Goal: Information Seeking & Learning: Learn about a topic

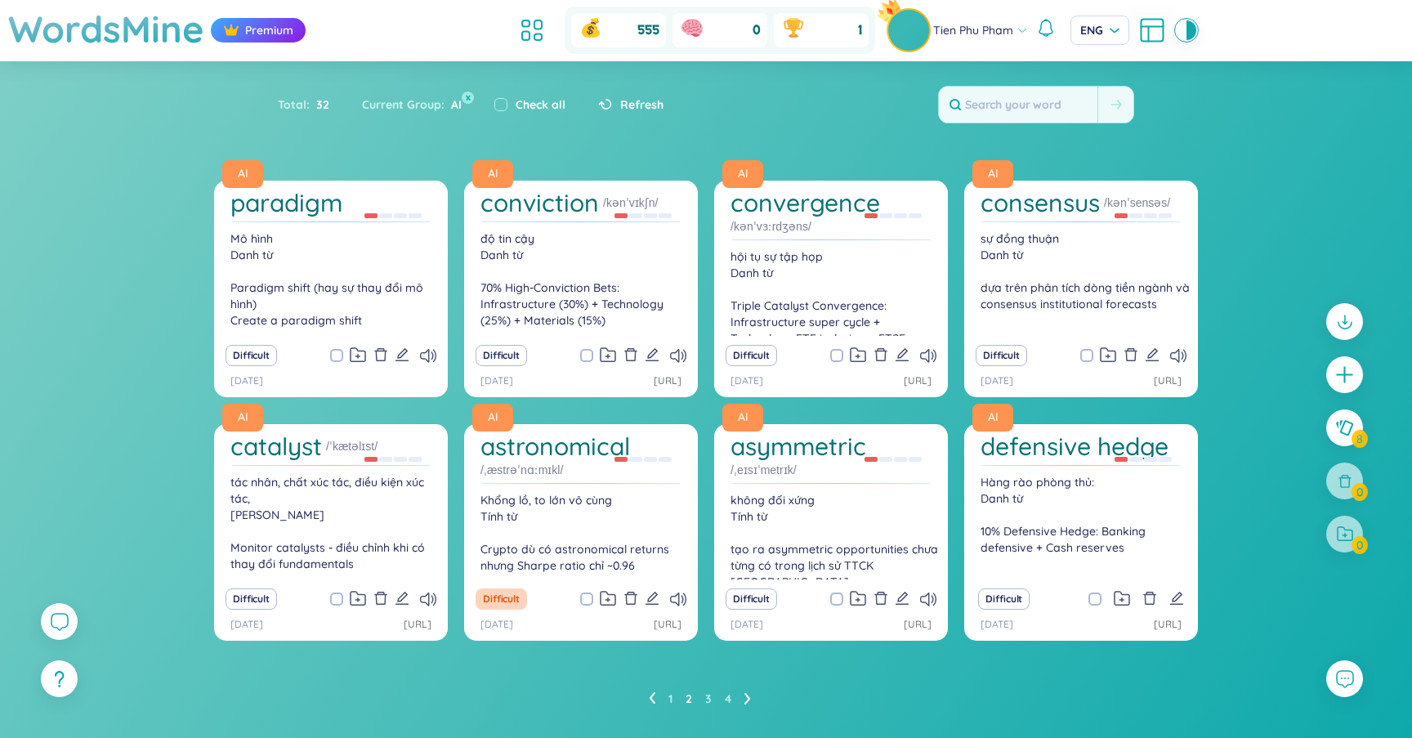
scroll to position [38, 0]
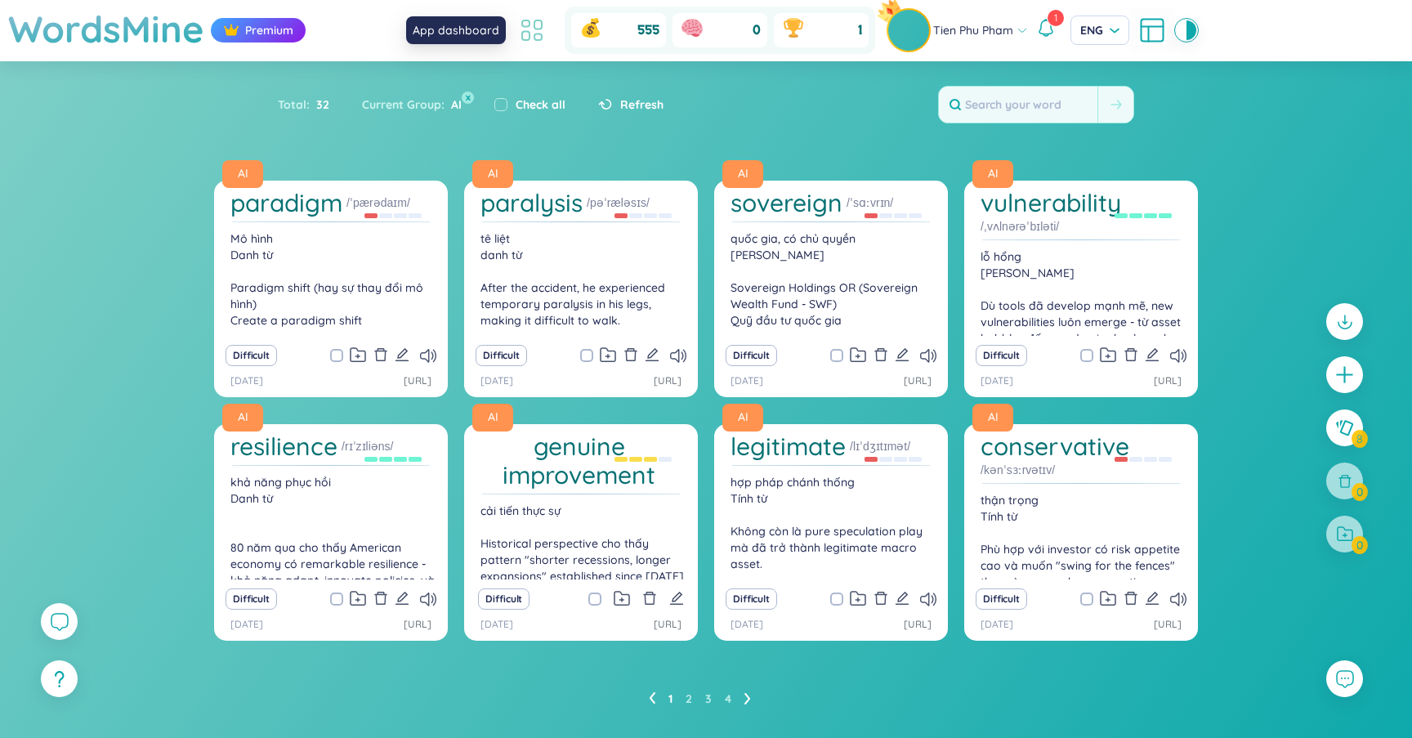
click at [544, 33] on icon at bounding box center [531, 30] width 29 height 29
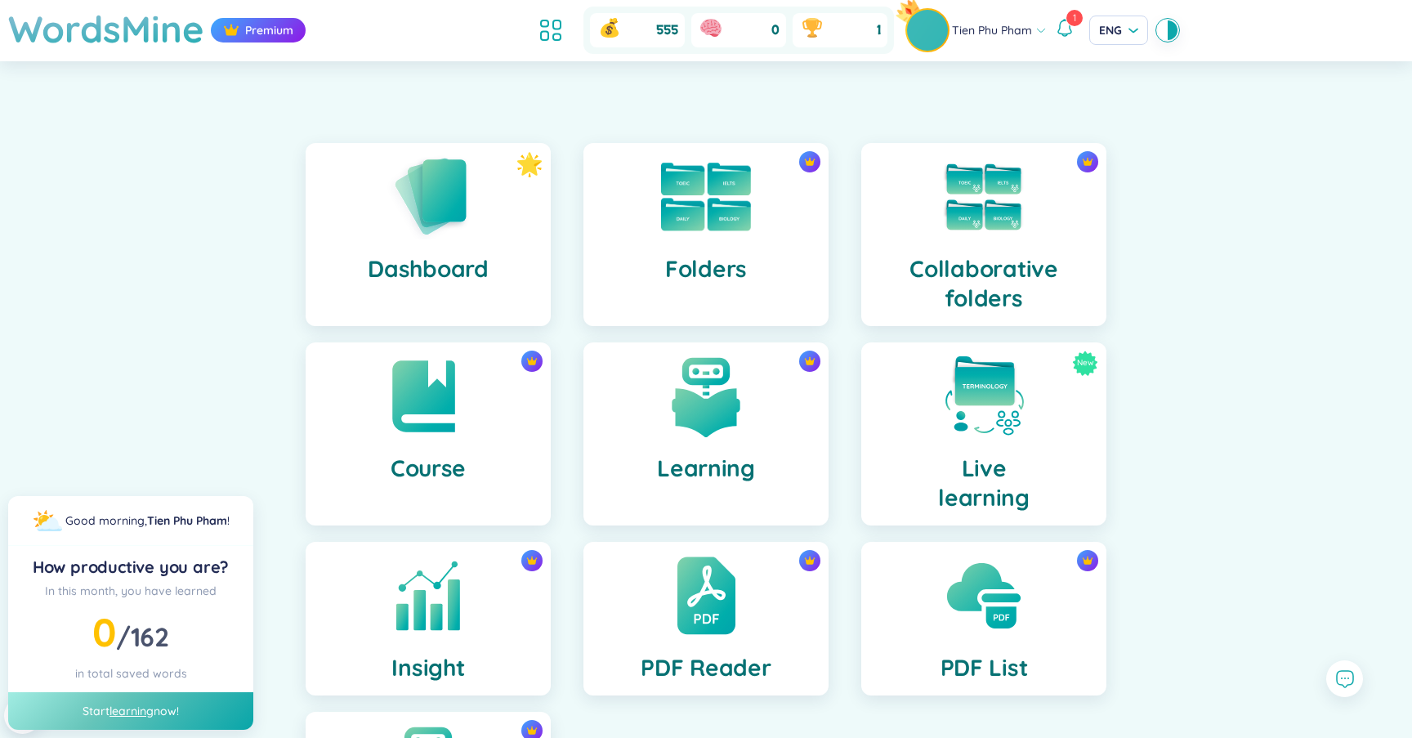
click at [677, 241] on div "Folders" at bounding box center [705, 234] width 245 height 183
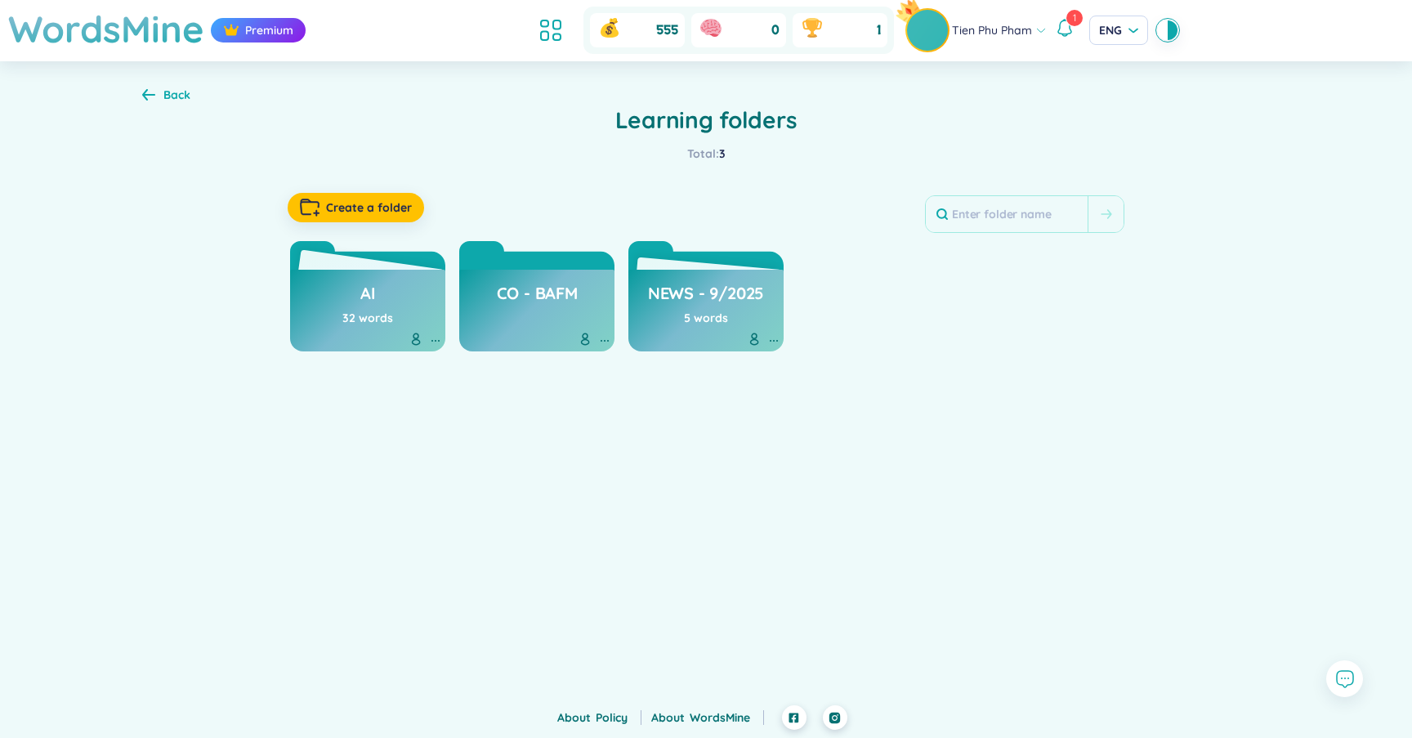
click at [396, 315] on div "AI 32 words" at bounding box center [367, 311] width 155 height 82
click at [398, 288] on div "AI 32 words" at bounding box center [367, 311] width 155 height 82
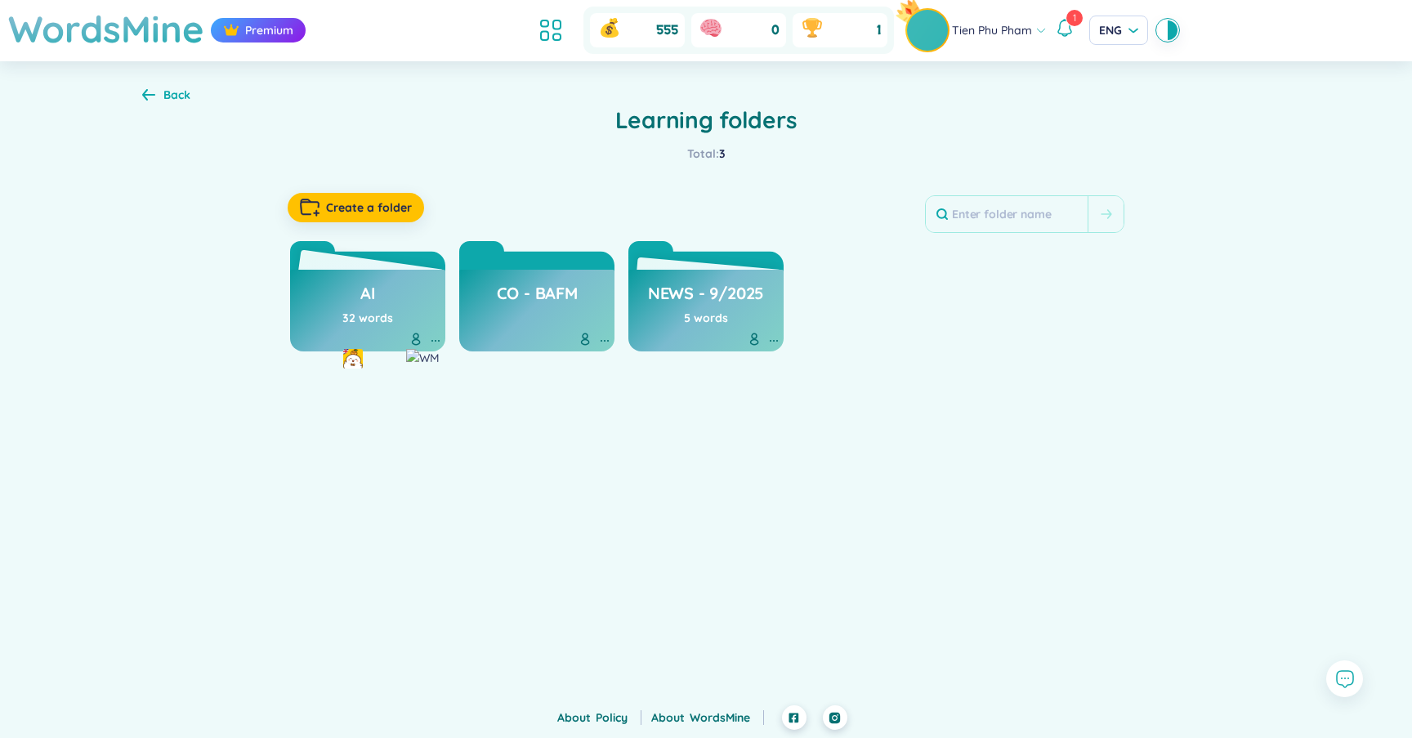
click at [398, 288] on div "AI 32 words" at bounding box center [367, 311] width 155 height 82
click at [370, 298] on h3 "AI" at bounding box center [368, 297] width 16 height 31
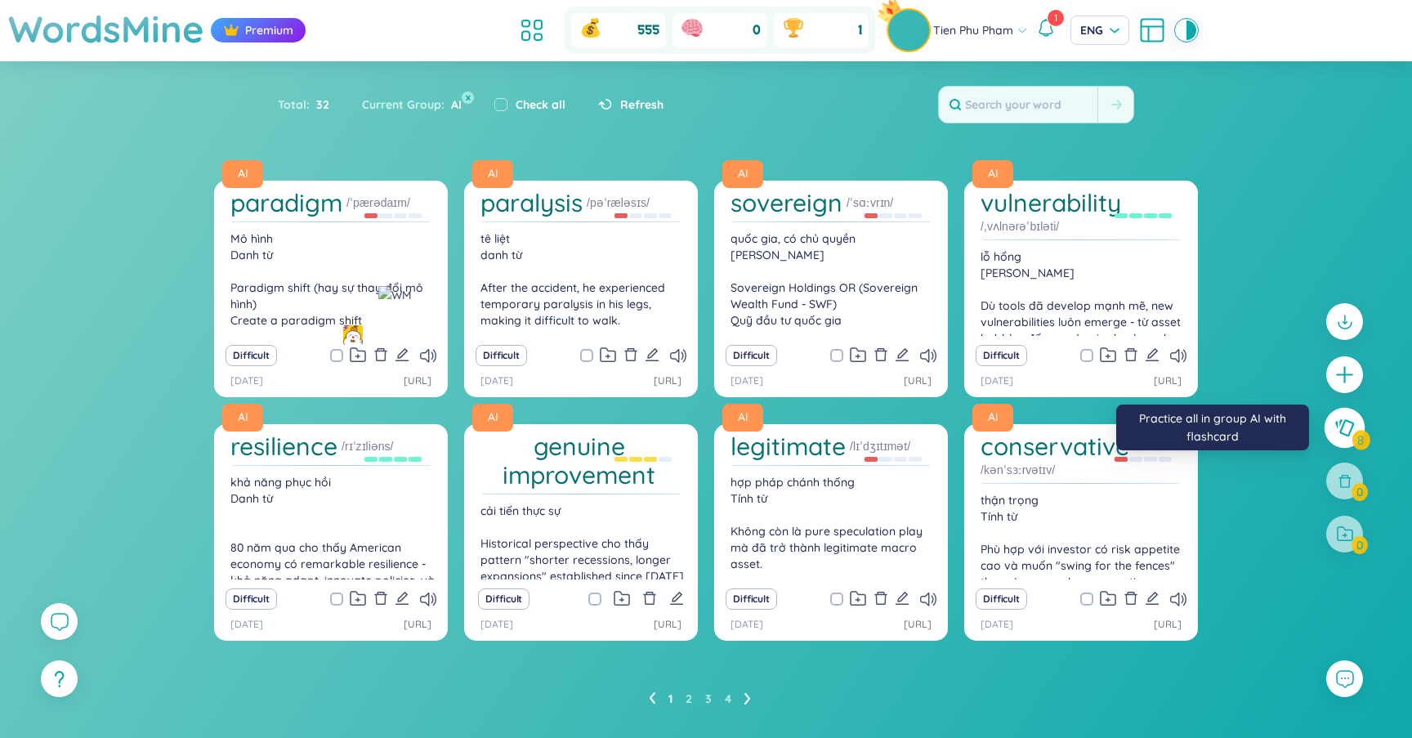
click at [1346, 438] on button at bounding box center [1344, 428] width 41 height 41
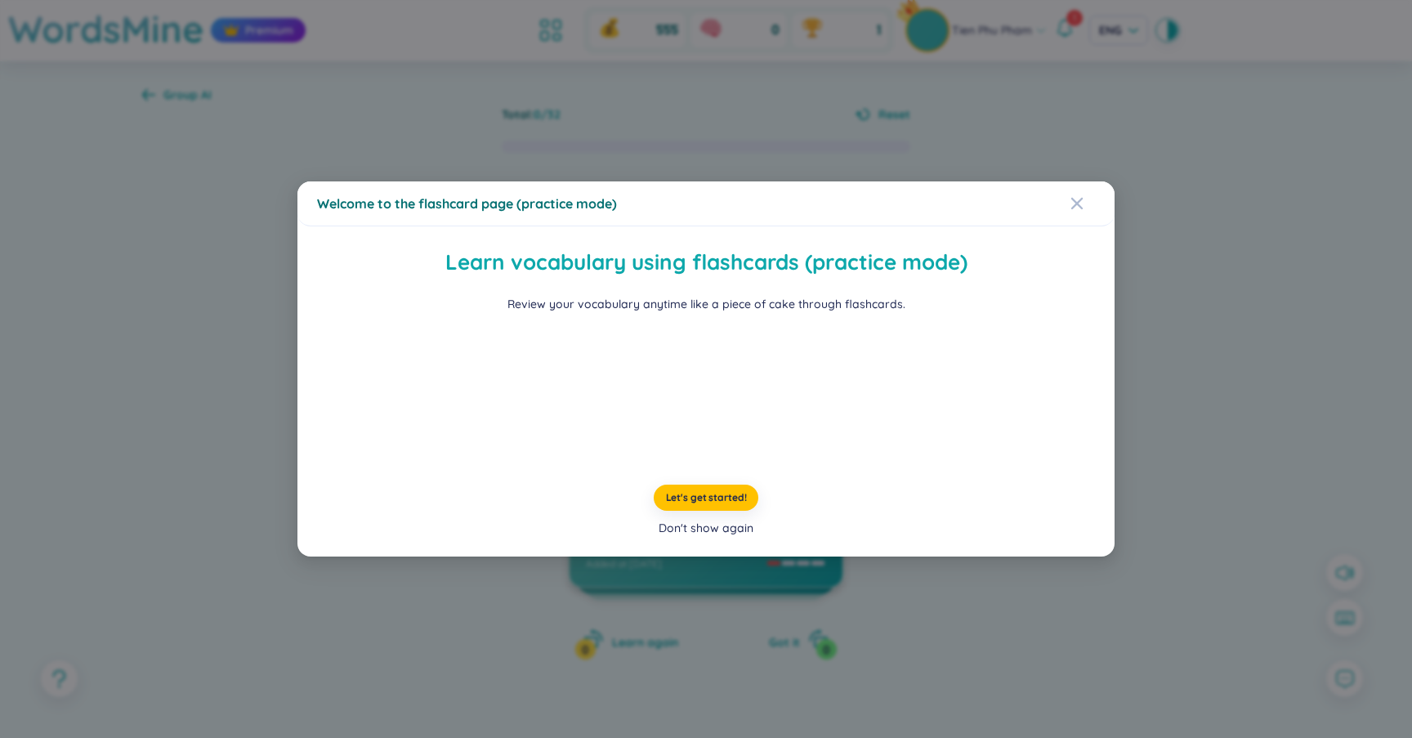
click at [731, 537] on div "Don't show again" at bounding box center [705, 528] width 95 height 18
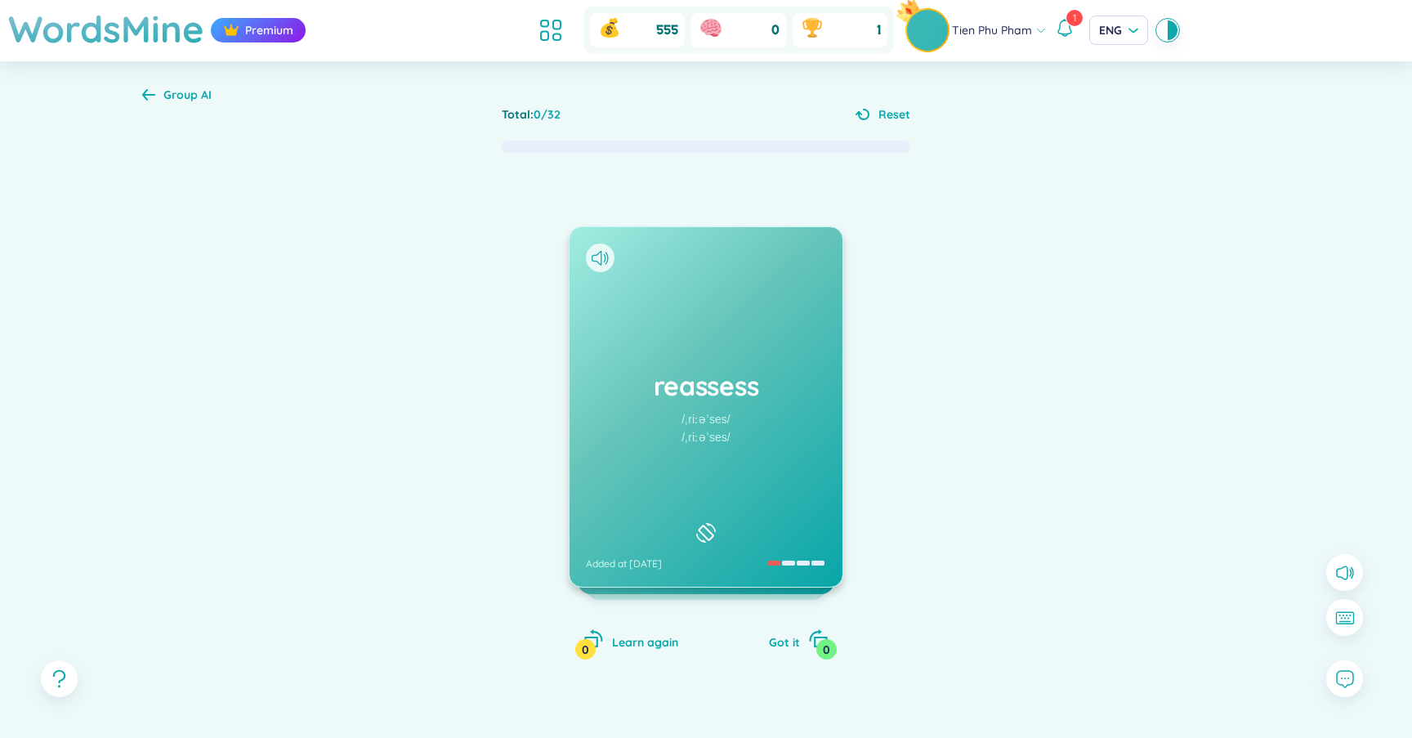
click at [724, 367] on div "reassess /ˌriːəˈses/ /ˌriːəˈses/ Added at 21/9/2025" at bounding box center [705, 406] width 273 height 359
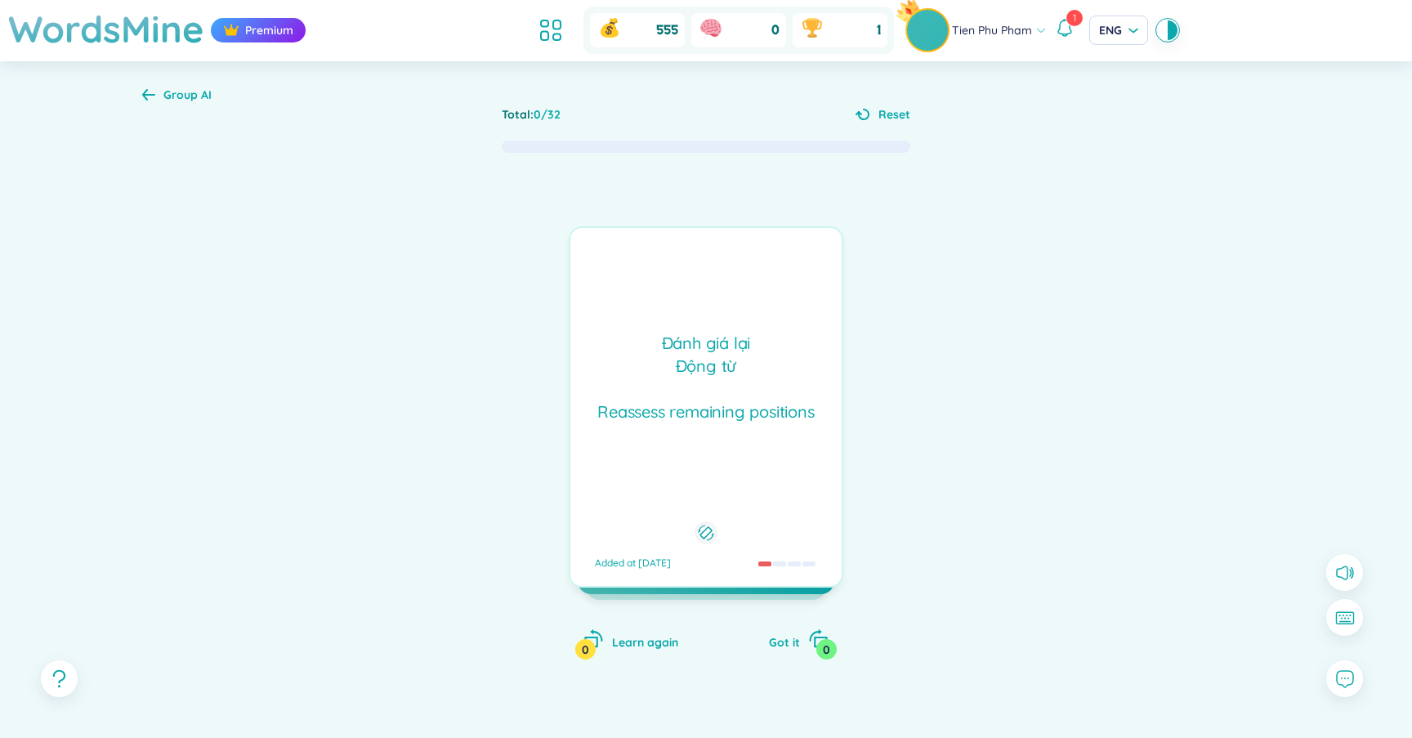
click at [724, 367] on div "Đánh giá lại Động từ Reassess remaining positions" at bounding box center [705, 378] width 255 height 92
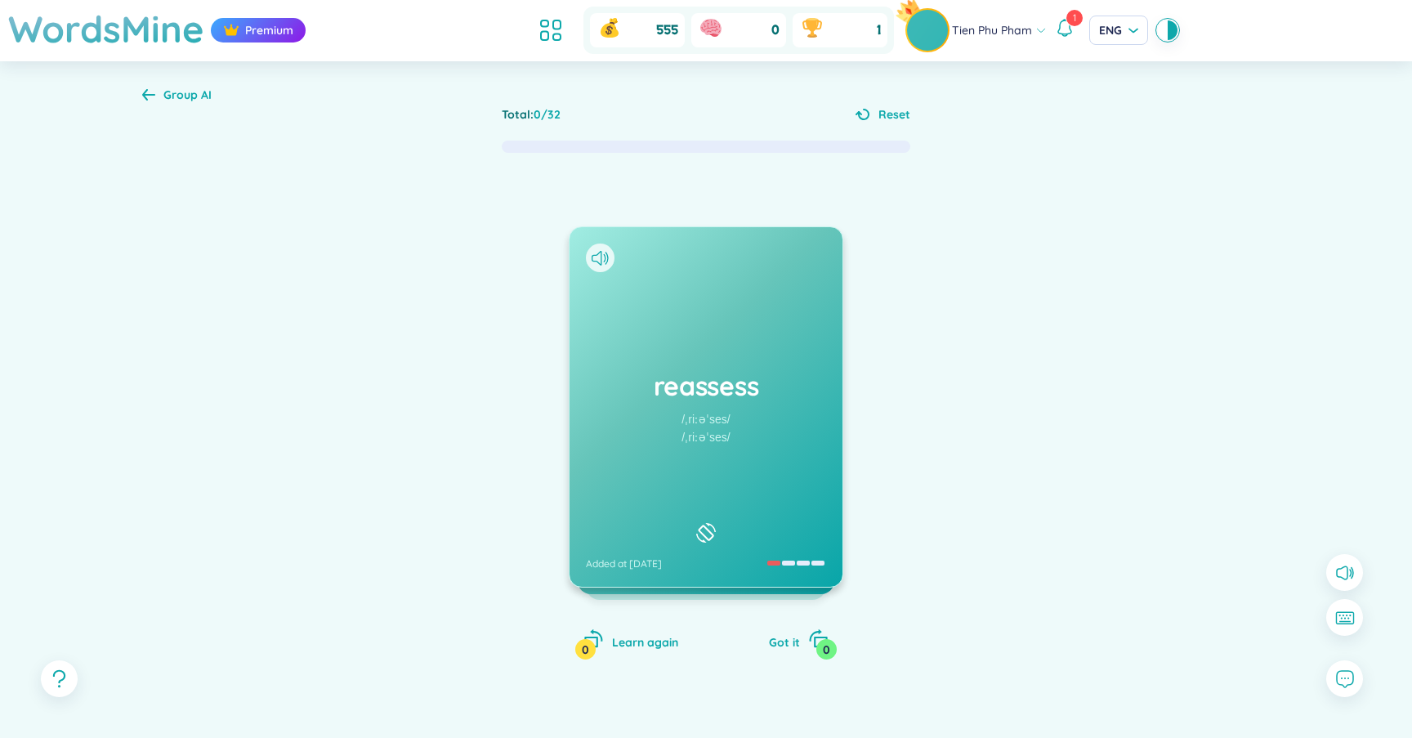
click at [721, 422] on div "/ˌriːəˈses/" at bounding box center [705, 419] width 48 height 18
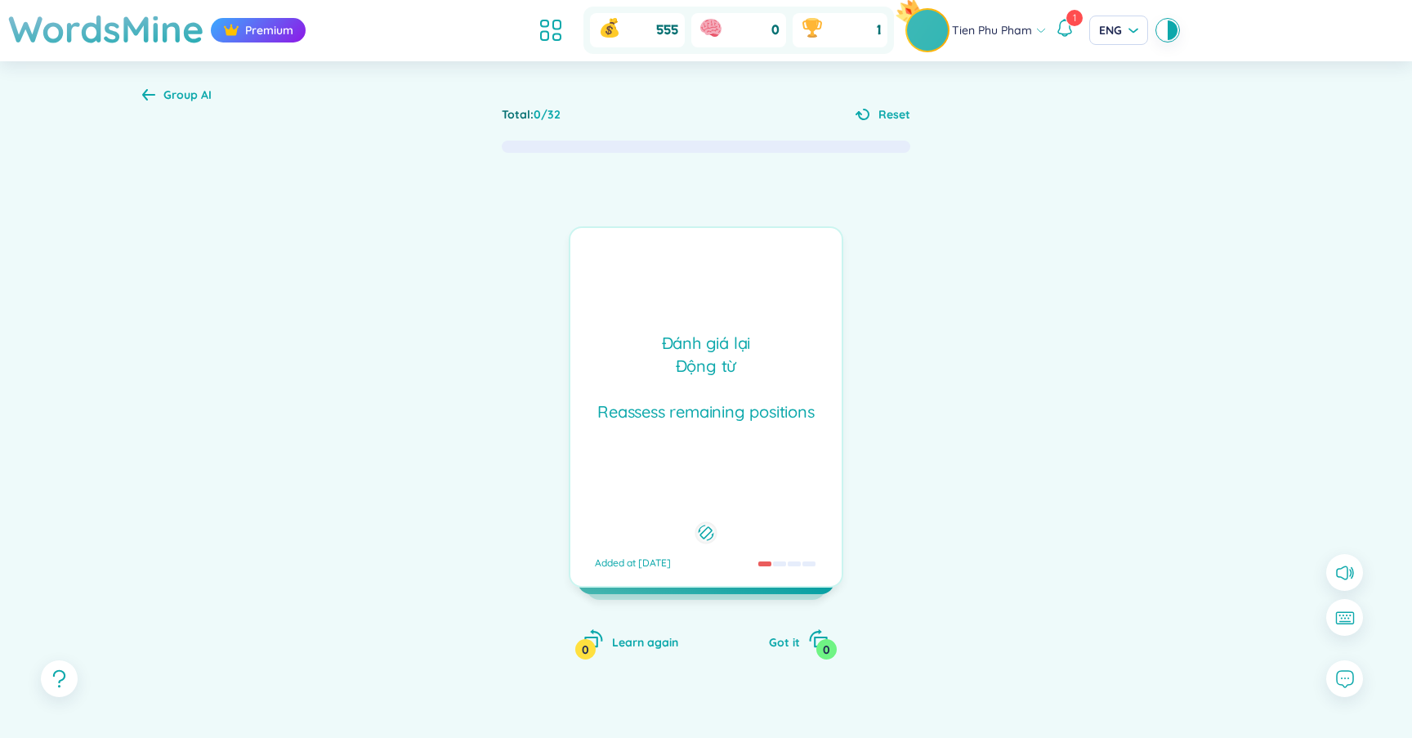
click at [721, 422] on div "Đánh giá lại Động từ Reassess remaining positions" at bounding box center [705, 378] width 255 height 92
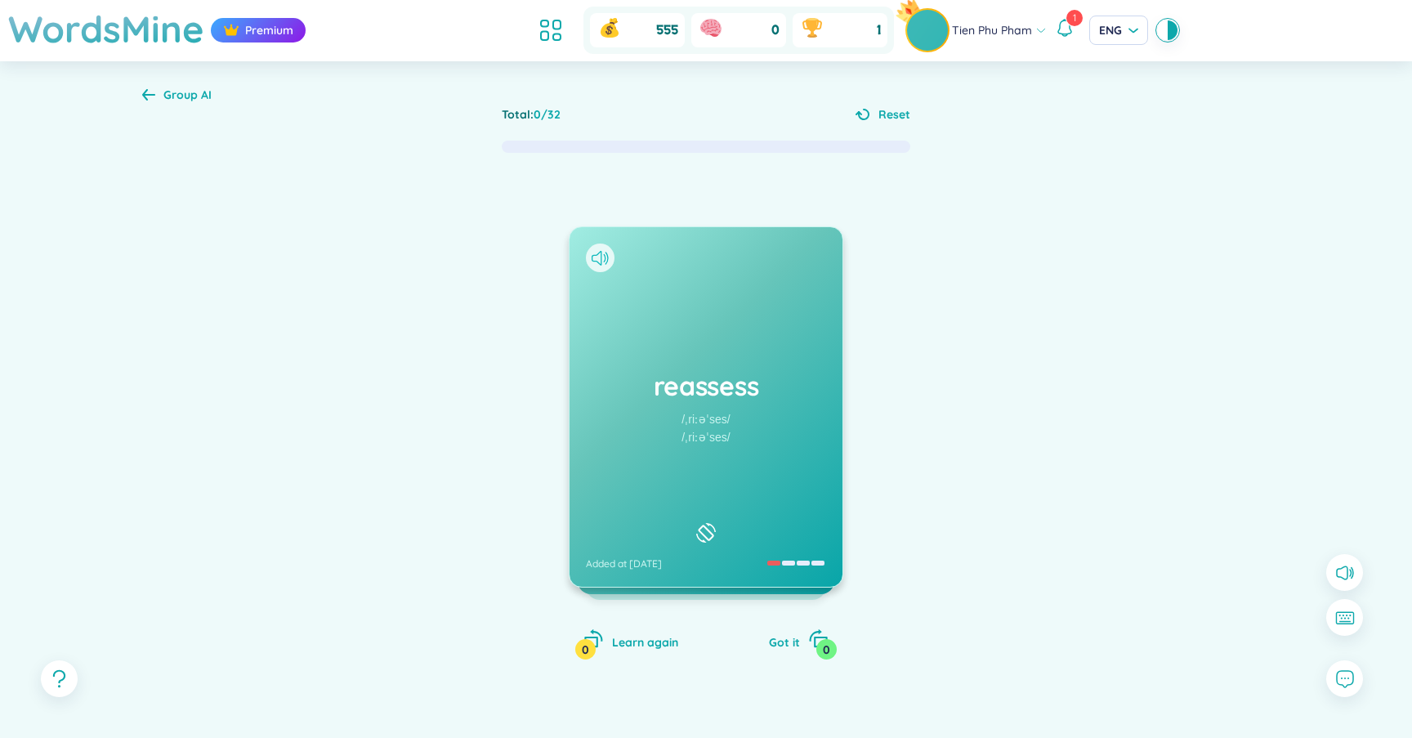
click at [595, 257] on icon at bounding box center [599, 258] width 17 height 15
click at [811, 640] on icon "rotate-right" at bounding box center [818, 638] width 23 height 23
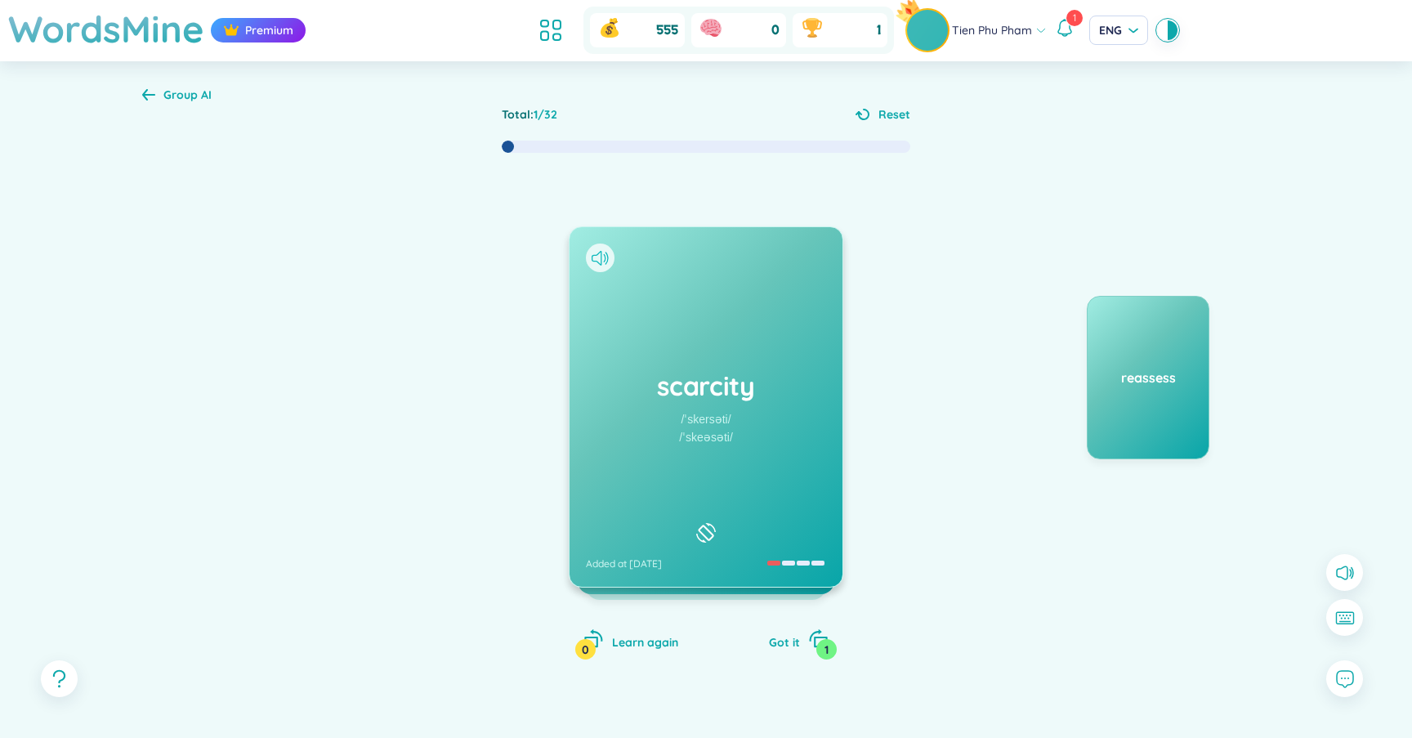
click at [591, 252] on icon at bounding box center [599, 258] width 17 height 15
click at [624, 364] on div "scarcity /ˈskersəti/ /ˈskeəsəti/ Added at 16/9/2025" at bounding box center [705, 406] width 273 height 359
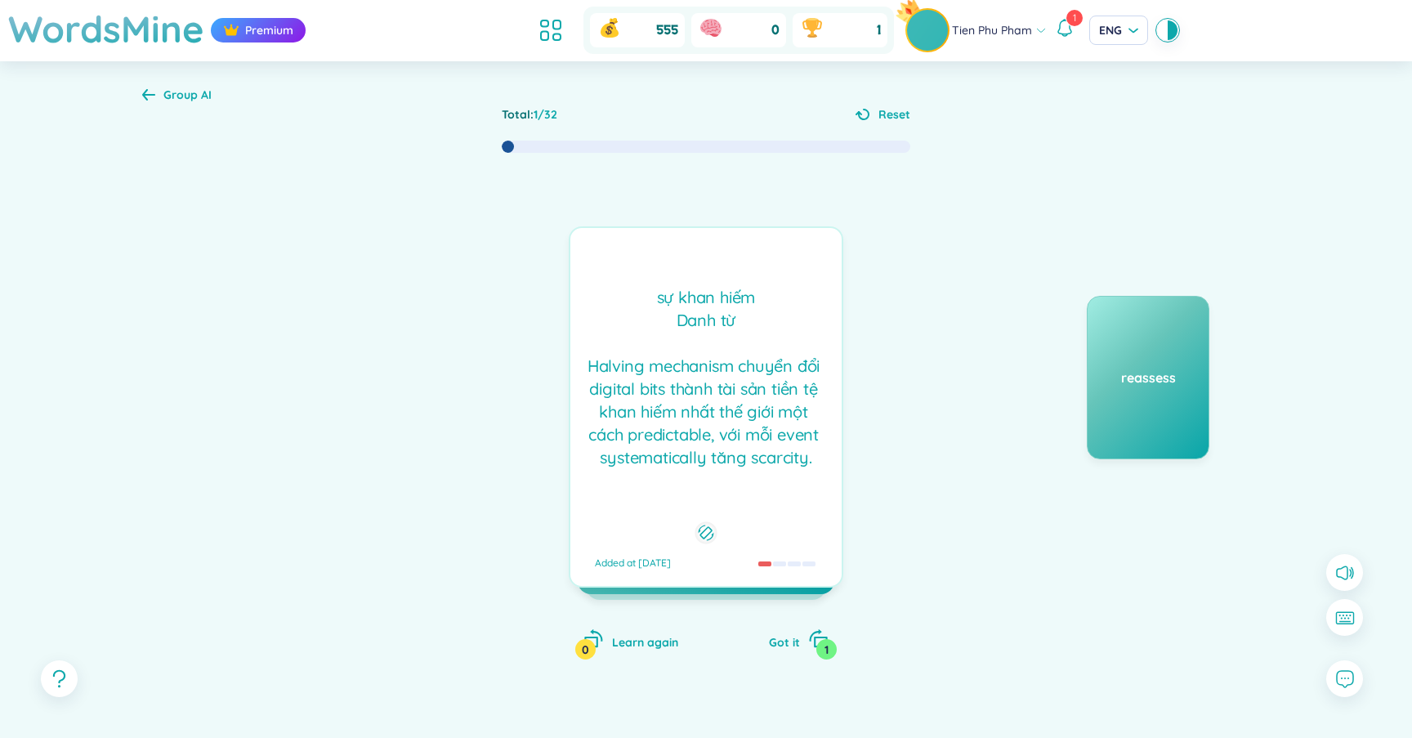
click at [687, 372] on div "sự khan hiếm Danh từ Halving mechanism chuyển đổi digital bits thành tài sản t…" at bounding box center [705, 377] width 255 height 183
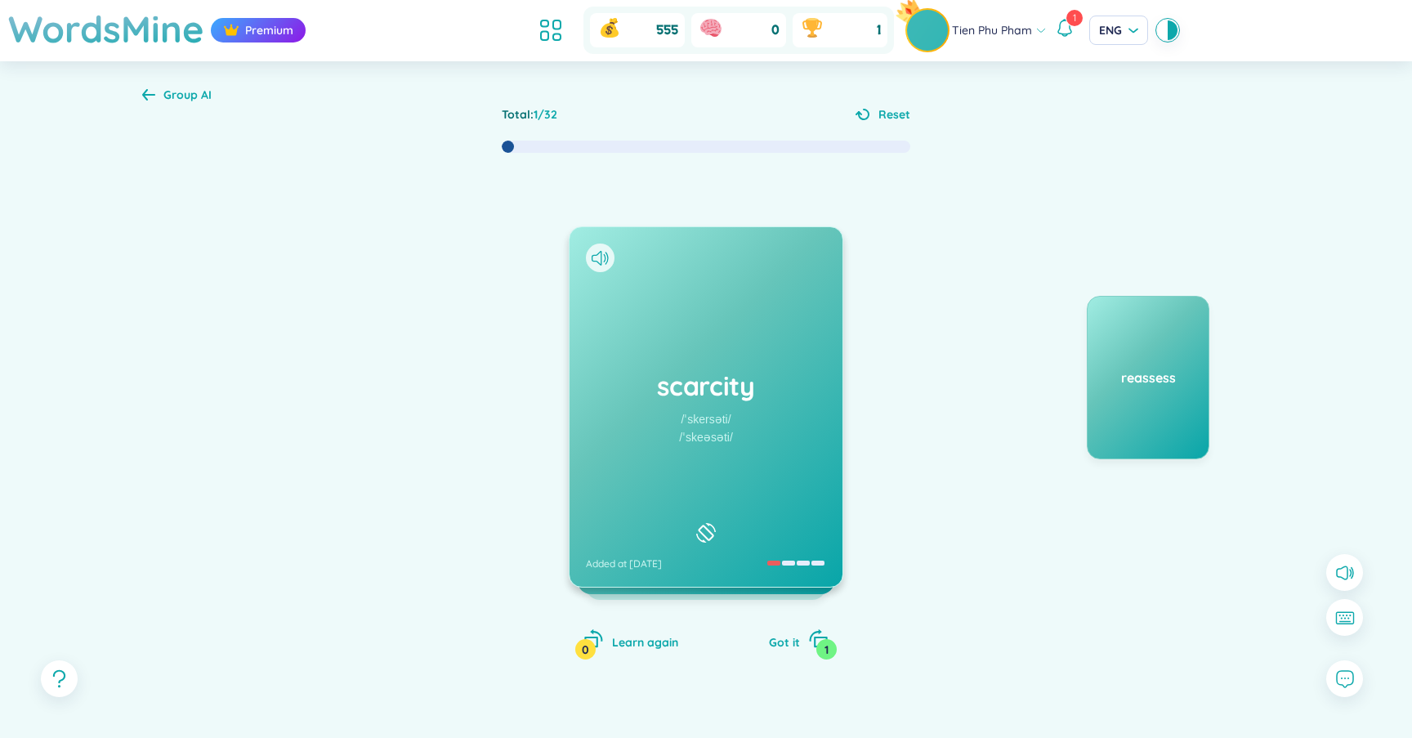
click at [687, 372] on div "scarcity /ˈskersəti/ /ˈskeəsəti/ Added at 16/9/2025" at bounding box center [706, 406] width 275 height 361
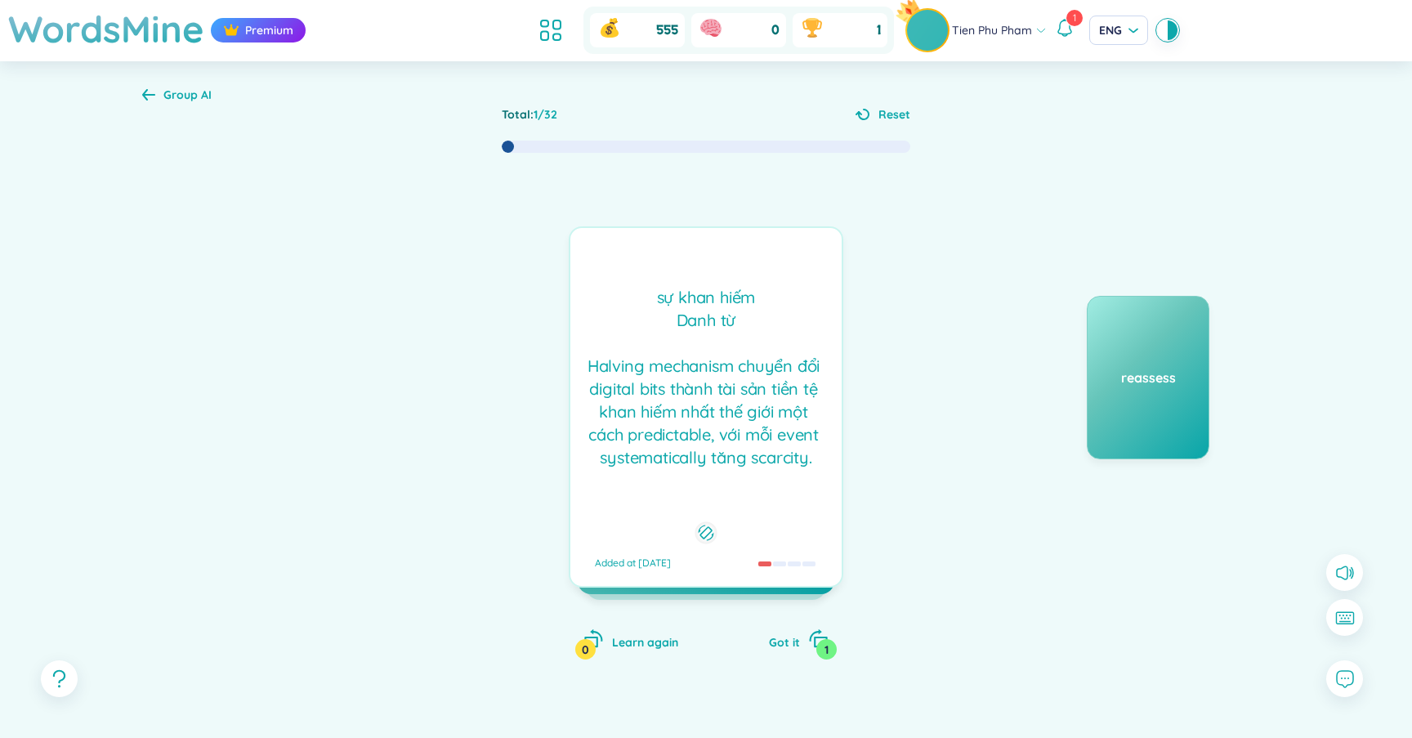
click at [172, 99] on span "Group AI" at bounding box center [187, 94] width 48 height 15
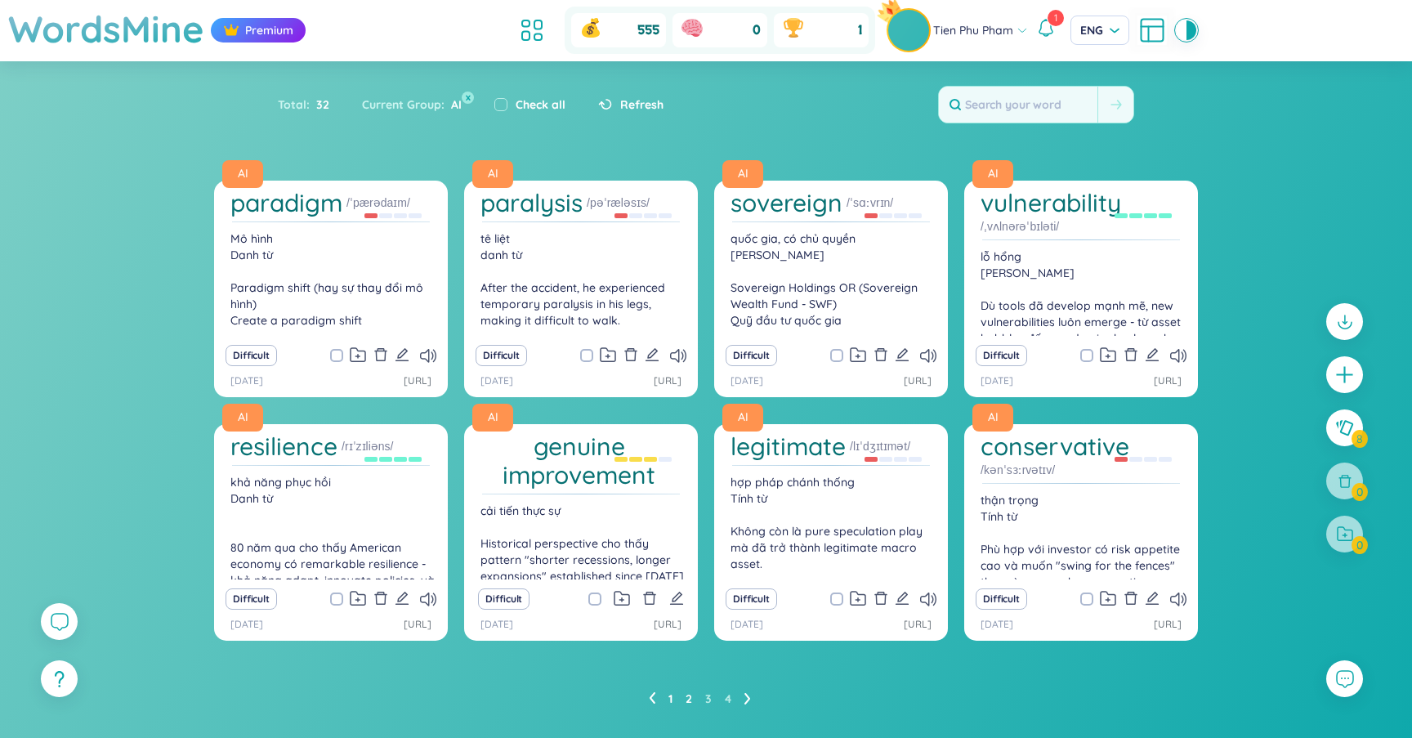
click at [689, 700] on link "2" at bounding box center [688, 698] width 7 height 25
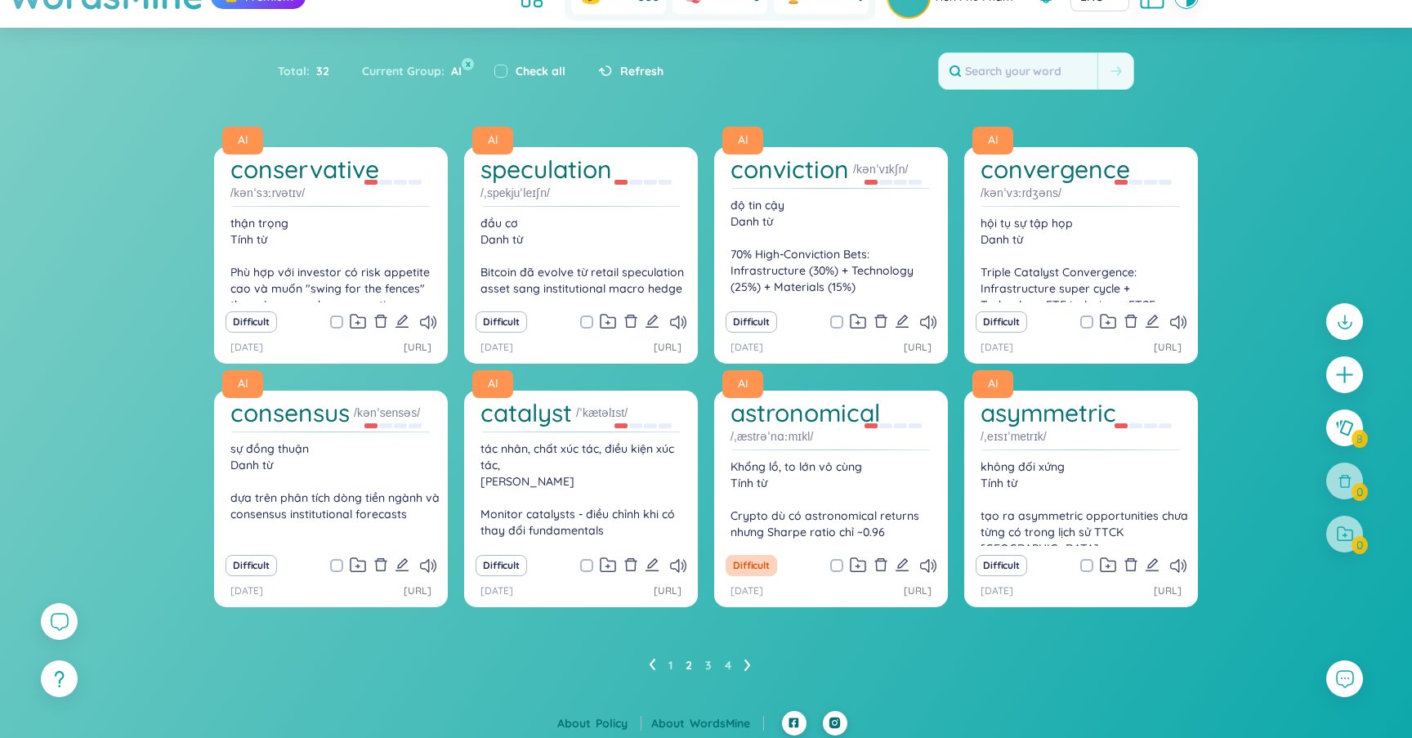
scroll to position [38, 0]
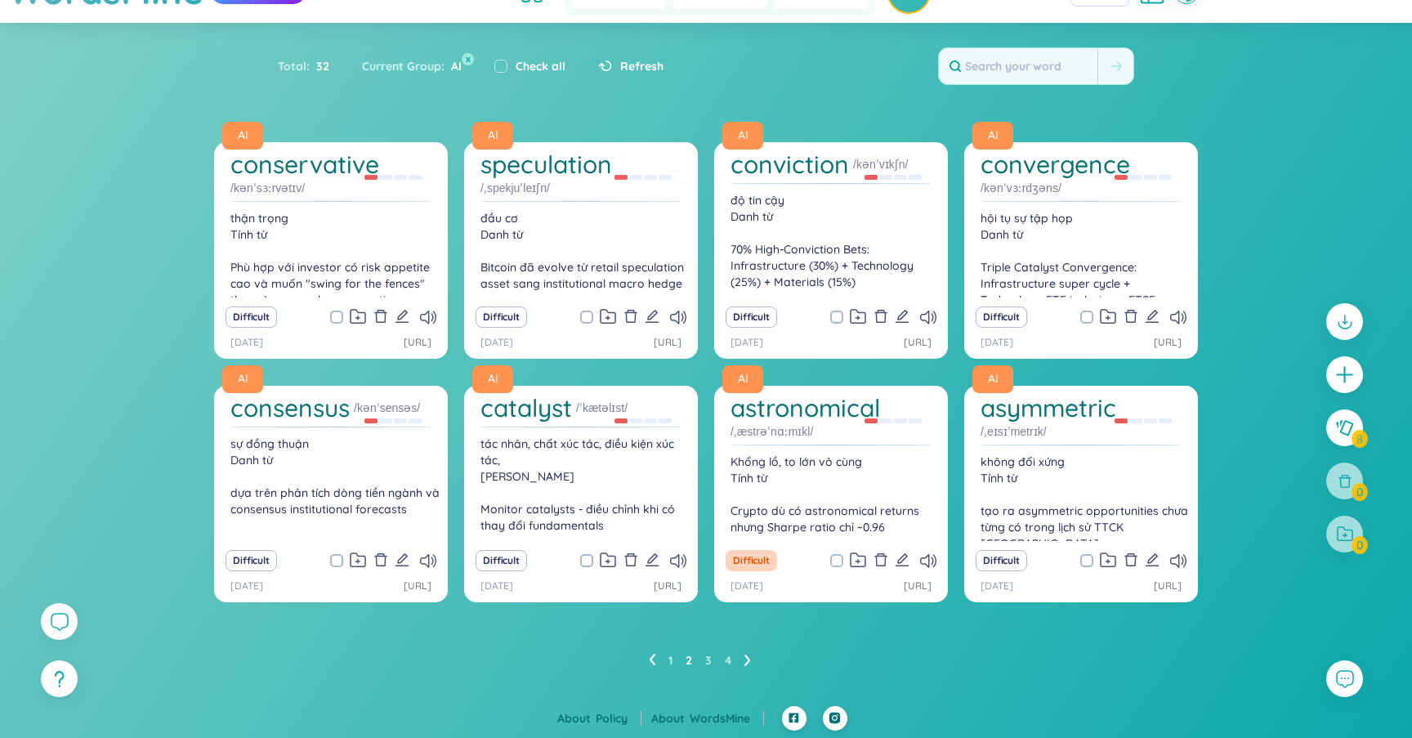
click at [744, 658] on icon at bounding box center [747, 660] width 7 height 12
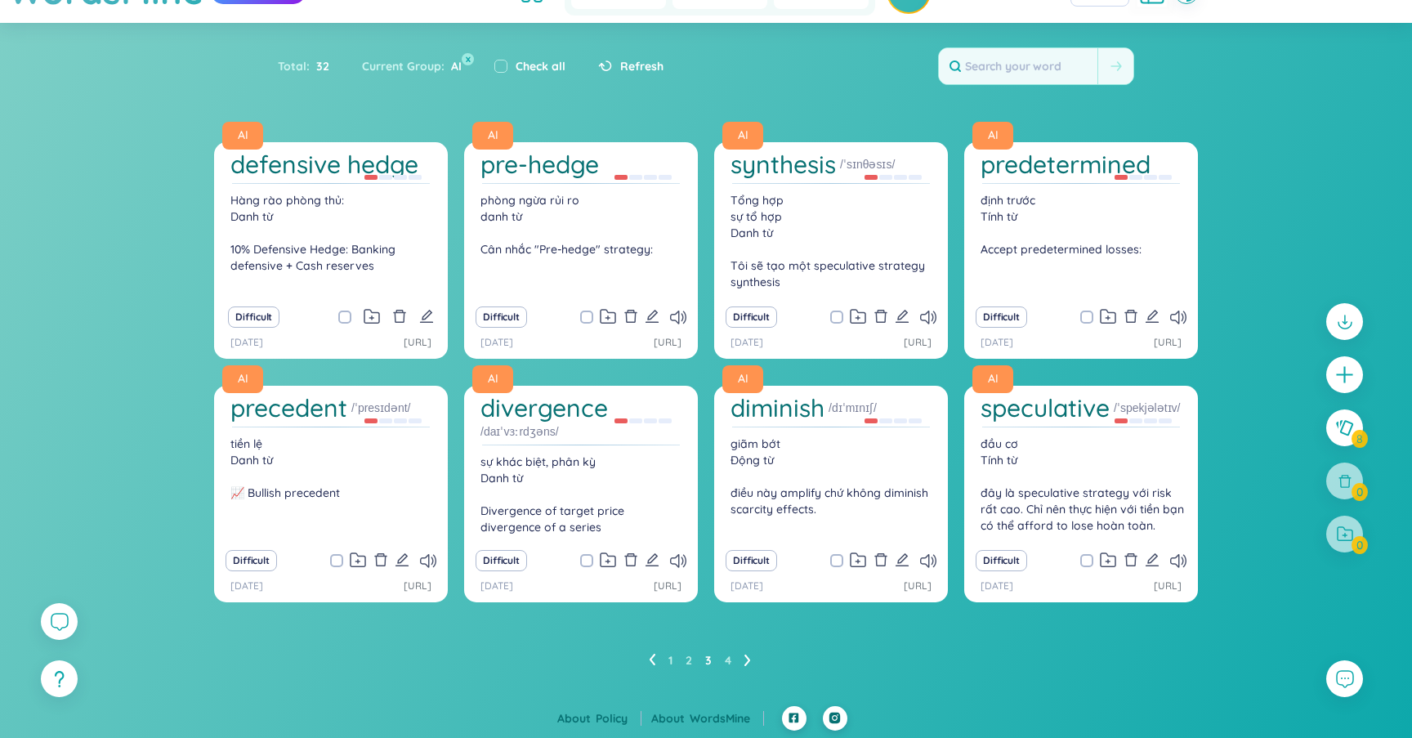
click at [746, 663] on icon at bounding box center [746, 659] width 6 height 11
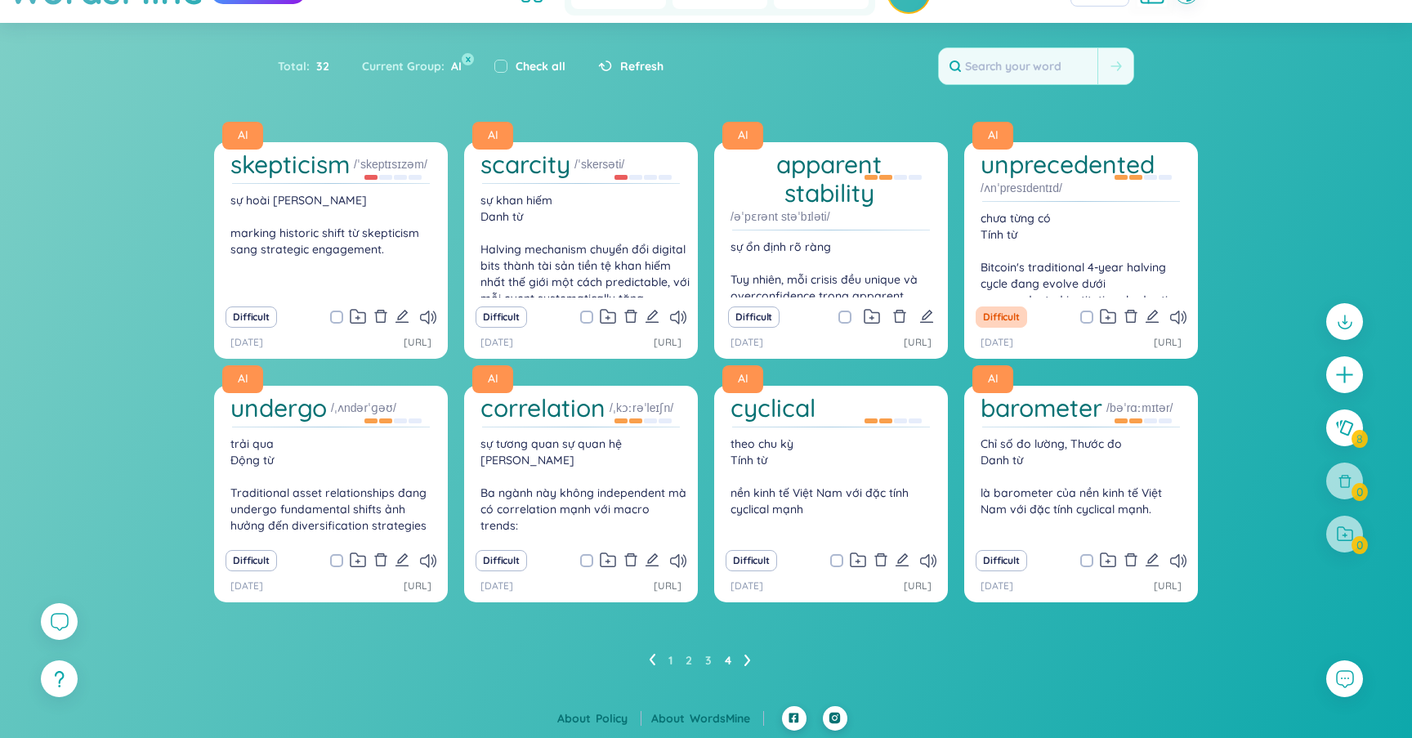
click at [638, 257] on div "sự khan hiếm Danh từ Halving mechanism chuyển đổi digital bits thành tài sản t…" at bounding box center [580, 244] width 217 height 105
click at [655, 314] on icon "edit" at bounding box center [652, 316] width 15 height 15
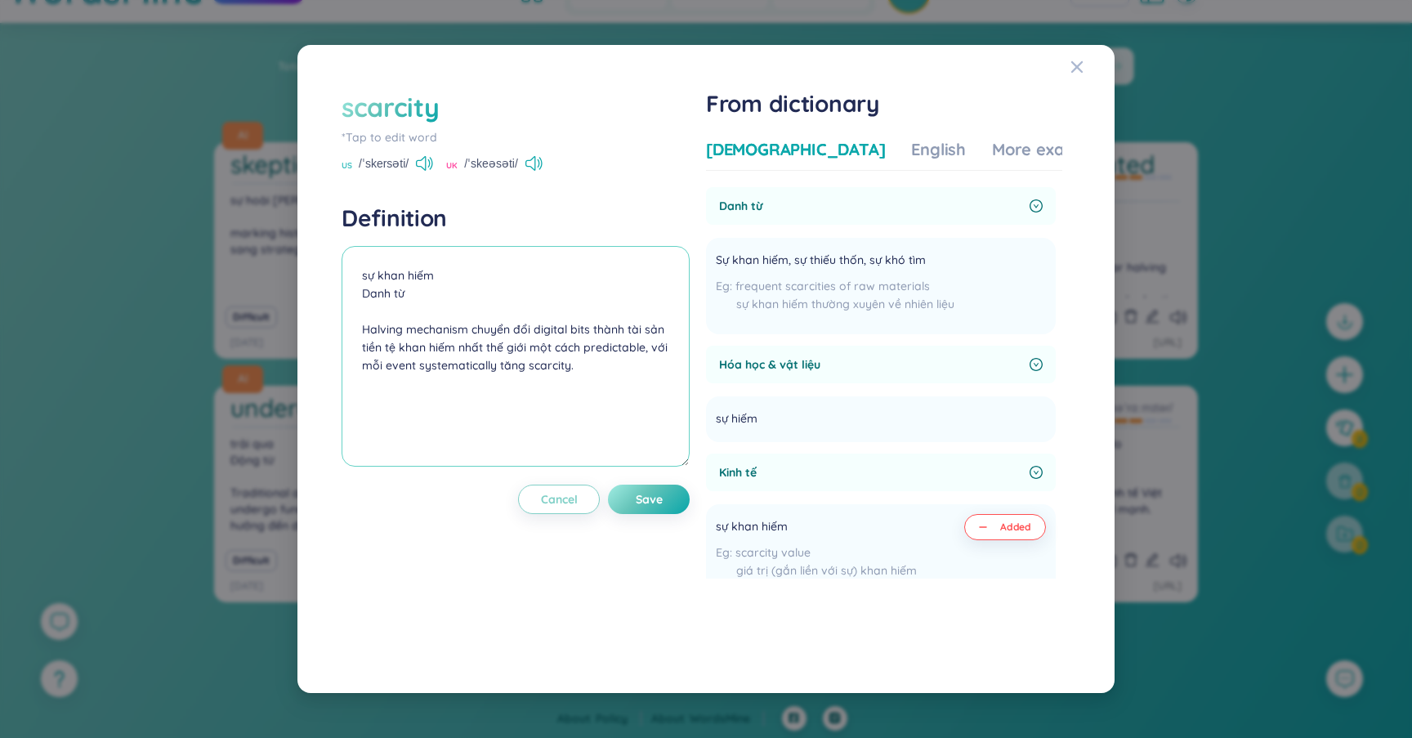
drag, startPoint x: 583, startPoint y: 357, endPoint x: 328, endPoint y: 324, distance: 256.2
click at [328, 324] on div "scarcity *Tap to edit word US /ˈskersəti/ UK /ˈskeəsəti/ Definition sự khan hiế…" at bounding box center [706, 369] width 778 height 608
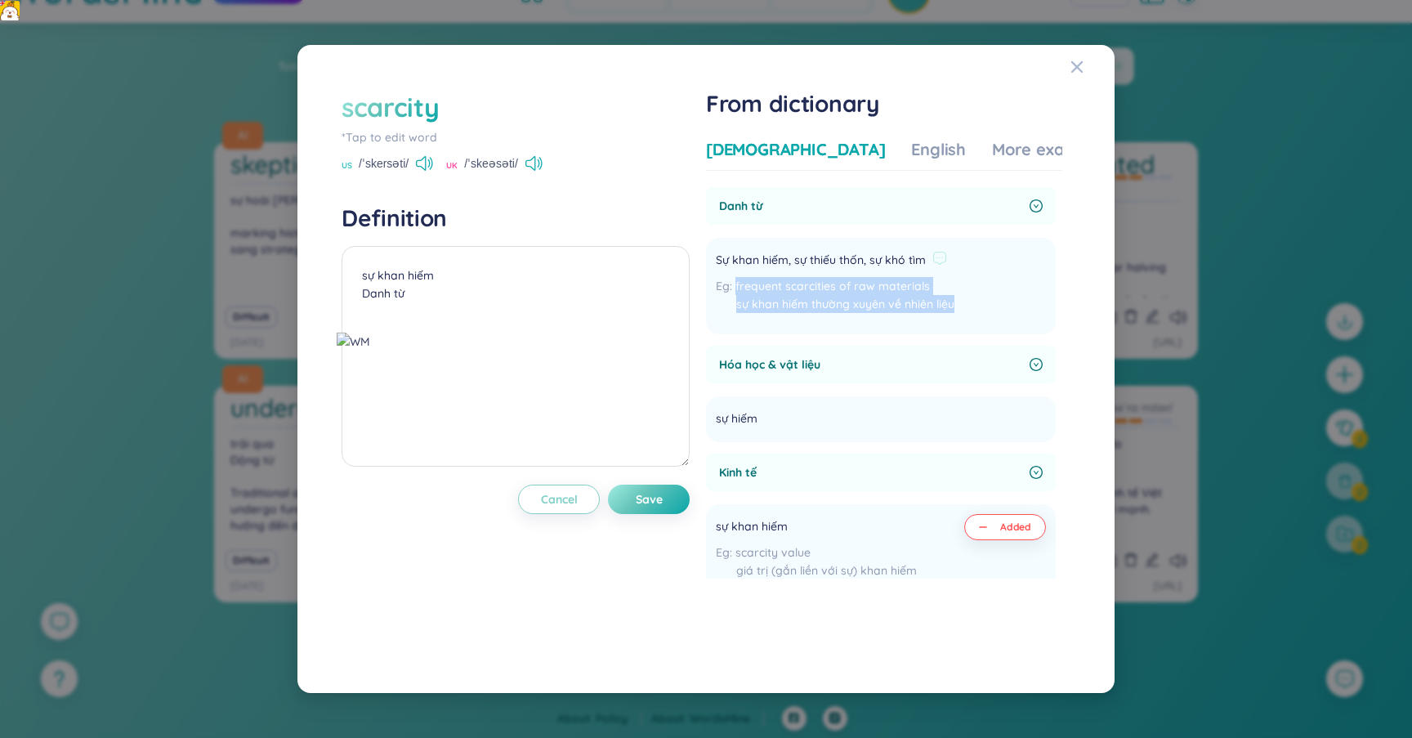
drag, startPoint x: 740, startPoint y: 287, endPoint x: 961, endPoint y: 323, distance: 223.5
click at [961, 323] on li "Sự khan hiếm, sự thiếu thốn, sự khó tìm frequent scarcities of raw materials sự…" at bounding box center [881, 286] width 350 height 96
copy div "frequent scarcities of raw materials sự khan hiếm thường xuyên về nhiên liệu"
click at [524, 329] on textarea "sự khan hiếm Danh từ" at bounding box center [516, 356] width 348 height 221
paste textarea "frequent scarcities of raw materials sự khan hiếm thường xuyên về nhiên liệu"
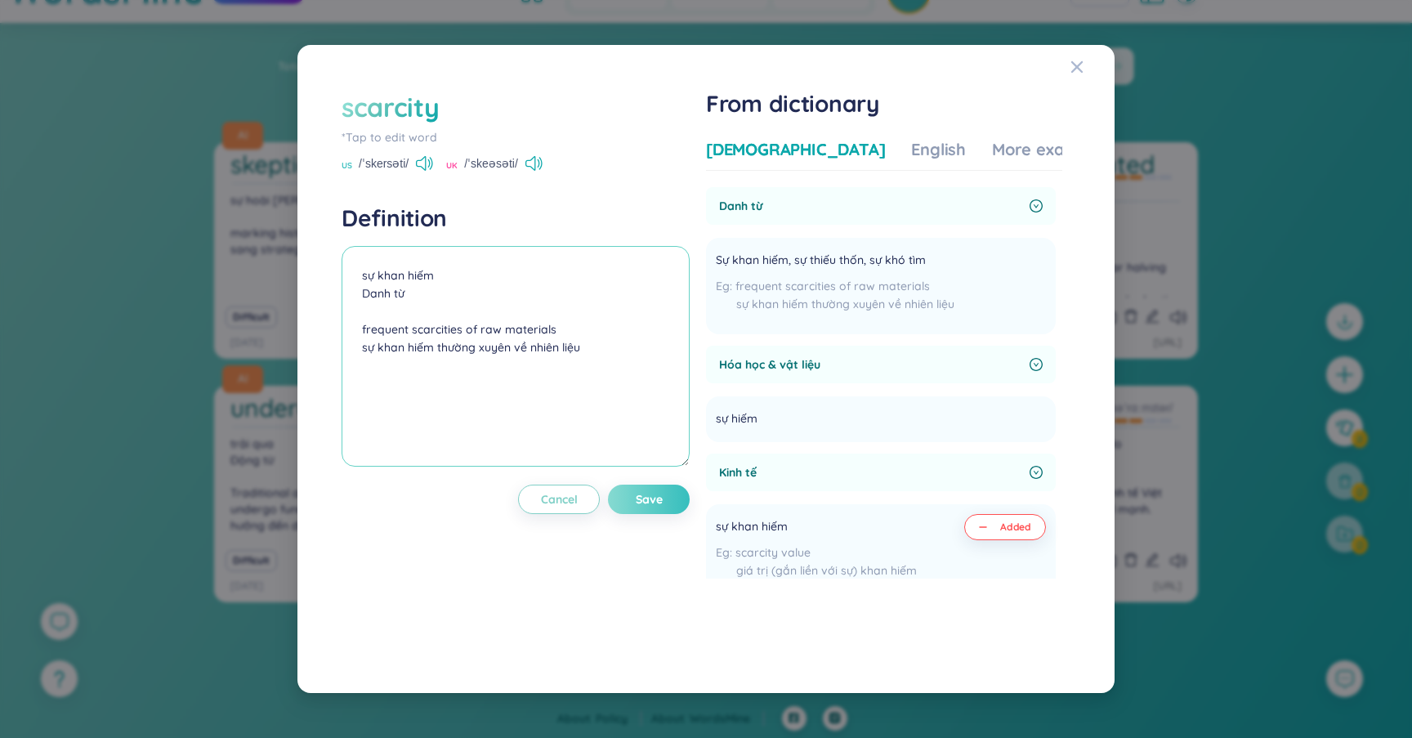
type textarea "sự khan hiếm Danh từ frequent scarcities of raw materials sự khan hiếm thường …"
click at [673, 501] on button "Save" at bounding box center [649, 498] width 82 height 29
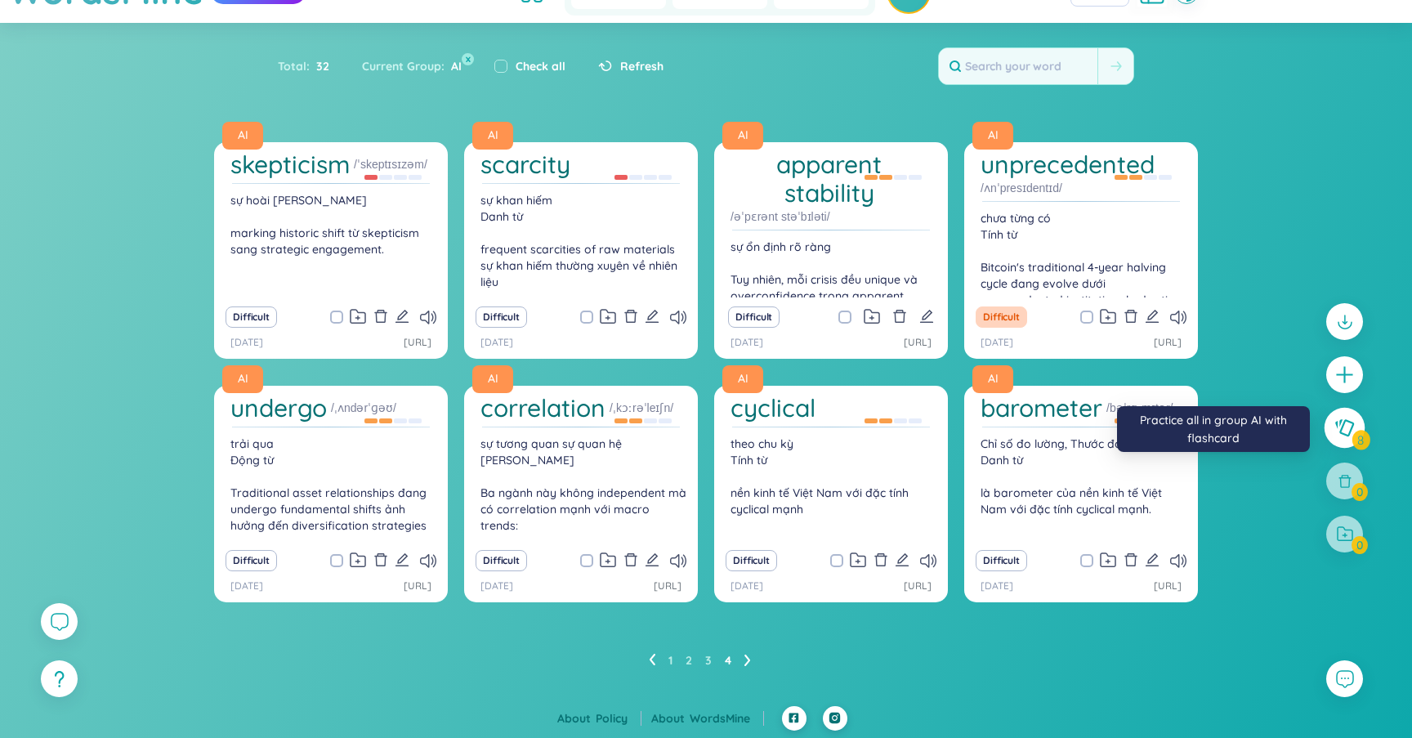
click at [1349, 431] on icon at bounding box center [1344, 427] width 19 height 17
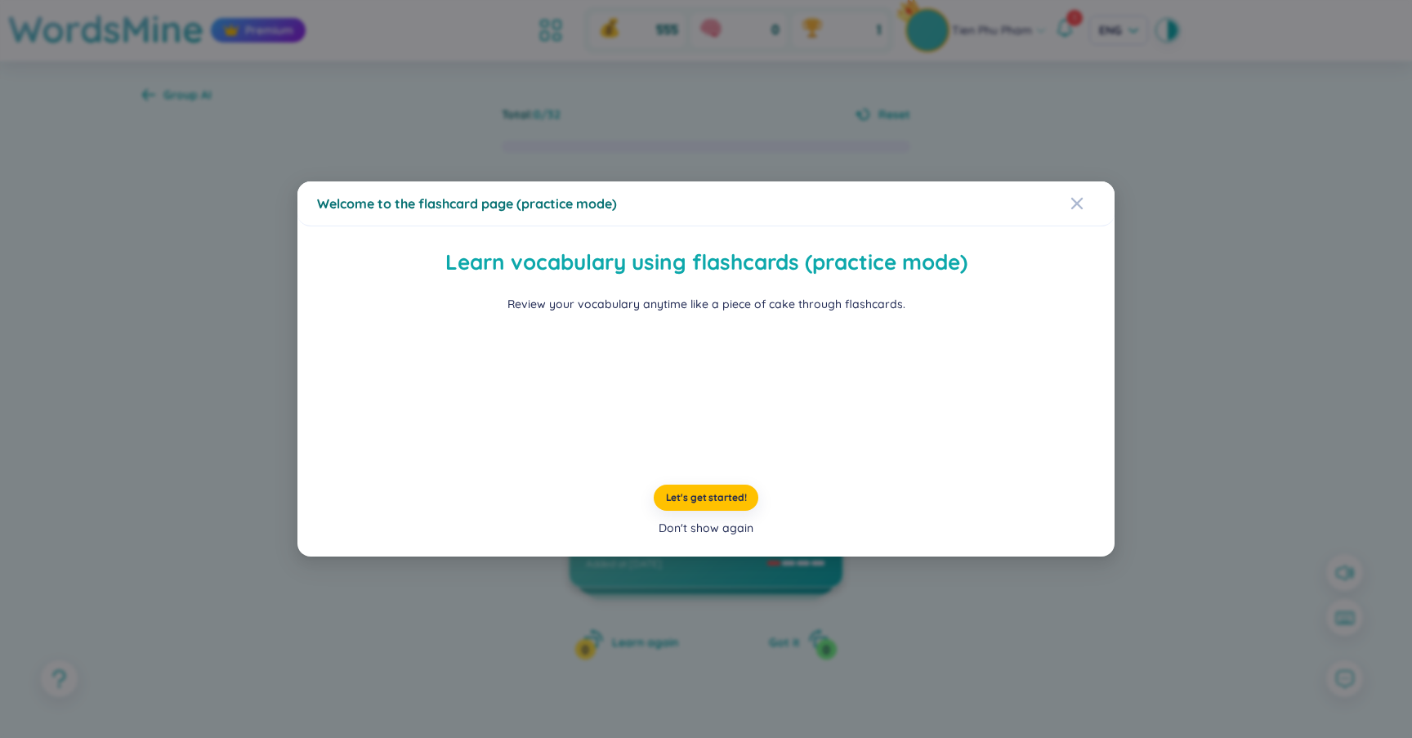
click at [729, 537] on div "Don't show again" at bounding box center [705, 528] width 95 height 18
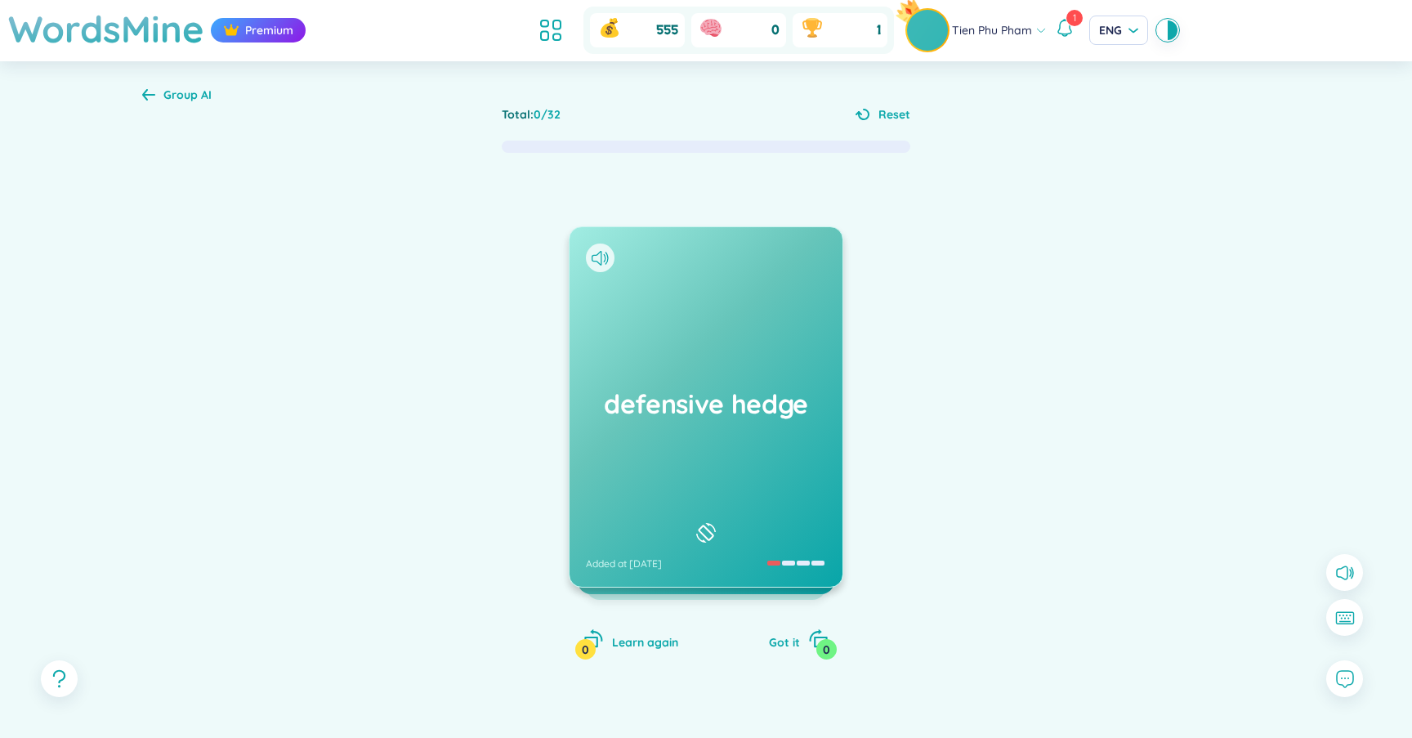
click at [734, 409] on h1 "defensive hedge" at bounding box center [706, 404] width 240 height 36
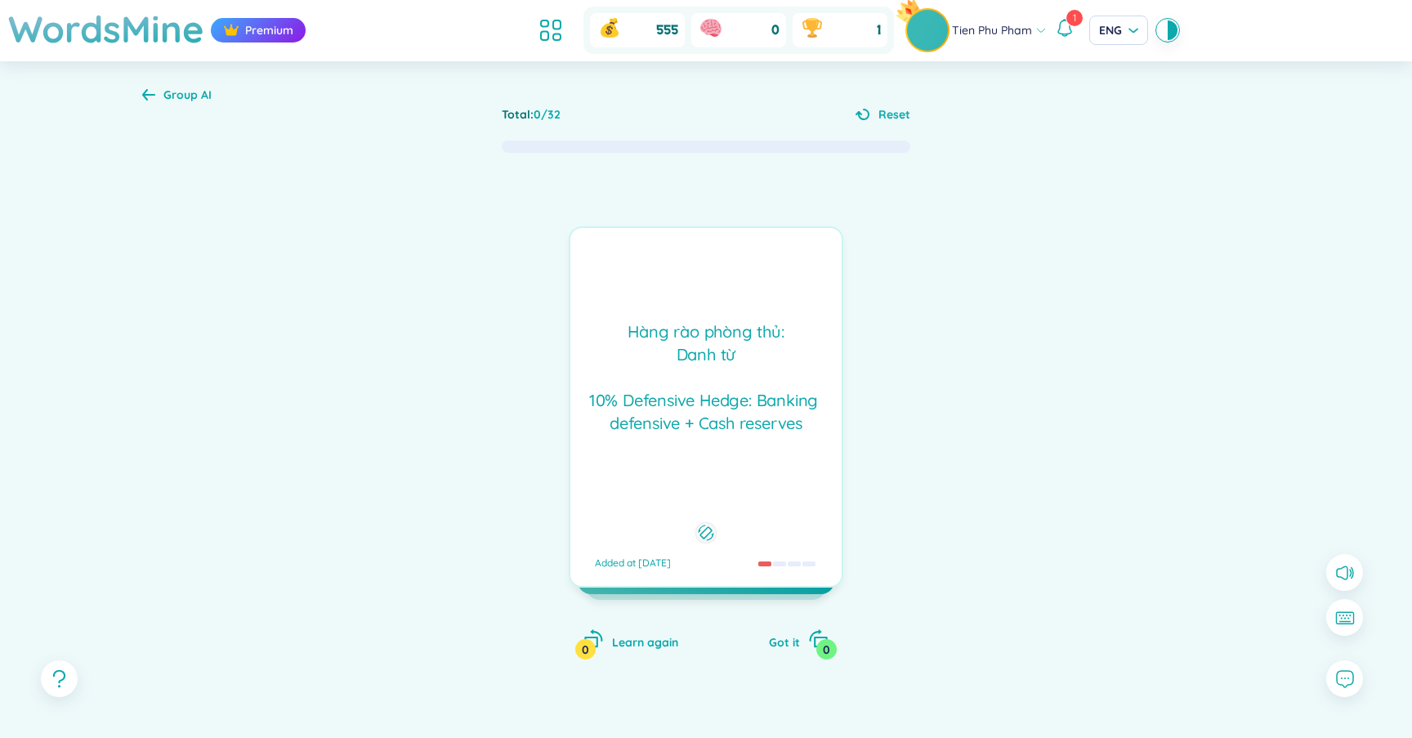
click at [734, 409] on div "Hàng rào phòng thủ: Danh từ 10% Defensive Hedge: Banking defensive + Cash reser…" at bounding box center [705, 377] width 255 height 114
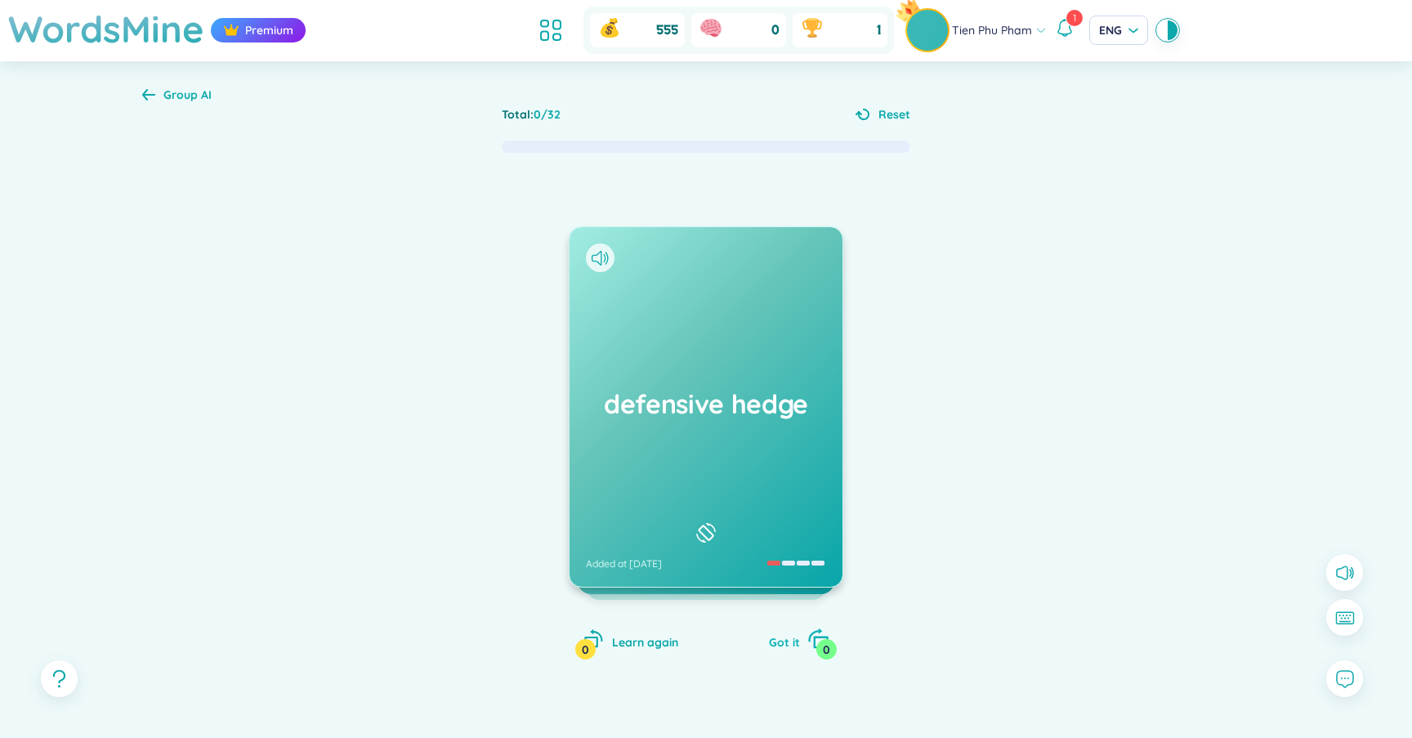
click at [783, 641] on span "Got it" at bounding box center [784, 642] width 31 height 15
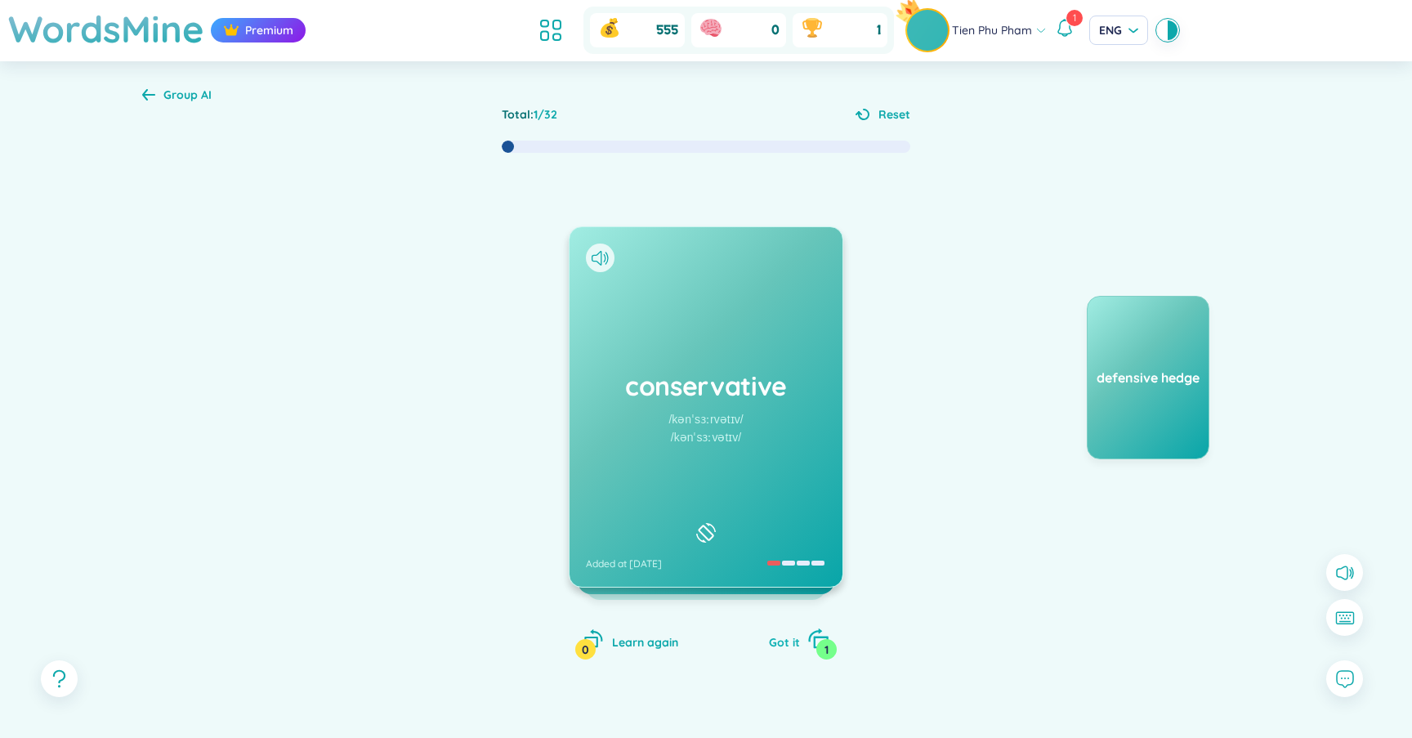
click at [783, 641] on span "Got it" at bounding box center [784, 642] width 31 height 15
click at [605, 260] on icon at bounding box center [605, 257] width 2 height 8
click at [665, 341] on div "legitimate /lɪˈdʒɪtɪmət/ /lɪˈdʒɪtɪmət/ Added at 16/9/2025" at bounding box center [705, 406] width 273 height 359
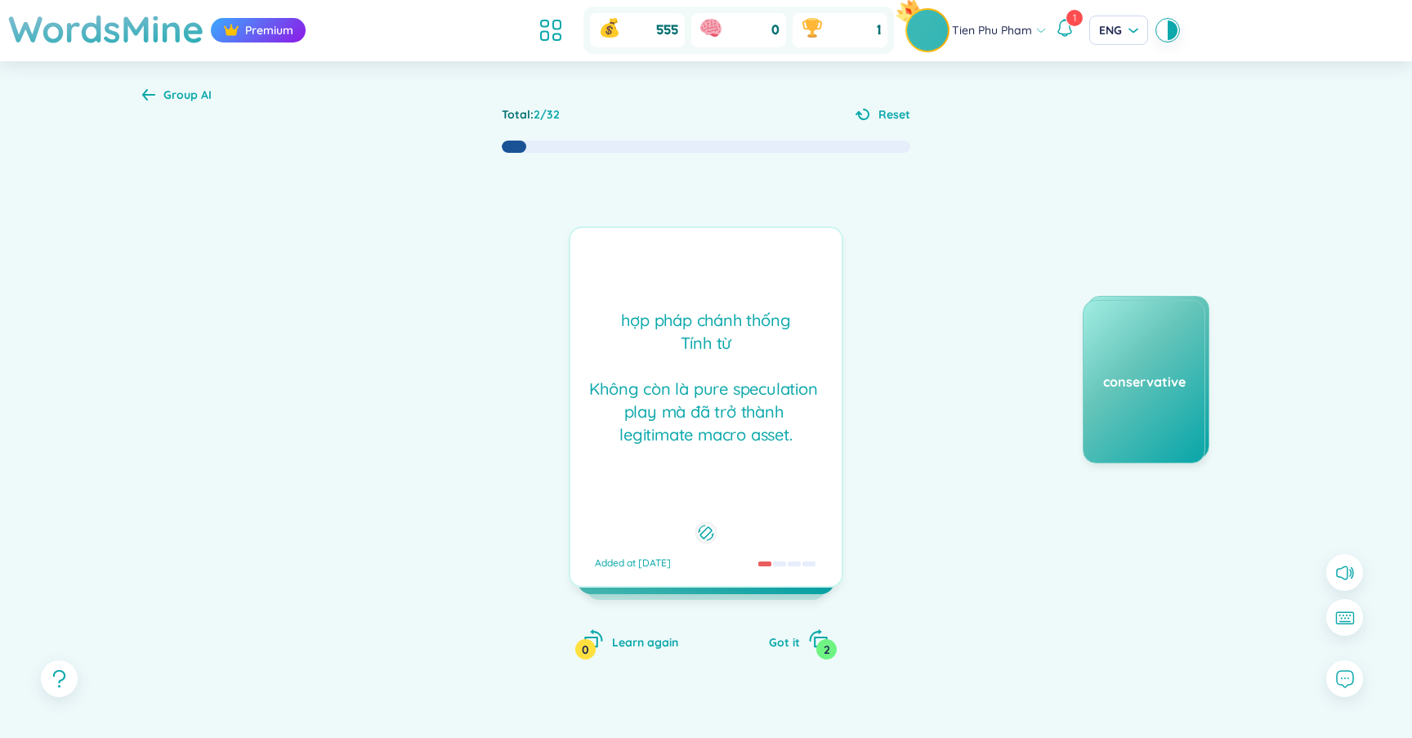
click at [737, 371] on div "hợp pháp chánh thống Tính từ Không còn là pure speculation play mà đã trở thà…" at bounding box center [705, 377] width 255 height 137
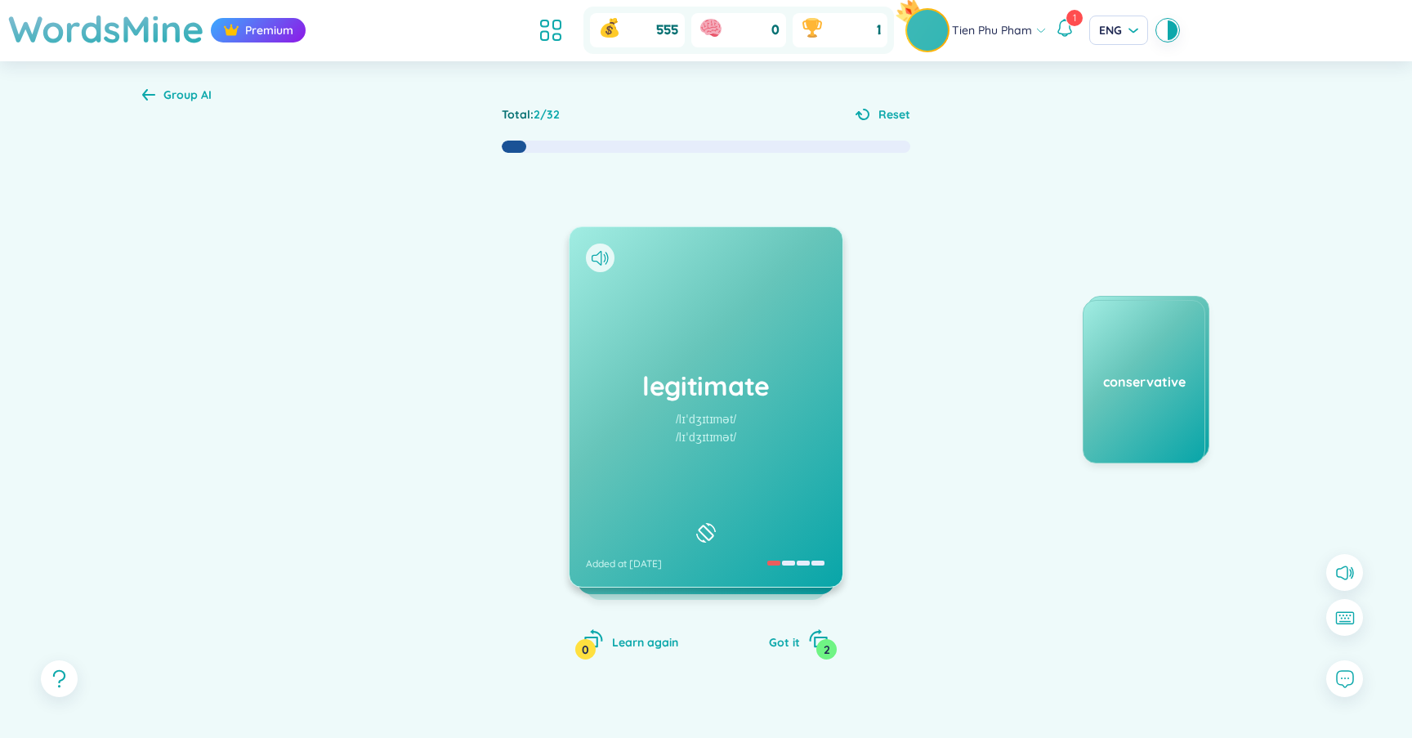
click at [737, 371] on h1 "legitimate" at bounding box center [706, 386] width 240 height 36
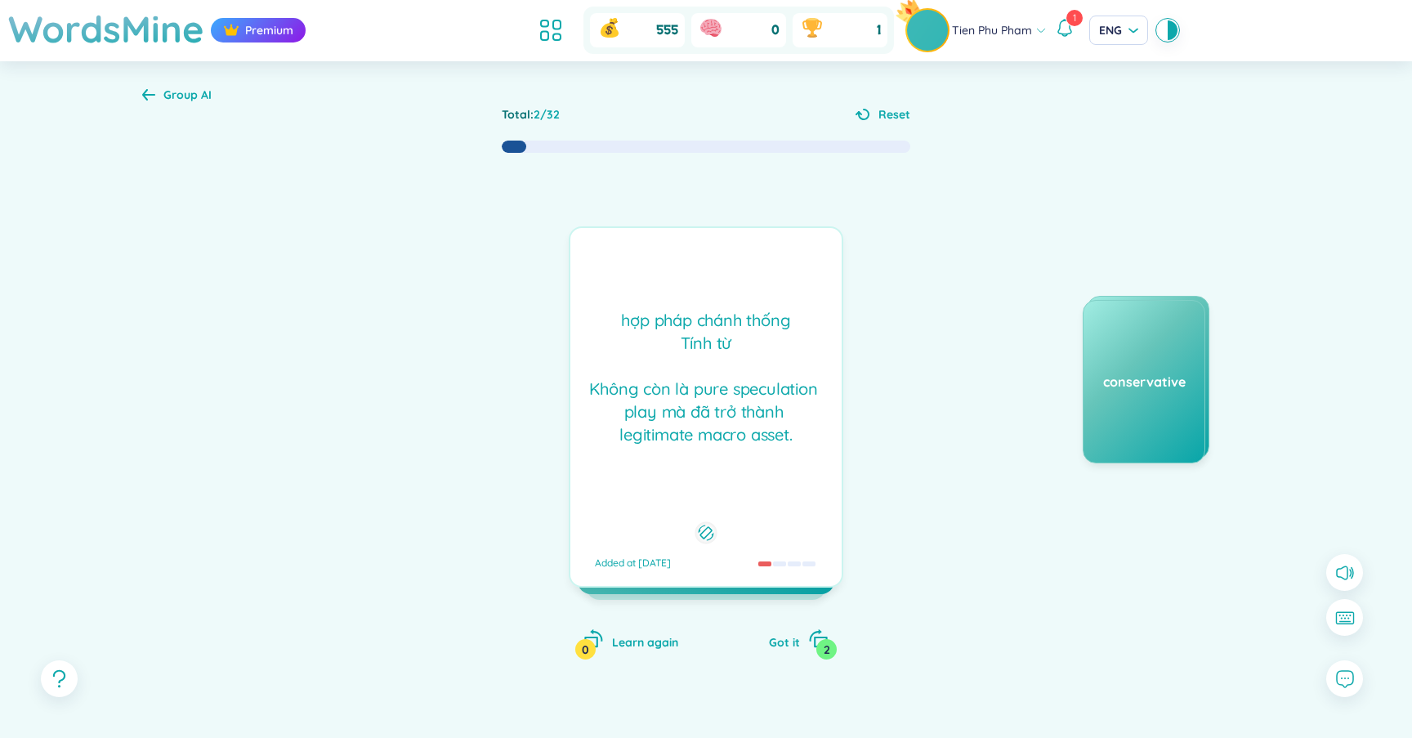
click at [737, 371] on div "hợp pháp chánh thống Tính từ Không còn là pure speculation play mà đã trở thà…" at bounding box center [705, 377] width 255 height 137
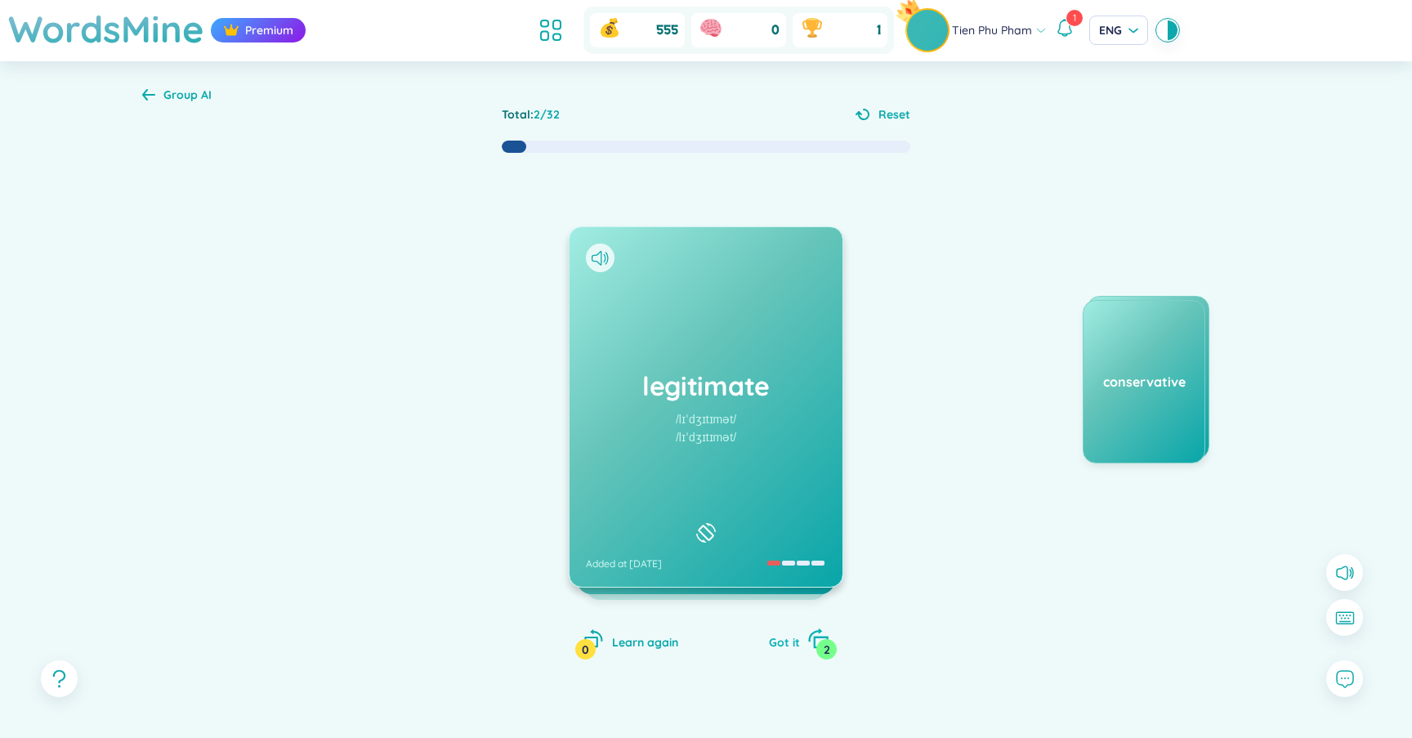
click at [792, 634] on div "Got it 2" at bounding box center [799, 639] width 60 height 23
click at [749, 368] on h1 "diminish" at bounding box center [706, 386] width 240 height 36
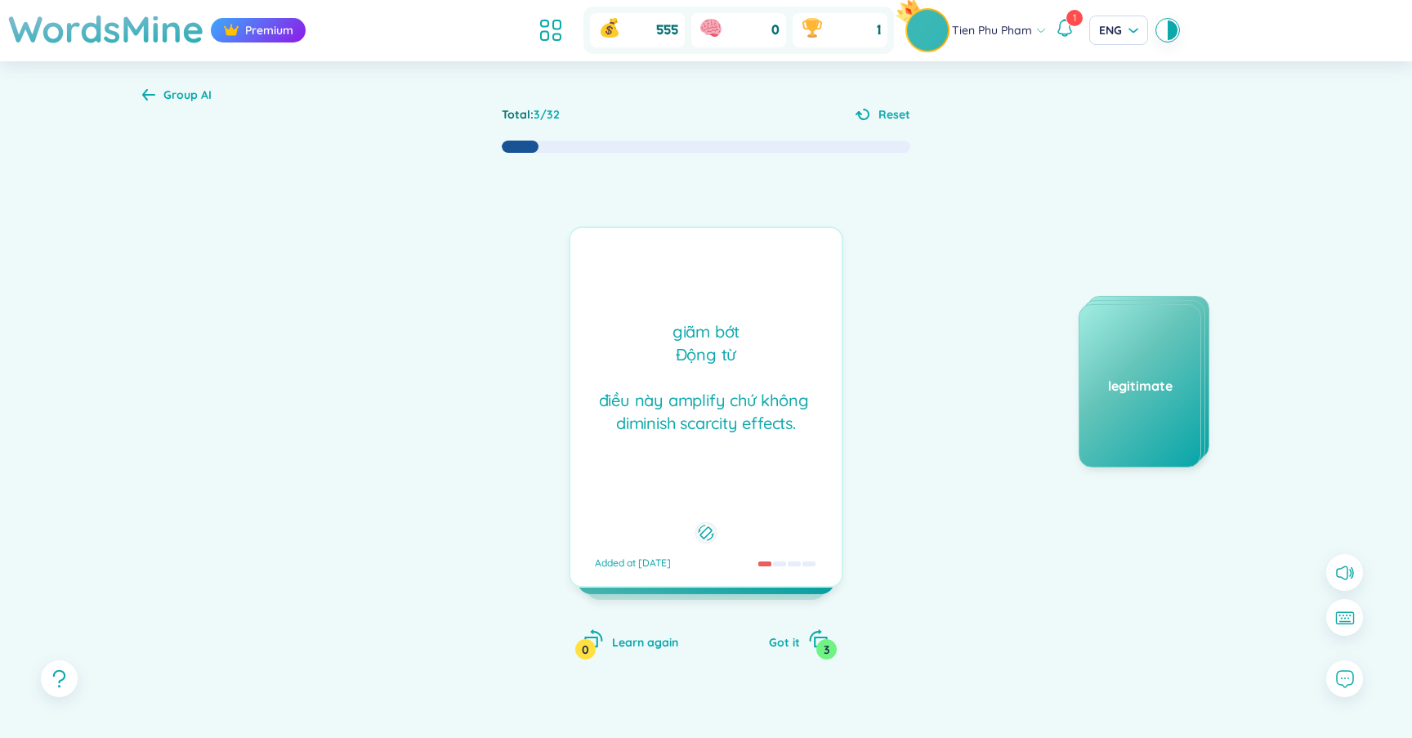
click at [777, 433] on div "giãm bớt Động từ điều này amplify chứ không diminish scarcity effects." at bounding box center [705, 377] width 255 height 114
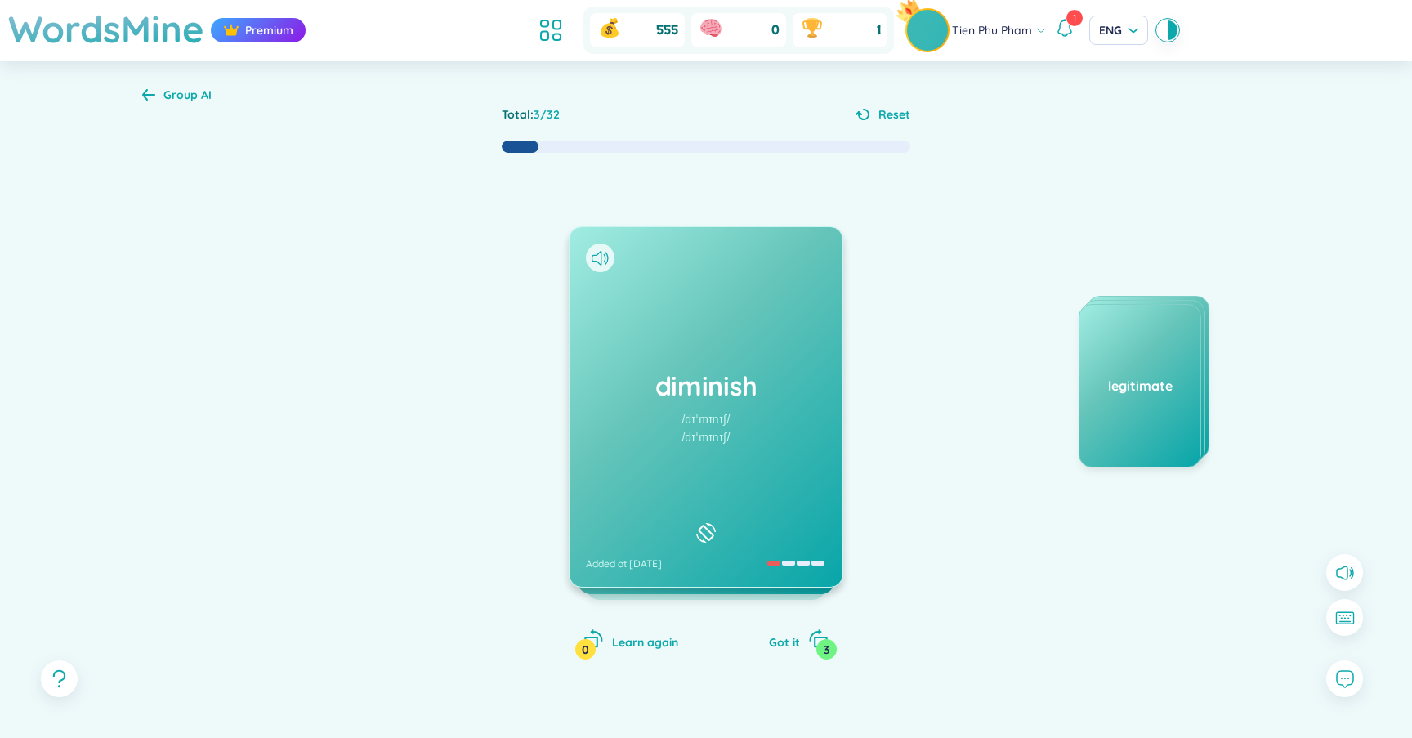
click at [777, 433] on div "diminish /dɪˈmɪnɪʃ/ /dɪˈmɪnɪʃ/ Added at 16/9/2025" at bounding box center [705, 406] width 273 height 359
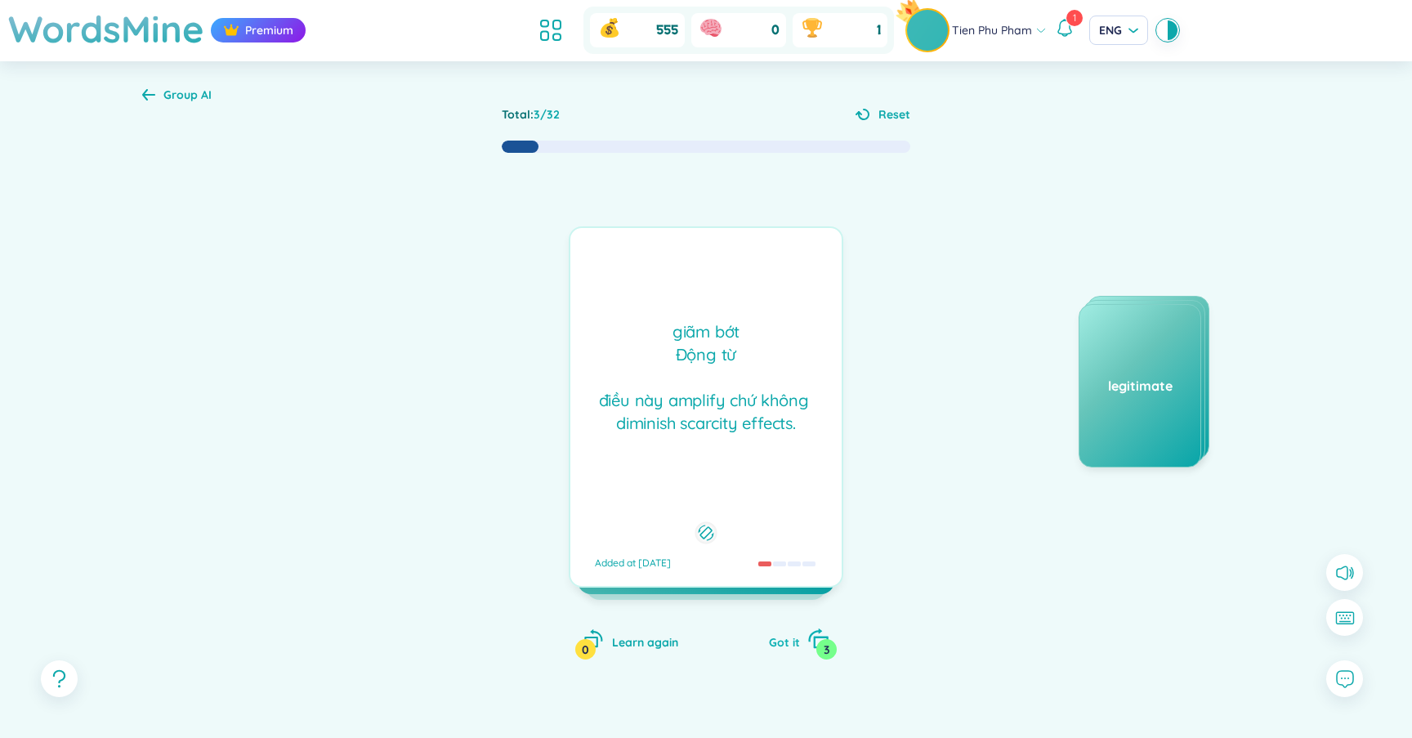
click at [777, 646] on span "Got it" at bounding box center [784, 642] width 31 height 15
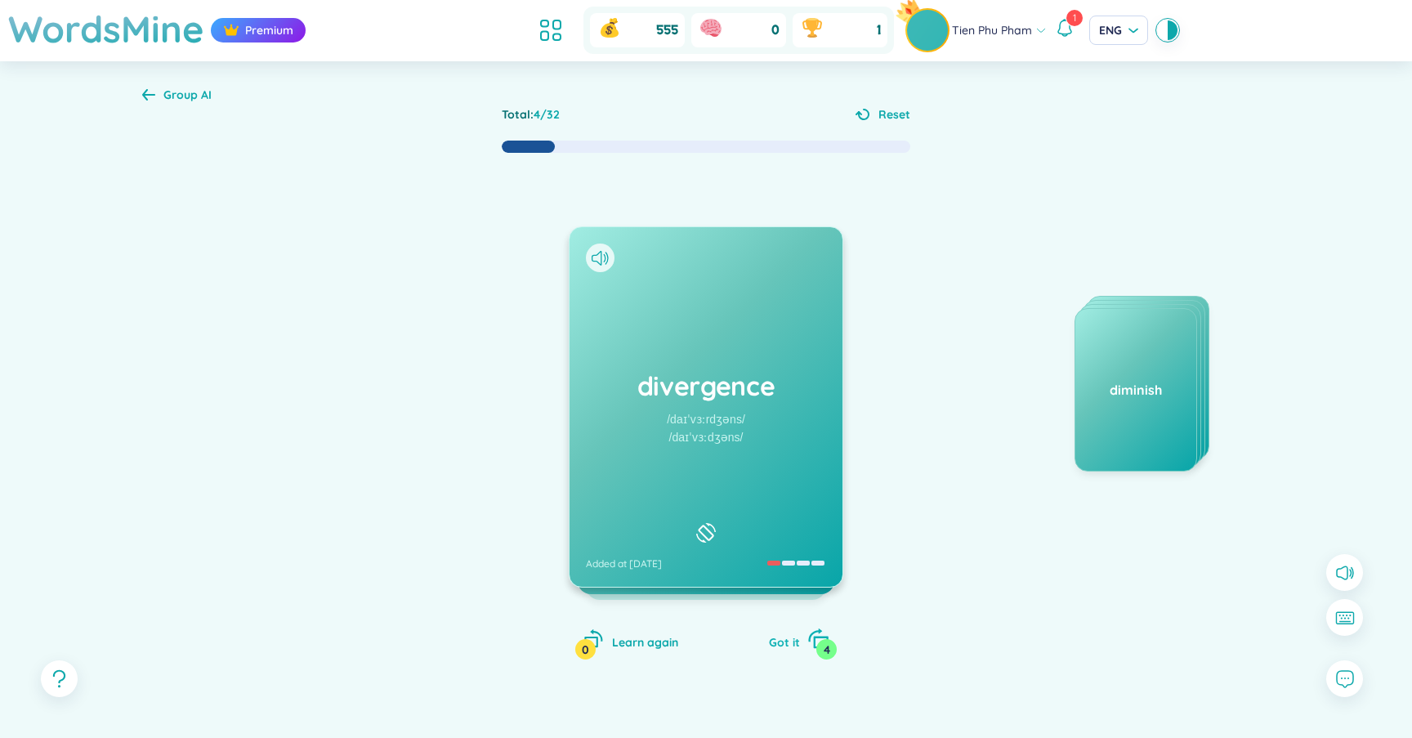
click at [798, 641] on span "Got it" at bounding box center [784, 642] width 31 height 15
click at [609, 261] on div at bounding box center [600, 257] width 29 height 29
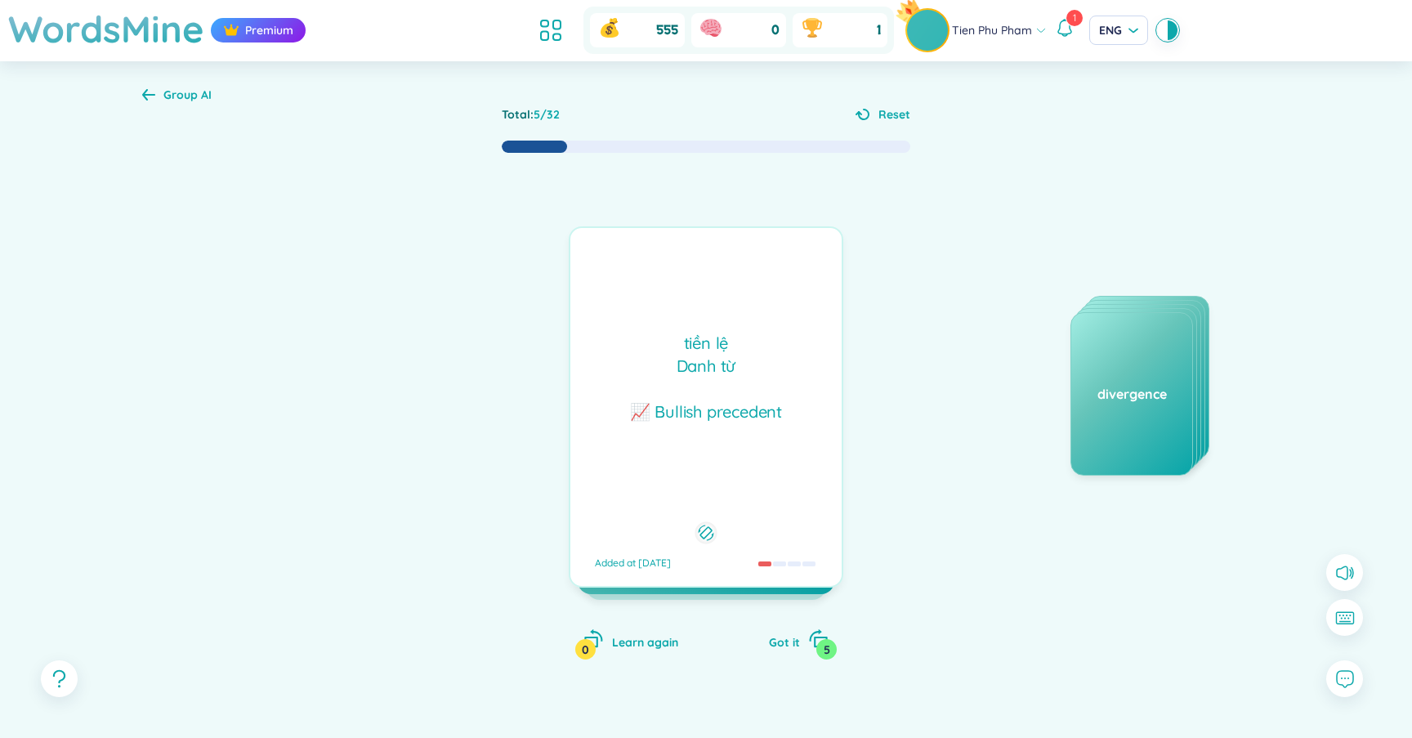
click at [609, 261] on div "precedent /ˈpresɪdənt/ /ˈpresɪdənt/ Added at 17/9/2025" at bounding box center [705, 406] width 273 height 359
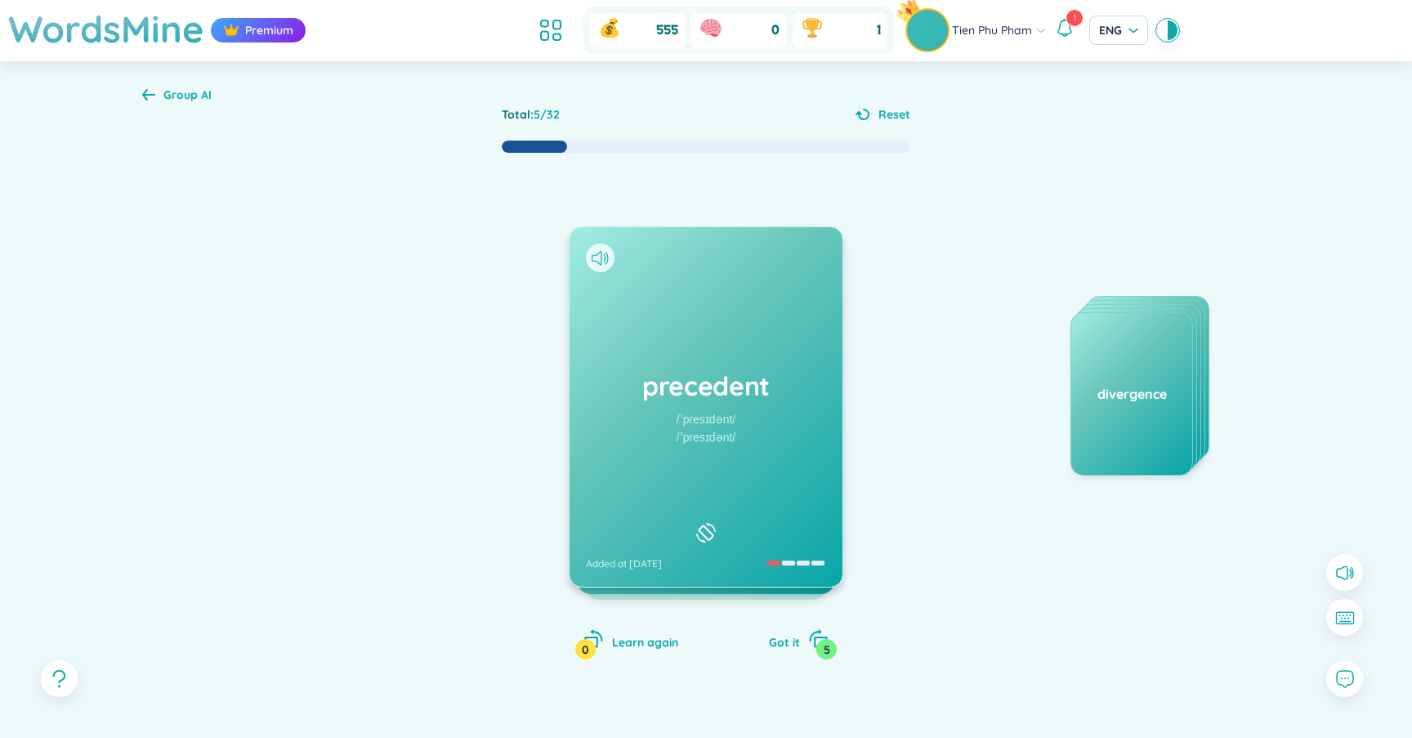
click at [595, 253] on icon at bounding box center [599, 258] width 17 height 15
click at [656, 373] on h1 "precedent" at bounding box center [706, 386] width 240 height 36
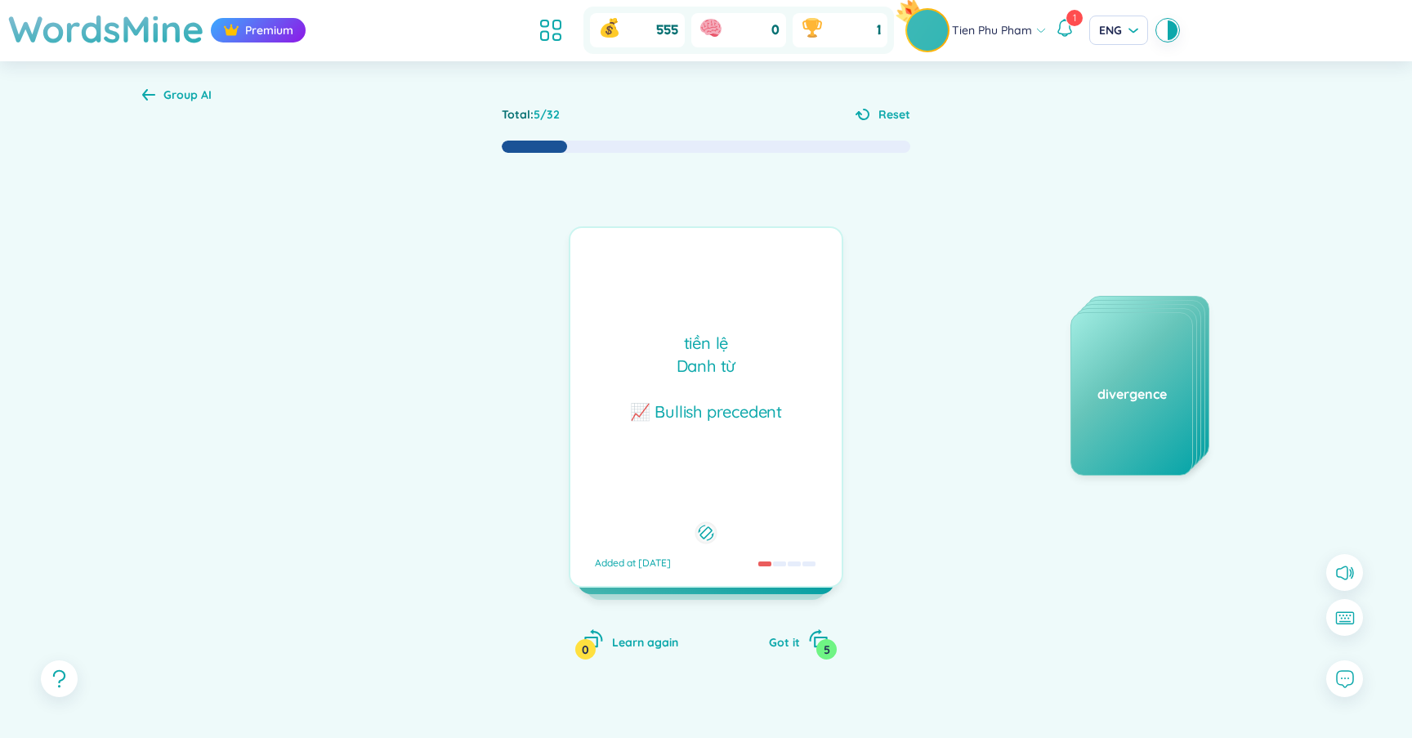
click at [656, 373] on div "tiền lệ Danh từ 📈 Bullish precedent" at bounding box center [705, 378] width 255 height 92
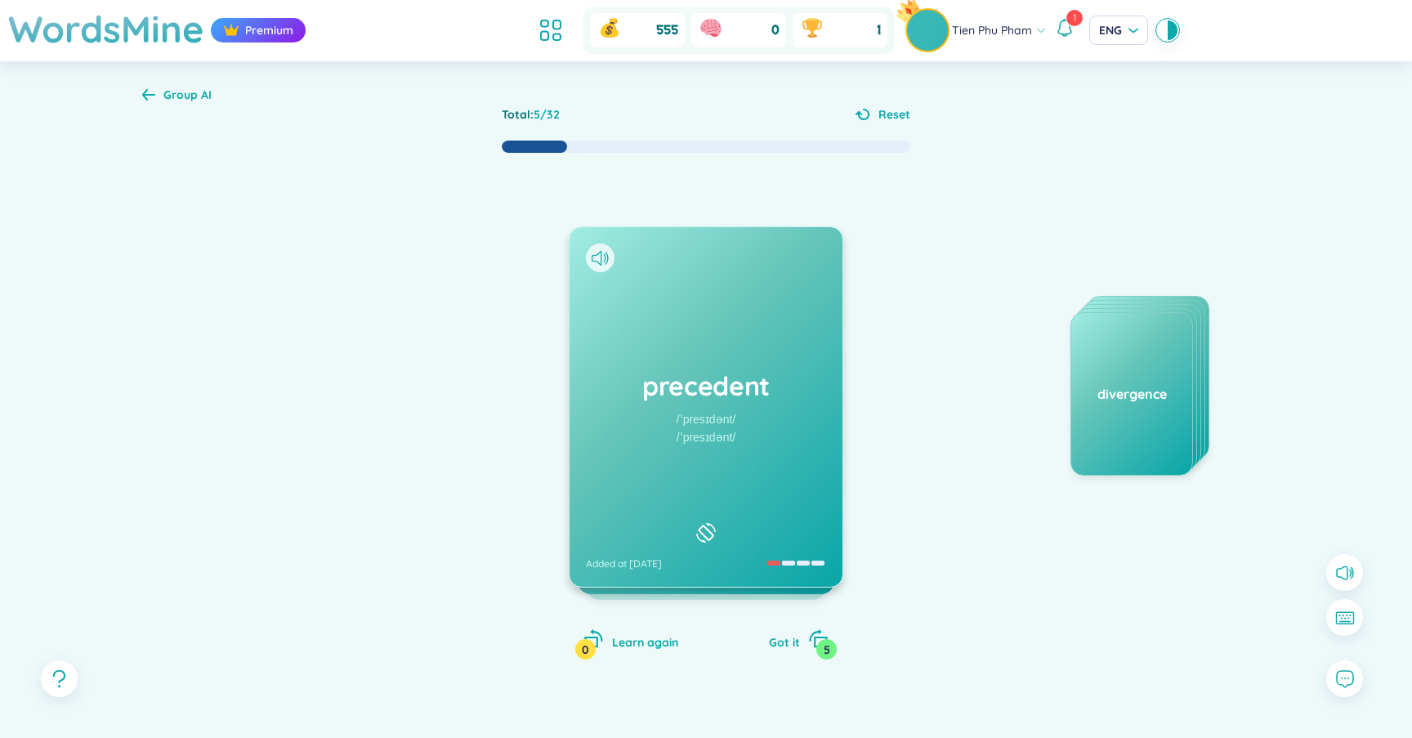
click at [699, 400] on h1 "precedent" at bounding box center [706, 386] width 240 height 36
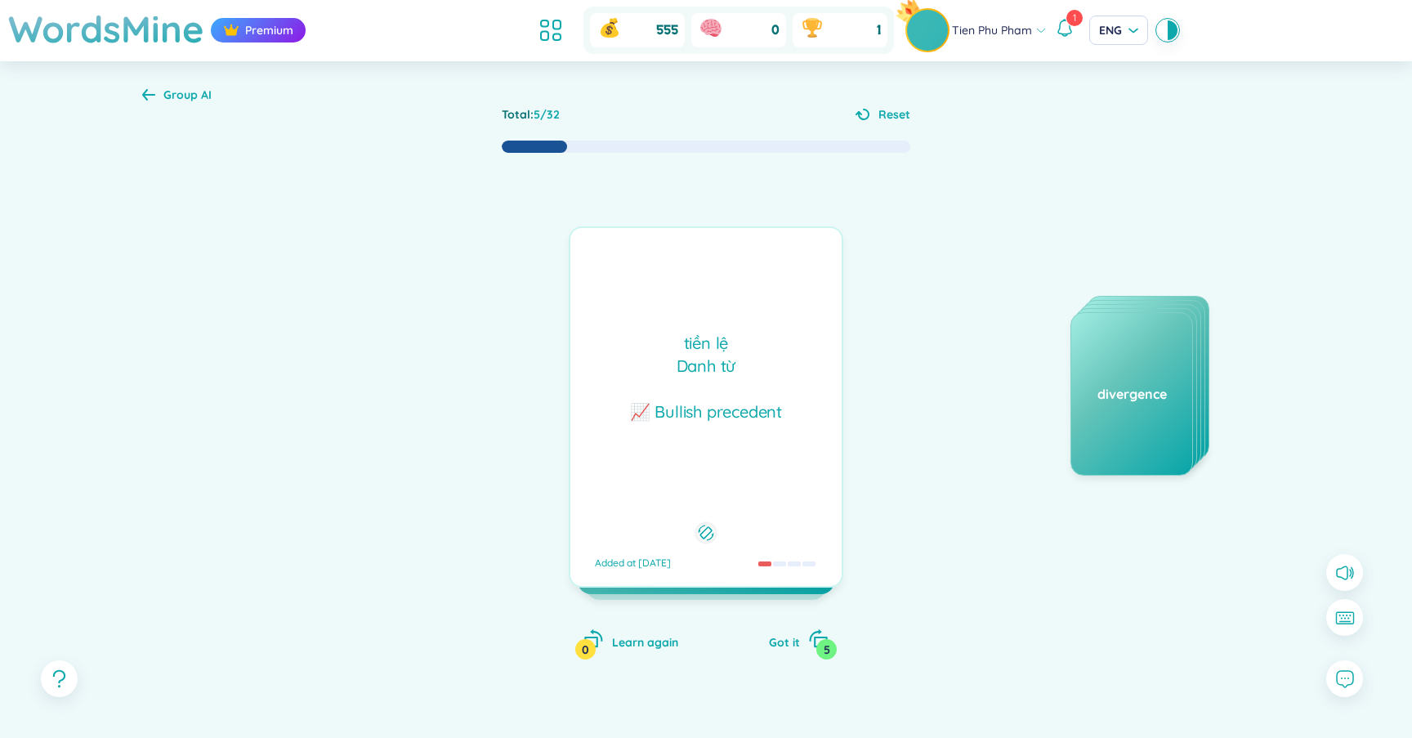
click at [716, 414] on div "tiền lệ Danh từ 📈 Bullish precedent" at bounding box center [705, 378] width 255 height 92
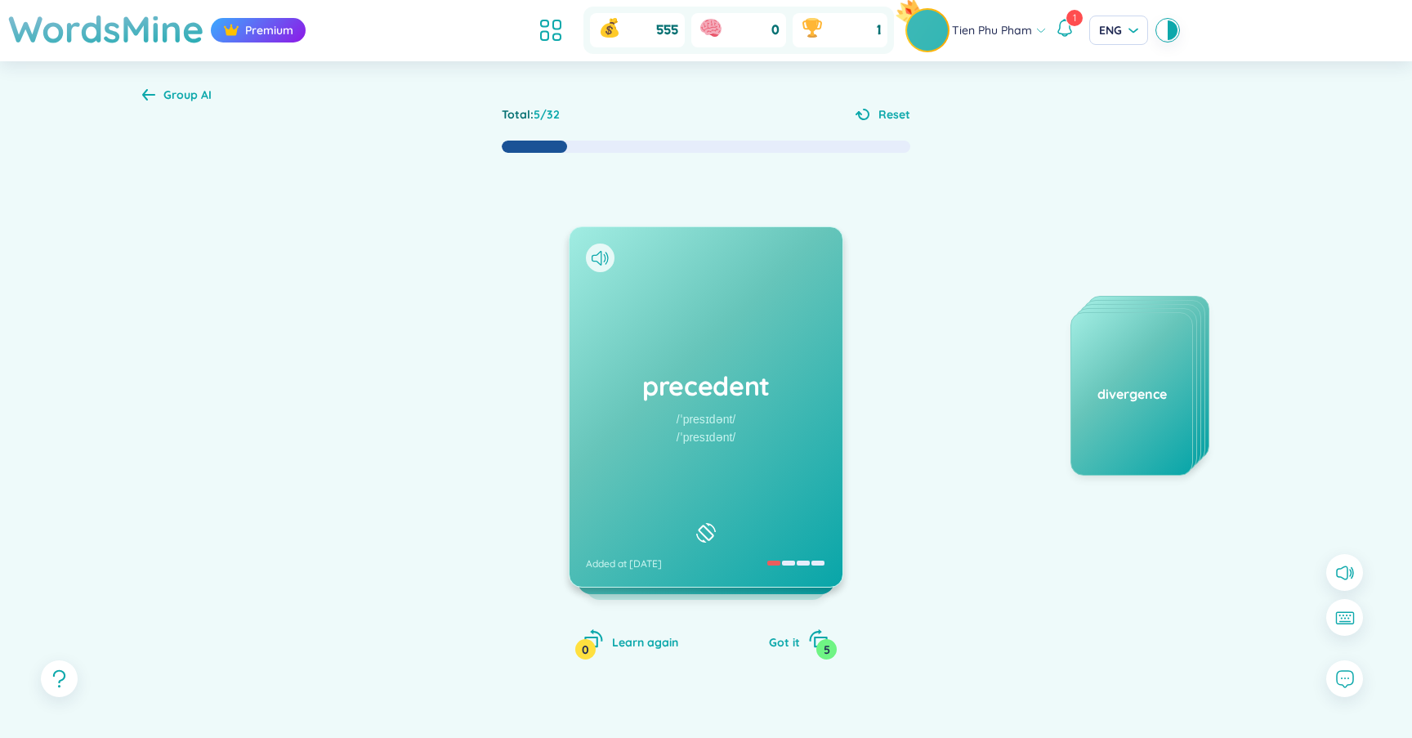
click at [710, 435] on div "/ˈpresɪdənt/" at bounding box center [705, 437] width 59 height 18
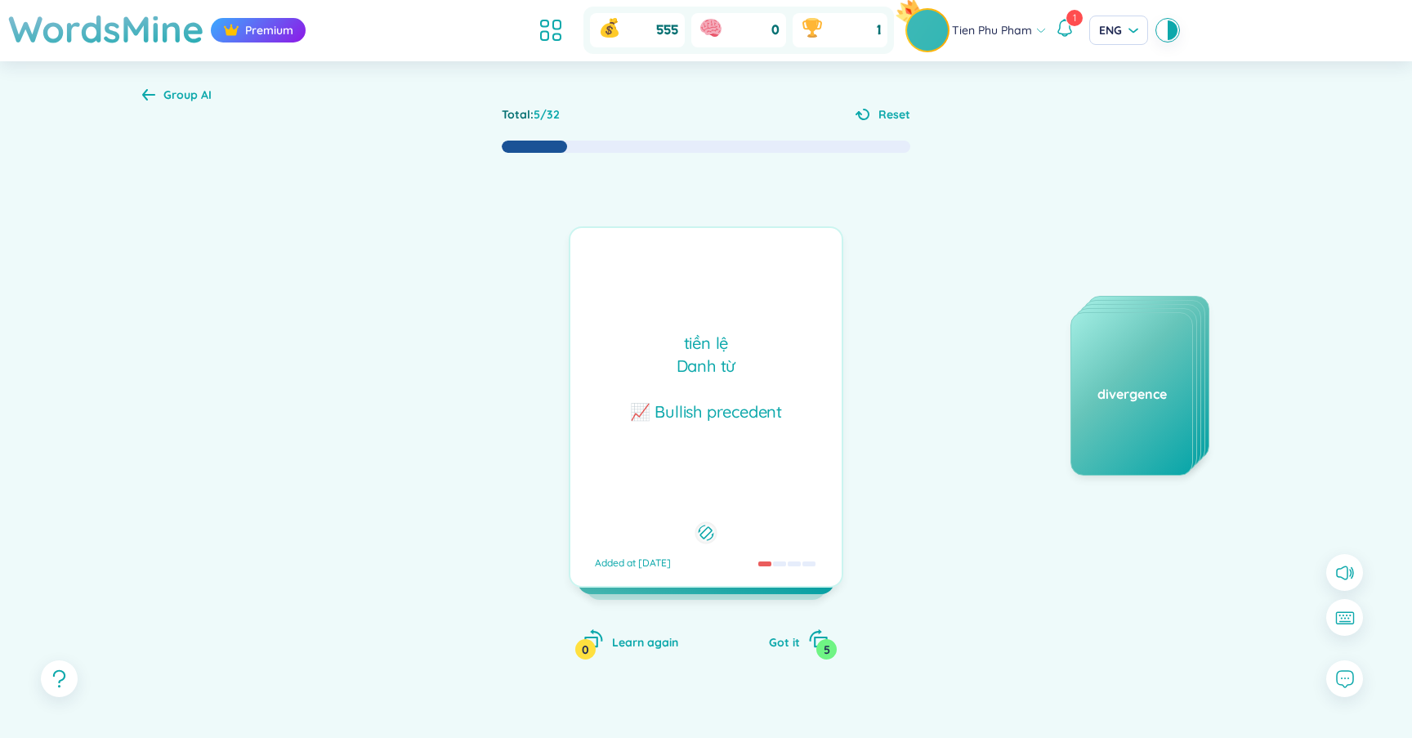
click at [734, 360] on div "tiền lệ Danh từ 📈 Bullish precedent" at bounding box center [705, 378] width 255 height 92
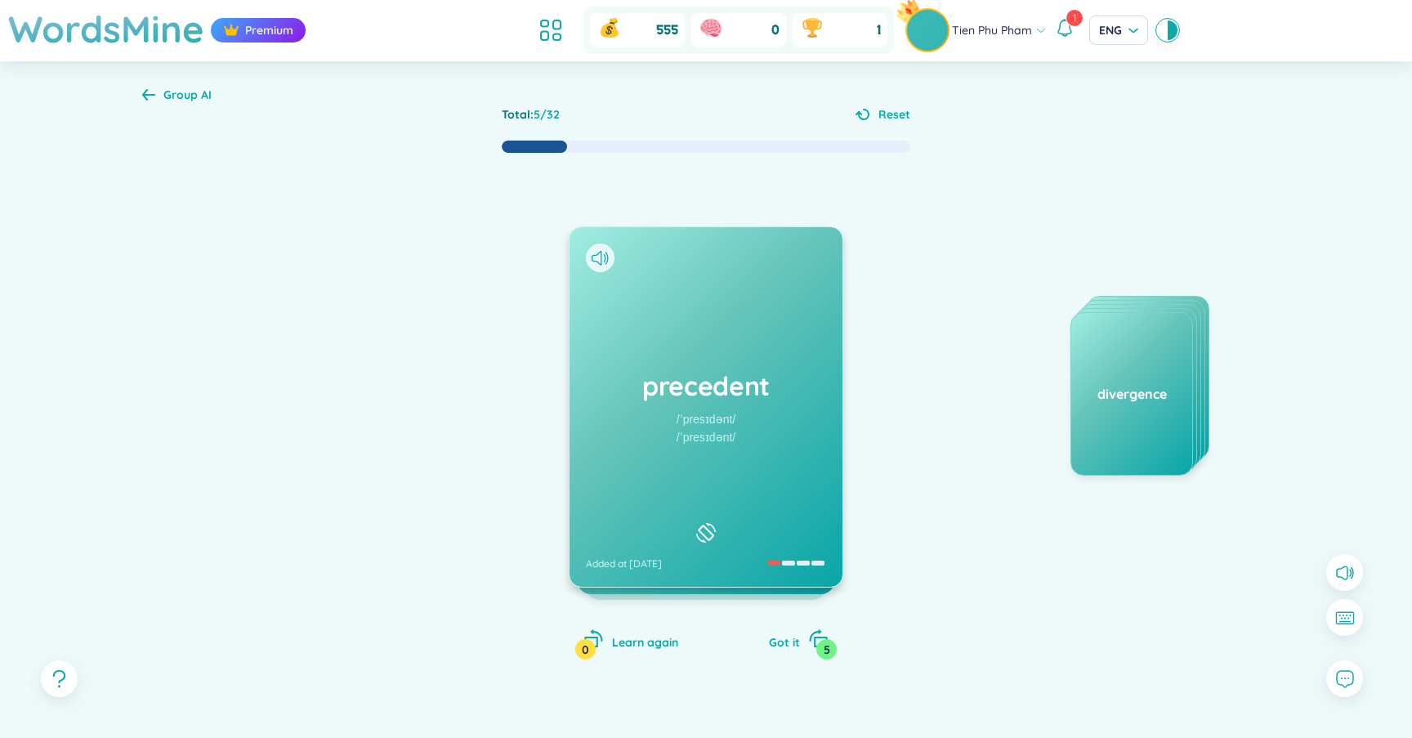
click at [722, 418] on div "/ˈpresɪdənt/" at bounding box center [705, 419] width 59 height 18
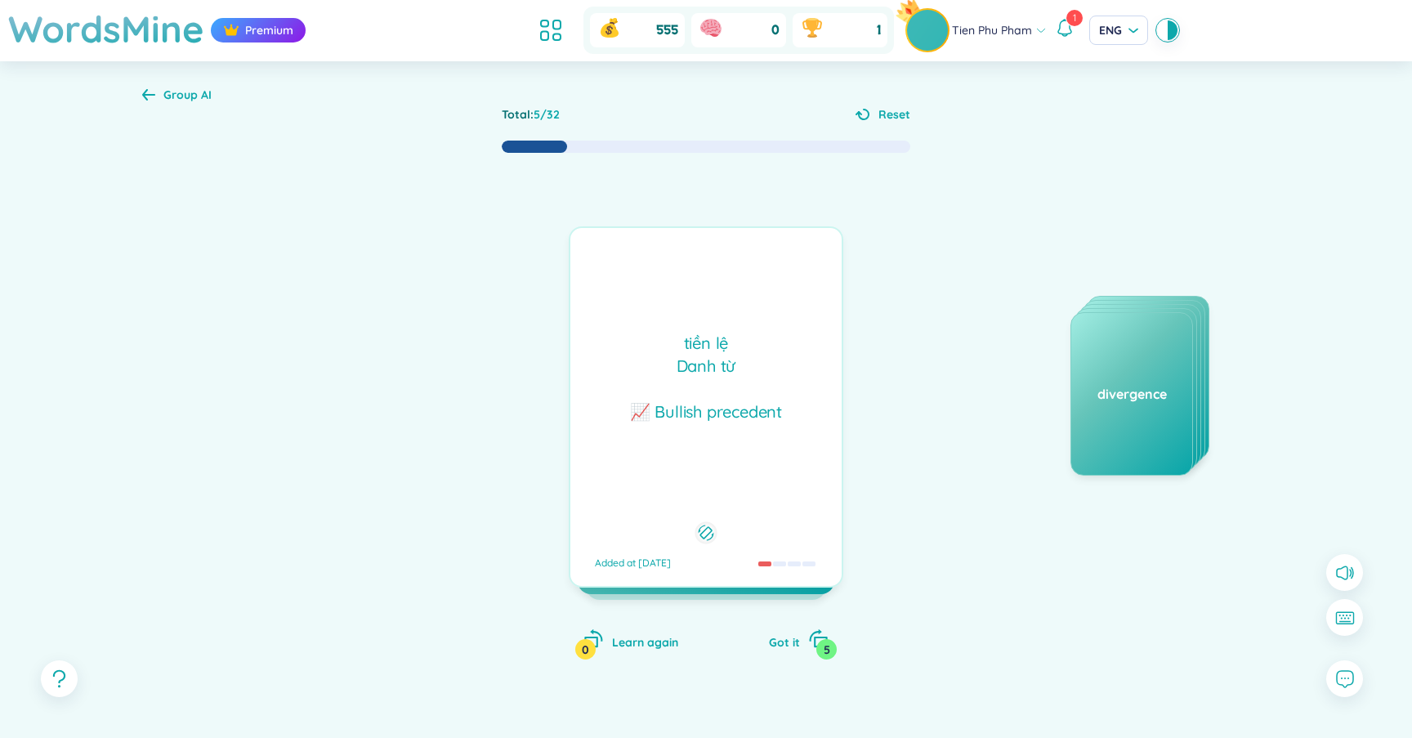
click at [722, 418] on div "tiền lệ Danh từ 📈 Bullish precedent" at bounding box center [705, 378] width 255 height 92
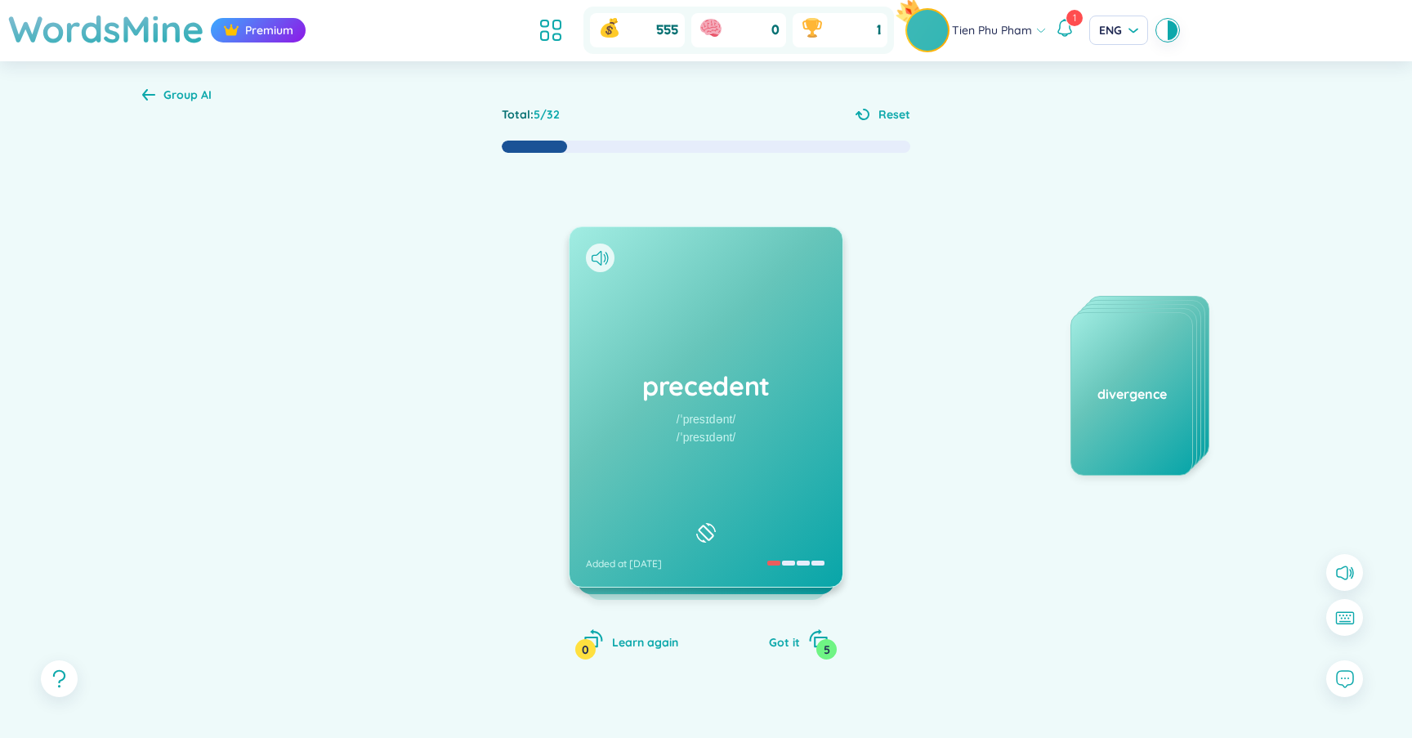
click at [715, 386] on h1 "precedent" at bounding box center [706, 386] width 240 height 36
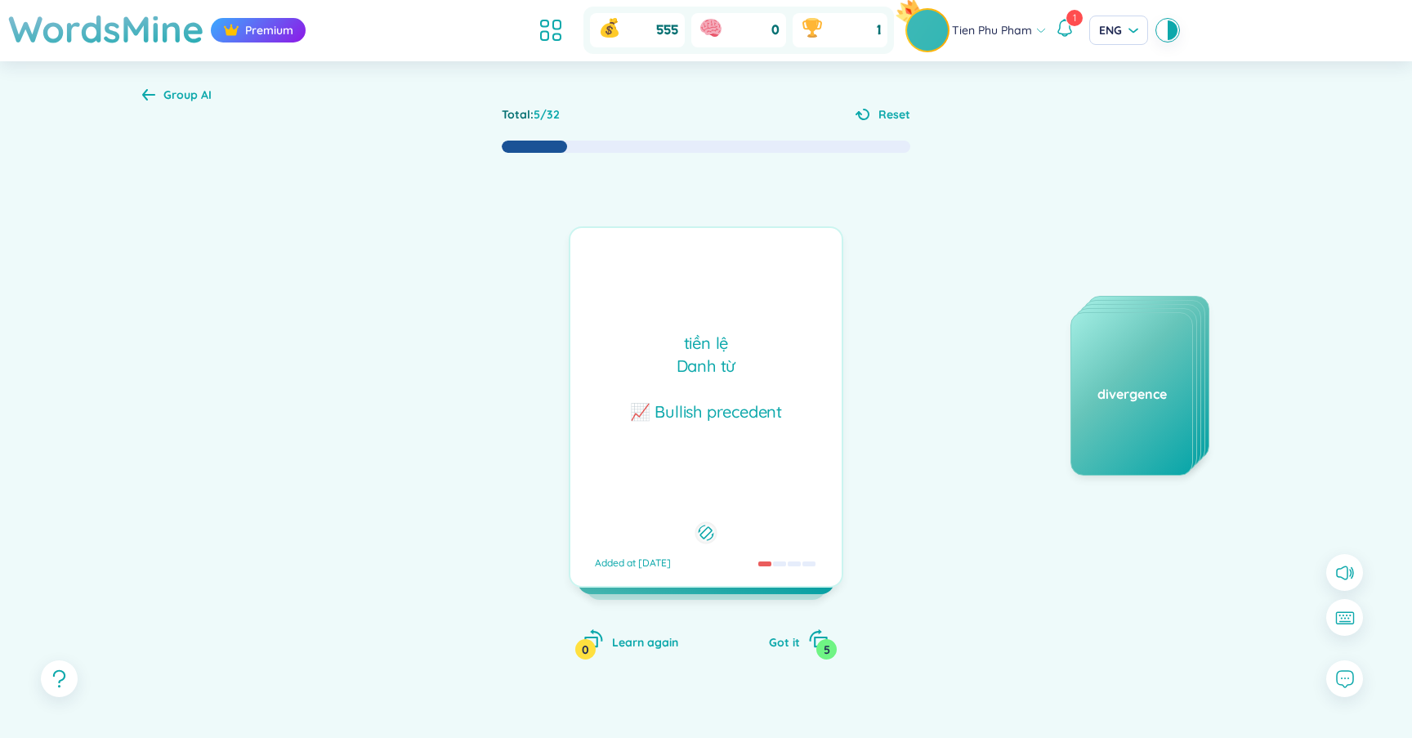
click at [715, 386] on div "tiền lệ Danh từ 📈 Bullish precedent" at bounding box center [705, 378] width 255 height 92
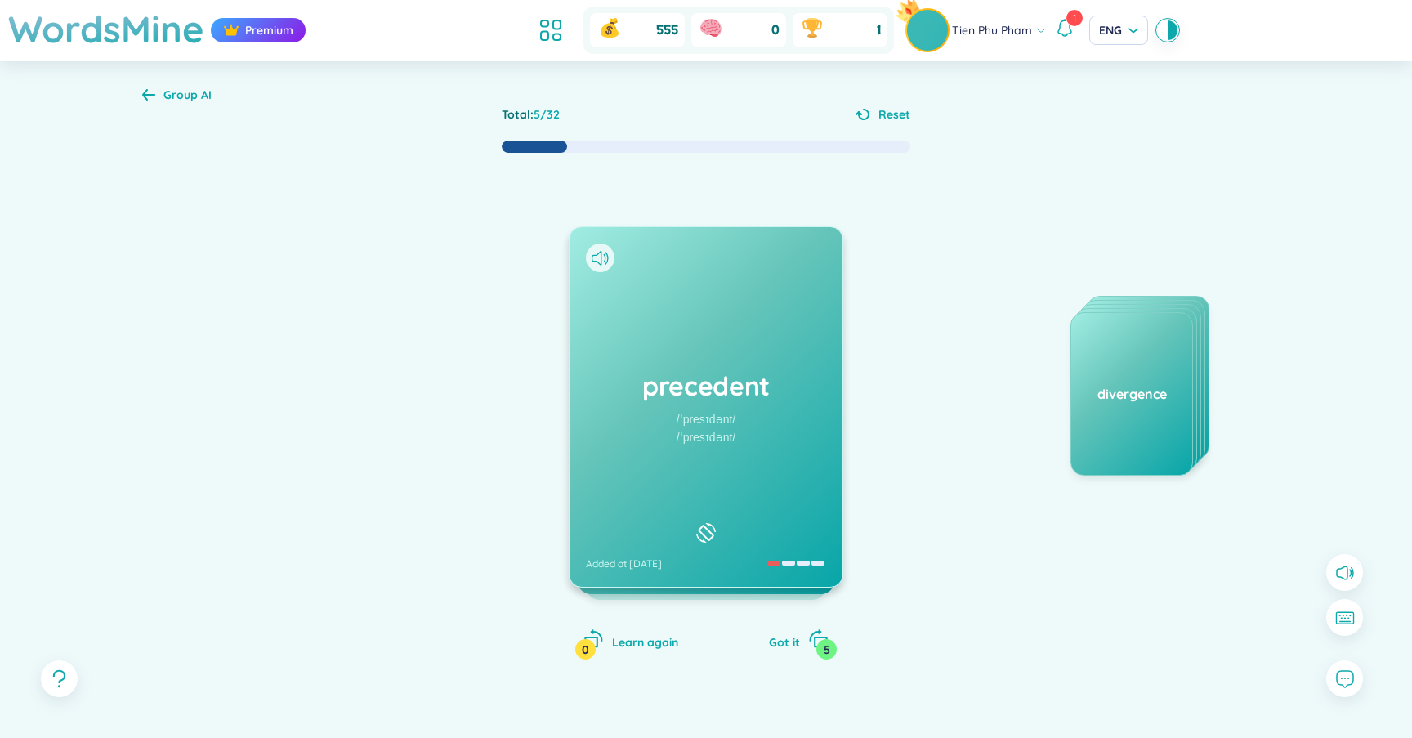
click at [712, 538] on div at bounding box center [706, 533] width 28 height 28
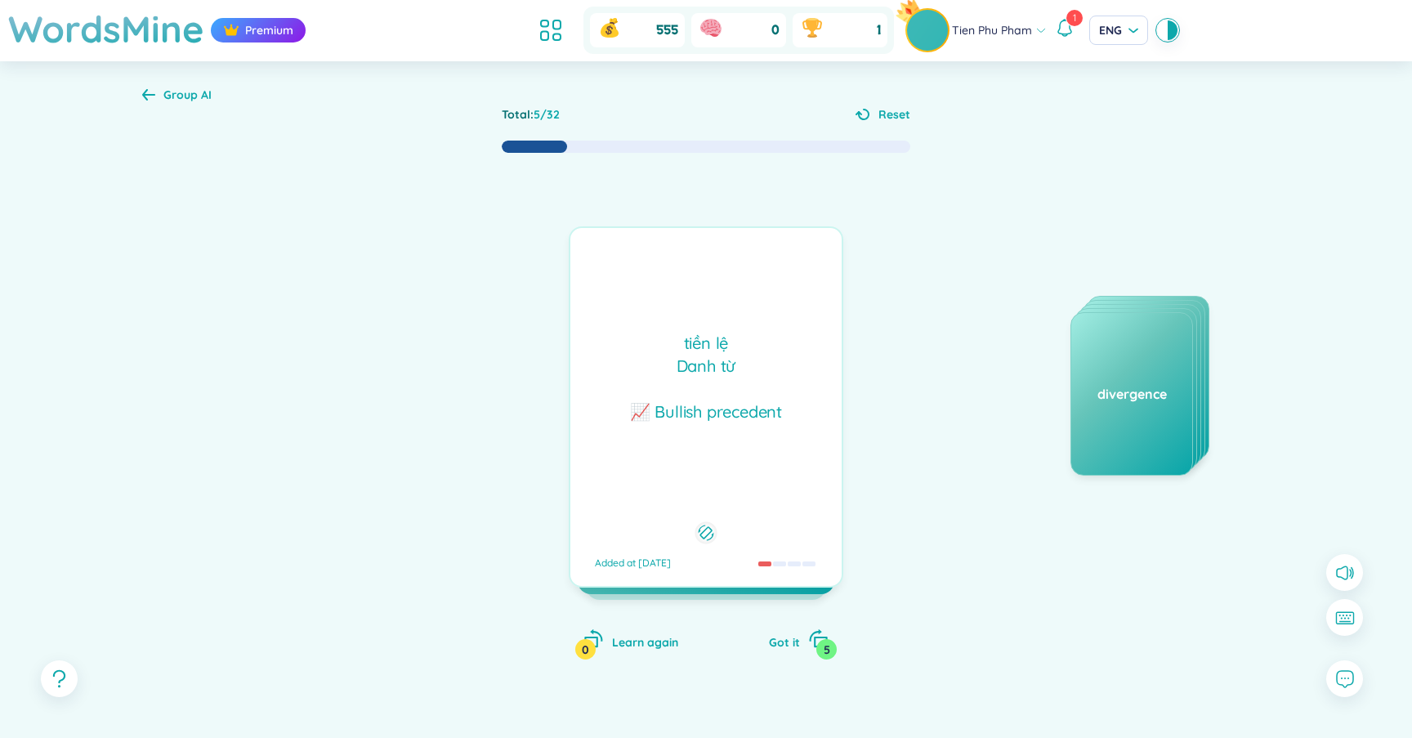
click at [712, 538] on div at bounding box center [705, 533] width 22 height 22
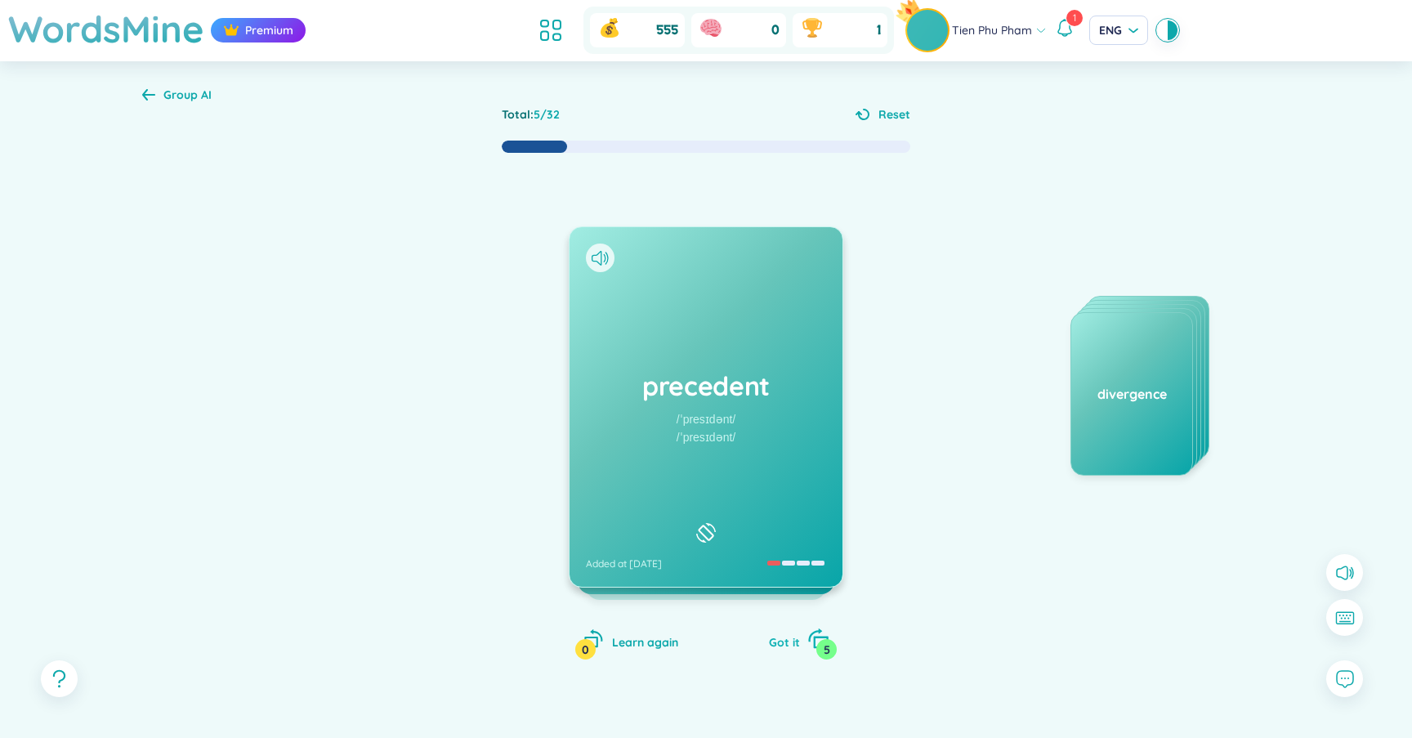
click at [769, 640] on span "Got it" at bounding box center [784, 642] width 31 height 15
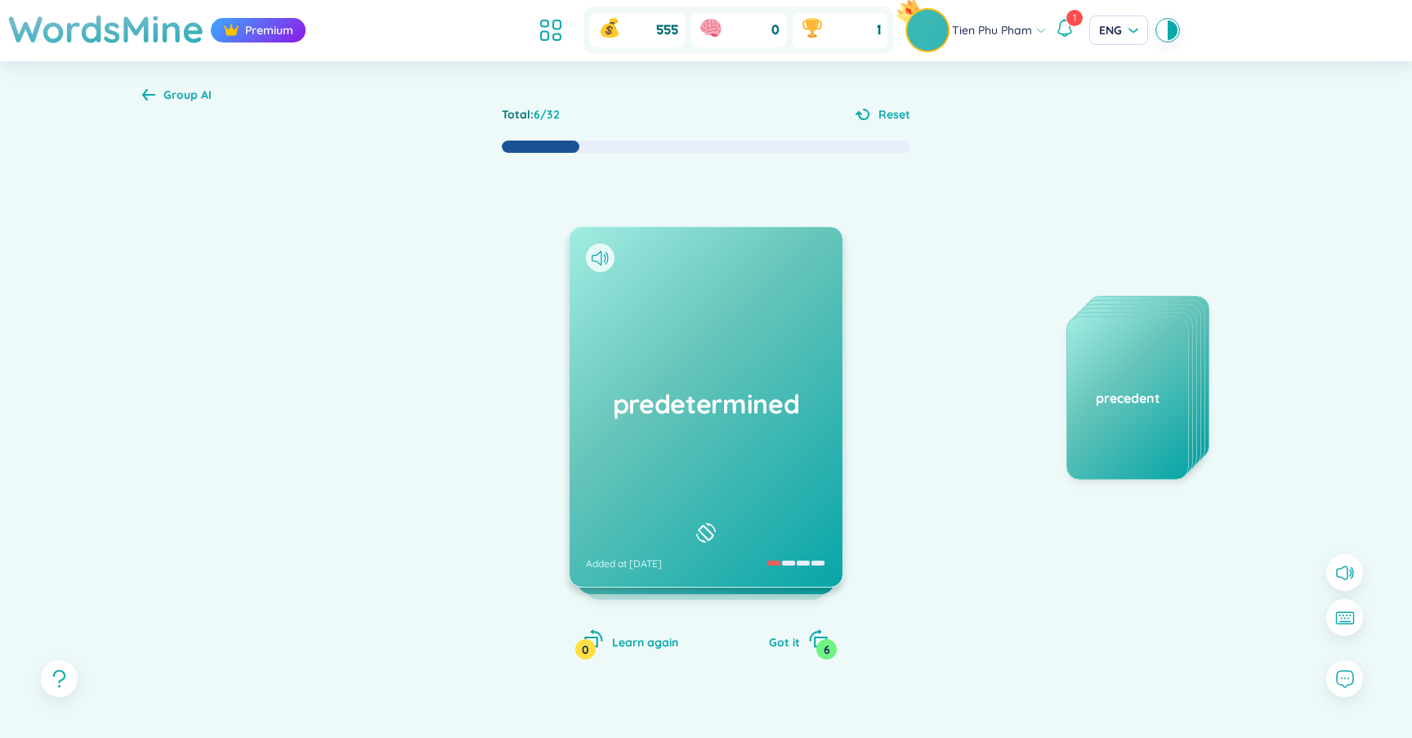
click at [756, 422] on div "predetermined Added at 21/9/2025" at bounding box center [705, 406] width 273 height 359
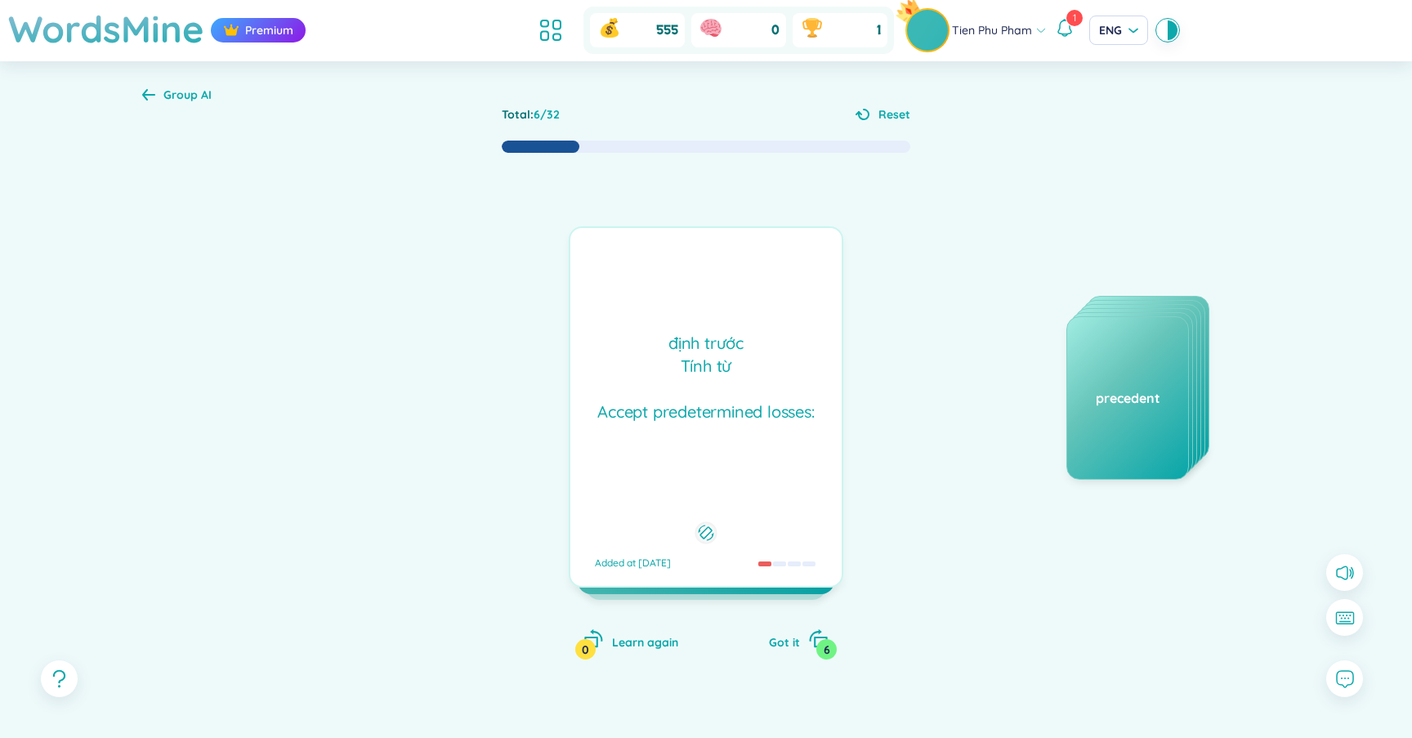
click at [744, 406] on div "định trước Tính từ Accept predetermined losses:" at bounding box center [705, 378] width 255 height 92
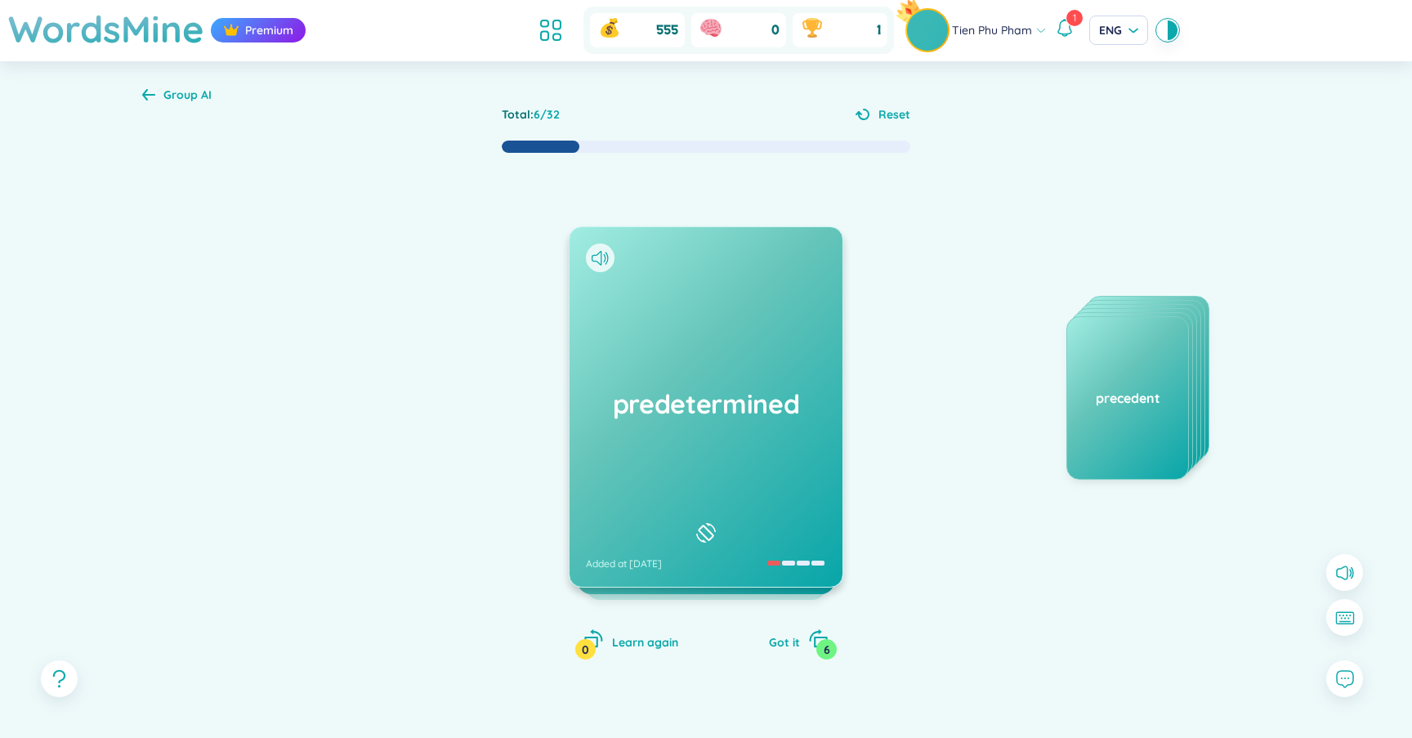
click at [744, 406] on h1 "predetermined" at bounding box center [706, 404] width 240 height 36
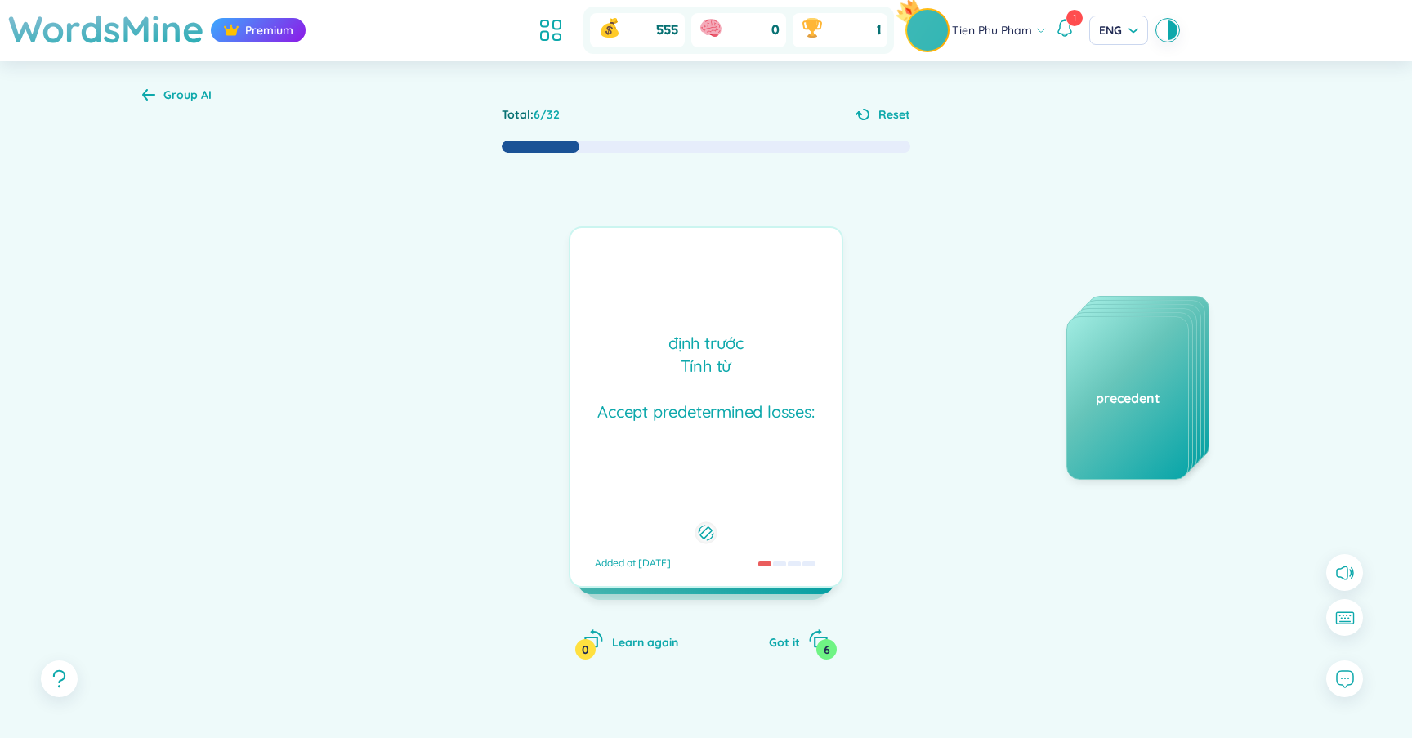
click at [744, 406] on div "định trước Tính từ Accept predetermined losses:" at bounding box center [705, 378] width 255 height 92
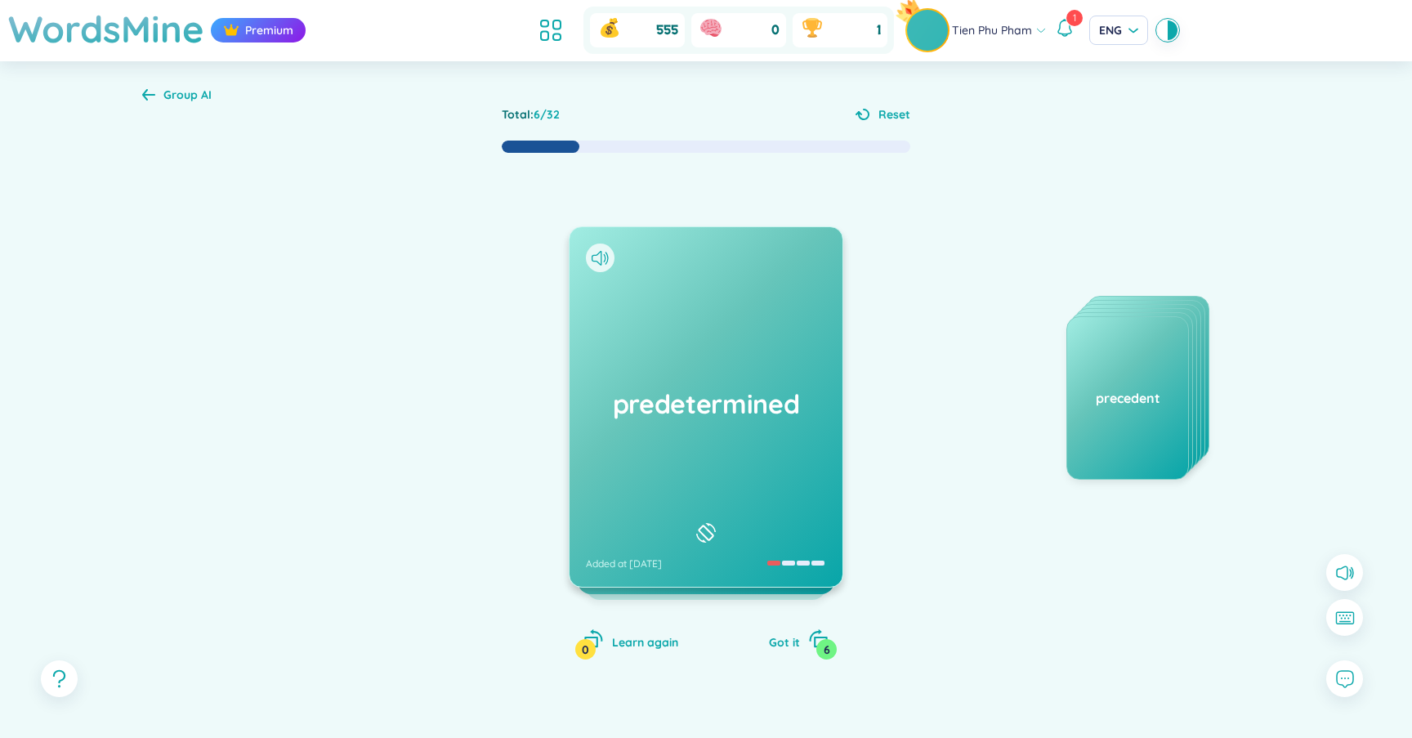
click at [744, 478] on div "predetermined Added at 21/9/2025" at bounding box center [705, 406] width 273 height 359
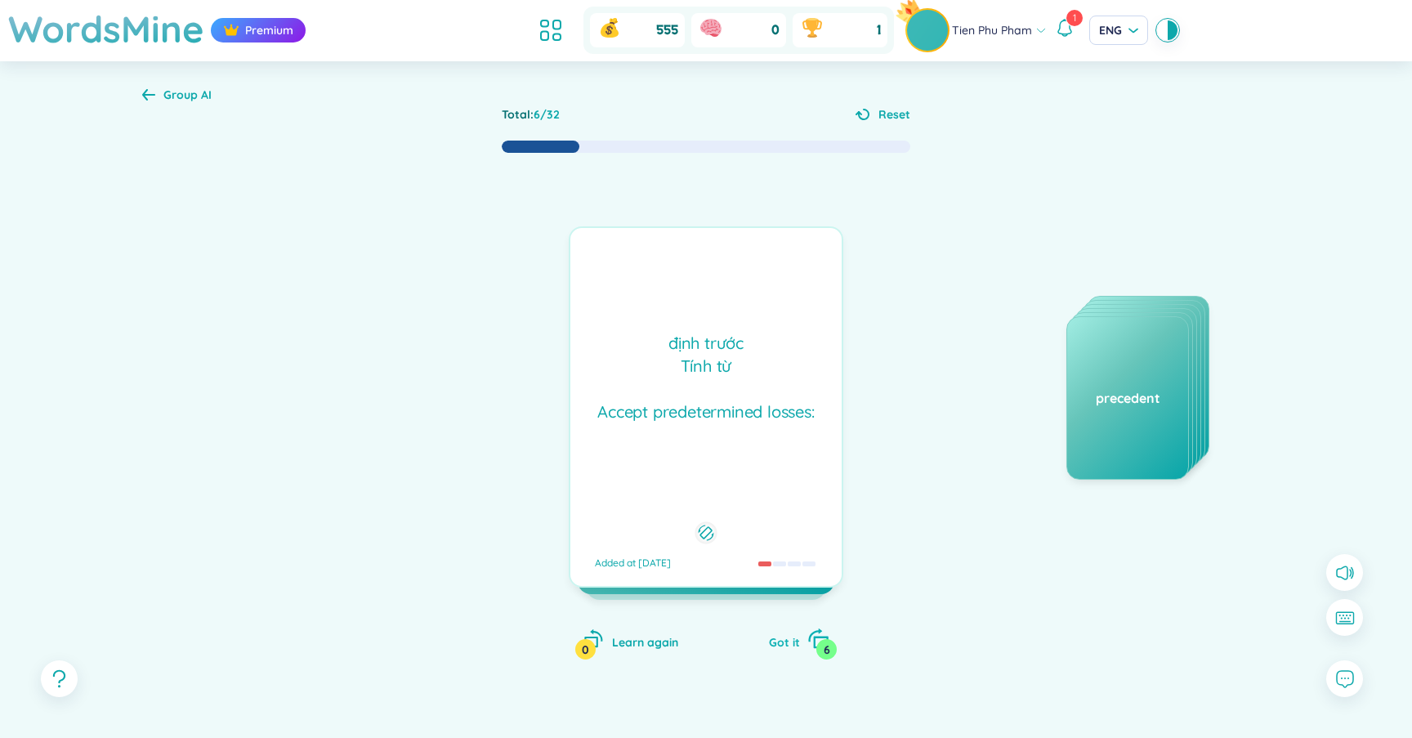
click at [778, 636] on span "Got it" at bounding box center [784, 642] width 31 height 15
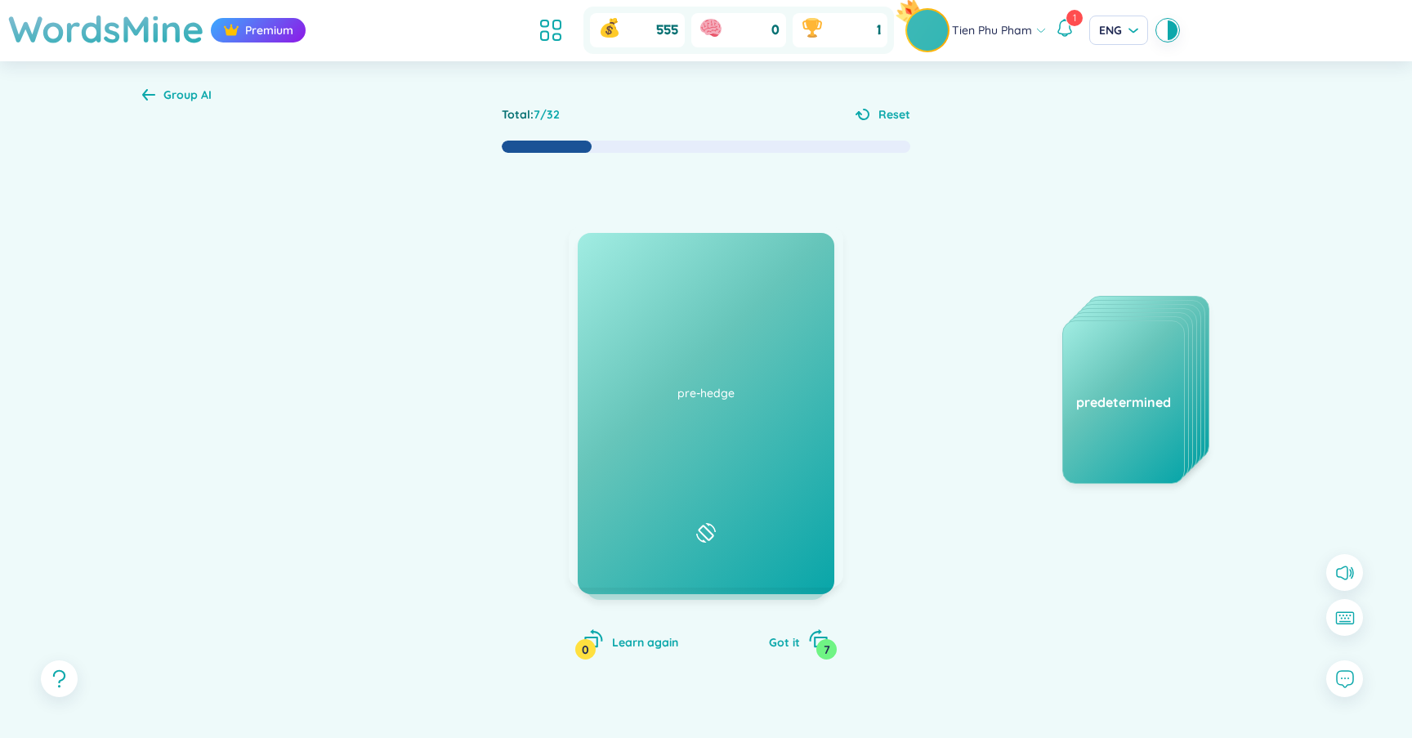
click at [766, 395] on h1 "synthesis" at bounding box center [706, 386] width 240 height 36
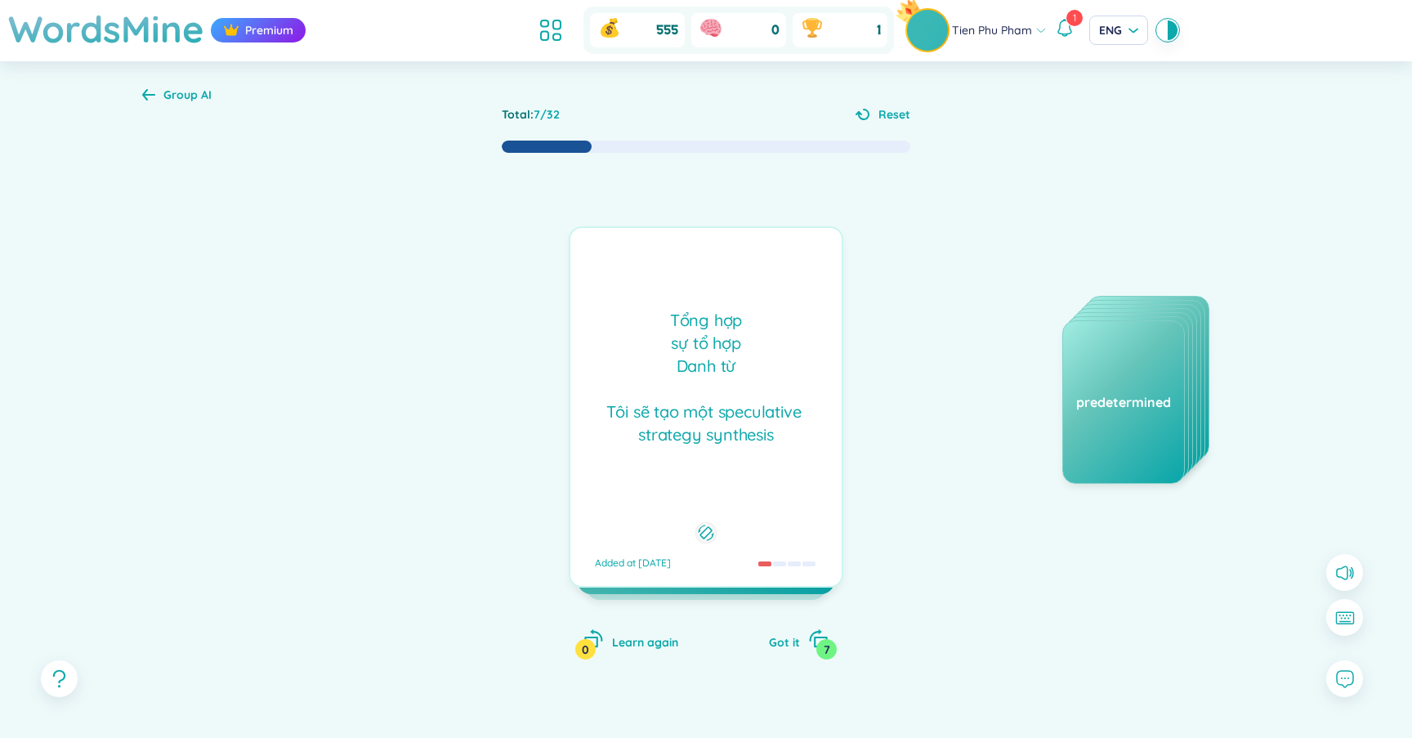
click at [769, 420] on div "Tổng hợp sự tổ hợp Danh từ Tôi sẽ tạo một speculative strategy synthesis" at bounding box center [705, 377] width 255 height 137
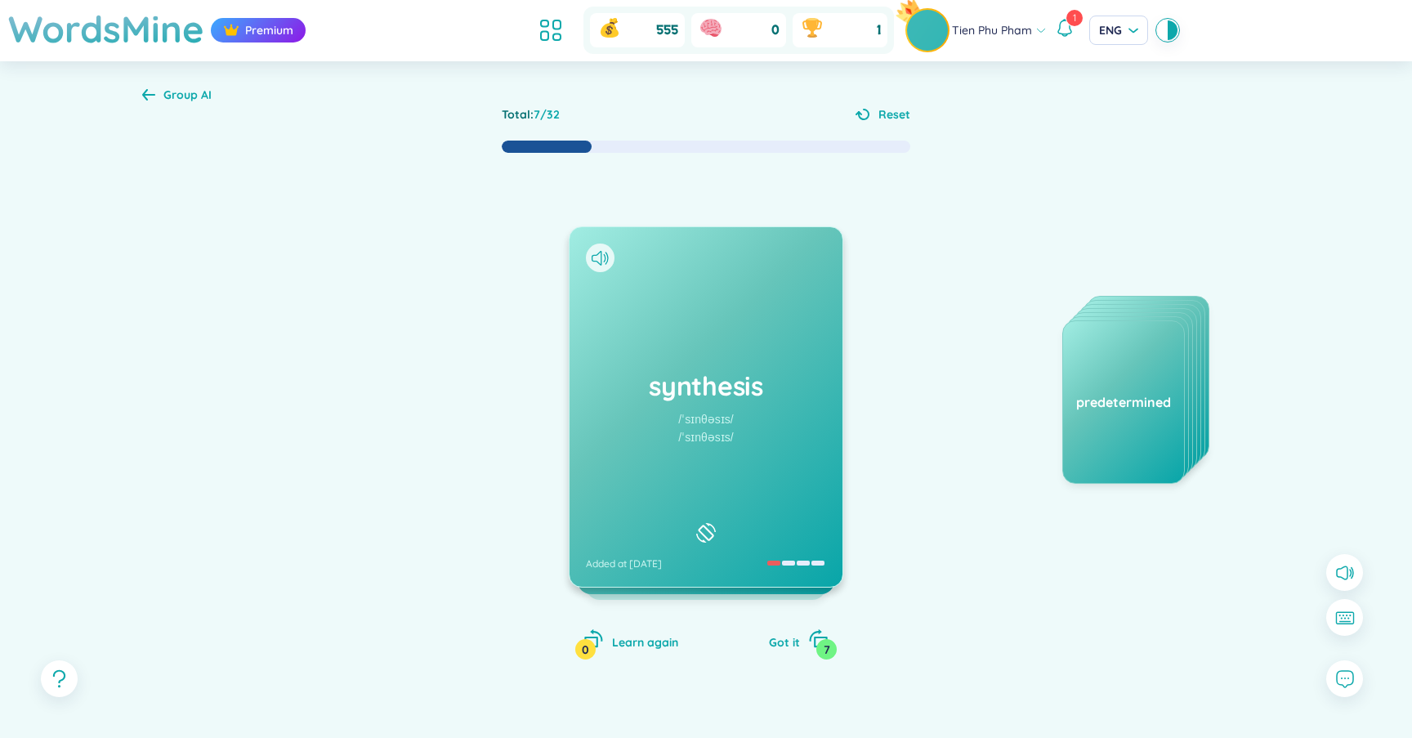
click at [769, 420] on div "synthesis /ˈsɪnθəsɪs/ /ˈsɪnθəsɪs/ Added at 21/9/2025" at bounding box center [705, 406] width 273 height 359
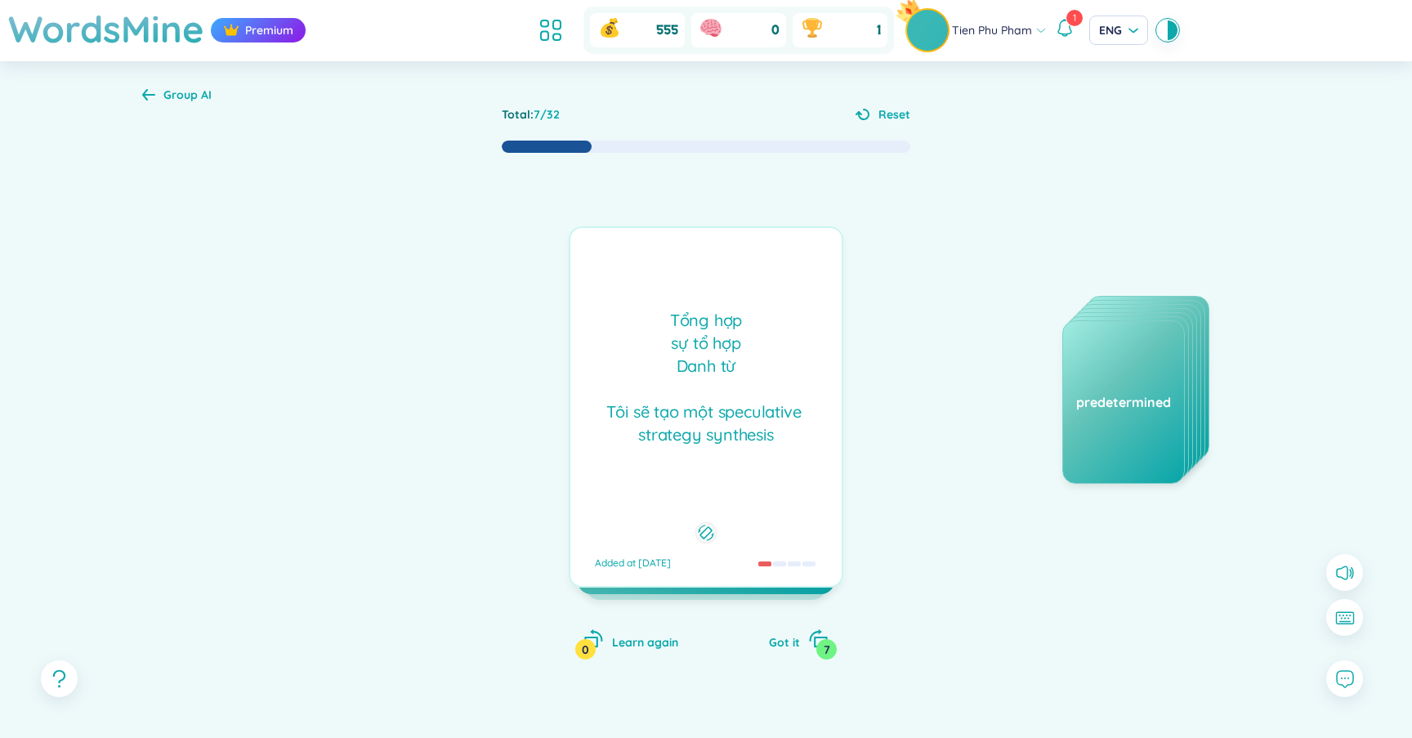
click at [745, 408] on div "Tổng hợp sự tổ hợp Danh từ Tôi sẽ tạo một speculative strategy synthesis" at bounding box center [705, 377] width 255 height 137
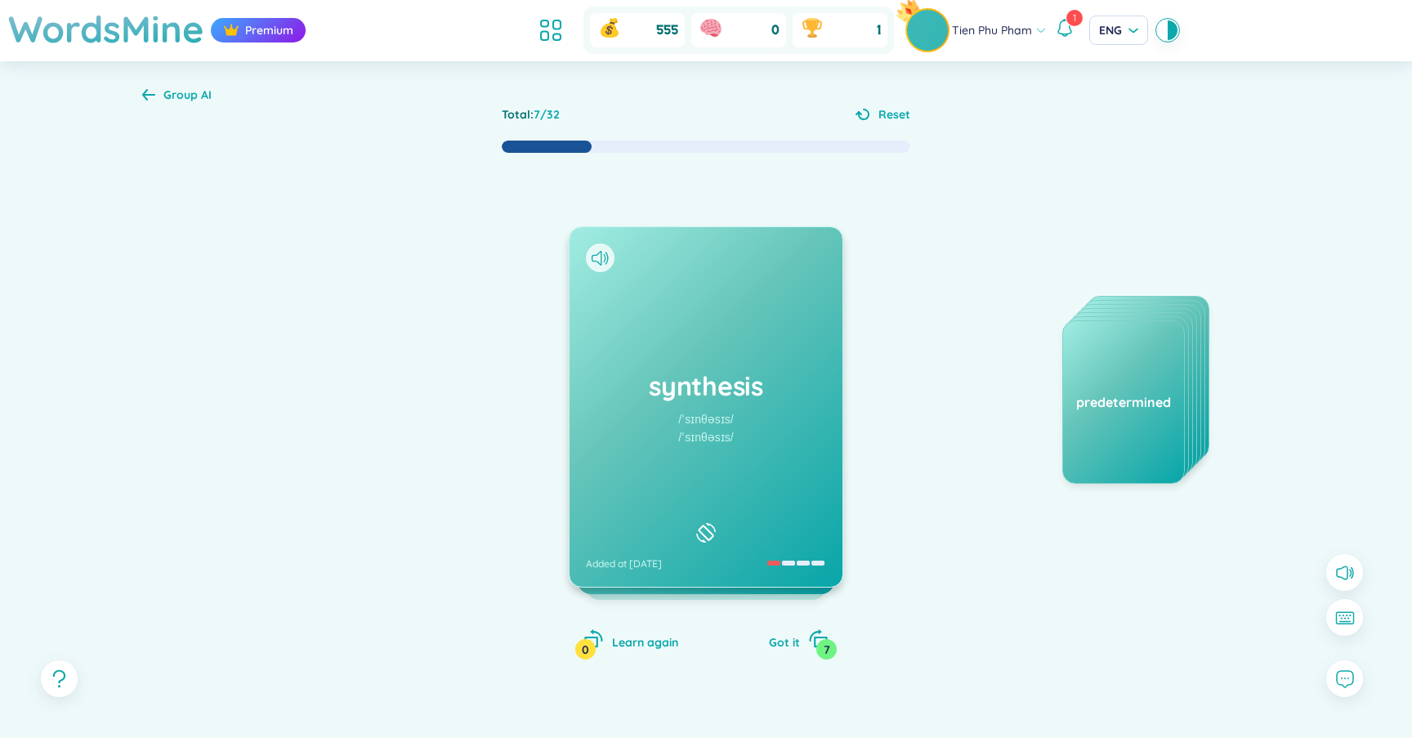
click at [745, 408] on div "synthesis /ˈsɪnθəsɪs/ /ˈsɪnθəsɪs/ Added at 21/9/2025" at bounding box center [705, 406] width 273 height 359
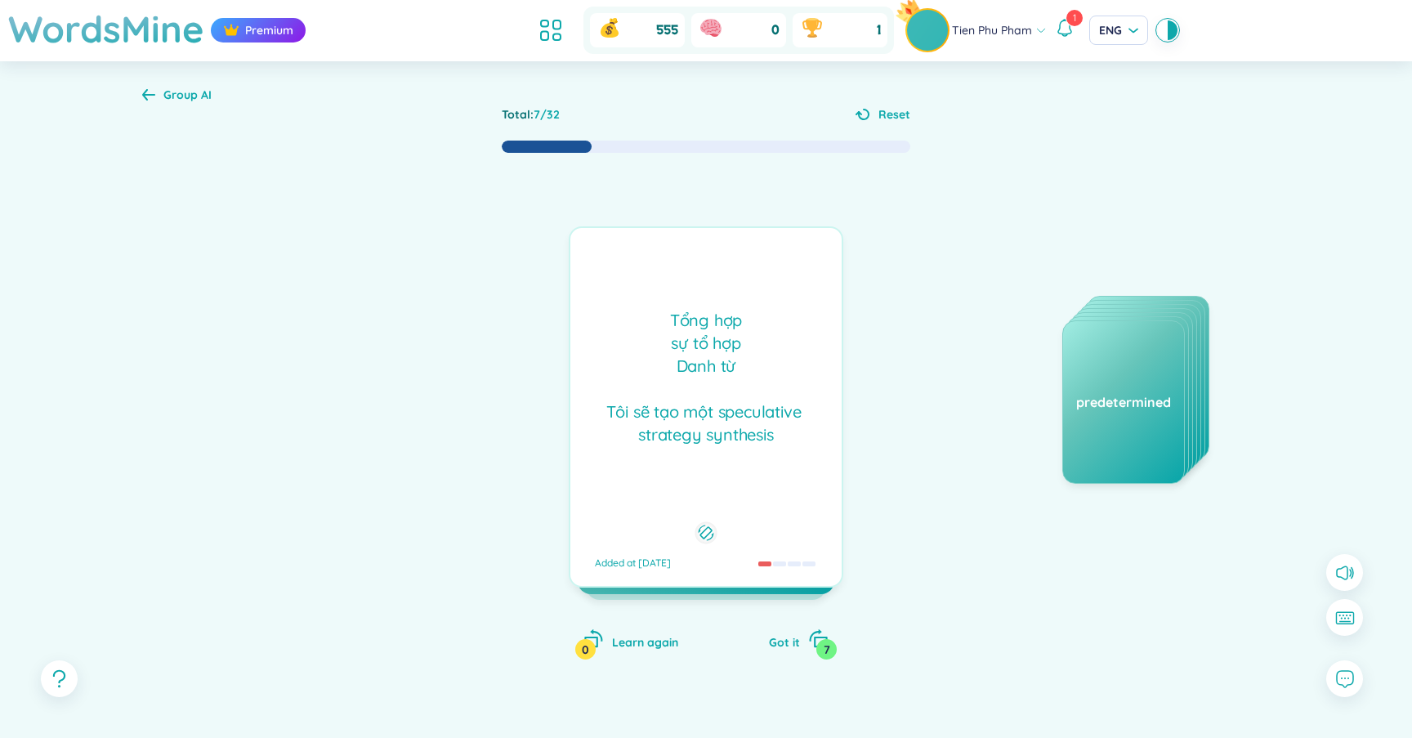
click at [794, 385] on div "Tổng hợp sự tổ hợp Danh từ Tôi sẽ tạo một speculative strategy synthesis" at bounding box center [705, 377] width 255 height 137
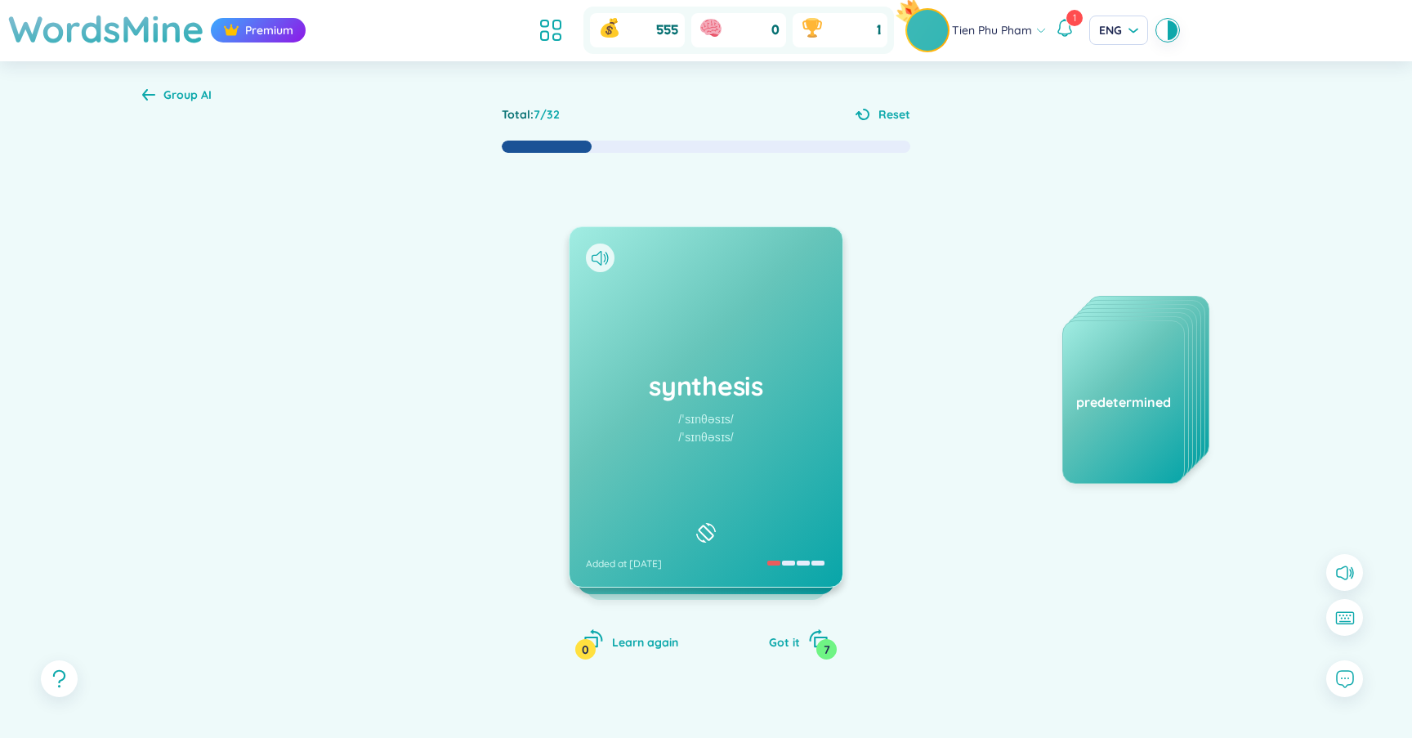
click at [780, 355] on div "synthesis /ˈsɪnθəsɪs/ /ˈsɪnθəsɪs/ Added at 21/9/2025" at bounding box center [705, 406] width 273 height 359
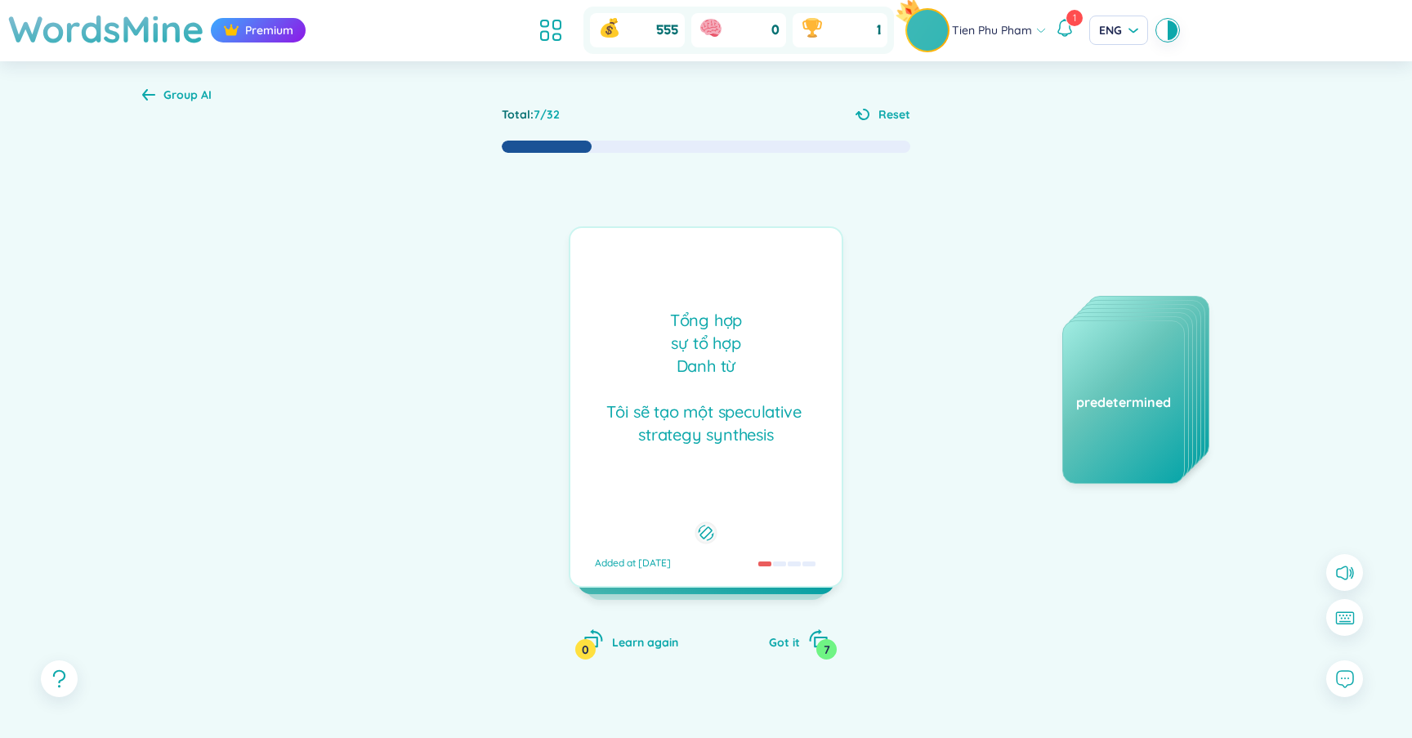
click at [780, 355] on div "Tổng hợp sự tổ hợp Danh từ Tôi sẽ tạo một speculative strategy synthesis" at bounding box center [705, 377] width 255 height 137
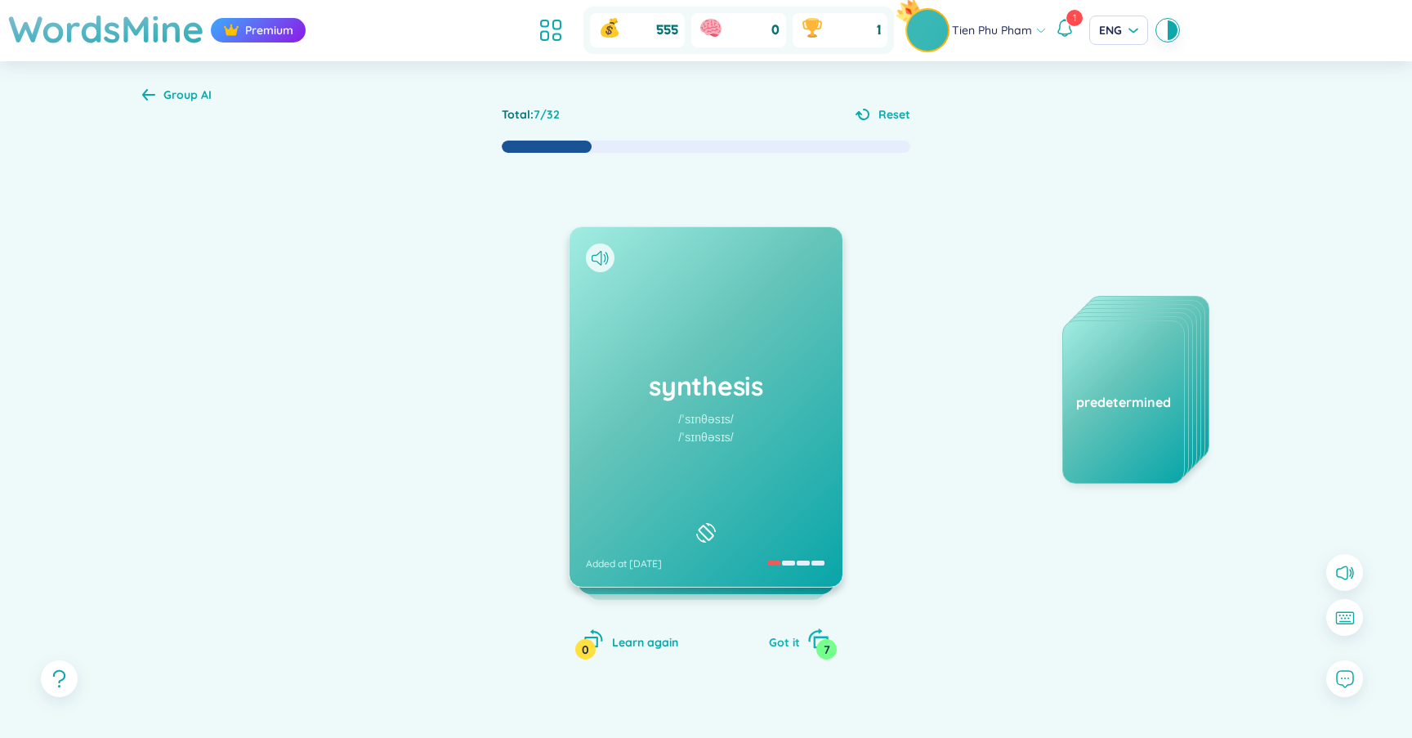
click at [780, 646] on span "Got it" at bounding box center [784, 642] width 31 height 15
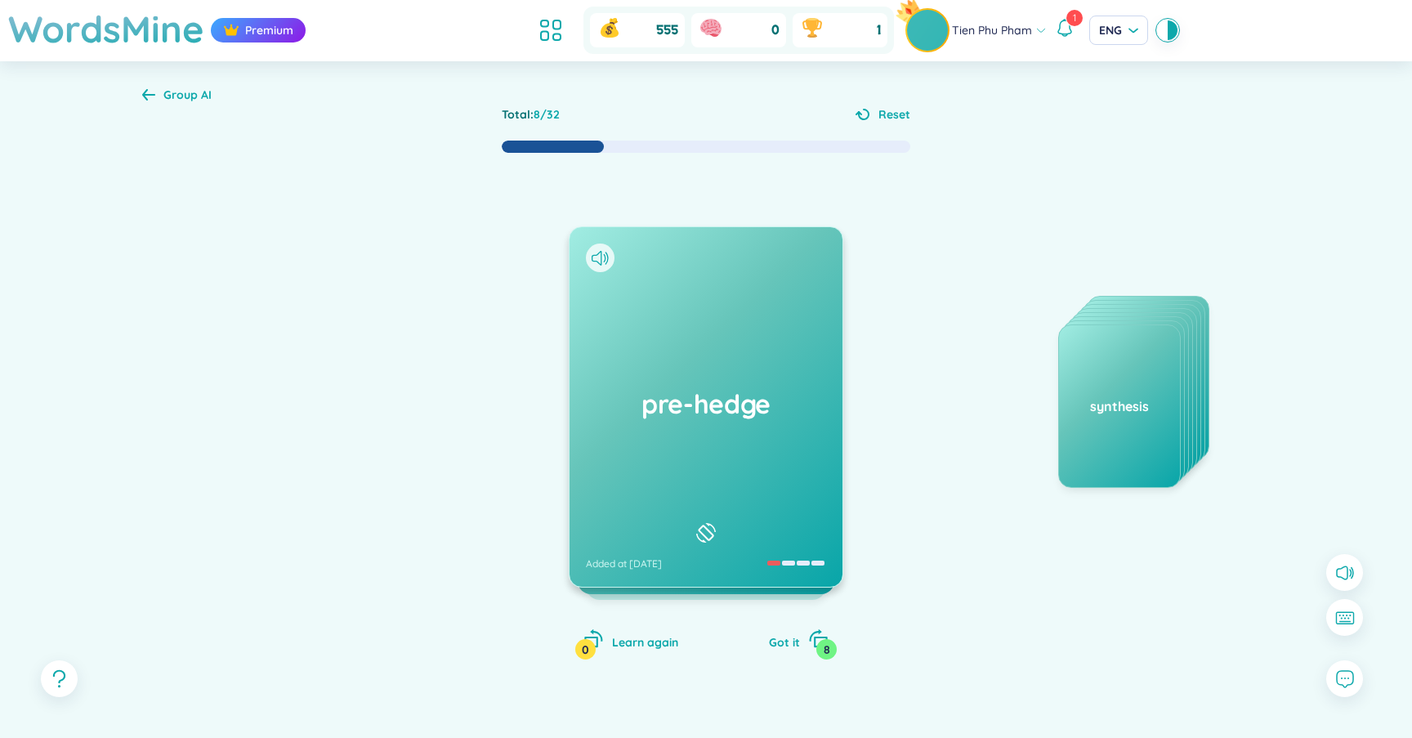
click at [725, 409] on h1 "pre-hedge" at bounding box center [706, 404] width 240 height 36
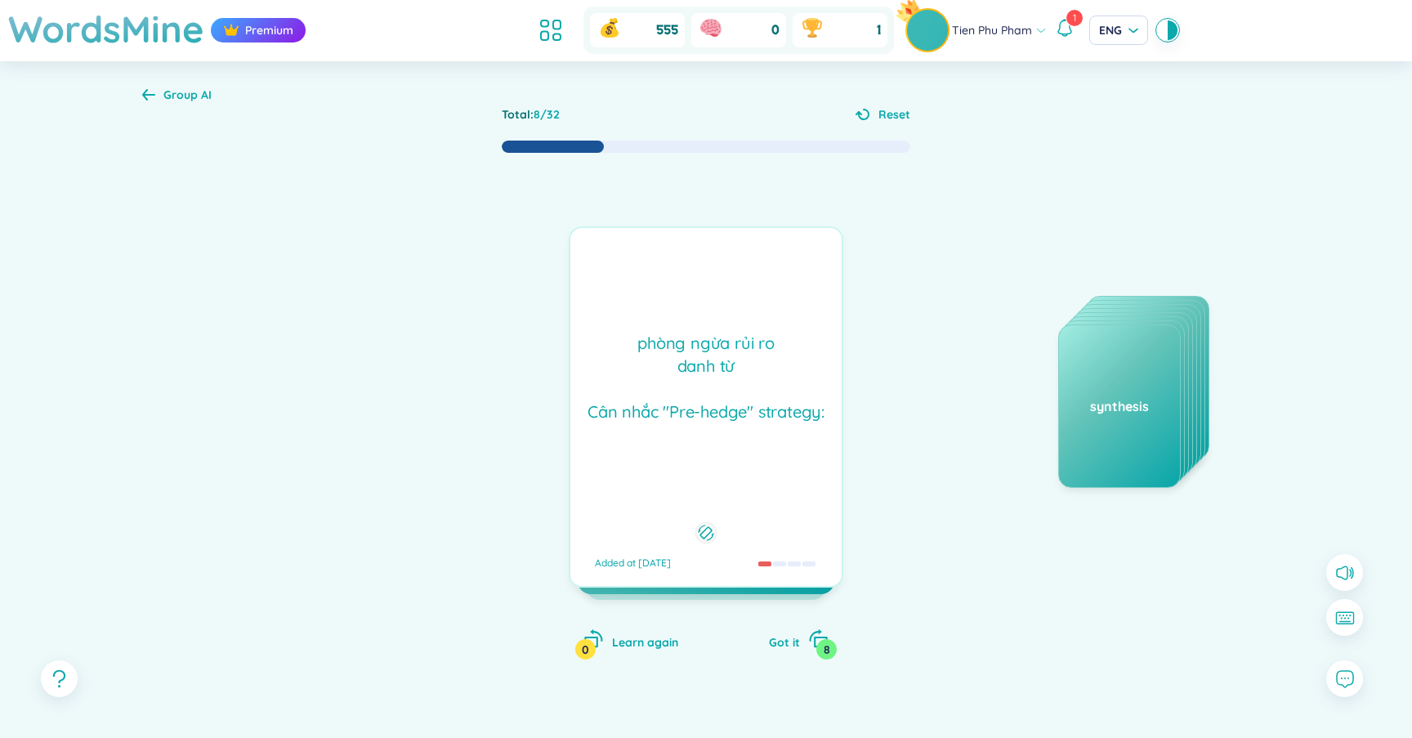
click at [725, 409] on div "phòng ngừa rủi ro danh từ Cân nhắc "Pre-hedge" strategy:" at bounding box center [705, 378] width 255 height 92
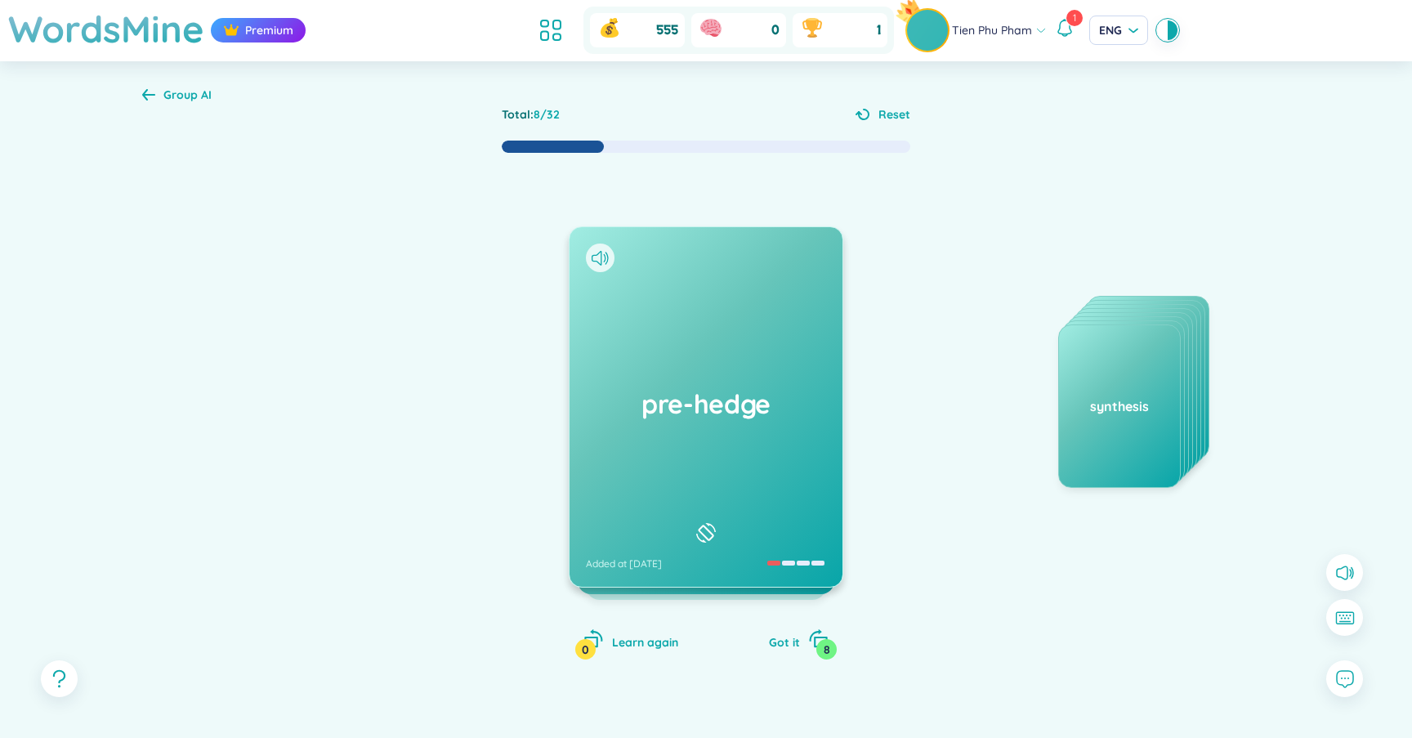
click at [725, 409] on h1 "pre-hedge" at bounding box center [706, 404] width 240 height 36
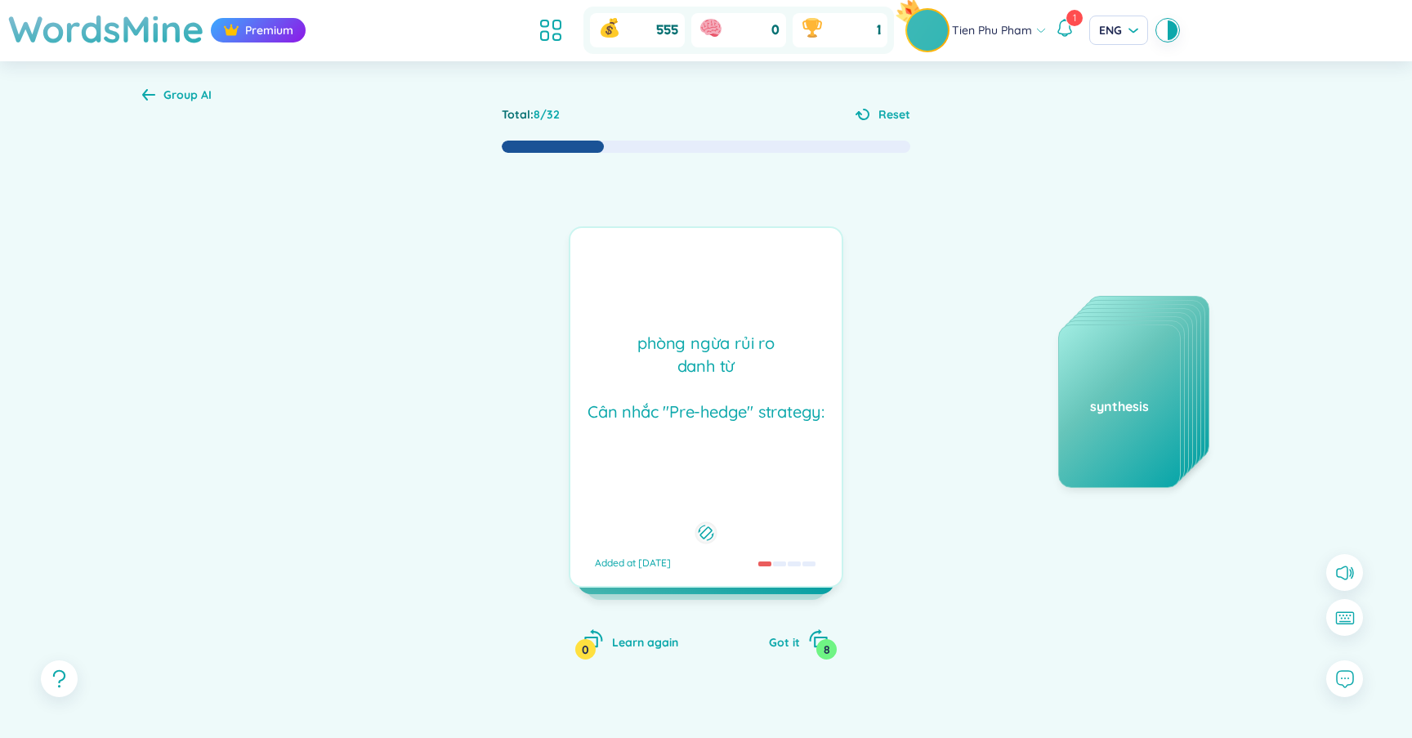
click at [749, 465] on div "phòng ngừa rủi ro danh từ Cân nhắc "Pre-hedge" strategy: Added at 21/9/2025" at bounding box center [706, 406] width 275 height 361
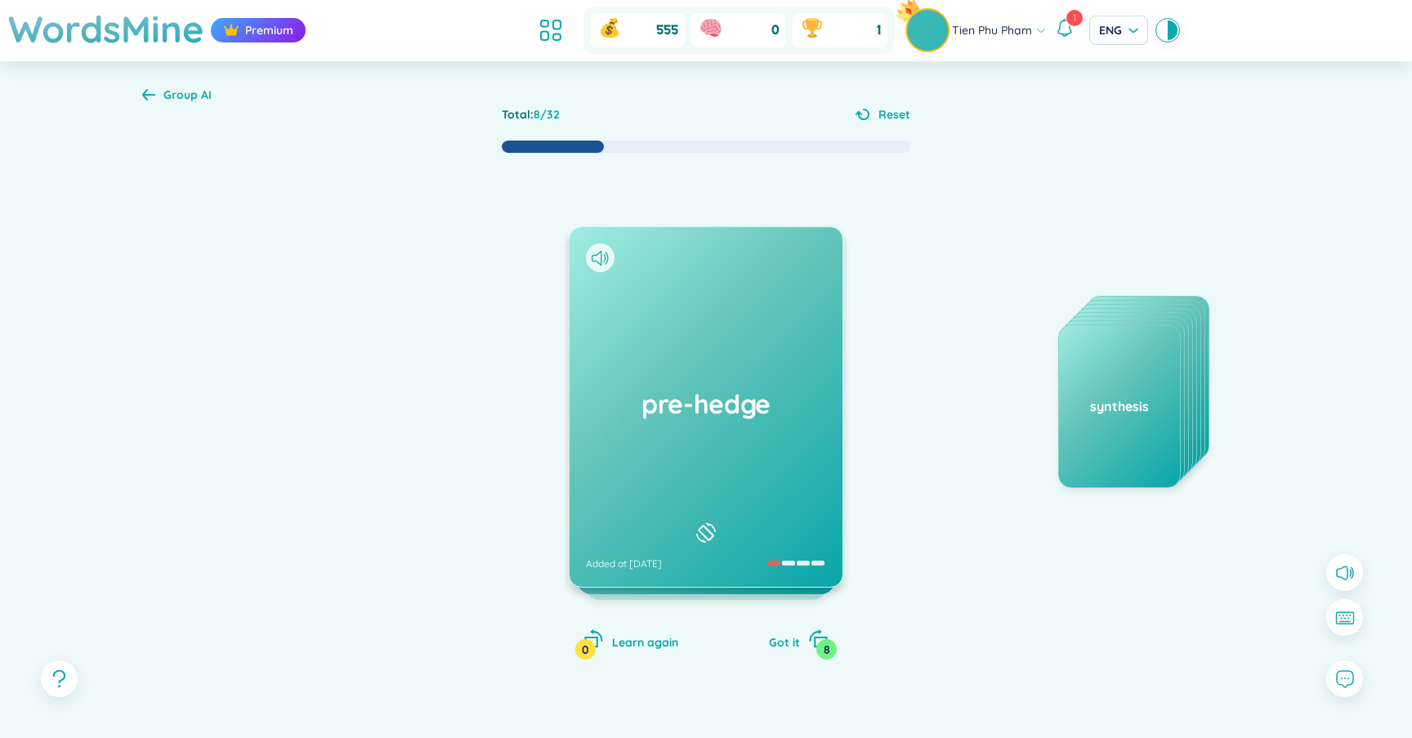
click at [749, 465] on div "pre-hedge Added at 21/9/2025" at bounding box center [705, 406] width 273 height 359
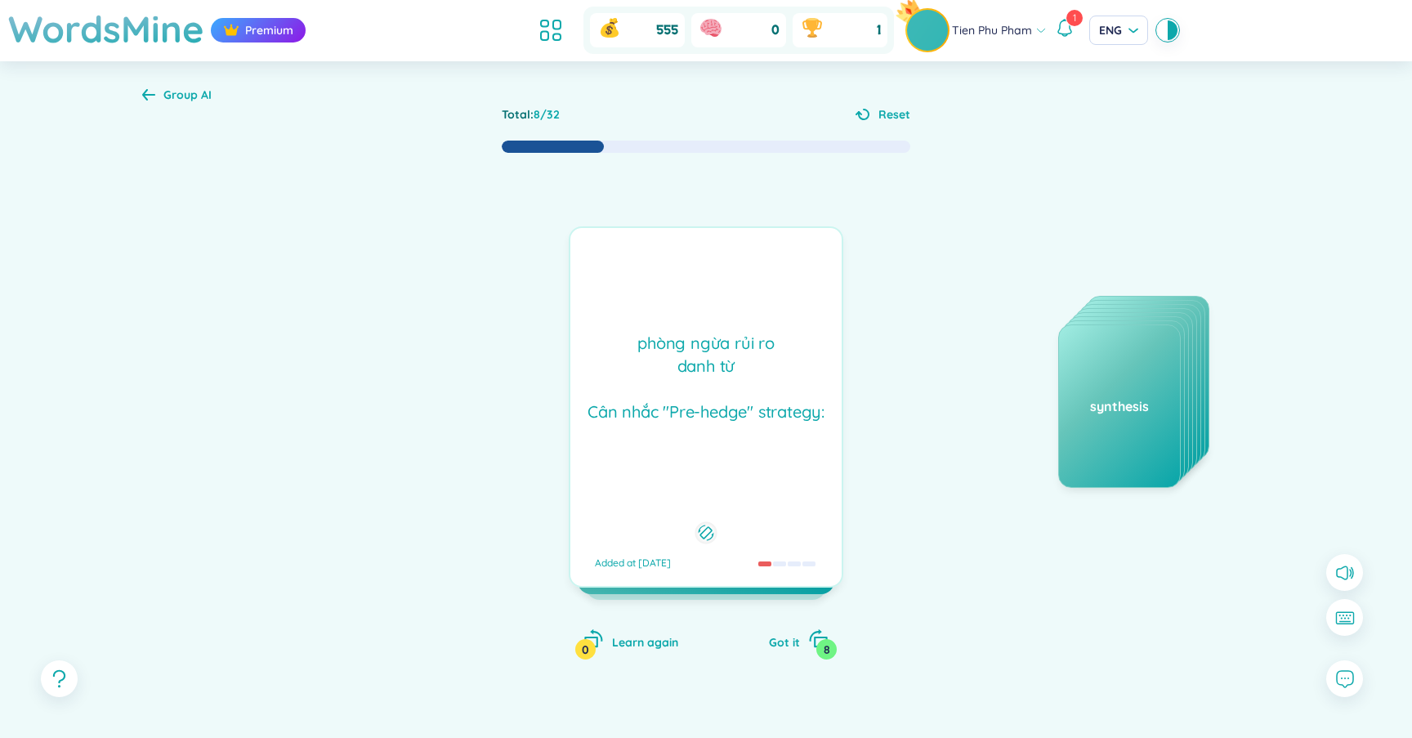
click at [749, 465] on div "phòng ngừa rủi ro danh từ Cân nhắc "Pre-hedge" strategy: Added at 21/9/2025" at bounding box center [706, 406] width 275 height 361
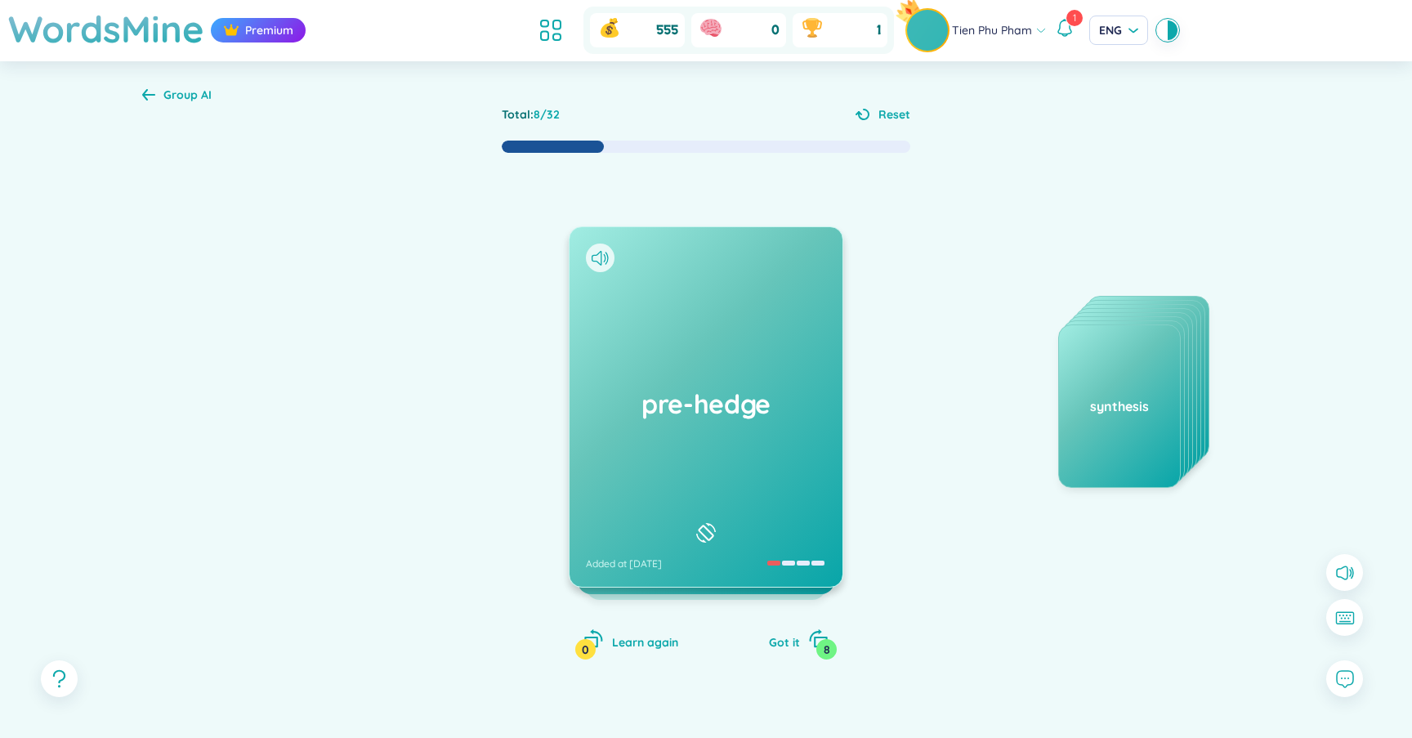
click at [749, 465] on div "pre-hedge Added at 21/9/2025" at bounding box center [705, 406] width 273 height 359
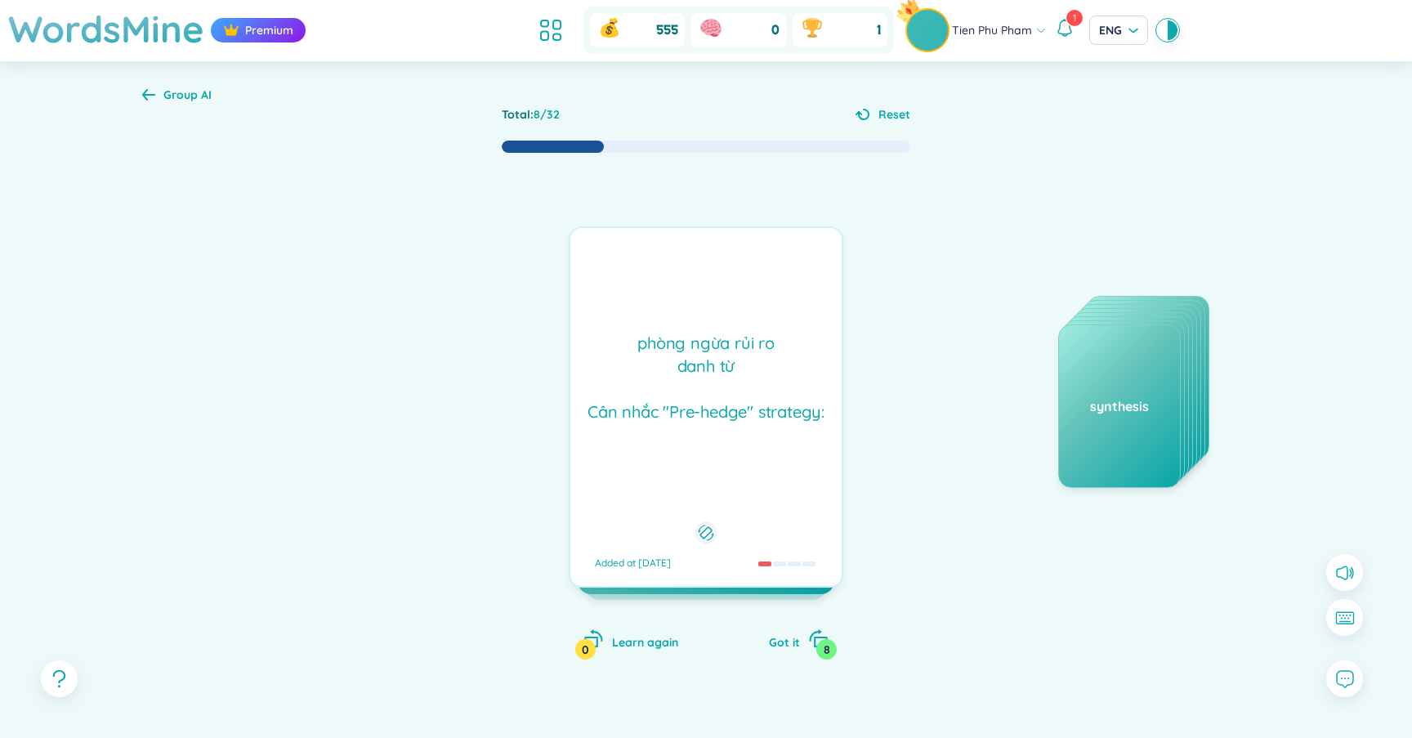
click at [749, 465] on div "phòng ngừa rủi ro danh từ Cân nhắc "Pre-hedge" strategy: Added at 21/9/2025" at bounding box center [706, 406] width 275 height 361
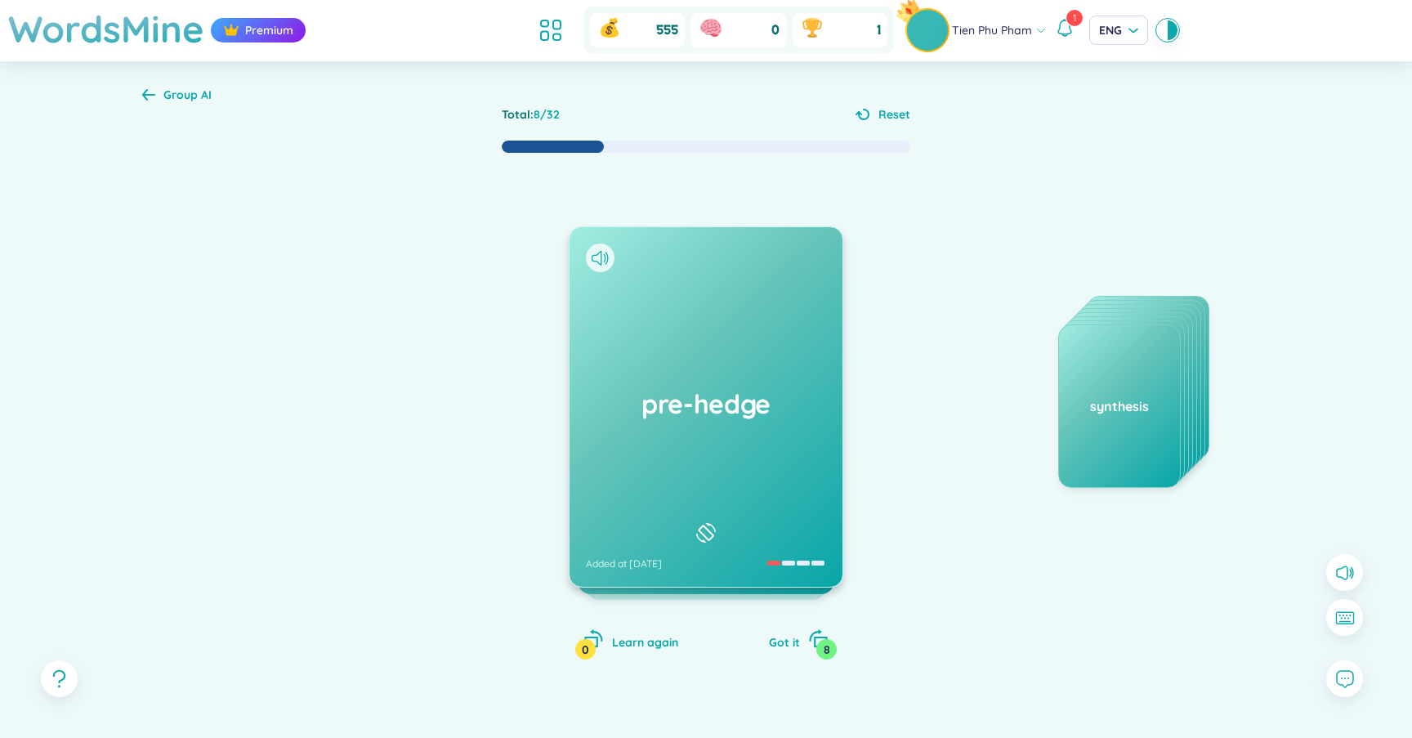
click at [749, 465] on div "pre-hedge Added at 21/9/2025" at bounding box center [705, 406] width 273 height 359
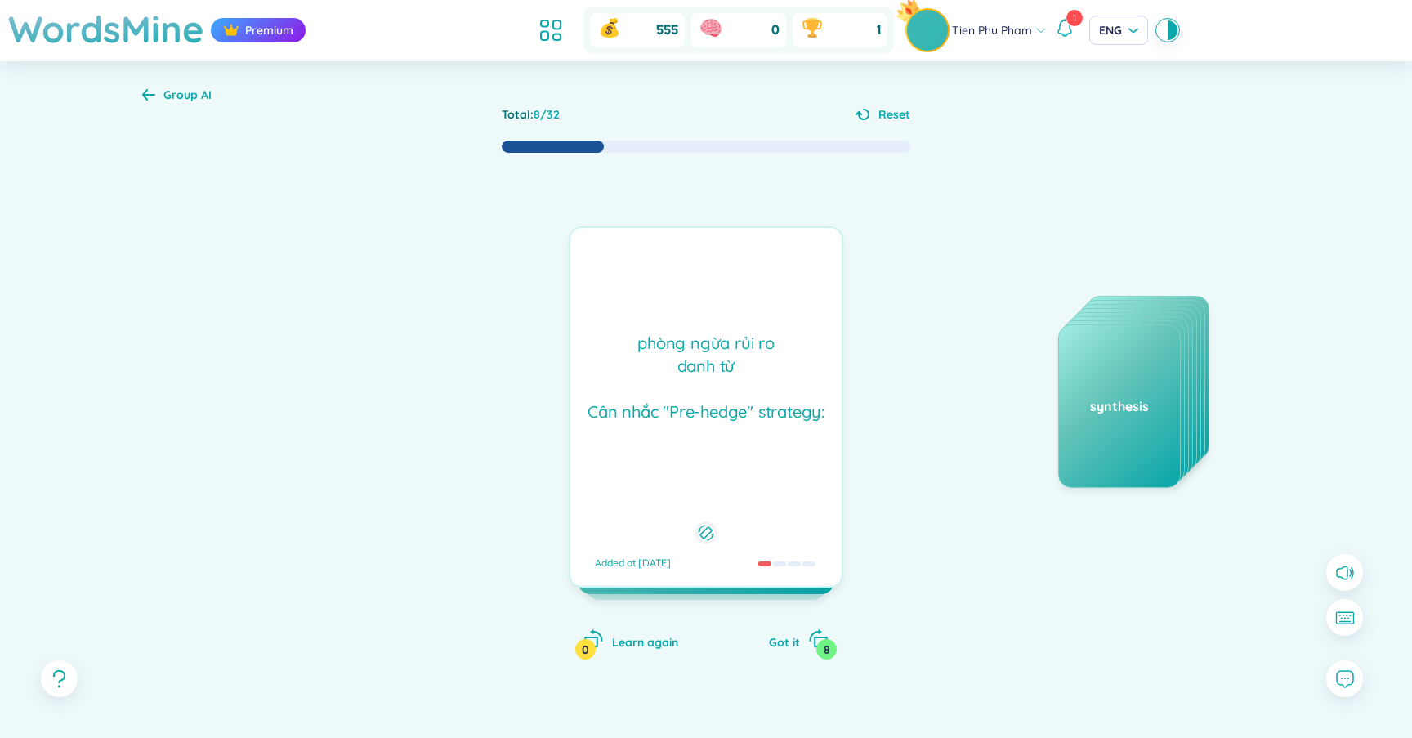
click at [749, 465] on div "phòng ngừa rủi ro danh từ Cân nhắc "Pre-hedge" strategy: Added at 21/9/2025" at bounding box center [706, 406] width 275 height 361
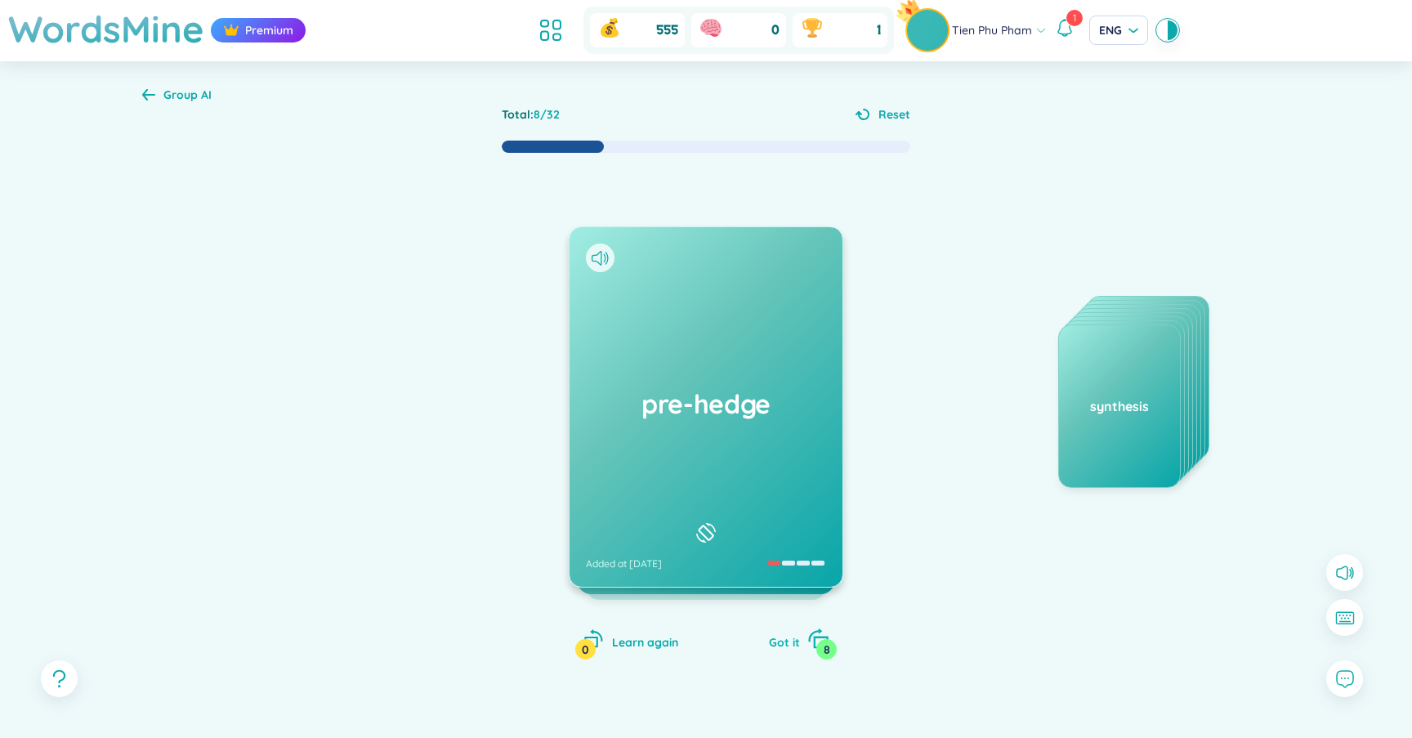
click at [791, 632] on div "Got it 8" at bounding box center [799, 639] width 60 height 23
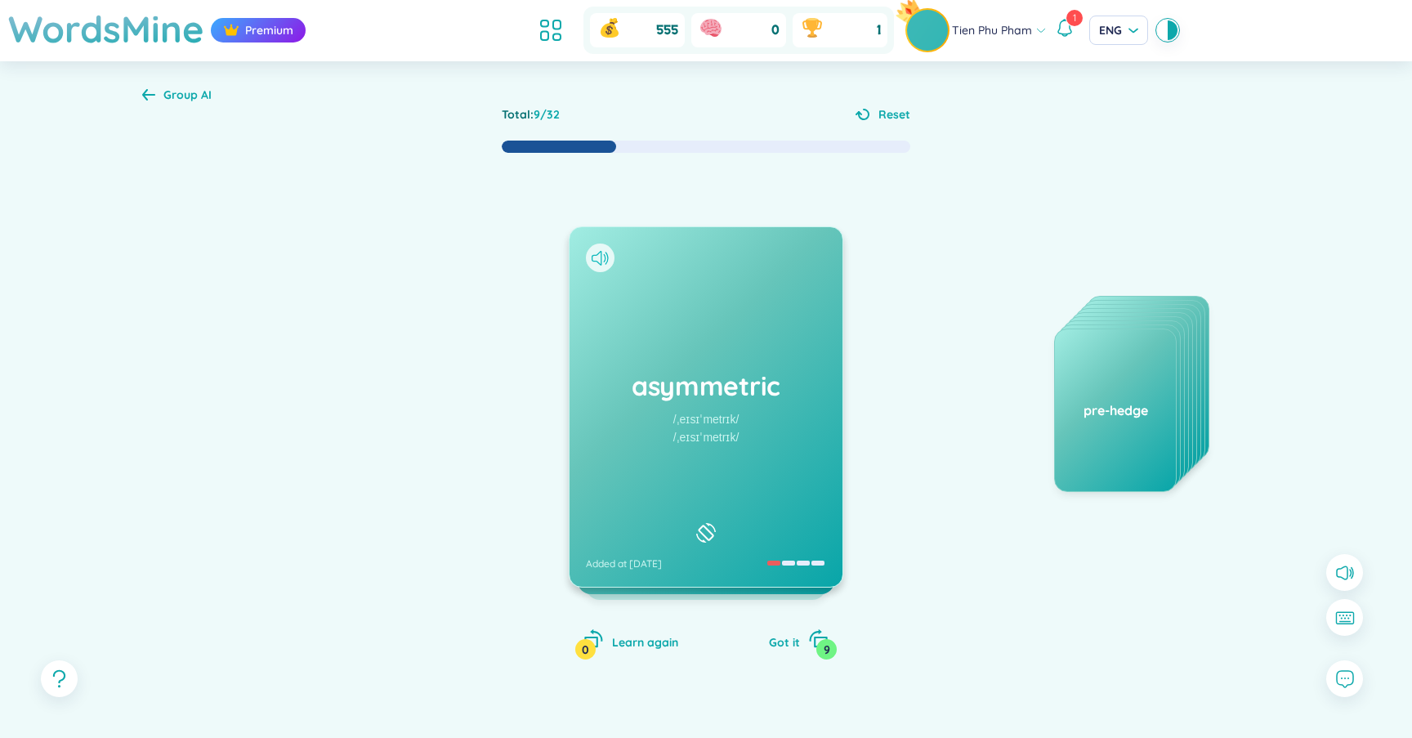
click at [596, 256] on icon at bounding box center [599, 258] width 17 height 15
click at [716, 355] on div "asymmetric /ˌeɪsɪˈmetrɪk/ /ˌeɪsɪˈmetrɪk/ Added at 21/9/2025" at bounding box center [705, 406] width 273 height 359
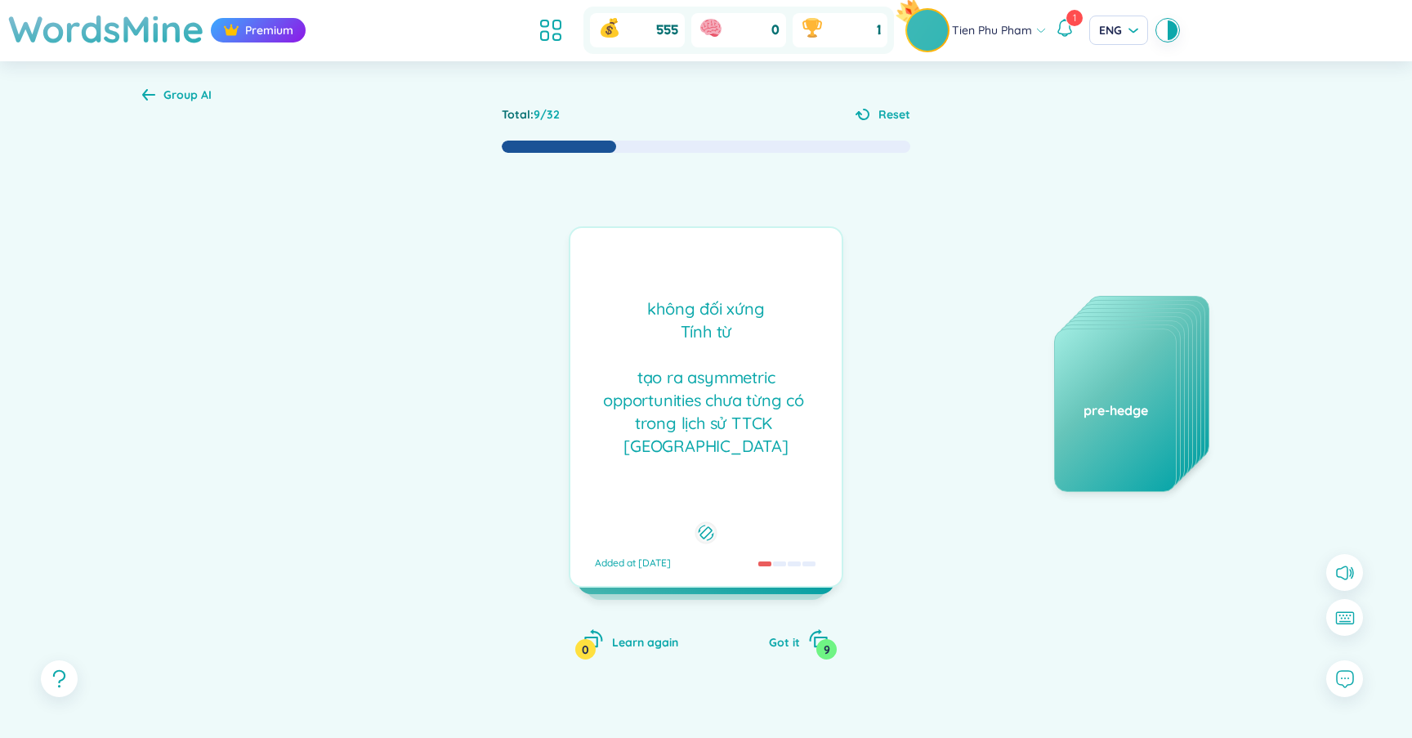
click at [735, 382] on div "không đối xứng Tính từ tạo ra asymmetric opportunities chưa từng có trong lịch …" at bounding box center [705, 377] width 255 height 160
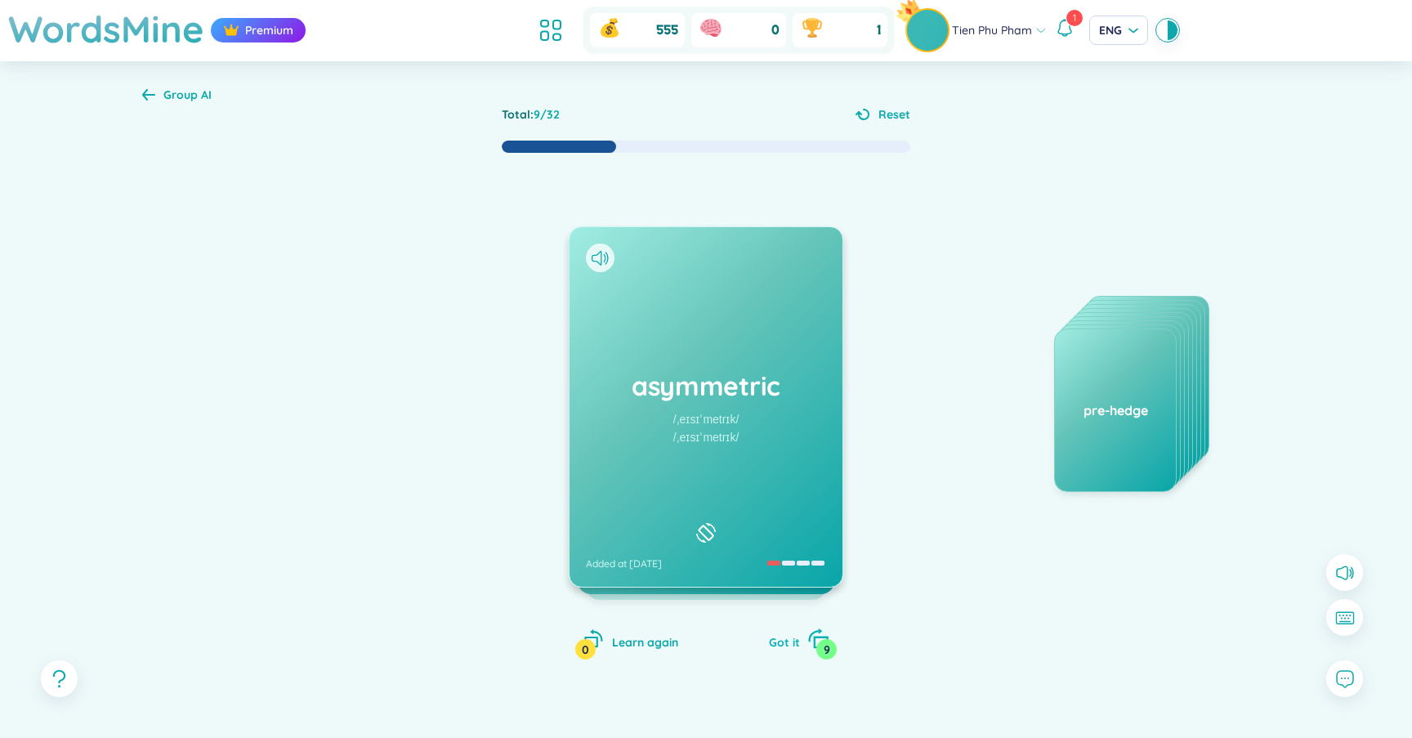
click at [788, 648] on span "Got it" at bounding box center [784, 642] width 31 height 15
click at [761, 370] on h1 "scarcity" at bounding box center [706, 386] width 240 height 36
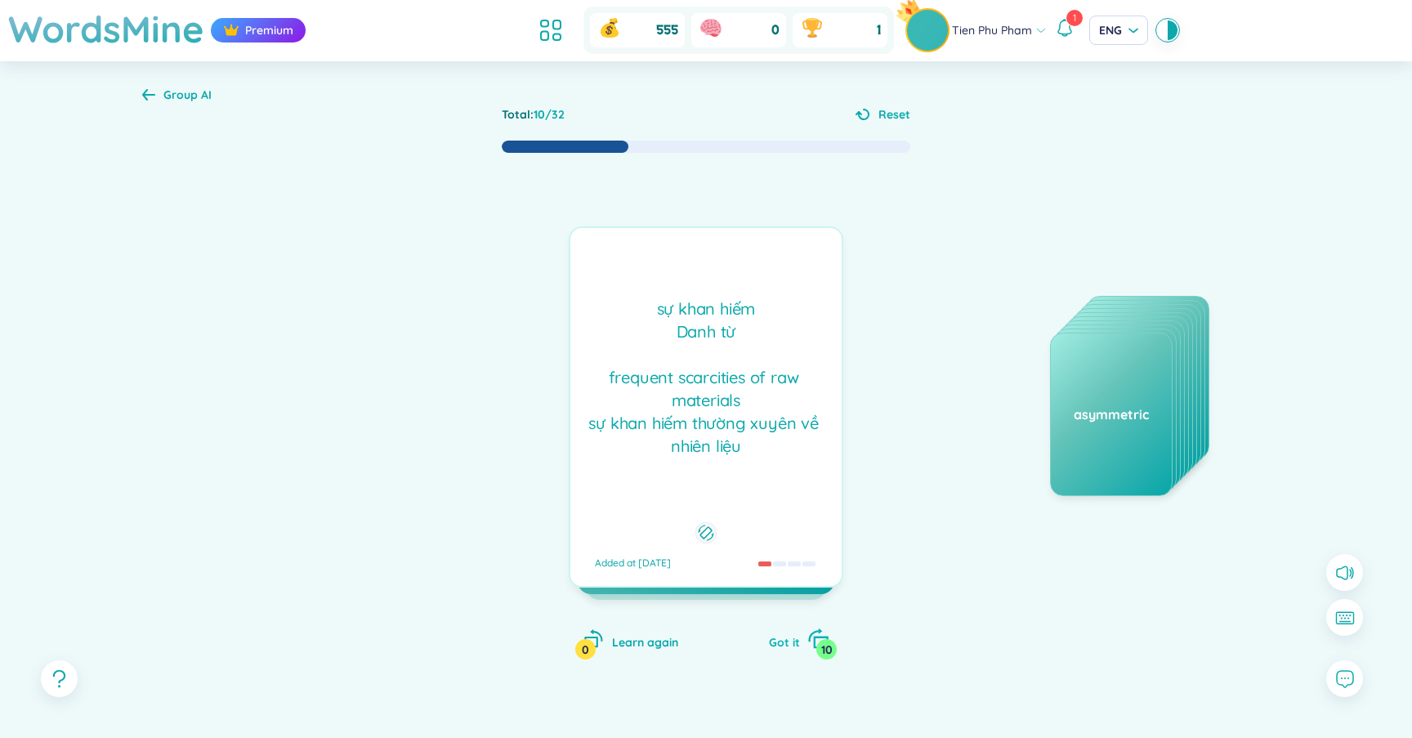
click at [789, 641] on span "Got it" at bounding box center [784, 642] width 31 height 15
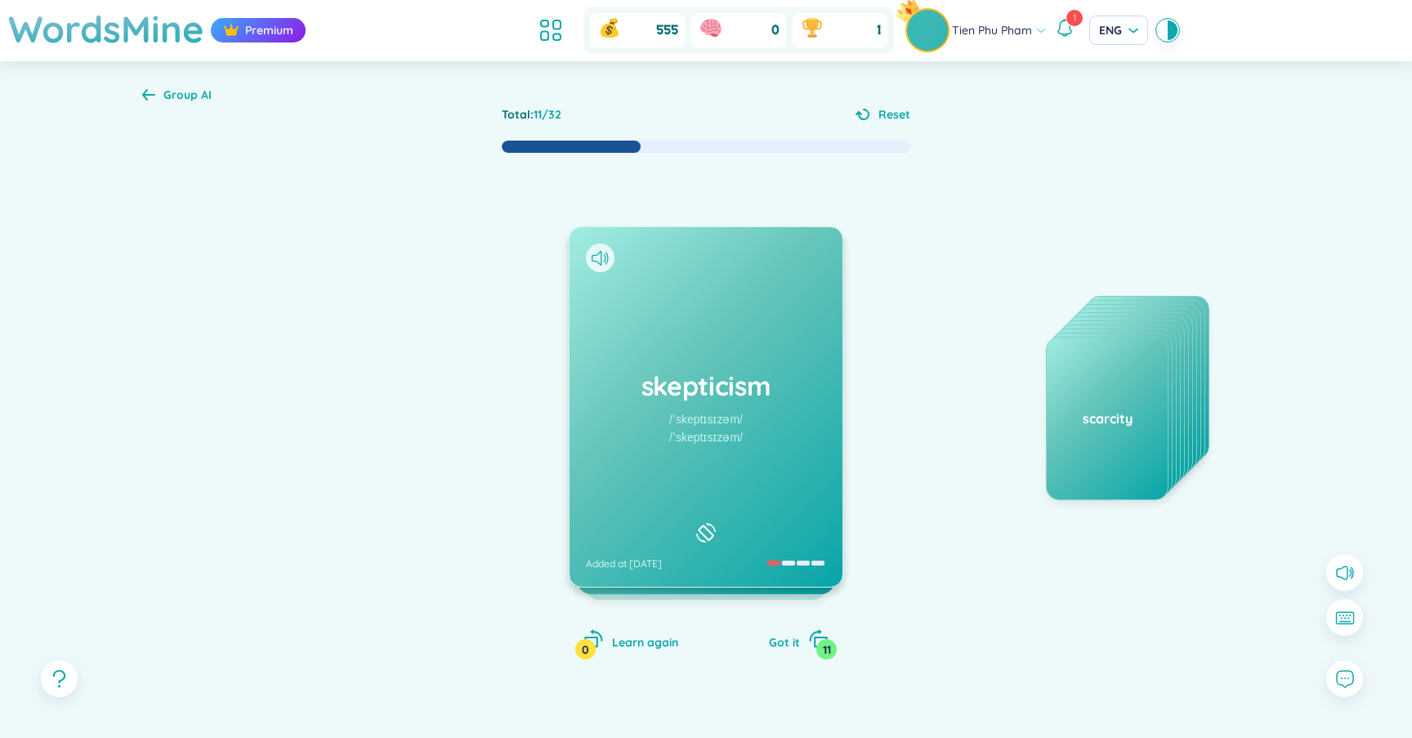
click at [709, 355] on div "skepticism /ˈskeptɪsɪzəm/ /ˈskeptɪsɪzəm/ Added at 17/9/2025" at bounding box center [705, 406] width 273 height 359
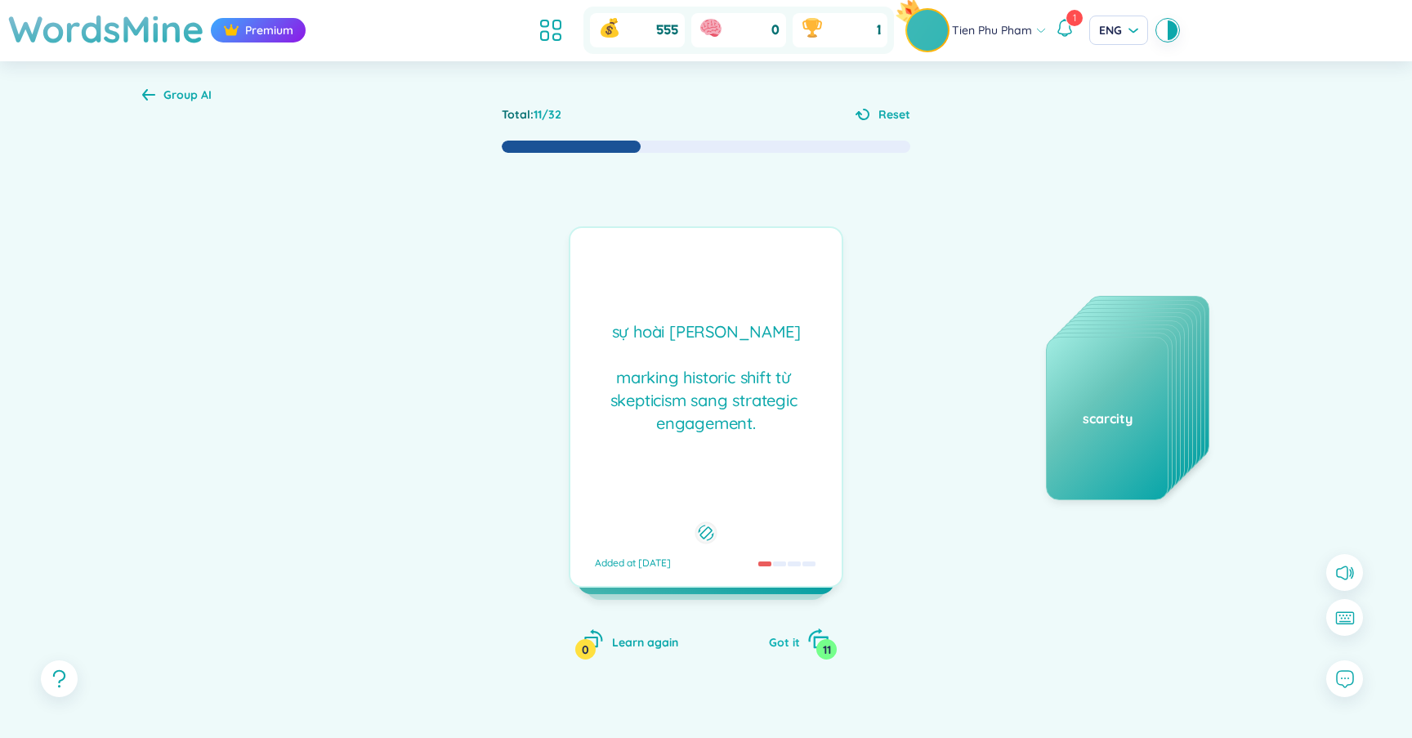
click at [779, 637] on span "Got it" at bounding box center [784, 642] width 31 height 15
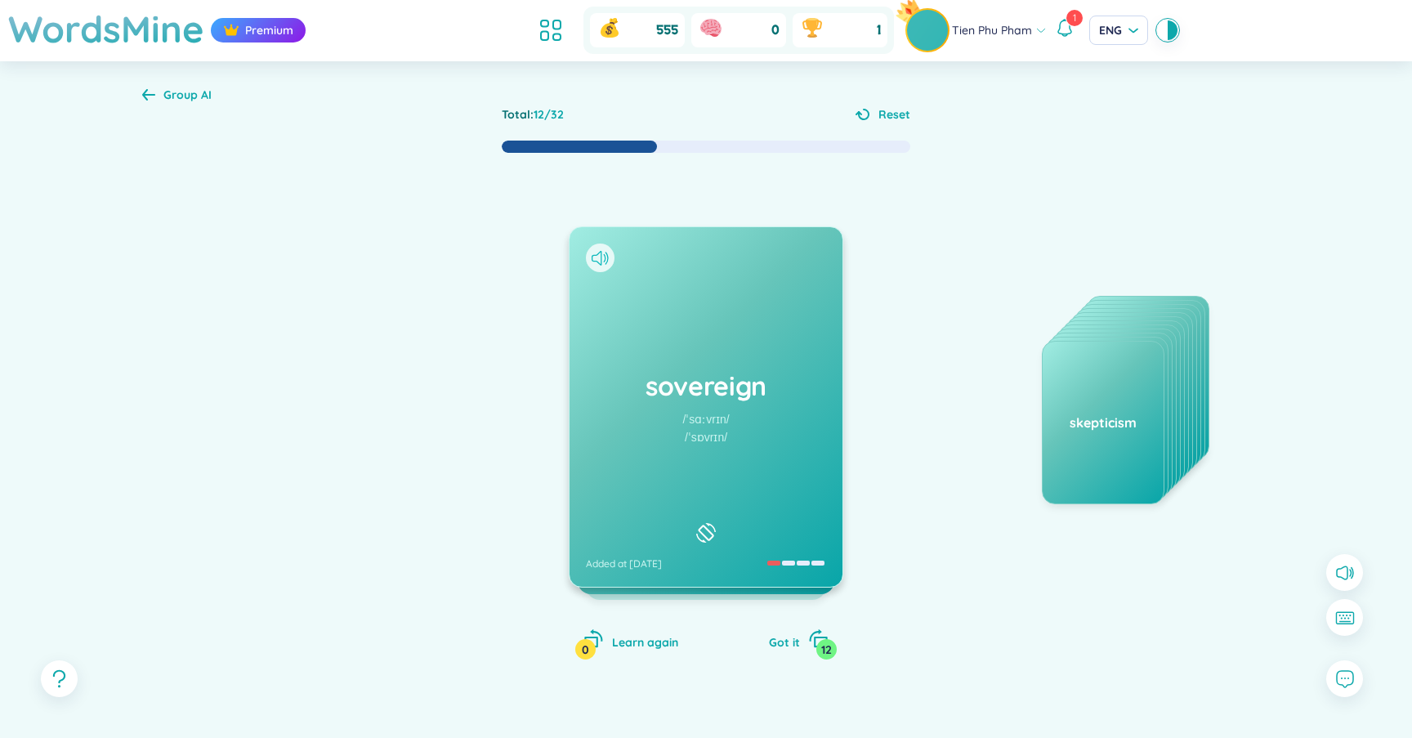
click at [606, 252] on icon at bounding box center [599, 258] width 17 height 15
click at [712, 413] on div "/ˈsɑːvrɪn/" at bounding box center [705, 419] width 47 height 18
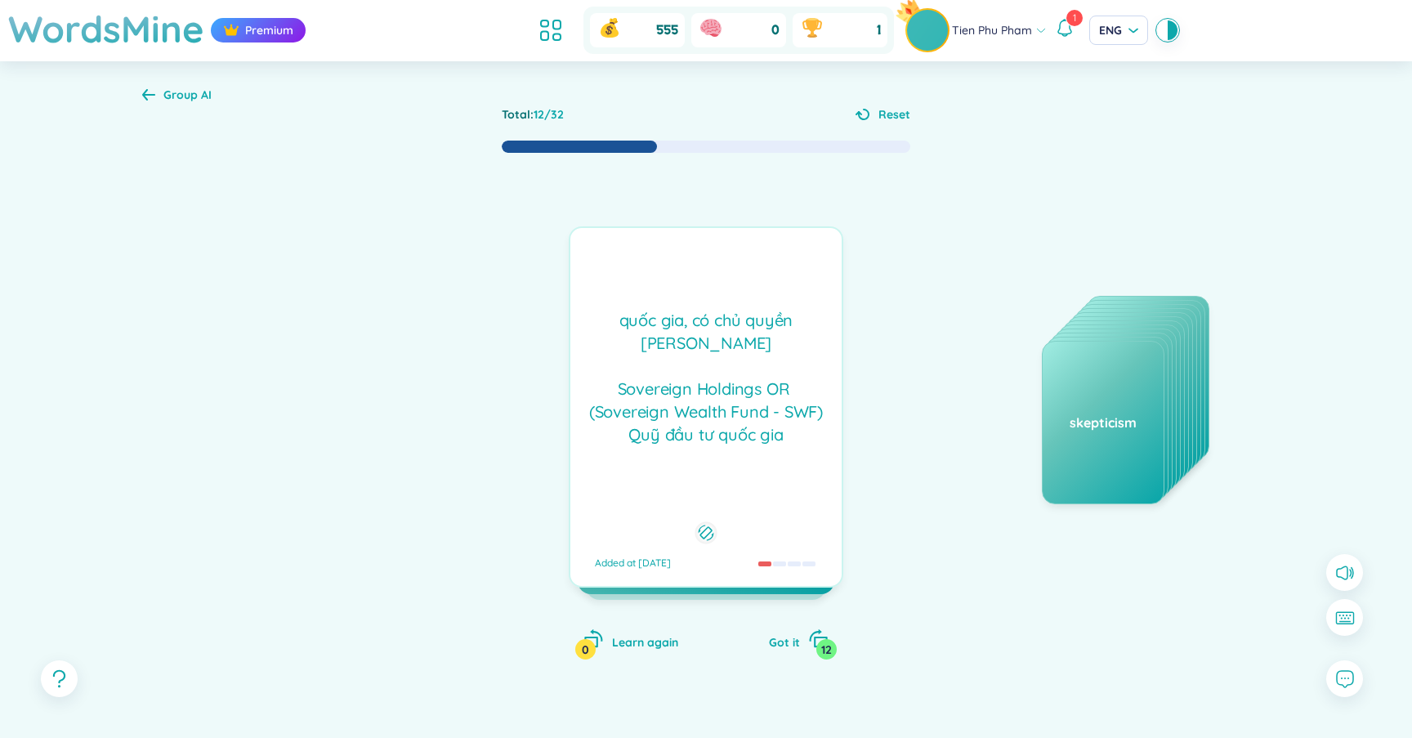
click at [712, 413] on div "quốc gia, có chủ quyền Tính từ Sovereign Holdings OR (Sovereign Wealth Fund - …" at bounding box center [705, 377] width 255 height 137
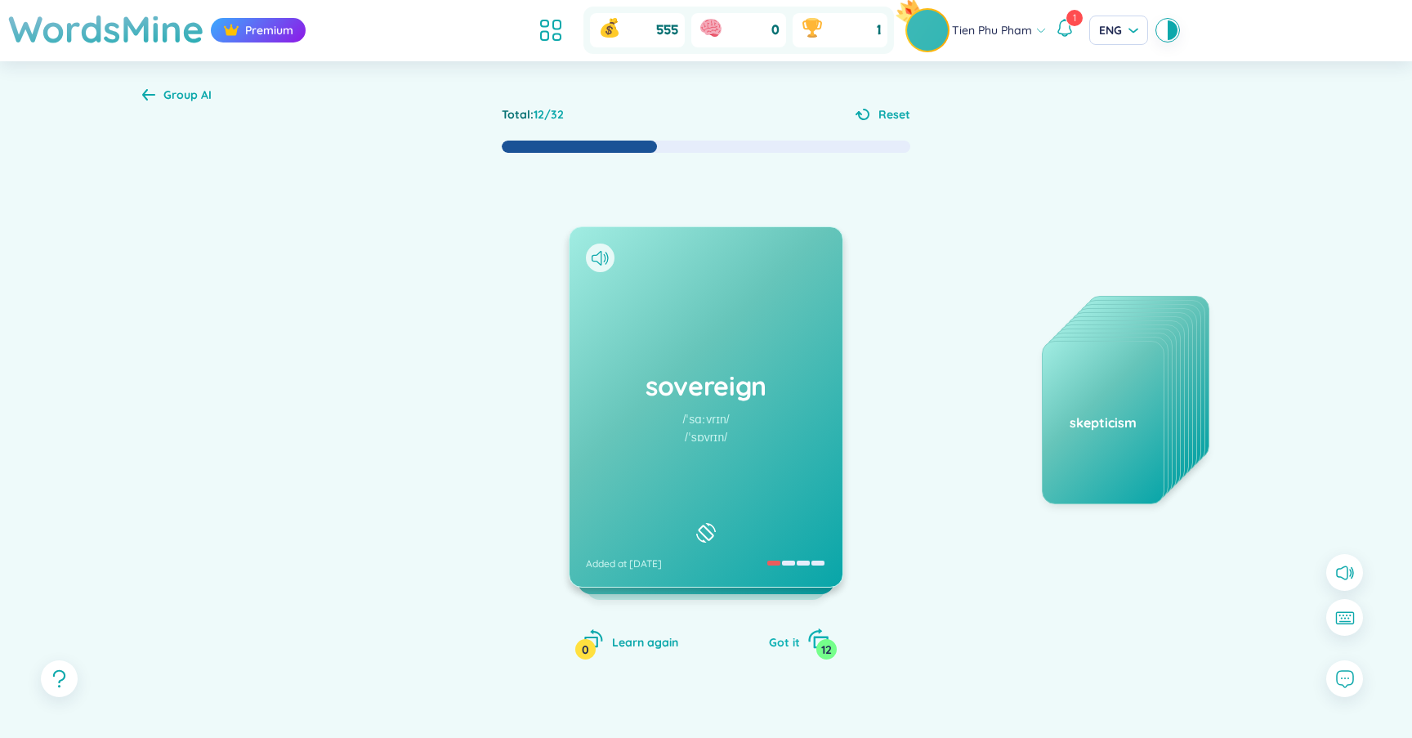
click at [780, 636] on span "Got it" at bounding box center [784, 642] width 31 height 15
click at [651, 328] on div "astronomical /ˌæstrəˈnɑːmɪkl/ /ˌæstrəˈnɒmɪkl/ Added at 16/9/2025" at bounding box center [705, 406] width 273 height 359
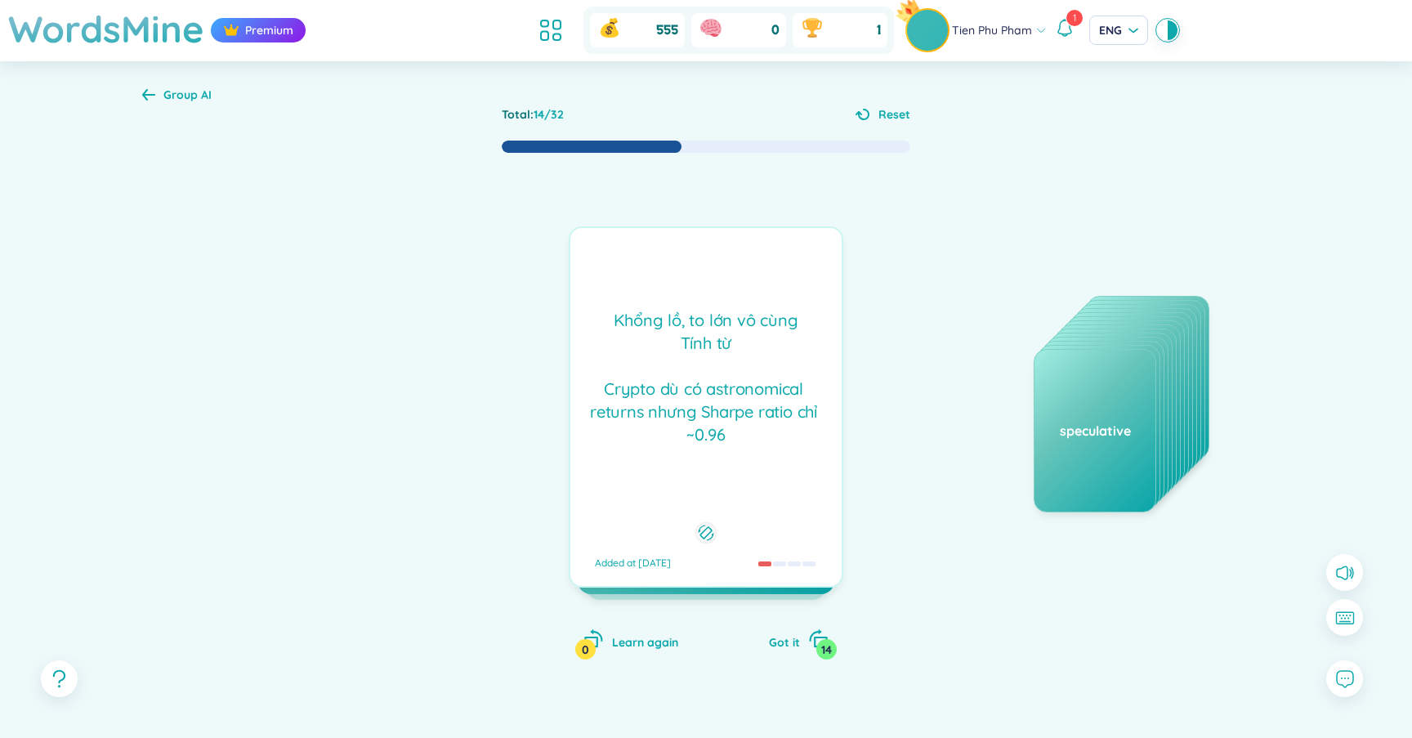
click at [651, 328] on div "Khổng lồ, to lớn vô cùng Tính từ Crypto dù có astronomical returns nhưng Sharpe…" at bounding box center [705, 377] width 255 height 137
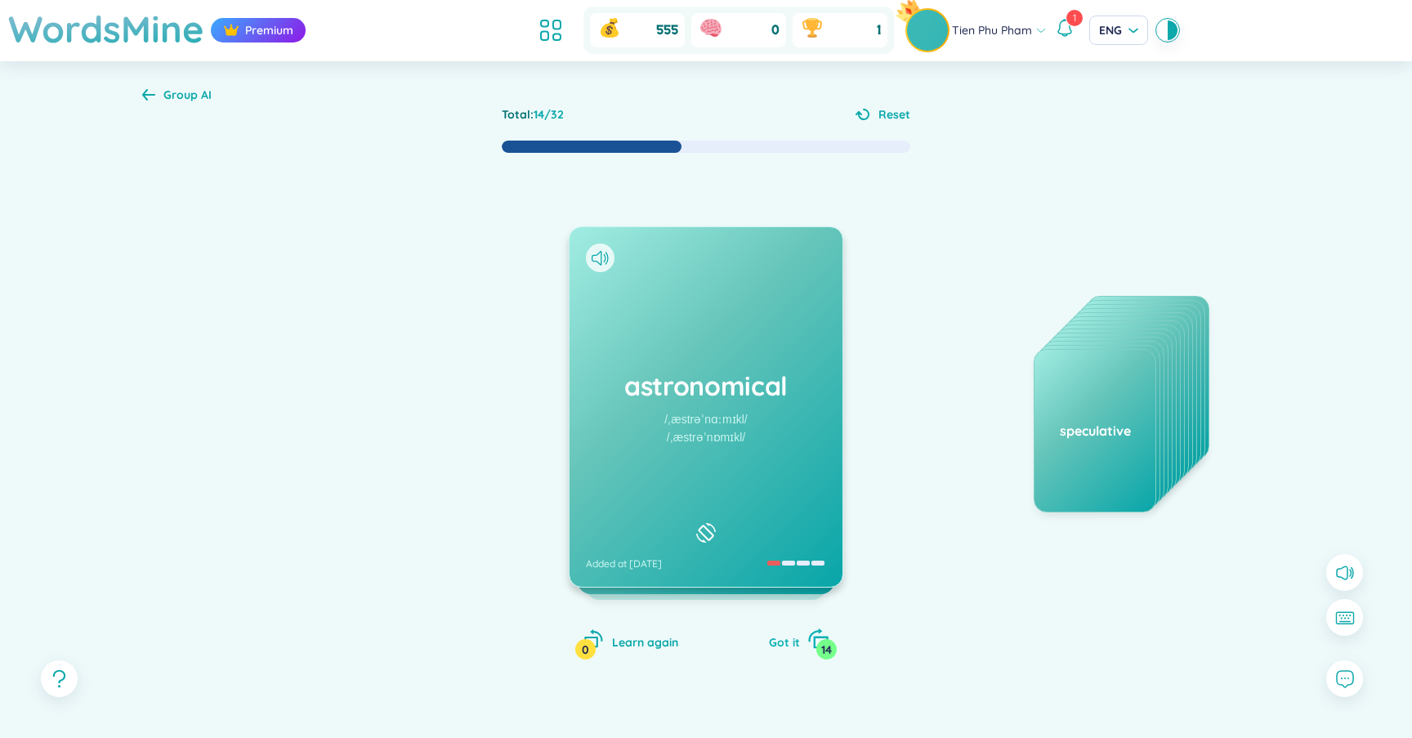
click at [794, 645] on span "Got it" at bounding box center [784, 642] width 31 height 15
click at [602, 263] on icon at bounding box center [599, 258] width 17 height 15
click at [795, 645] on span "Got it" at bounding box center [784, 642] width 31 height 15
click at [676, 330] on div "consensus /kənˈsensəs/ /kənˈsensəs/ Added at 21/9/2025" at bounding box center [705, 406] width 273 height 359
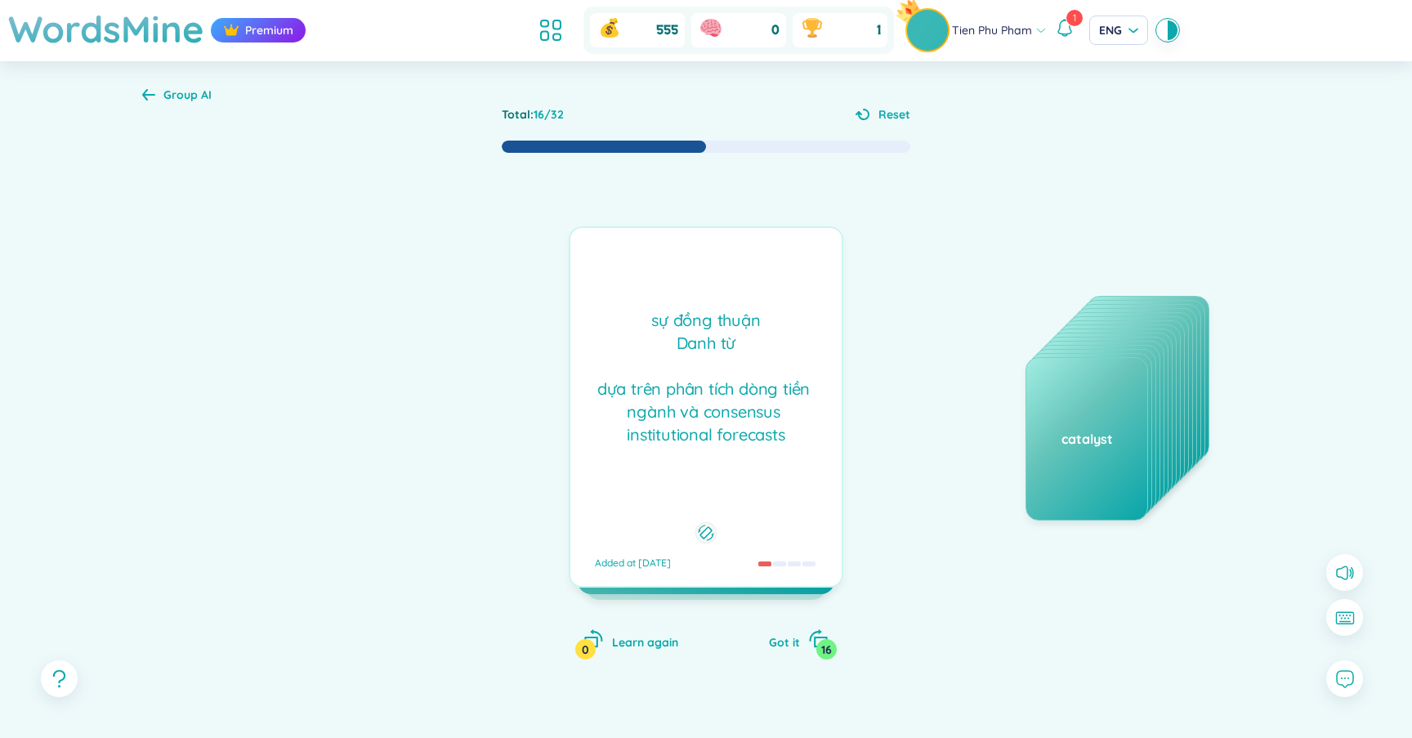
click at [680, 336] on div "sự đồng thuận Danh từ dựa trên phân tích dòng tiền ngành và consensus institut…" at bounding box center [705, 377] width 255 height 137
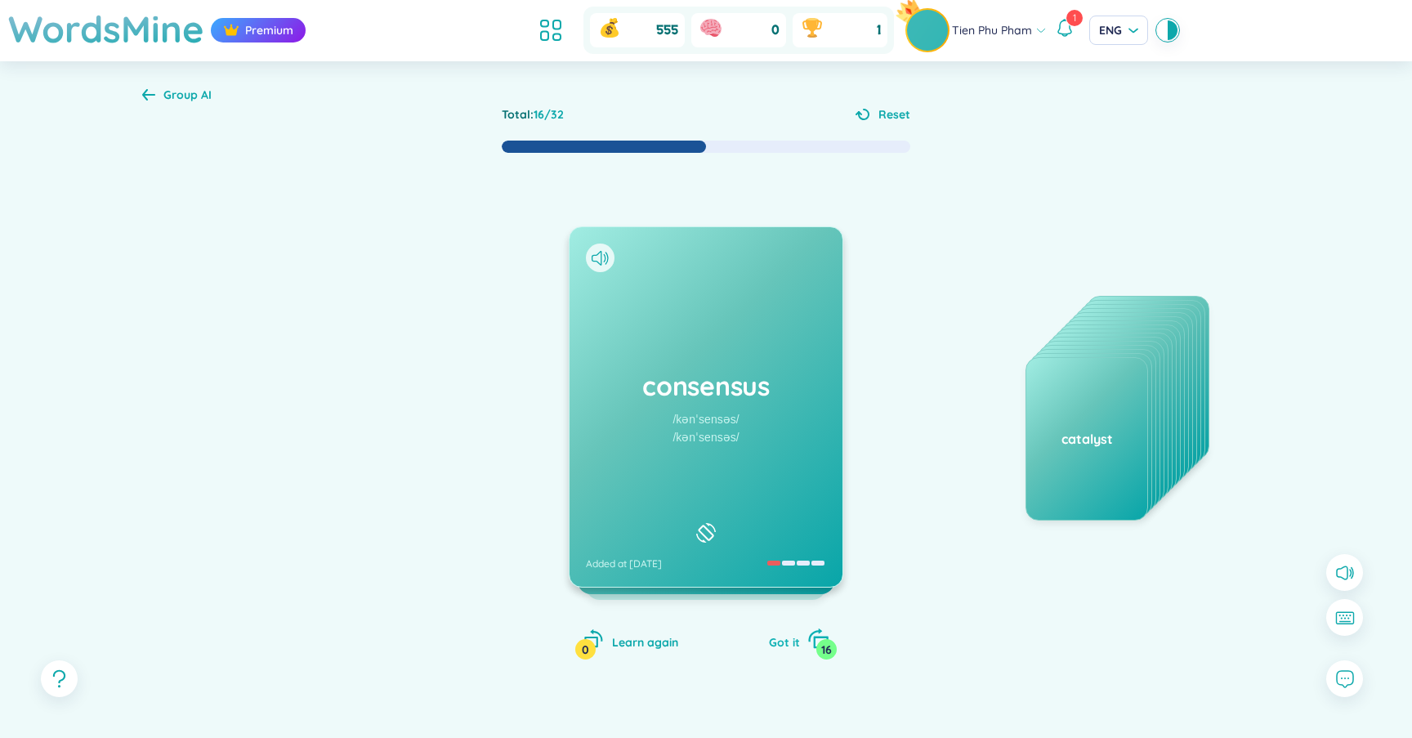
click at [778, 646] on span "Got it" at bounding box center [784, 642] width 31 height 15
click at [714, 407] on div "convergence /kənˈvɜːrdʒəns/ /kənˈvɜːdʒəns/ Added at 21/9/2025" at bounding box center [705, 406] width 273 height 359
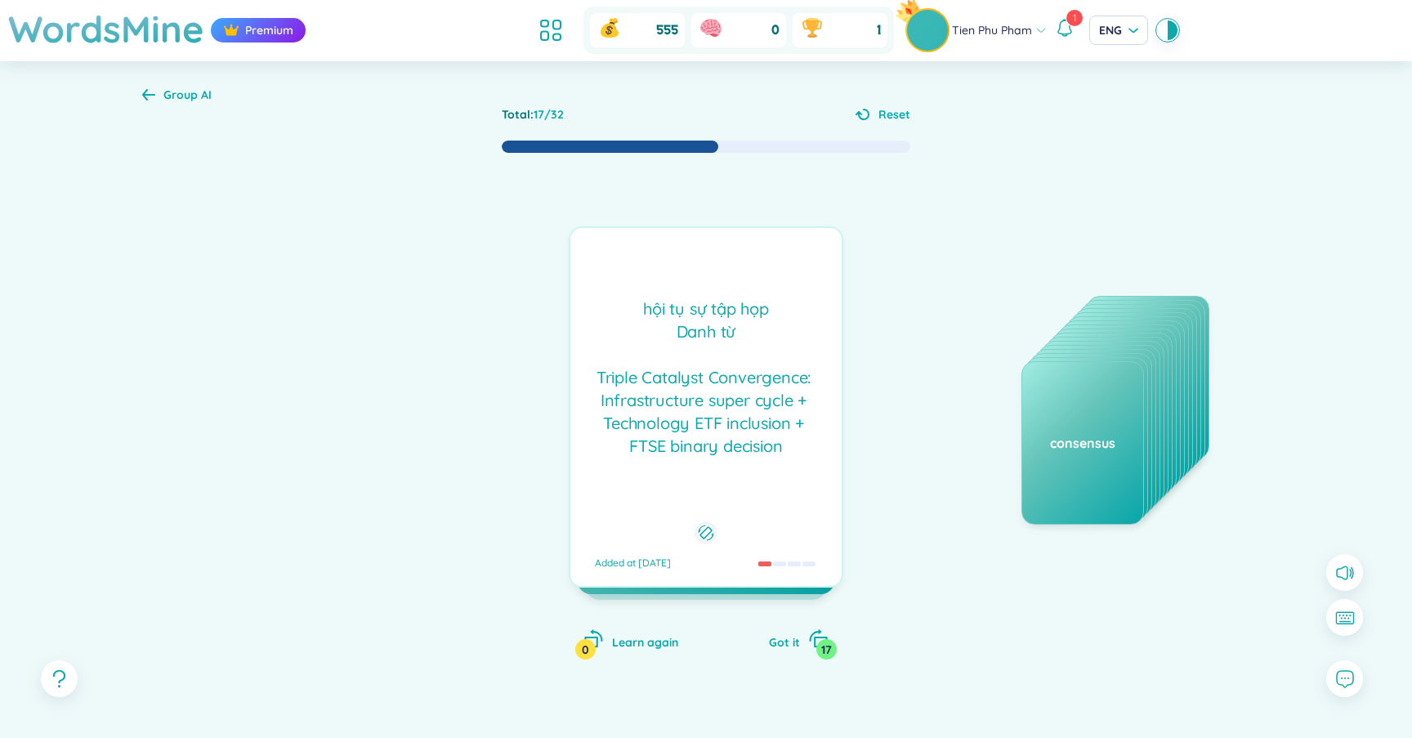
click at [714, 407] on div "hội tụ sự tập họp Danh từ Triple Catalyst Convergence: Infrastructure super…" at bounding box center [705, 377] width 255 height 160
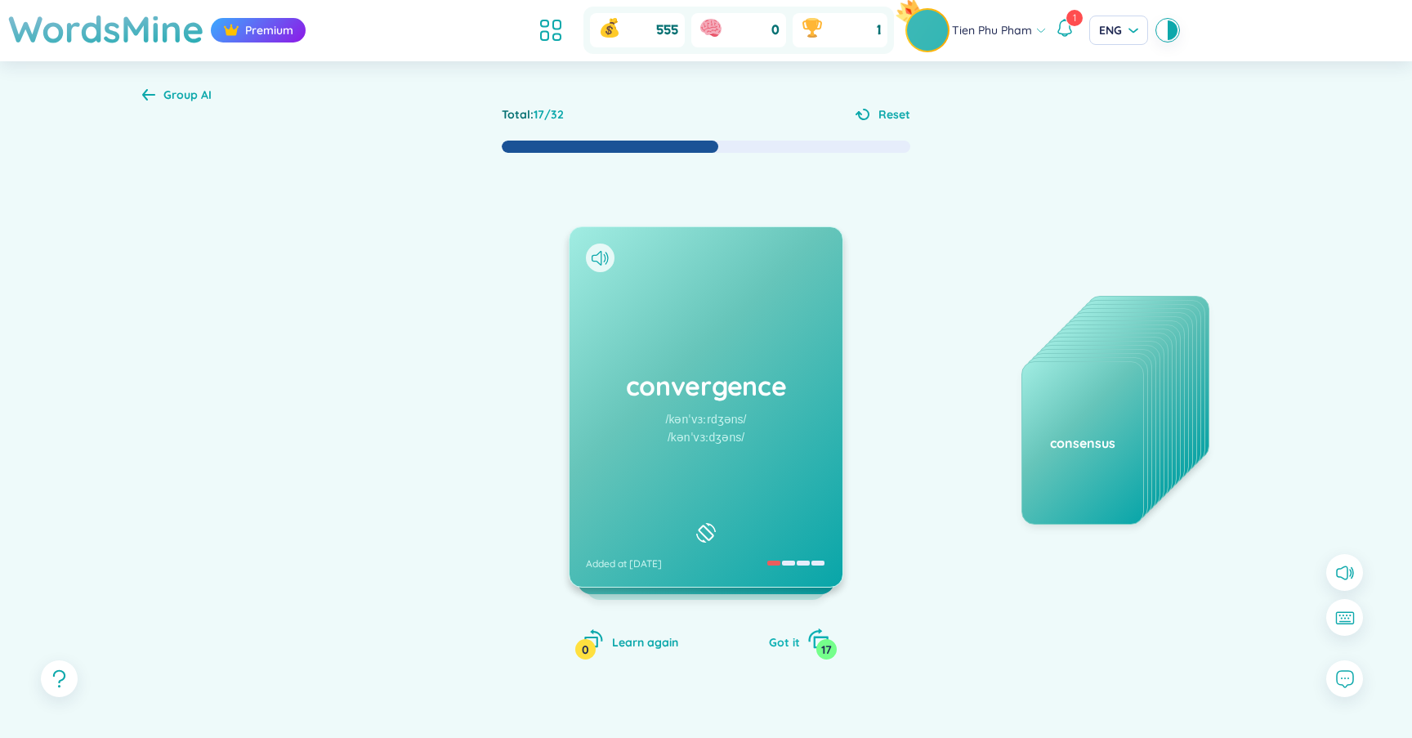
click at [775, 641] on span "Got it" at bounding box center [784, 642] width 31 height 15
click at [728, 404] on div "conviction /kənˈvɪkʃn/ /kənˈvɪkʃn/ Added at 21/9/2025" at bounding box center [705, 406] width 273 height 359
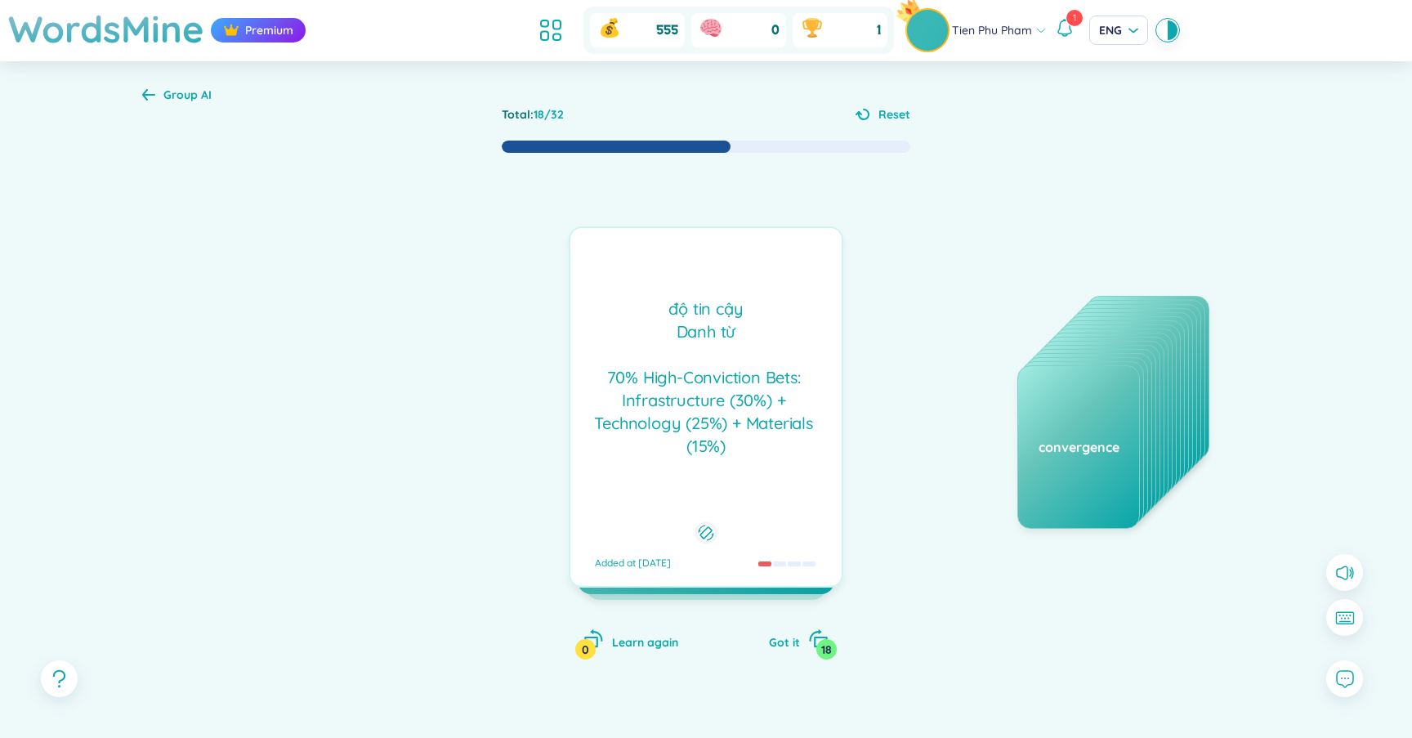
click at [728, 404] on div "độ tin cậy Danh từ 70% High-Conviction Bets: Infrastructure (30%) + Technology…" at bounding box center [705, 377] width 255 height 160
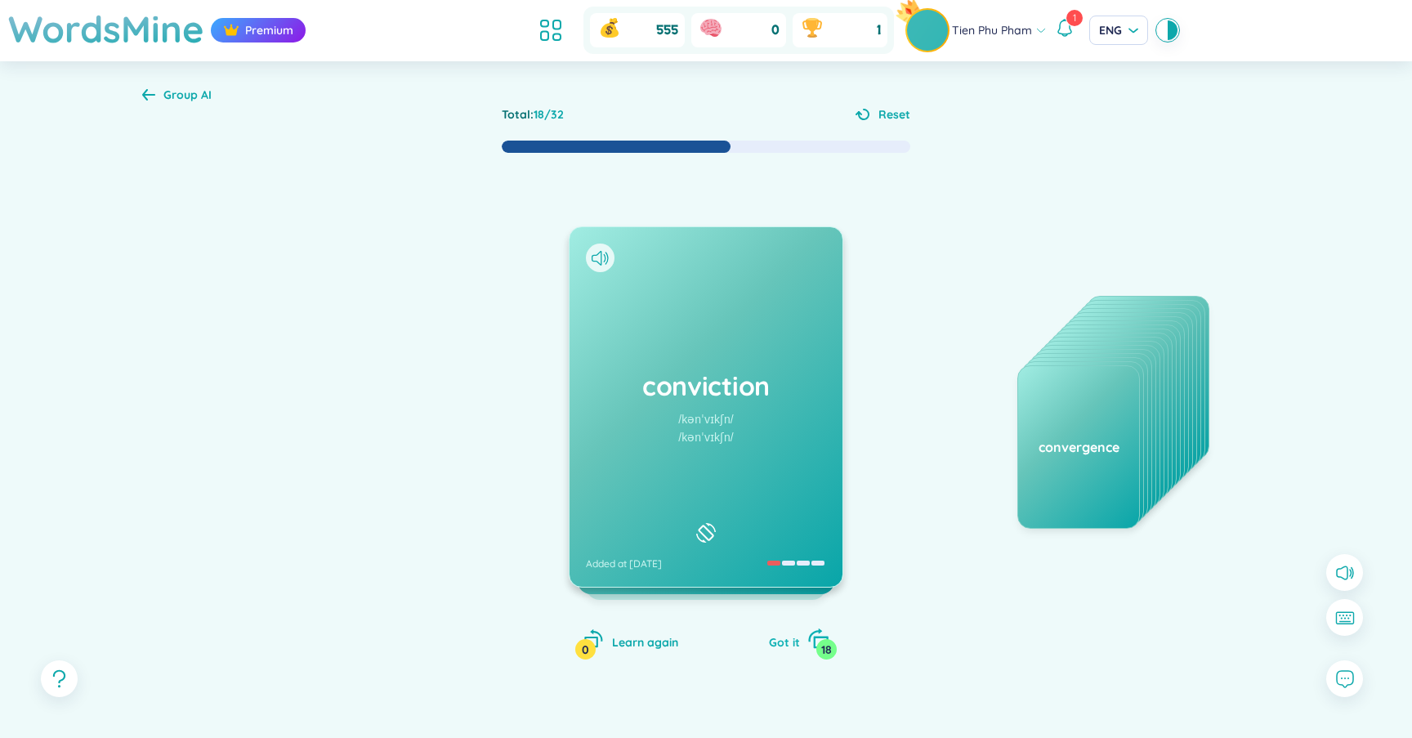
click at [788, 636] on span "Got it" at bounding box center [784, 642] width 31 height 15
click at [748, 375] on h1 "paradigm" at bounding box center [706, 386] width 240 height 36
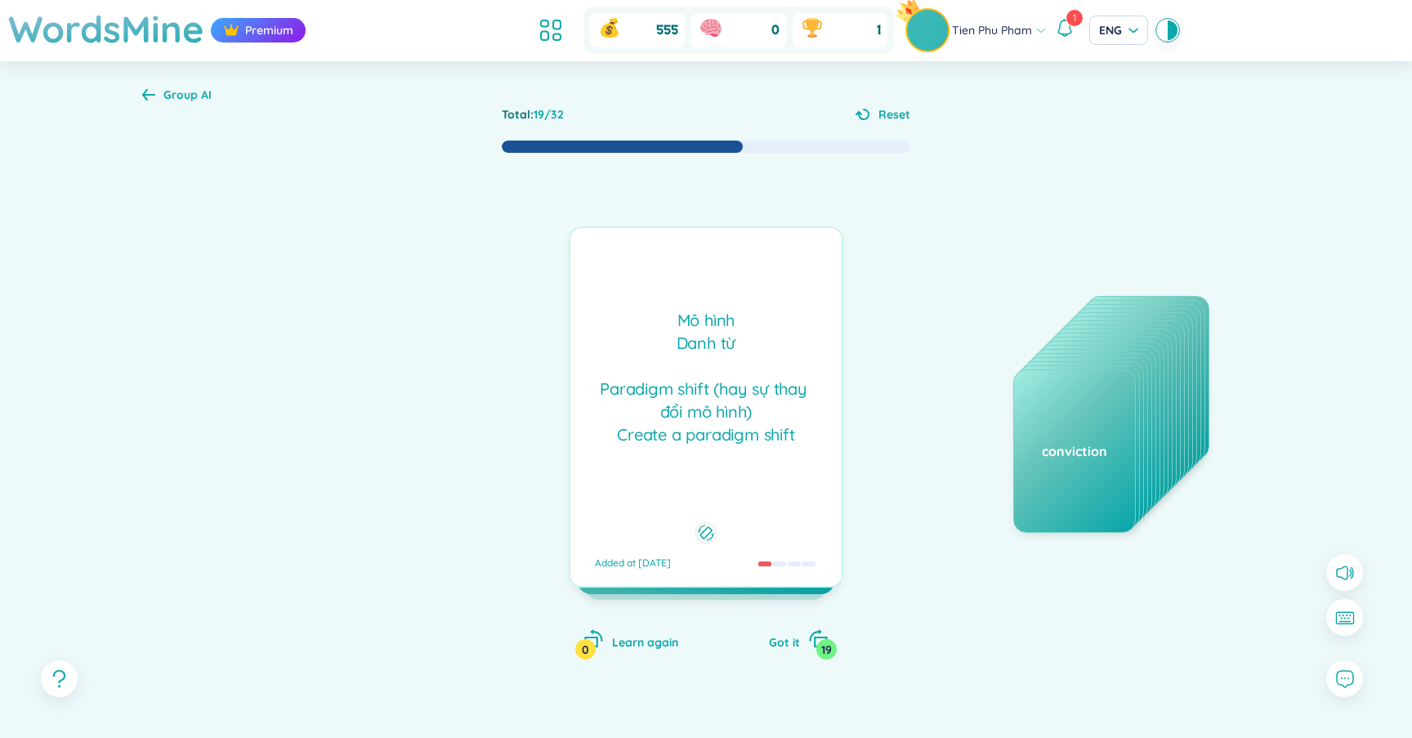
click at [748, 375] on div "Mô hình Danh từ Paradigm shift (hay sự thay đổi mô hình) Create a paradigm shi…" at bounding box center [705, 377] width 255 height 137
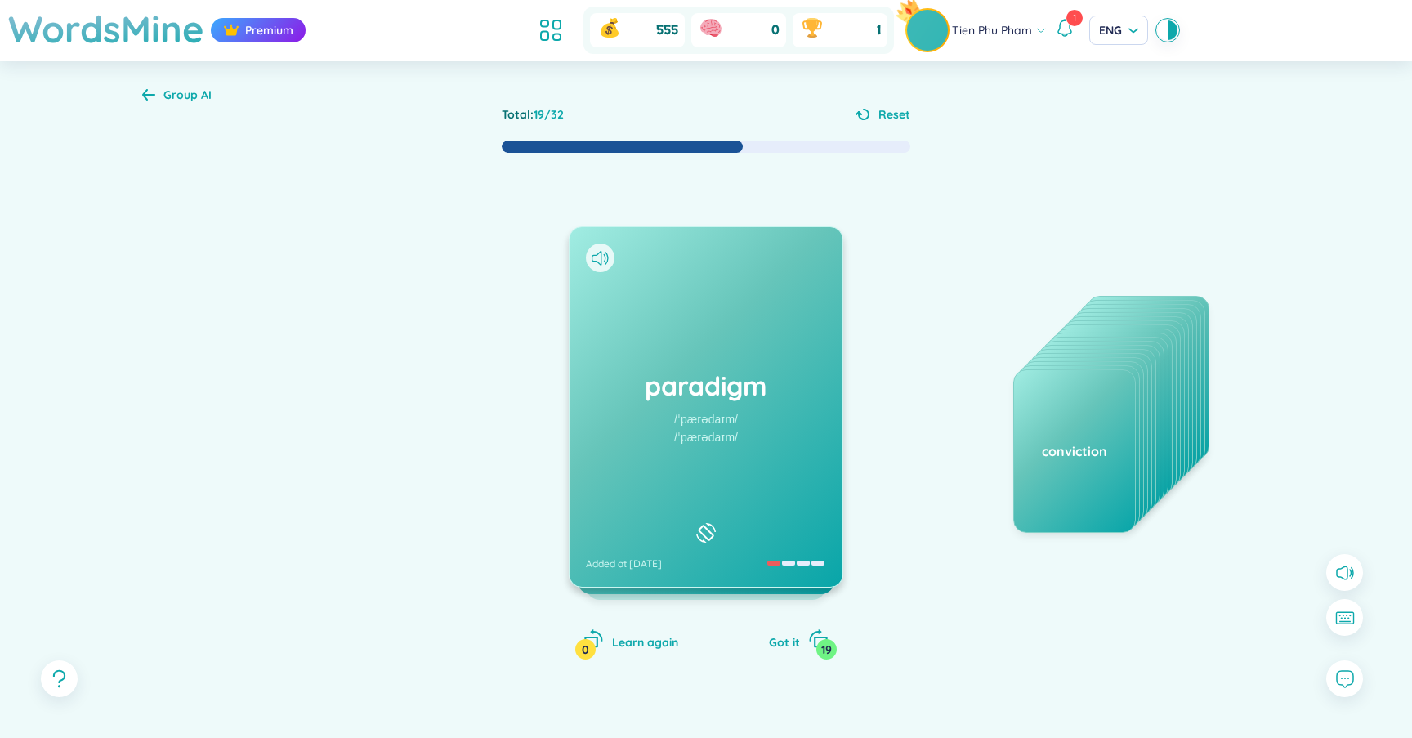
click at [748, 375] on h1 "paradigm" at bounding box center [706, 386] width 240 height 36
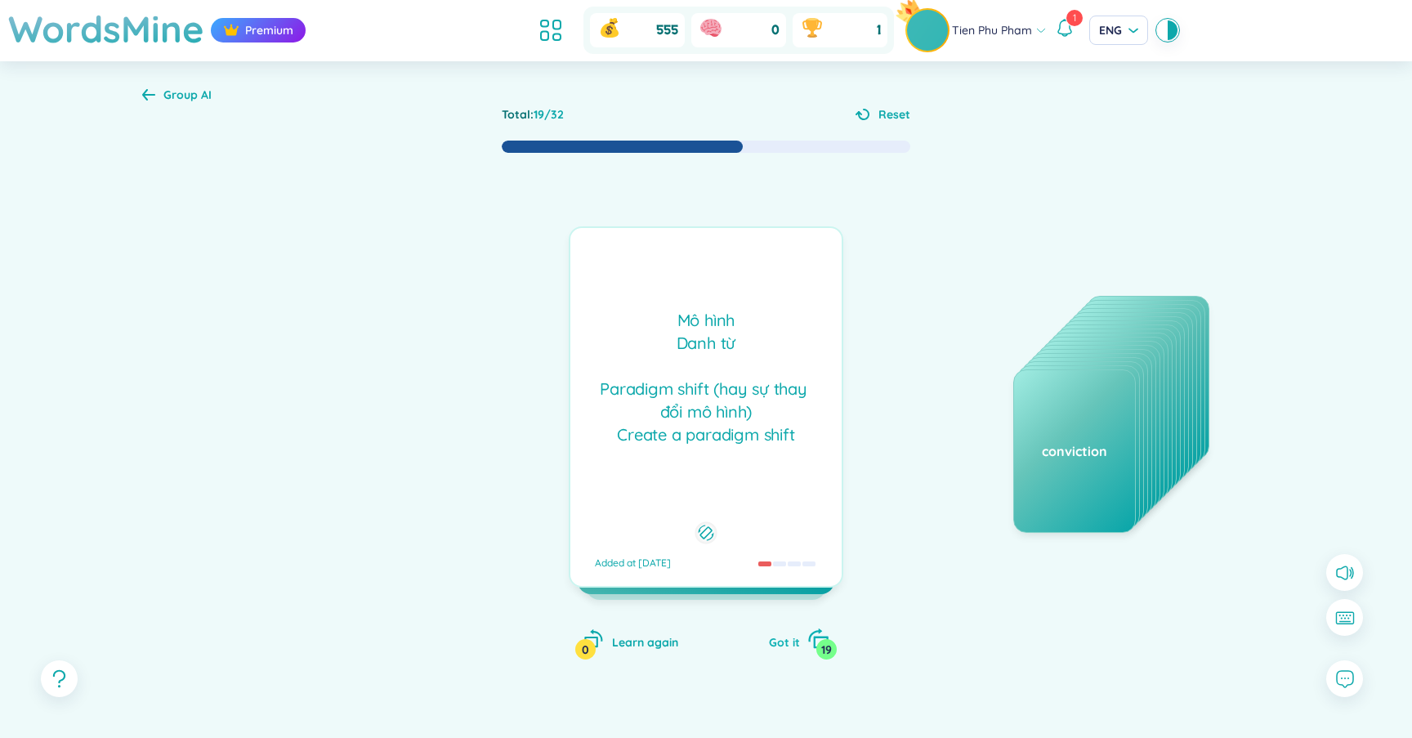
click at [781, 645] on span "Got it" at bounding box center [784, 642] width 31 height 15
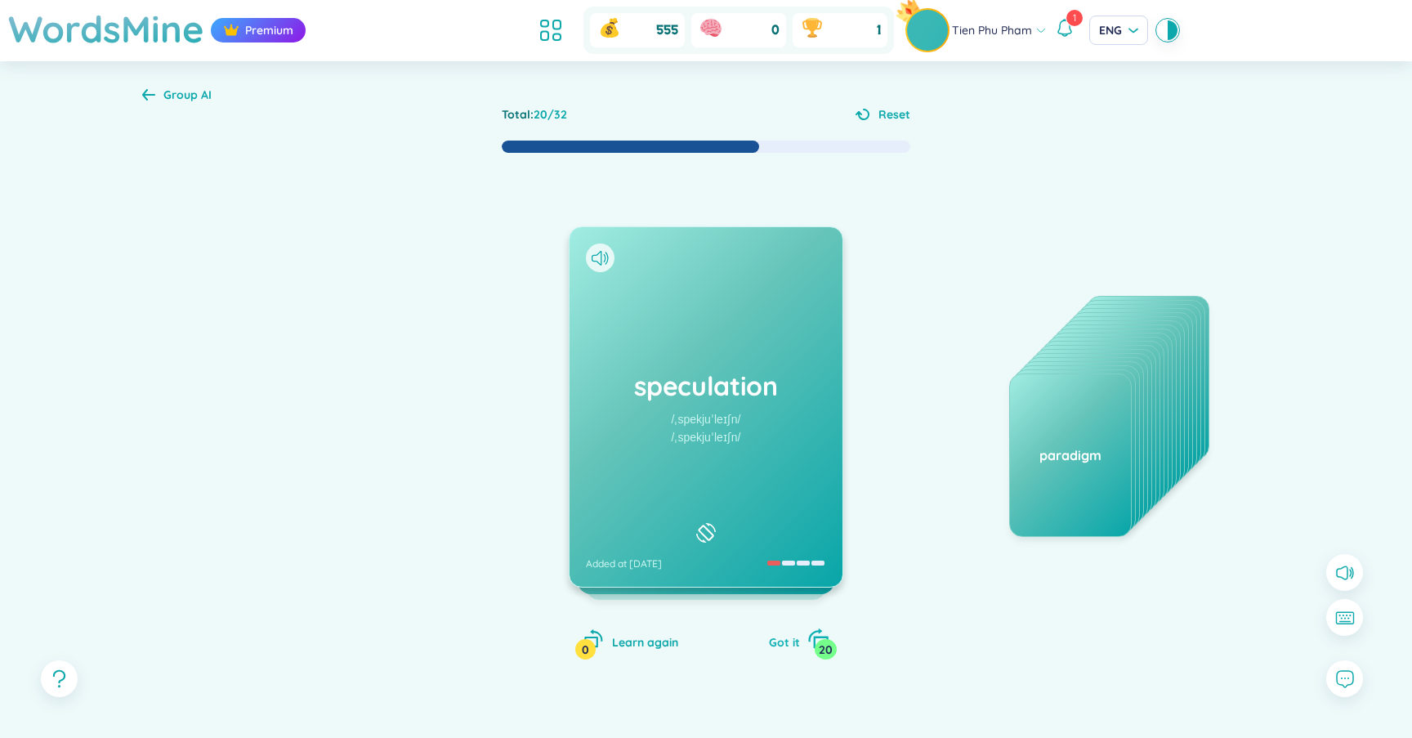
click at [797, 643] on span "Got it" at bounding box center [784, 642] width 31 height 15
click at [725, 248] on div "paralysis /pəˈræləsɪs/ /pəˈræləsɪs/ Added at 21/9/2025" at bounding box center [705, 406] width 273 height 359
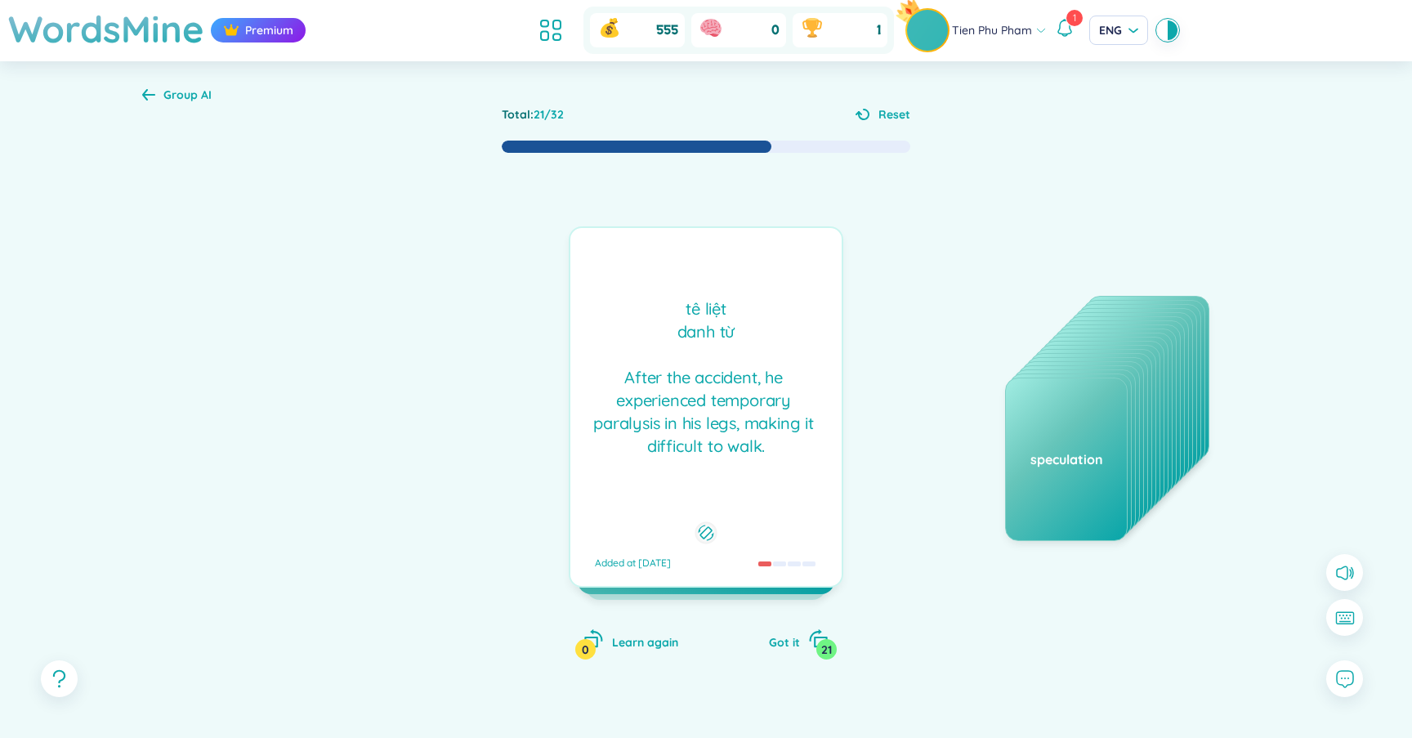
click at [696, 317] on div "tê liệt danh từ After the accident, he experienced temporary paralysis in his l…" at bounding box center [705, 377] width 255 height 160
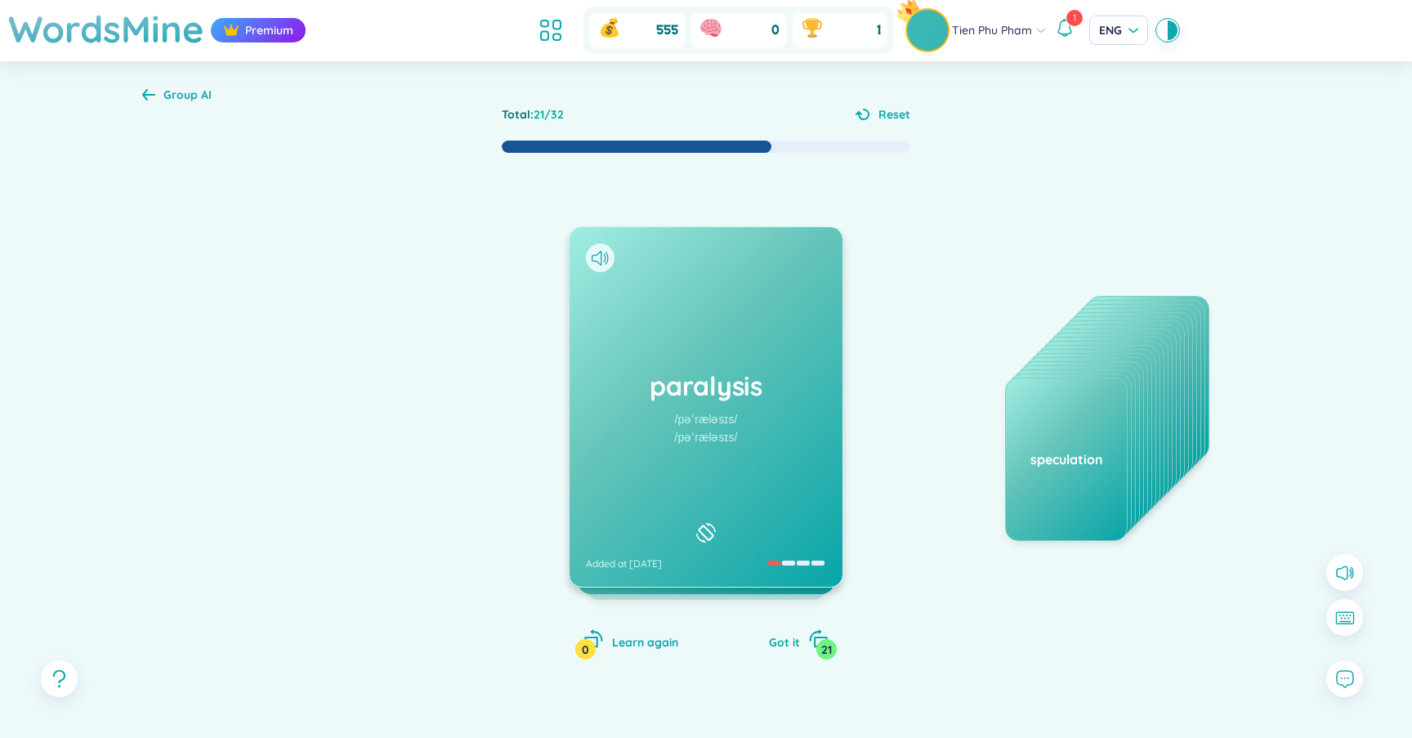
click at [593, 249] on div at bounding box center [600, 257] width 29 height 29
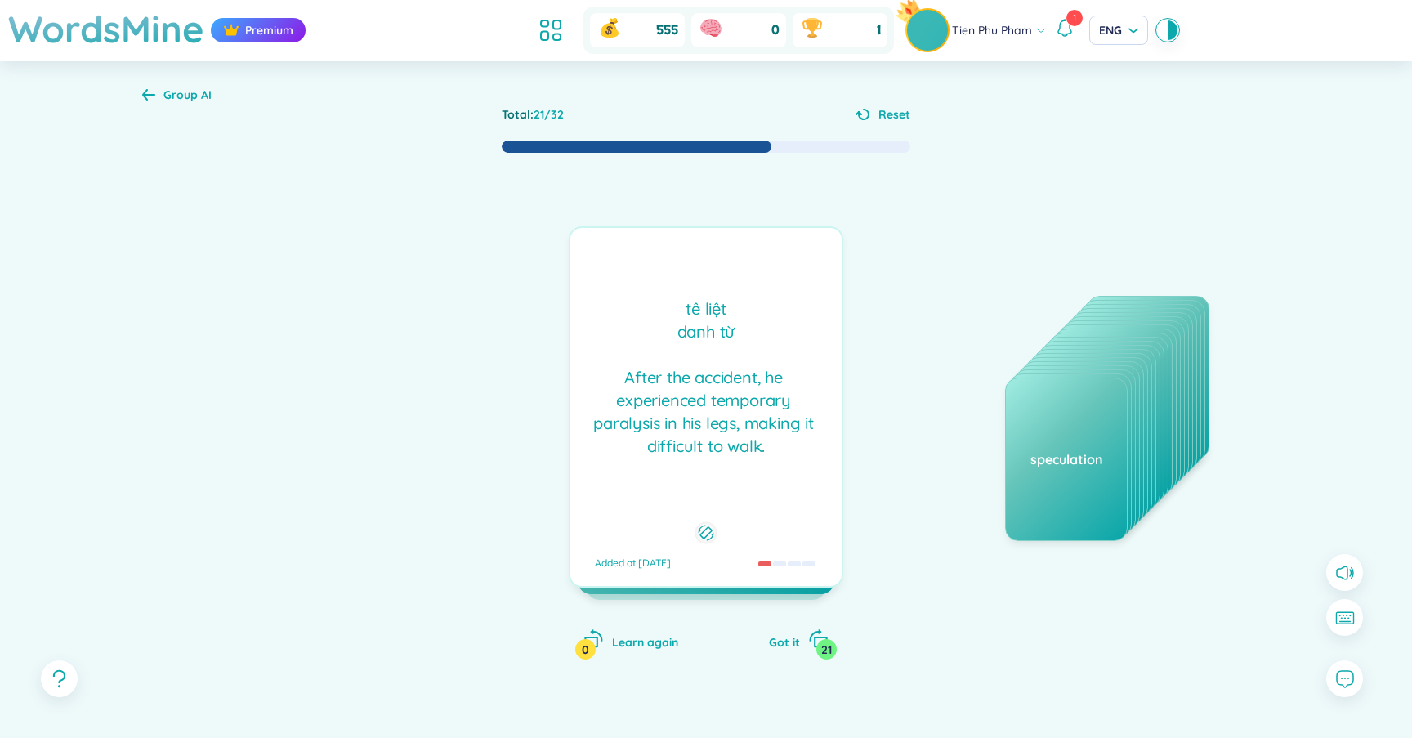
click at [593, 249] on div "paralysis /pəˈræləsɪs/ /pəˈræləsɪs/ Added at 21/9/2025" at bounding box center [705, 406] width 273 height 359
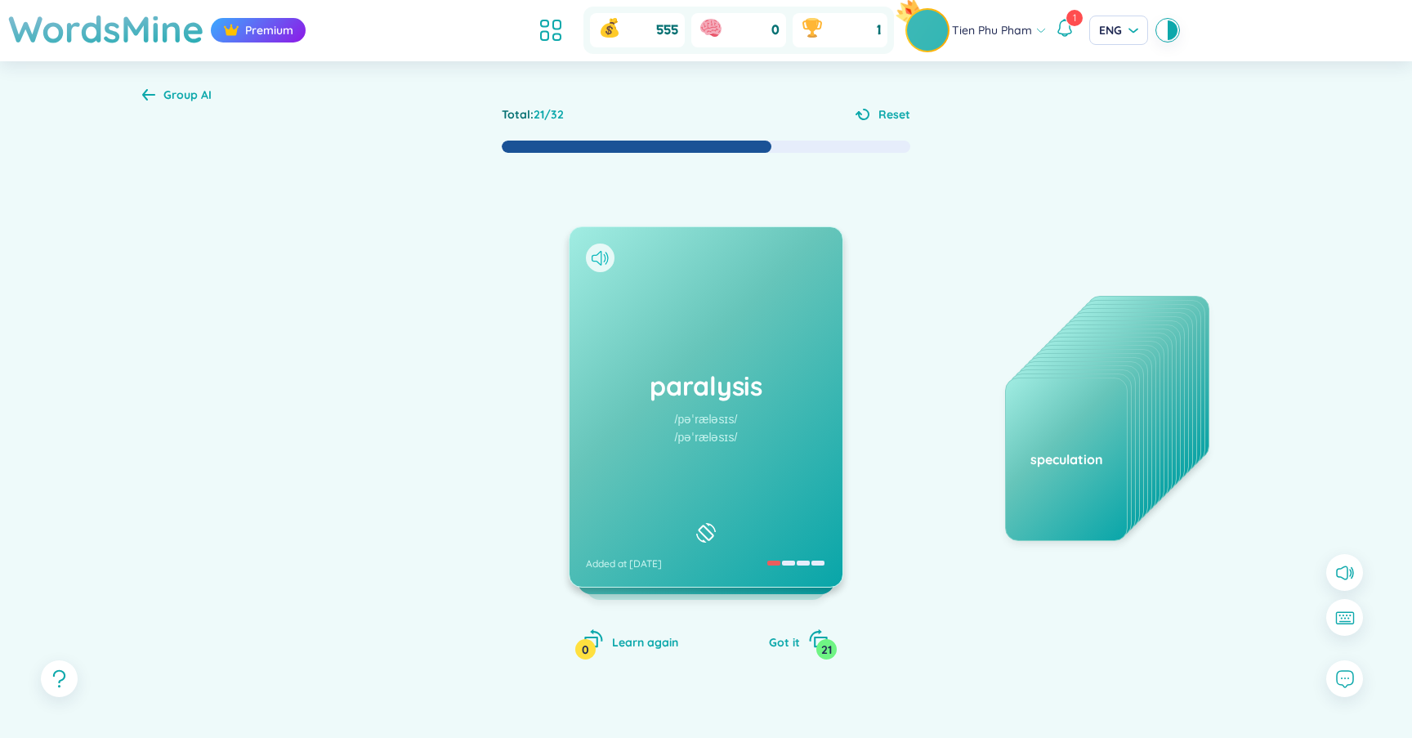
click at [600, 263] on icon at bounding box center [596, 258] width 10 height 15
click at [609, 327] on div "paralysis /pəˈræləsɪs/ /pəˈræləsɪs/ Added at 21/9/2025" at bounding box center [705, 406] width 273 height 359
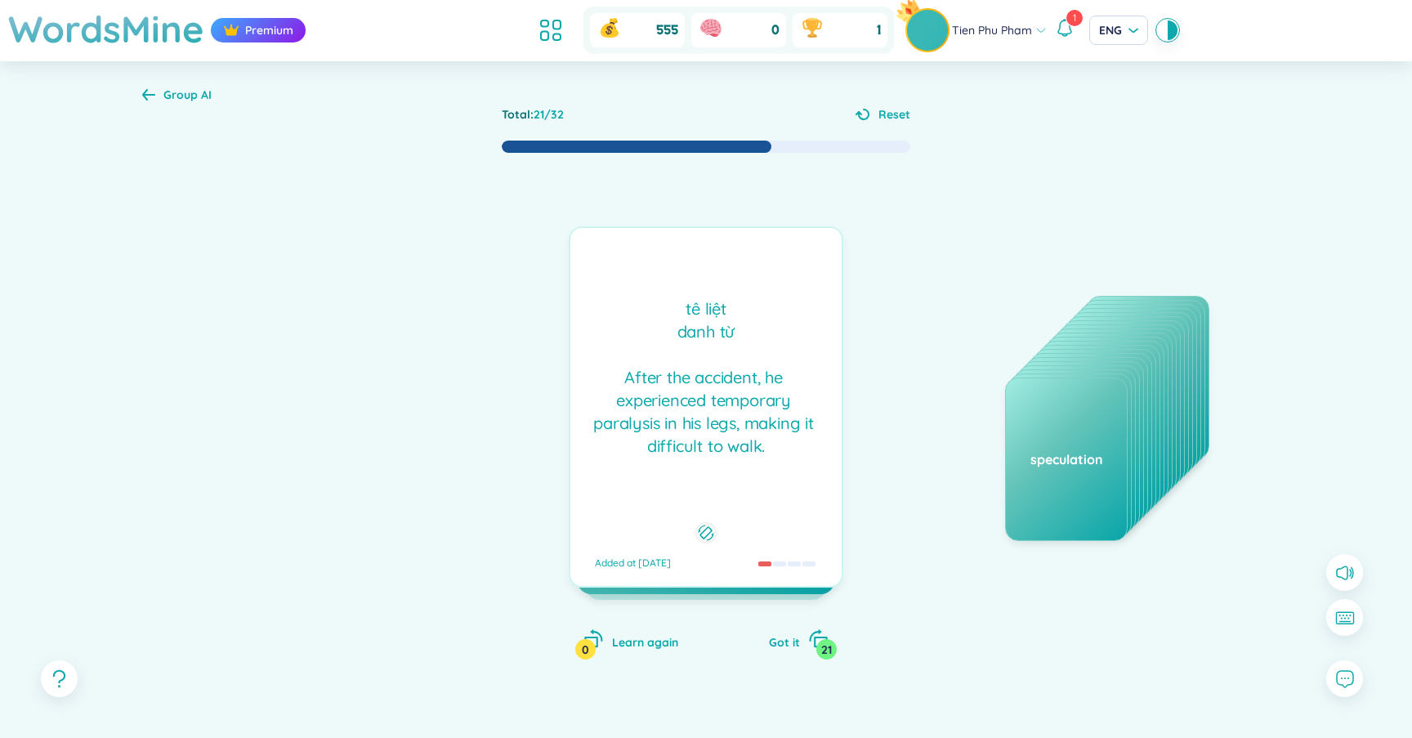
click at [609, 327] on div "tê liệt danh từ After the accident, he experienced temporary paralysis in his l…" at bounding box center [705, 377] width 255 height 160
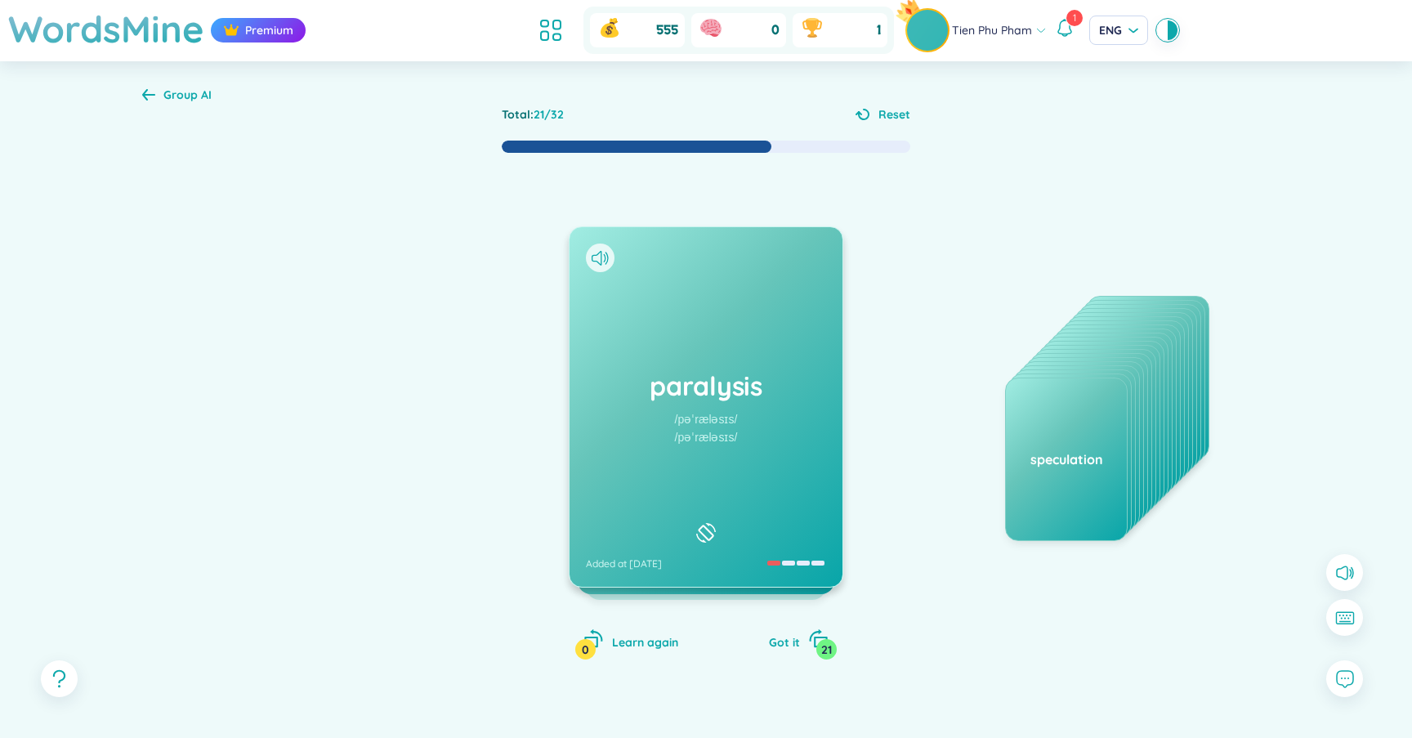
click at [590, 248] on div at bounding box center [600, 257] width 29 height 29
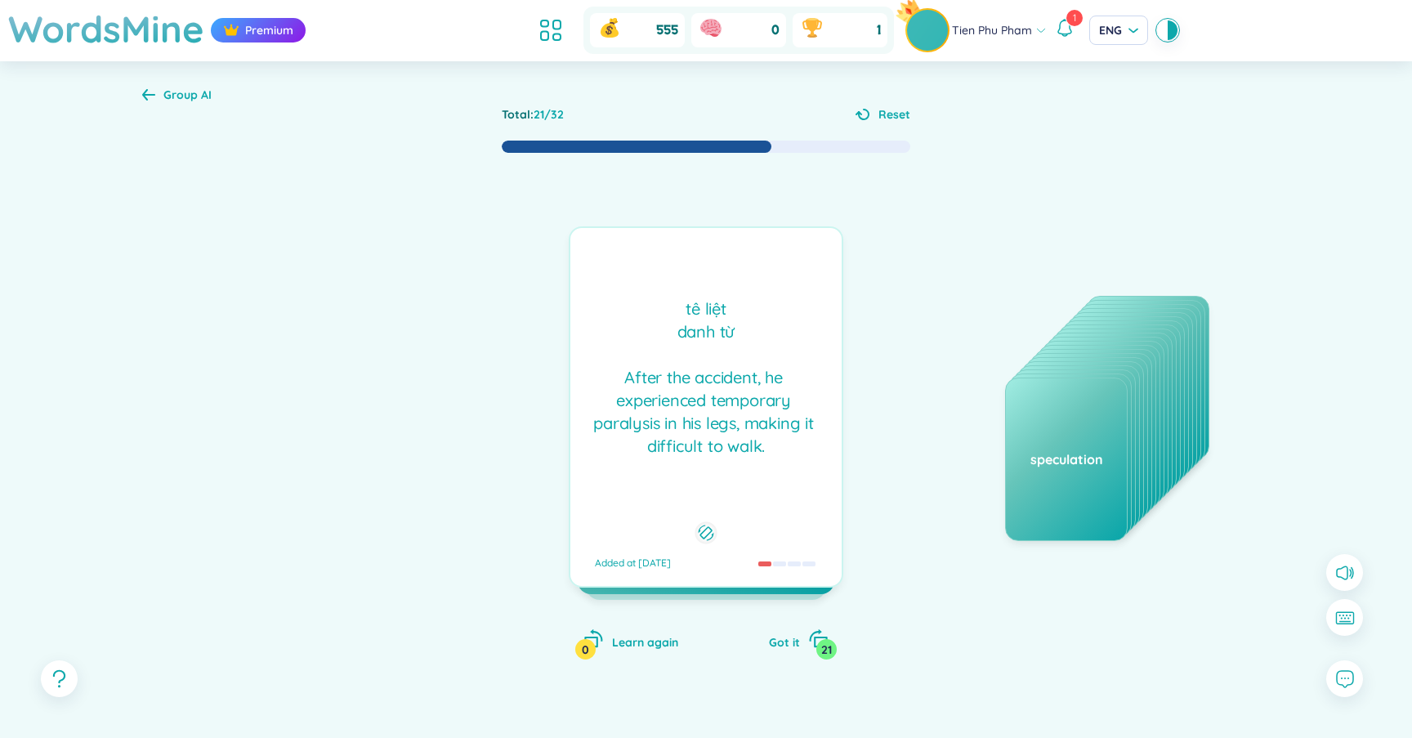
click at [657, 387] on div "tê liệt danh từ After the accident, he experienced temporary paralysis in his l…" at bounding box center [705, 377] width 255 height 160
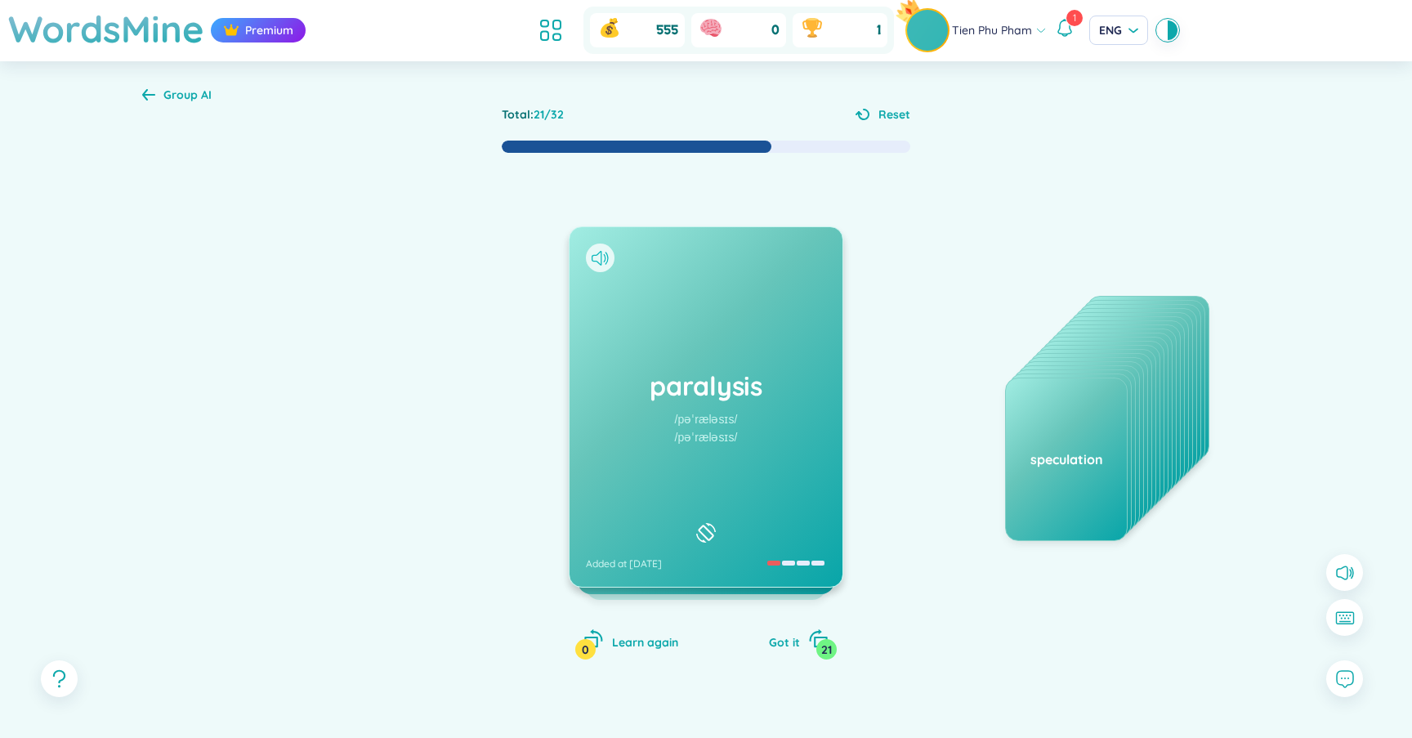
click at [596, 264] on icon at bounding box center [599, 258] width 17 height 15
click at [607, 259] on icon at bounding box center [606, 258] width 3 height 12
click at [694, 386] on h1 "paralysis" at bounding box center [706, 386] width 240 height 36
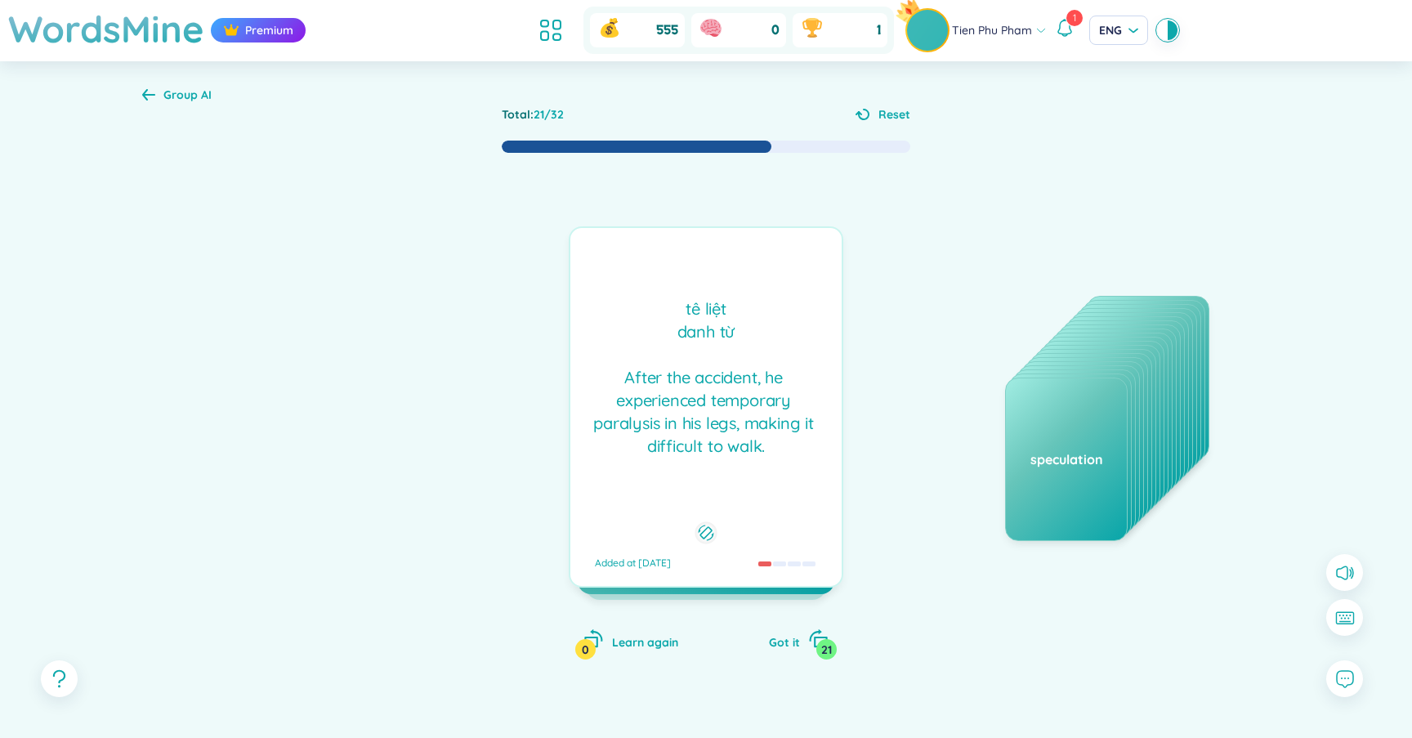
click at [694, 386] on div "tê liệt danh từ After the accident, he experienced temporary paralysis in his l…" at bounding box center [705, 377] width 255 height 160
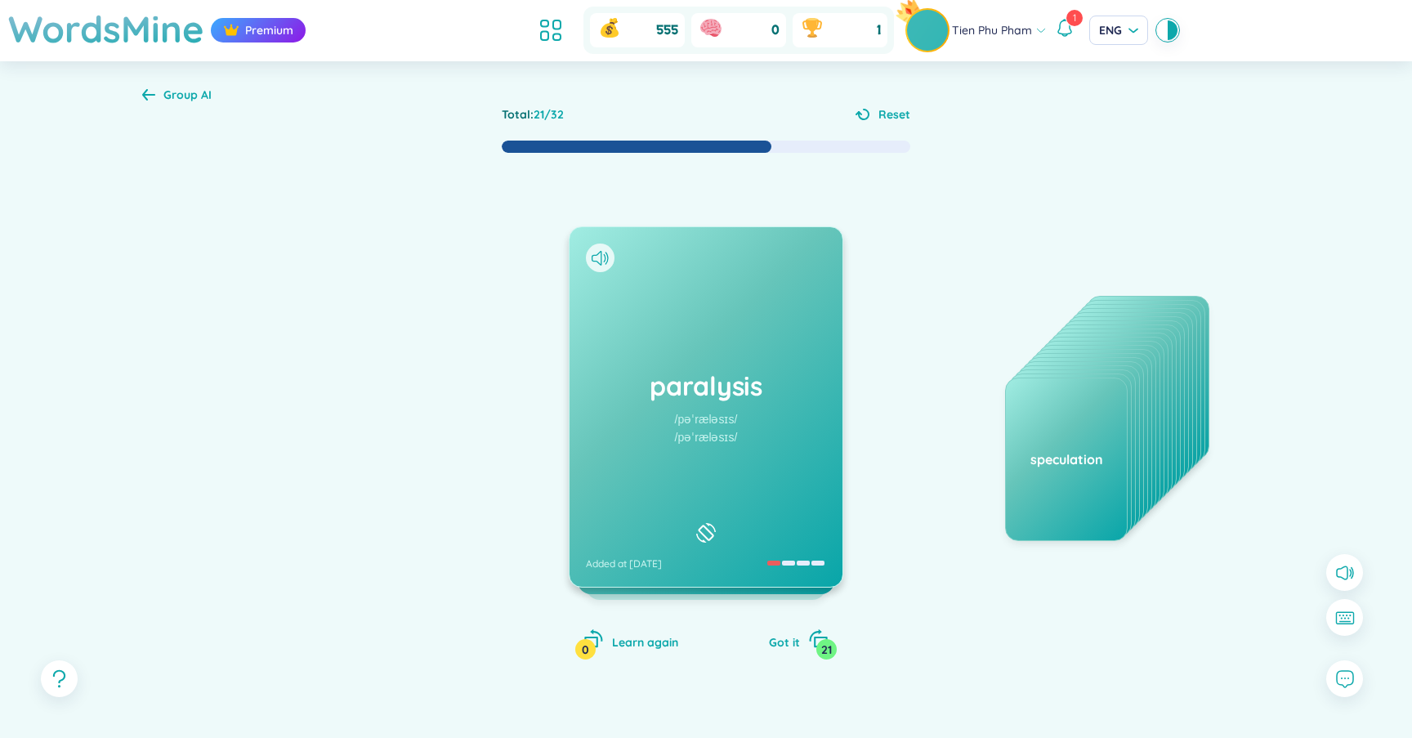
click at [694, 386] on h1 "paralysis" at bounding box center [706, 386] width 240 height 36
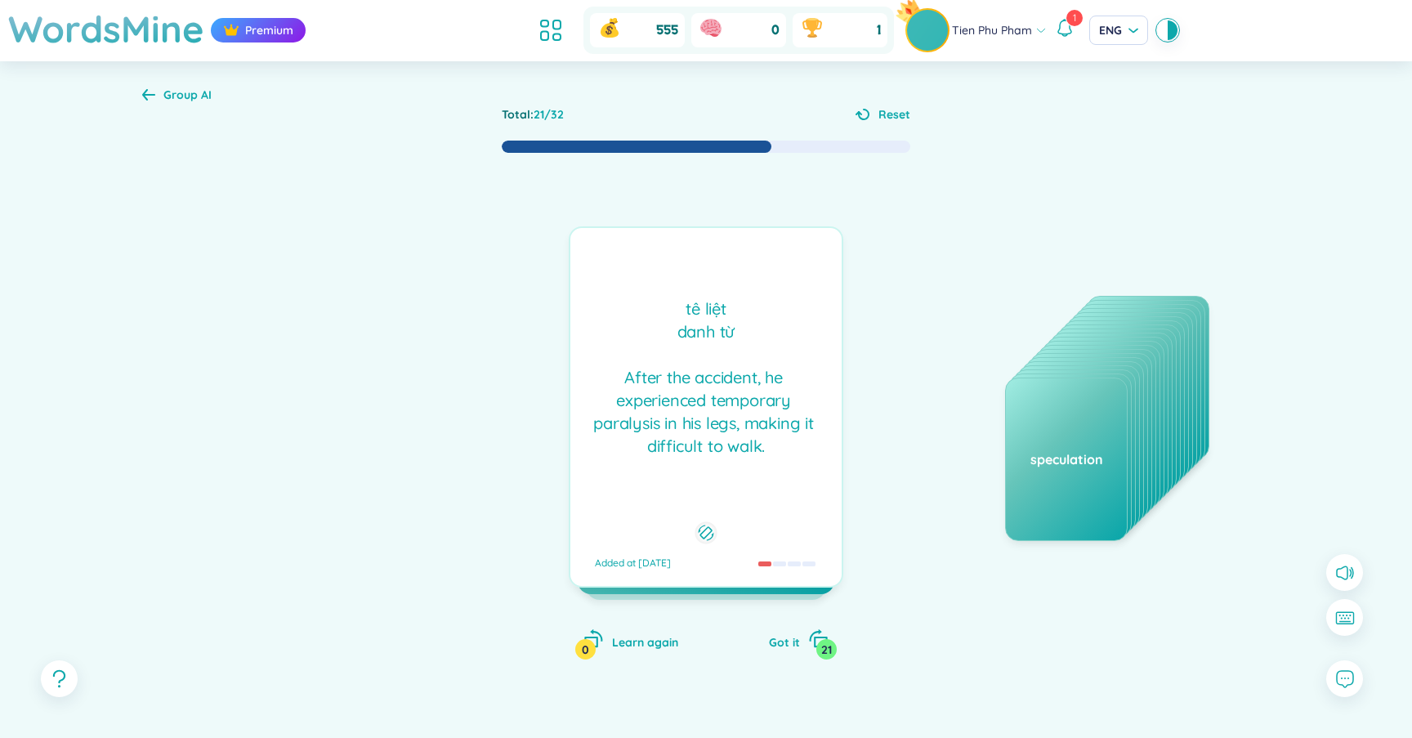
click at [694, 386] on div "tê liệt danh từ After the accident, he experienced temporary paralysis in his l…" at bounding box center [705, 377] width 255 height 160
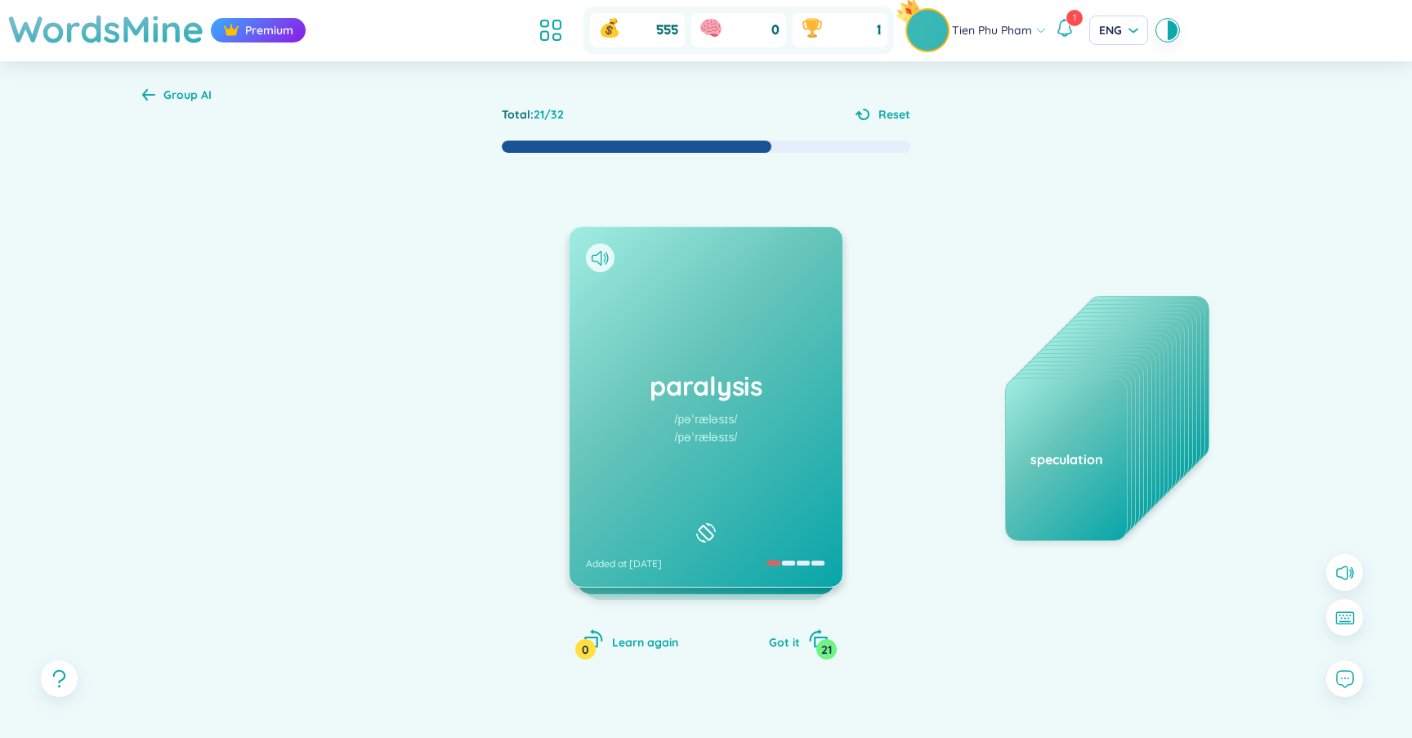
click at [694, 386] on div "paralysis /pəˈræləsɪs/ /pəˈræləsɪs/ Added at 21/9/2025" at bounding box center [706, 406] width 275 height 361
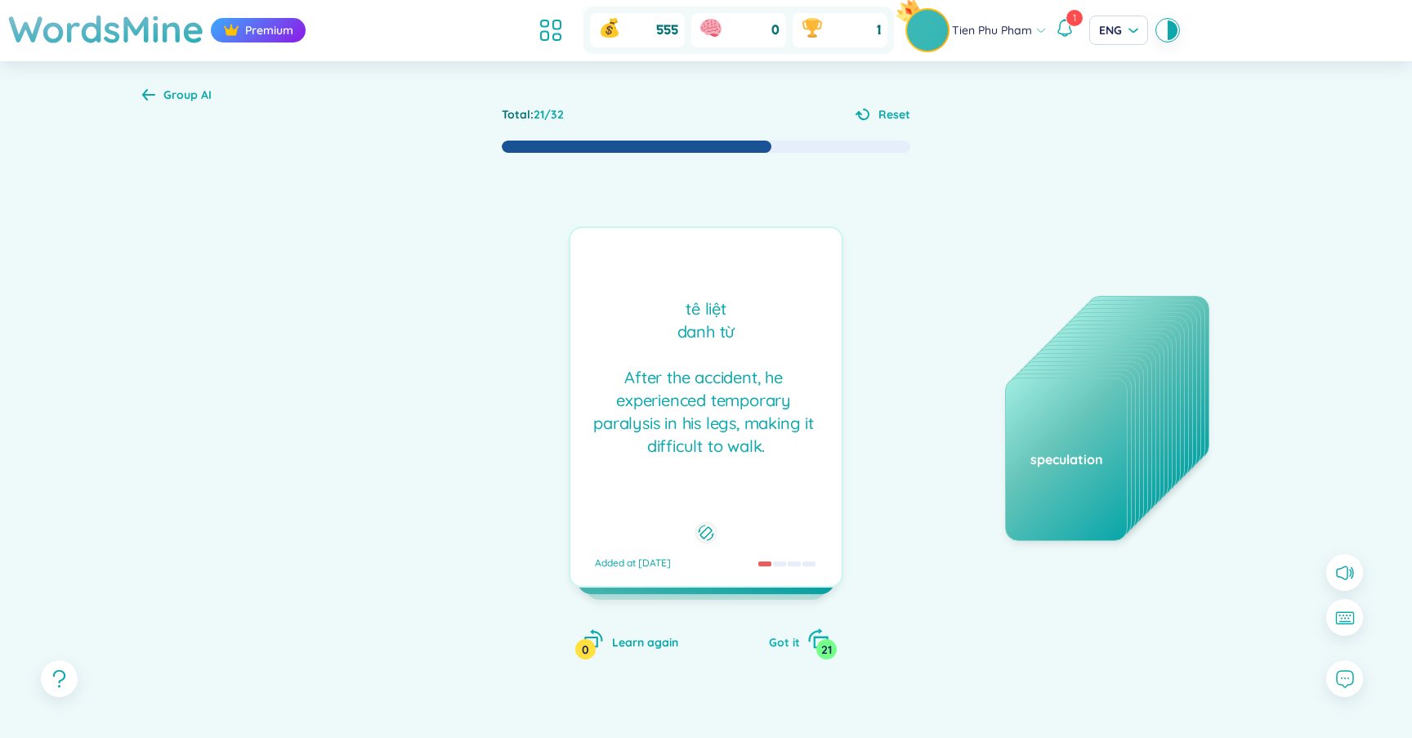
click at [785, 641] on span "Got it" at bounding box center [784, 642] width 31 height 15
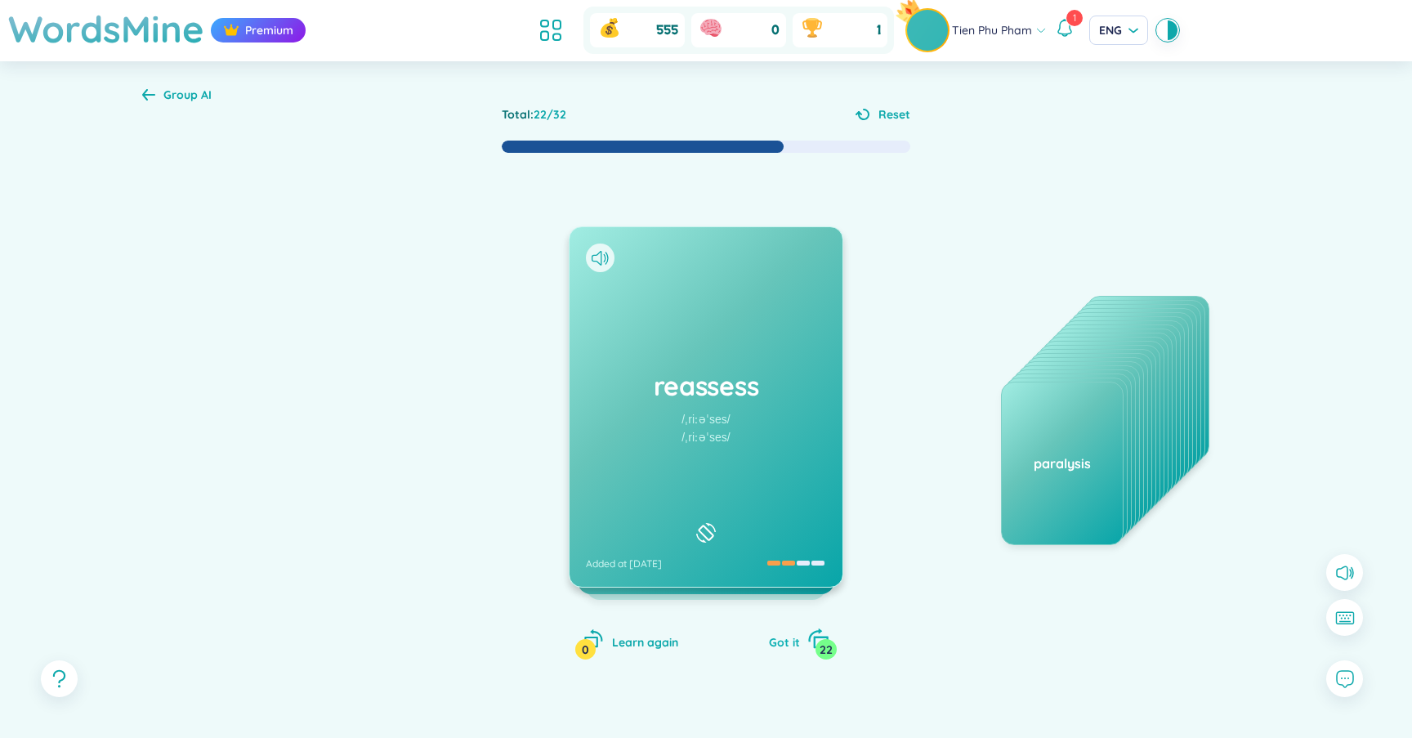
click at [785, 641] on span "Got it" at bounding box center [784, 642] width 31 height 15
click at [672, 364] on div "barometer /bəˈrɑːmɪtər/ /bəˈrɒmɪtə(r)/ Added at 15/9/2025" at bounding box center [705, 406] width 273 height 359
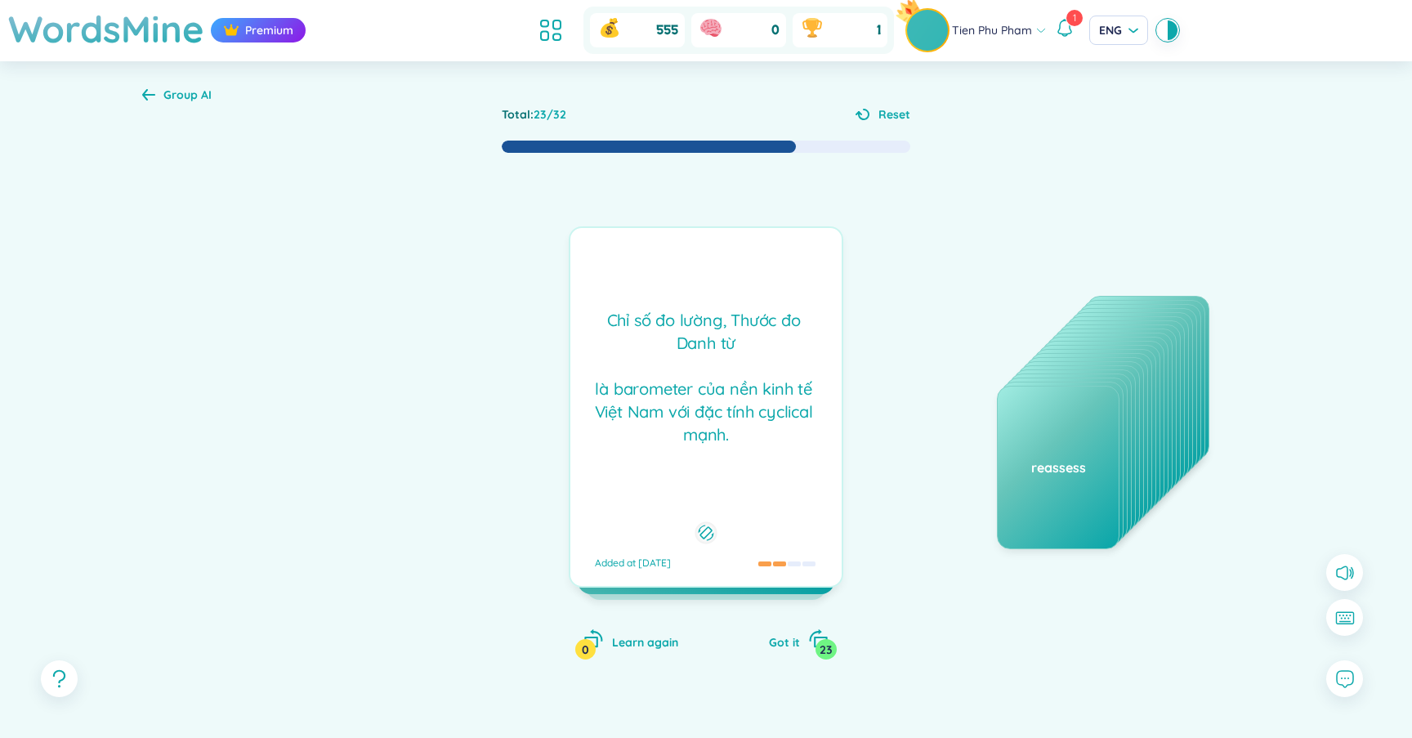
click at [672, 364] on div "Chỉ số đo lường, Thước đo Danh từ là barometer của nền kinh tế Việt Nam với đặ…" at bounding box center [705, 377] width 255 height 137
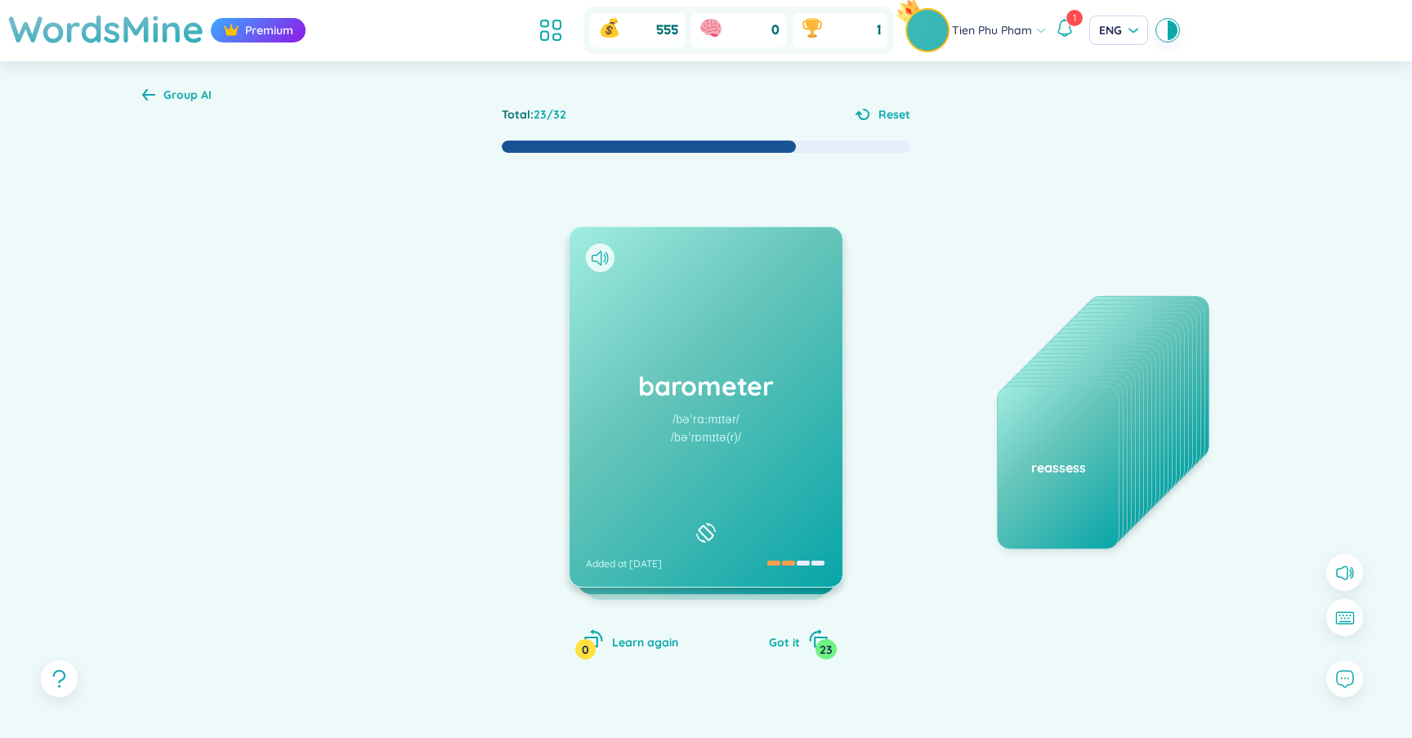
click at [672, 364] on div "barometer /bəˈrɑːmɪtər/ /bəˈrɒmɪtə(r)/ Added at 15/9/2025" at bounding box center [706, 406] width 275 height 361
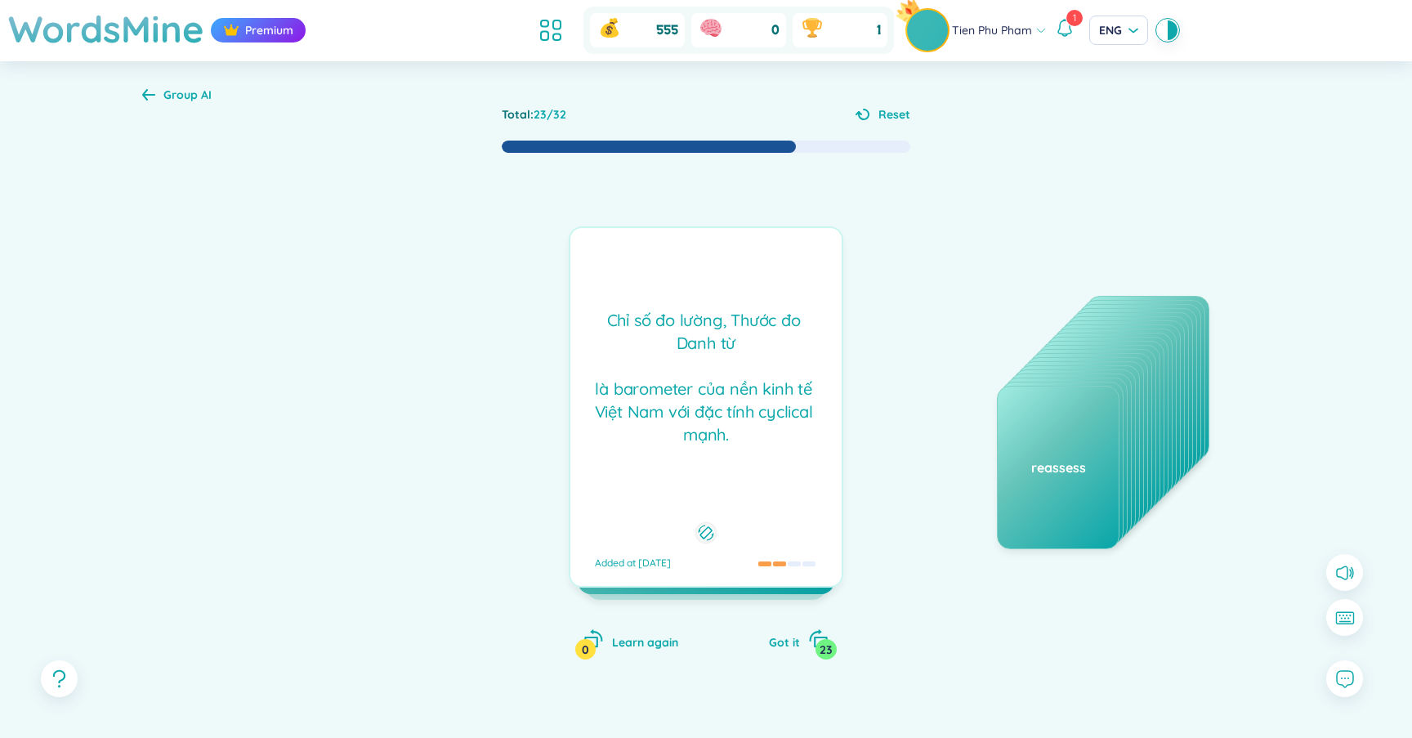
click at [672, 364] on div "barometer /bəˈrɑːmɪtər/ /bəˈrɒmɪtə(r)/ Added at 15/9/2025" at bounding box center [705, 406] width 273 height 359
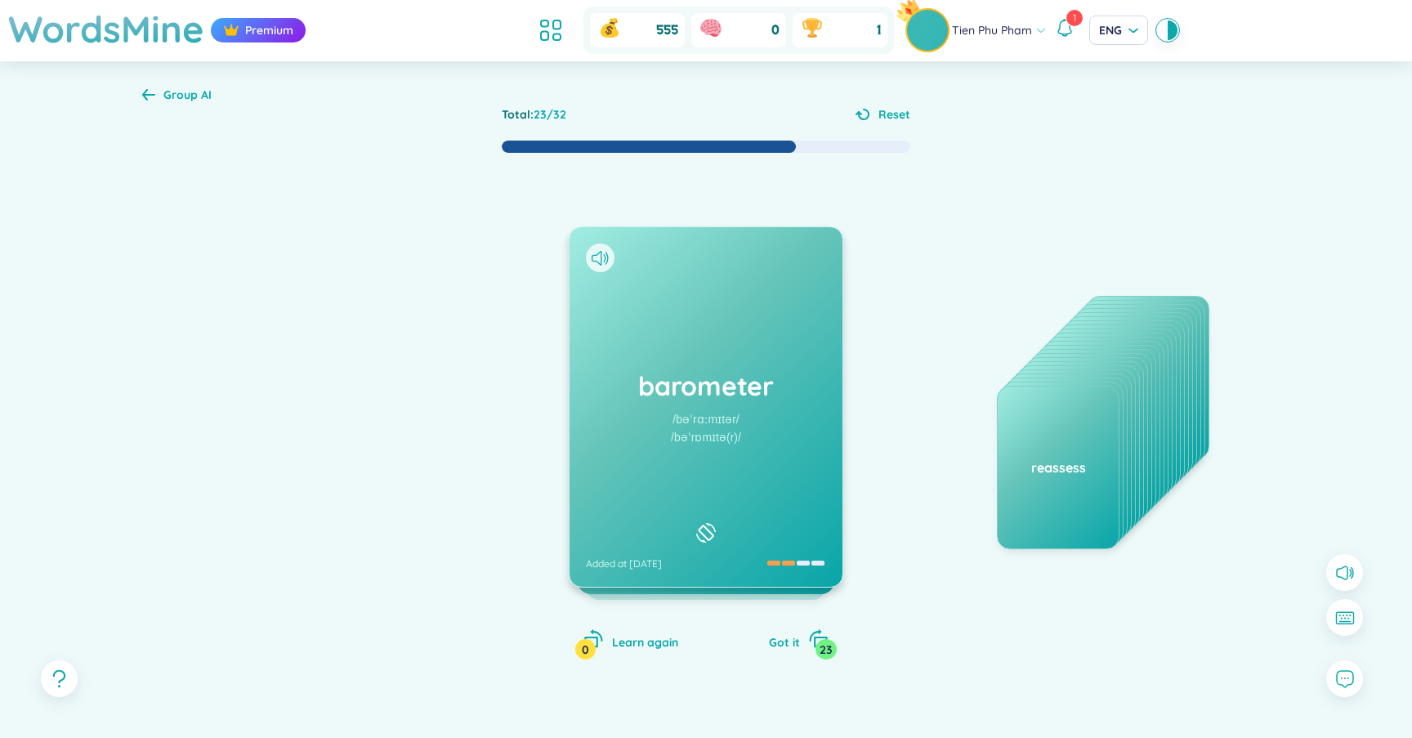
click at [706, 455] on div "barometer /bəˈrɑːmɪtər/ /bəˈrɒmɪtə(r)/ Added at 15/9/2025" at bounding box center [705, 406] width 273 height 359
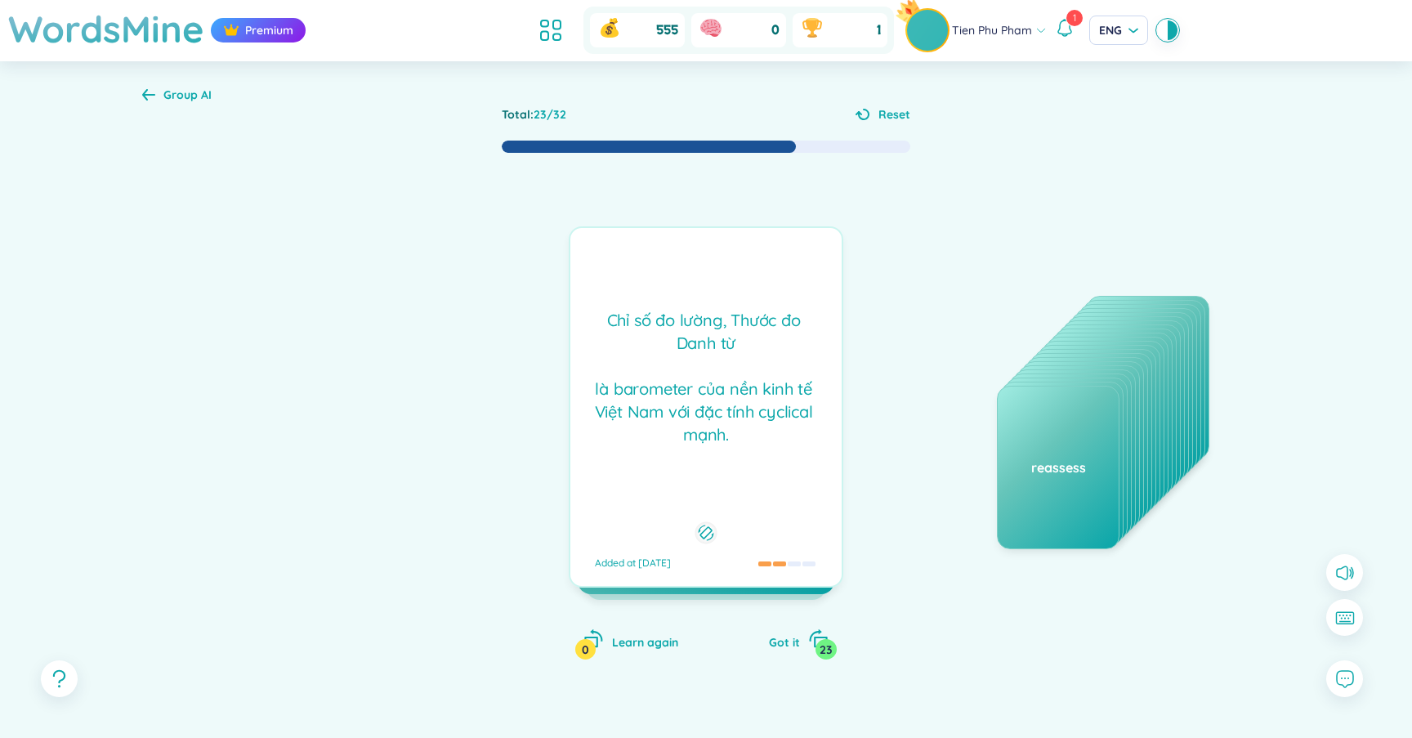
click at [761, 431] on div "Chỉ số đo lường, Thước đo Danh từ là barometer của nền kinh tế Việt Nam với đặ…" at bounding box center [705, 377] width 255 height 137
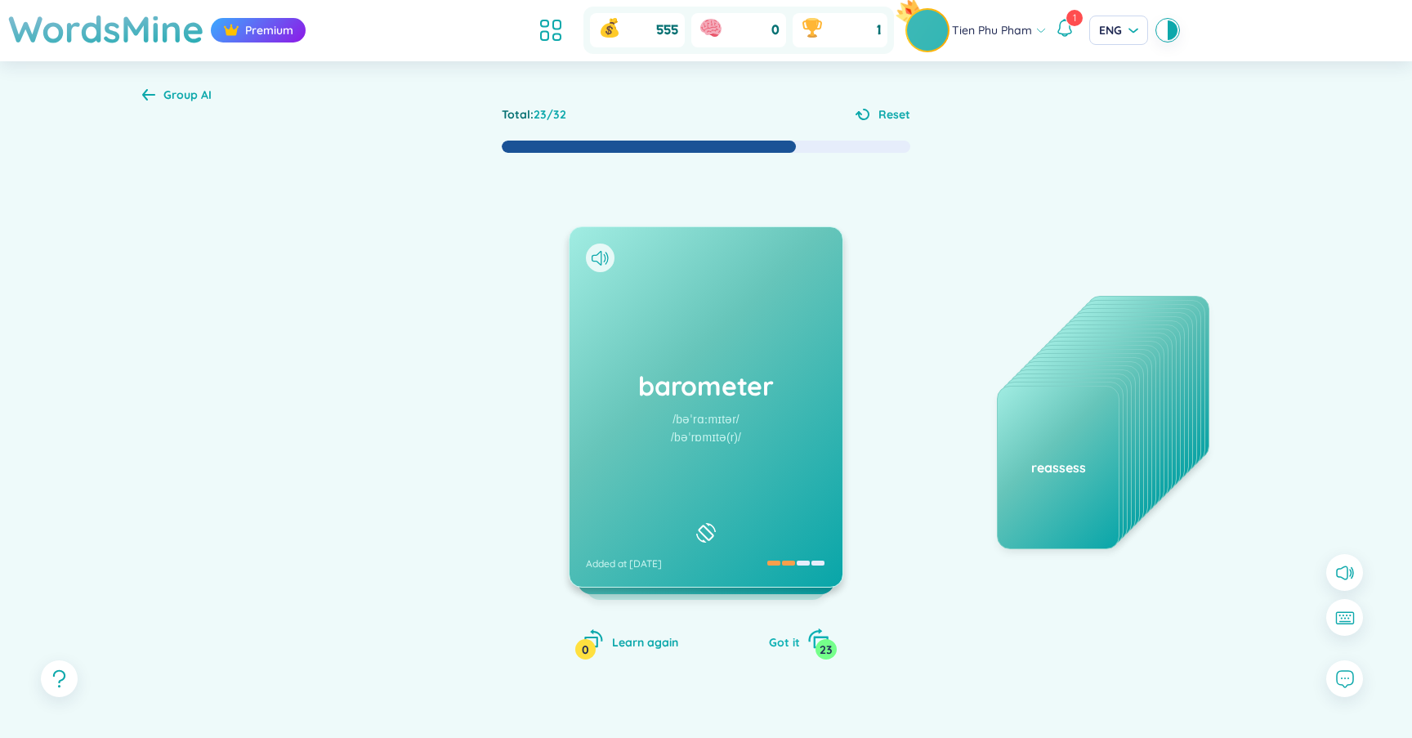
click at [802, 641] on div "Got it 23" at bounding box center [799, 639] width 60 height 23
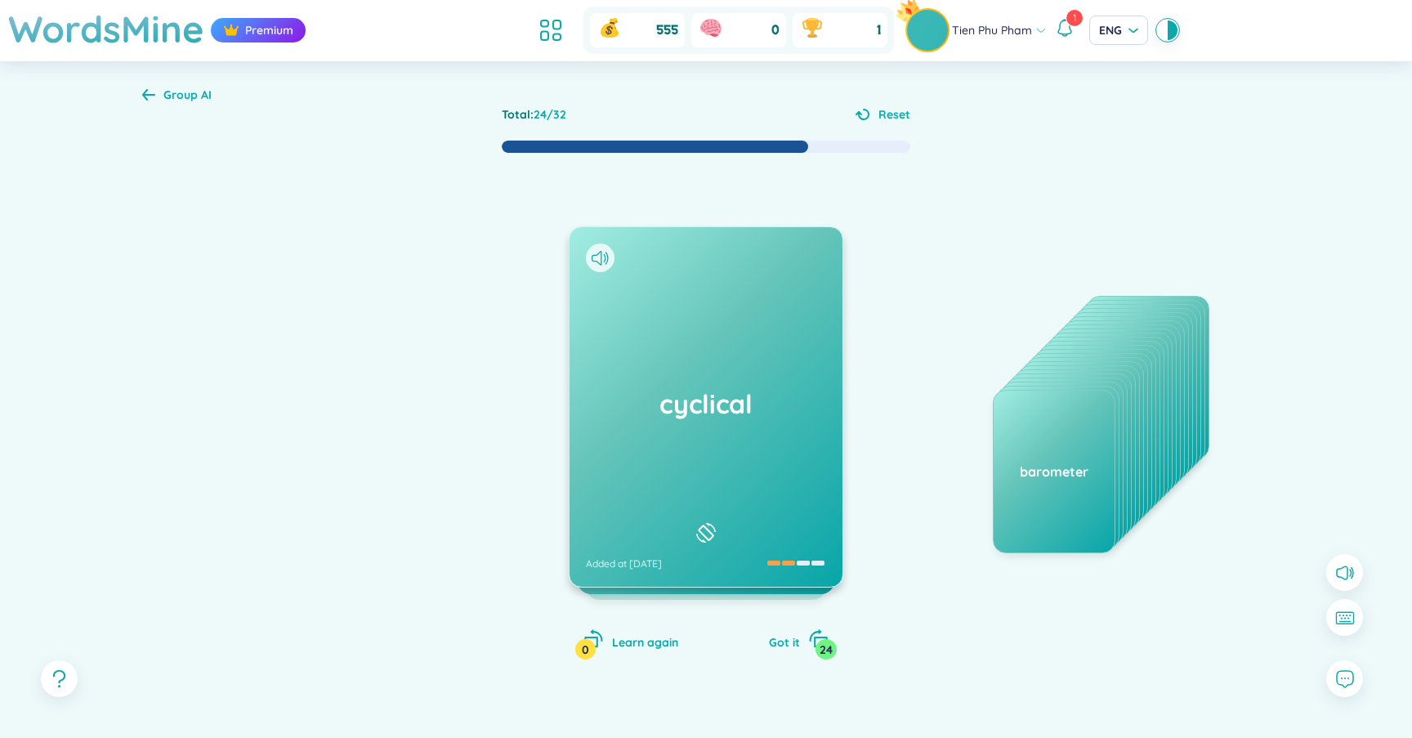
click at [760, 454] on div "cyclical Added at 15/9/2025" at bounding box center [705, 406] width 273 height 359
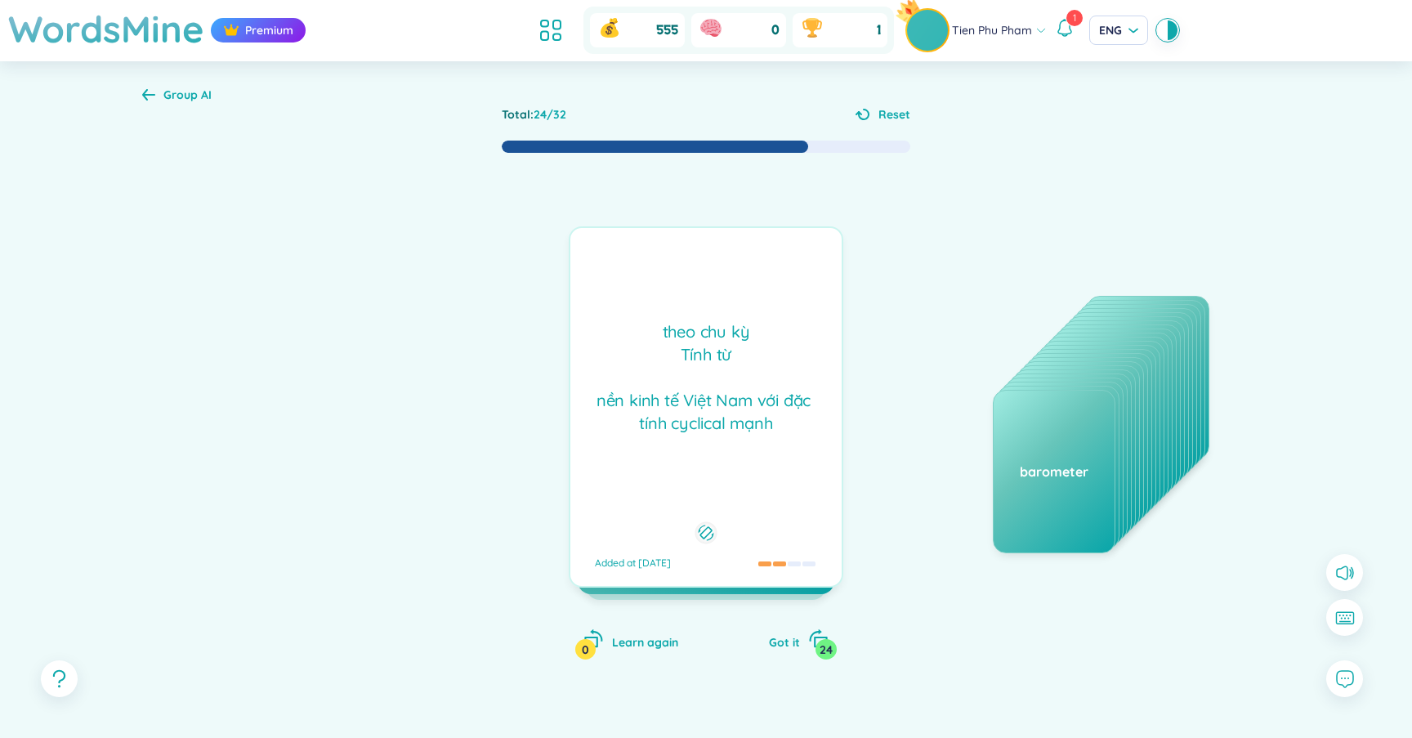
click at [760, 454] on div "theo chu kỳ Tính từ nền kinh tế Việt Nam với đặc tính cyclical mạnh Added at 15…" at bounding box center [706, 406] width 275 height 361
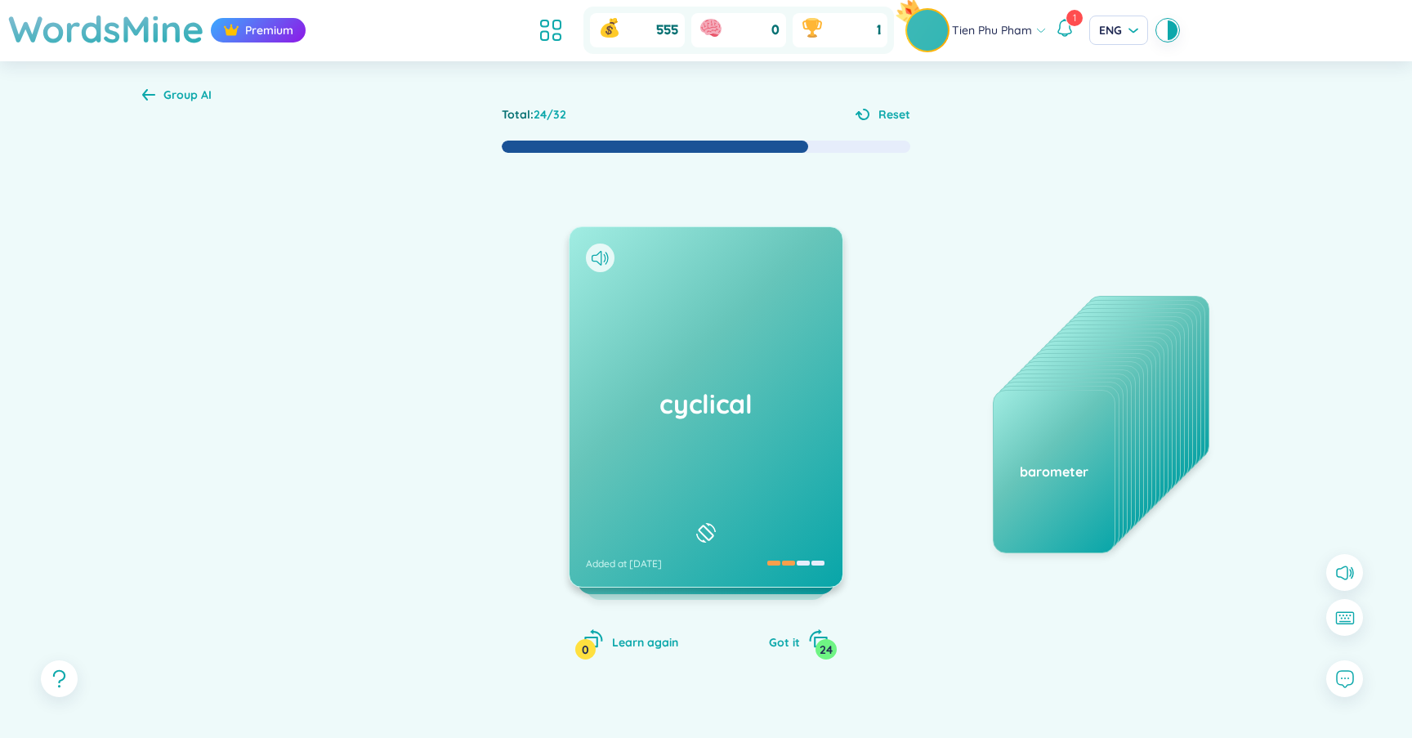
click at [760, 454] on div "cyclical Added at 15/9/2025" at bounding box center [705, 406] width 273 height 359
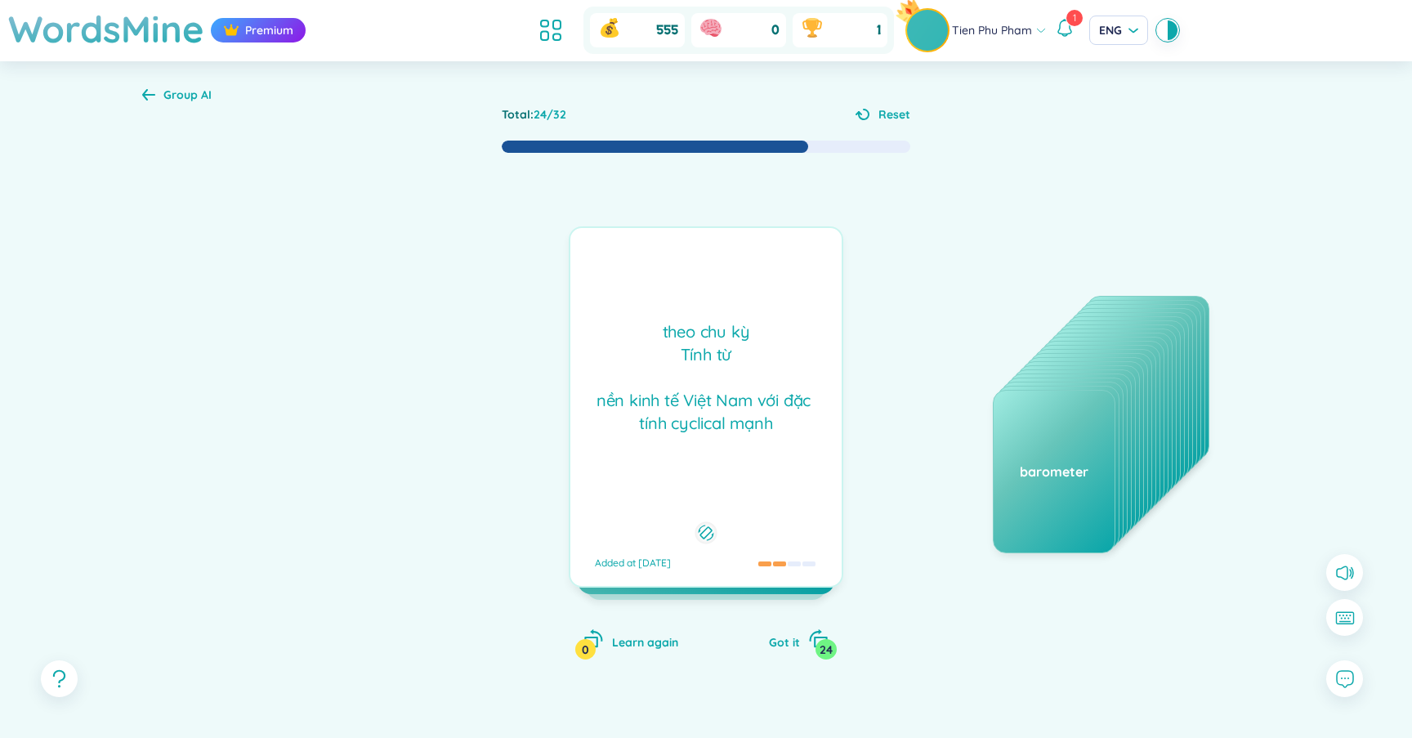
click at [760, 454] on div "theo chu kỳ Tính từ nền kinh tế Việt Nam với đặc tính cyclical mạnh Added at 15…" at bounding box center [706, 406] width 275 height 361
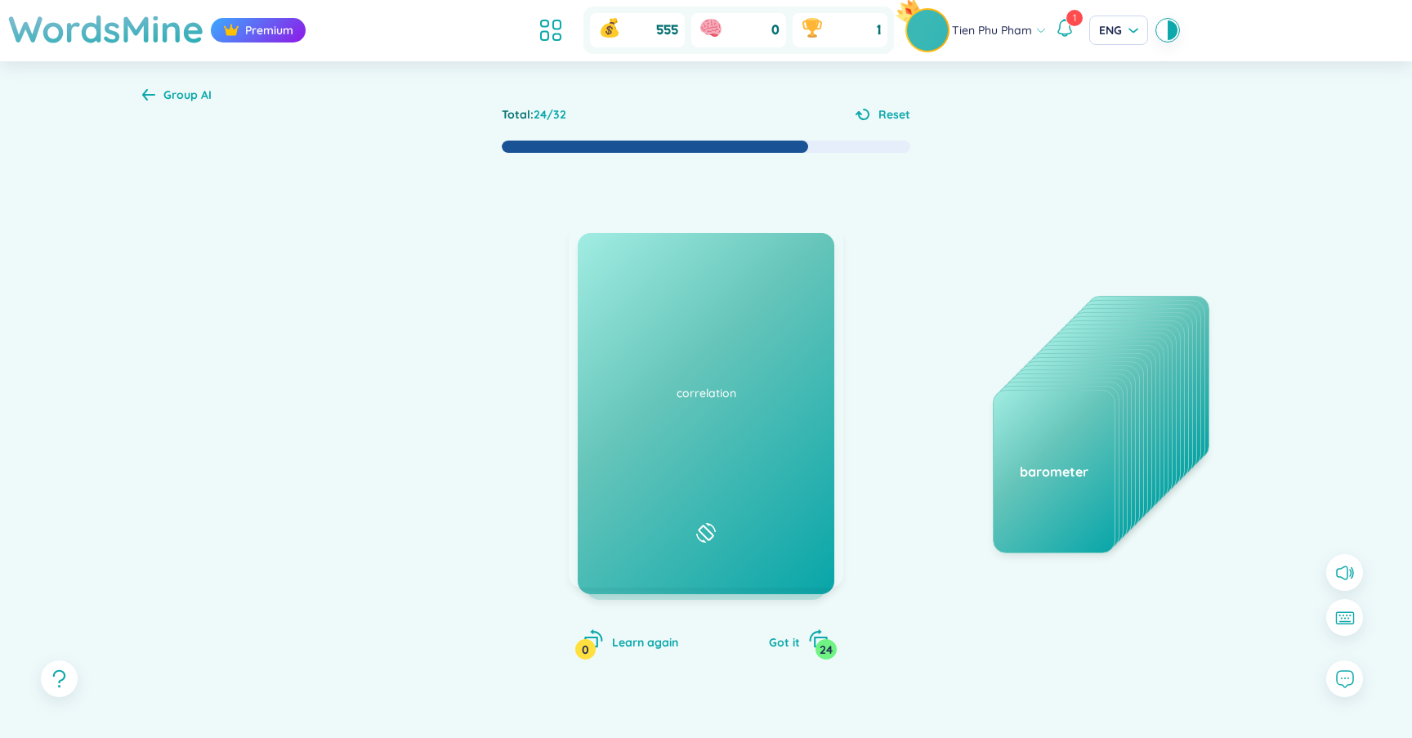
click at [587, 260] on div at bounding box center [600, 257] width 29 height 29
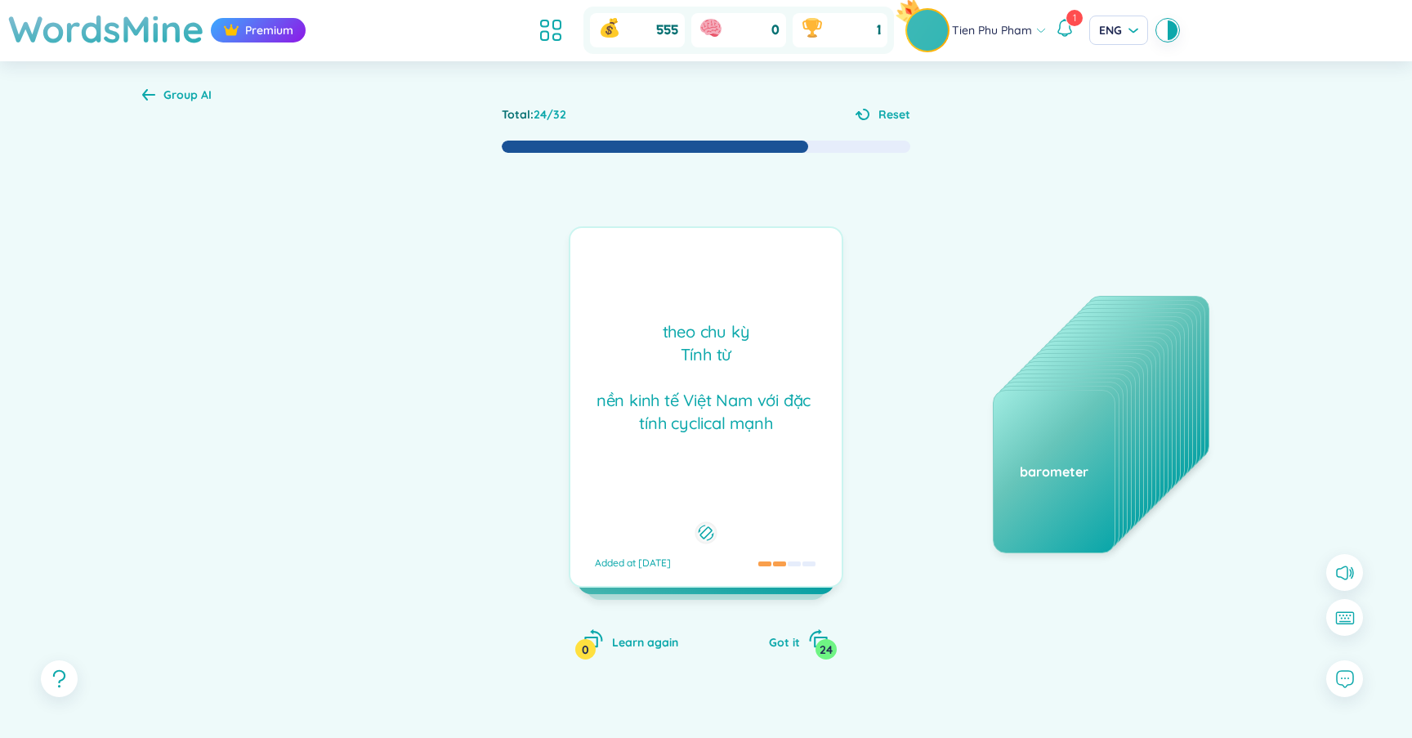
click at [587, 260] on div "cyclical Added at 15/9/2025" at bounding box center [705, 406] width 273 height 359
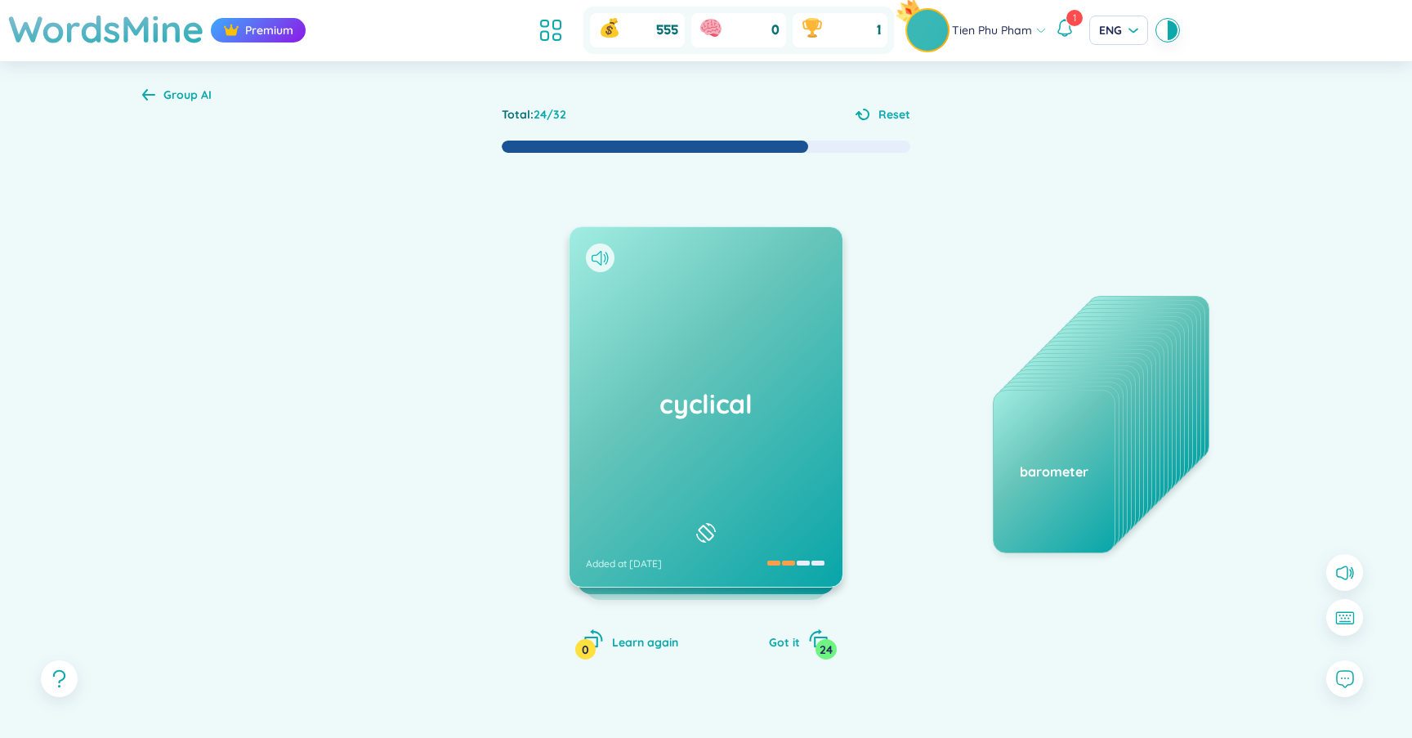
click at [592, 257] on icon at bounding box center [599, 258] width 17 height 15
click at [725, 398] on h1 "cyclical" at bounding box center [706, 404] width 240 height 36
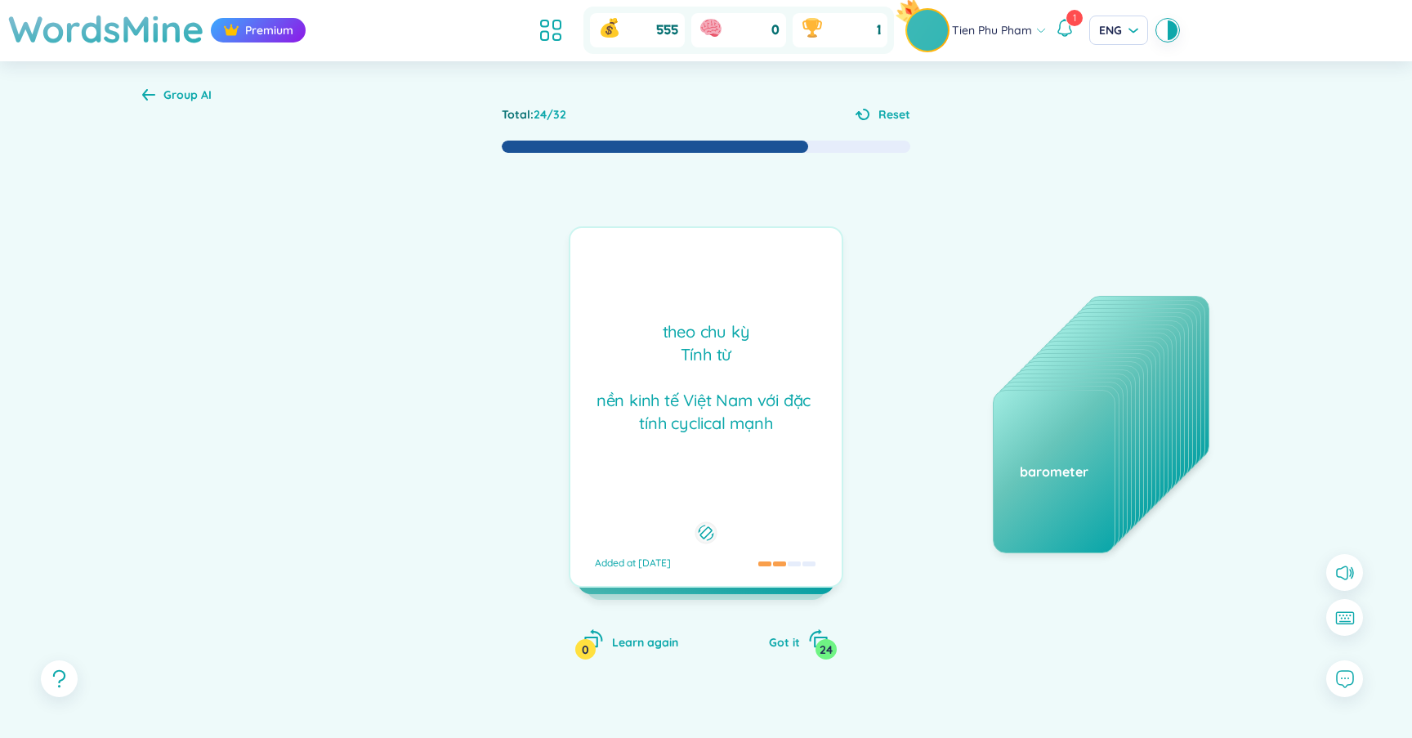
click at [730, 405] on div "theo chu kỳ Tính từ nền kinh tế Việt Nam với đặc tính cyclical mạnh" at bounding box center [705, 377] width 255 height 114
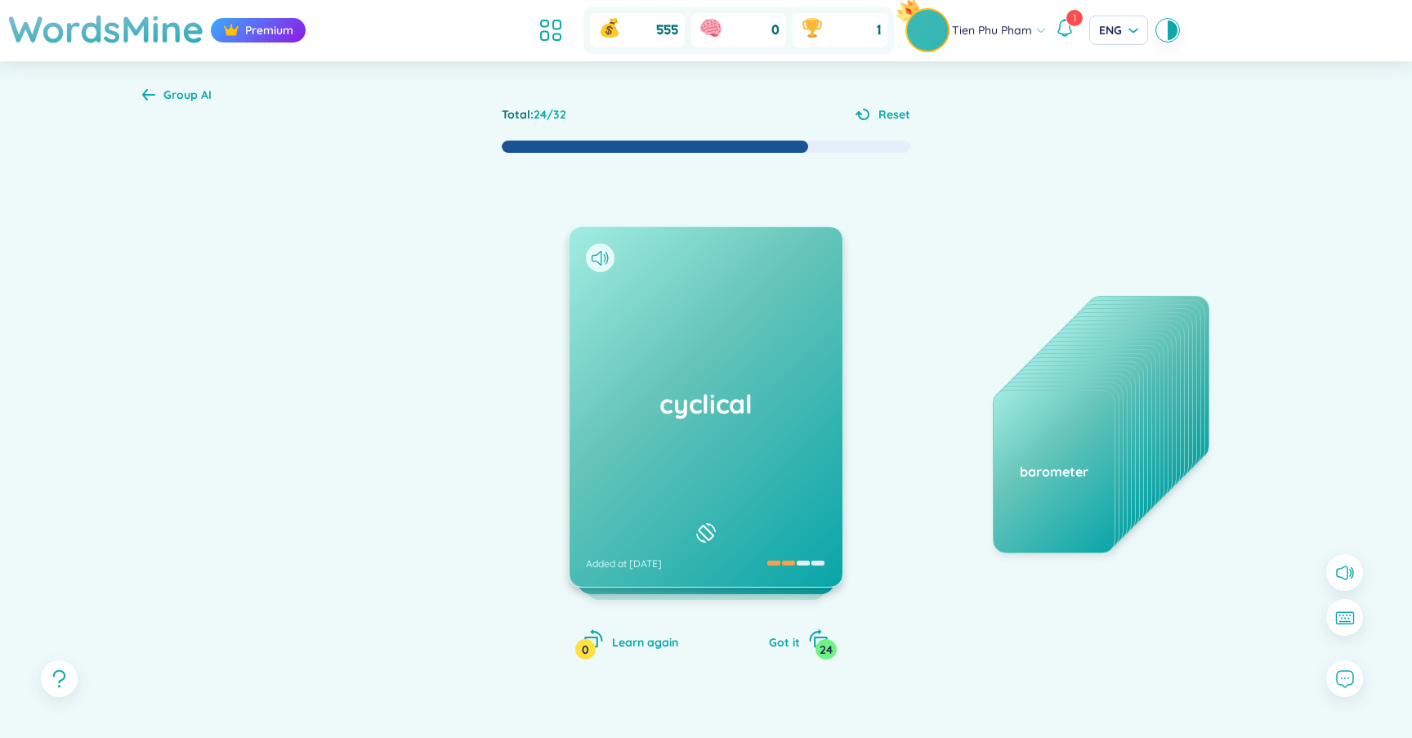
click at [747, 445] on div "cyclical Added at 15/9/2025" at bounding box center [705, 406] width 273 height 359
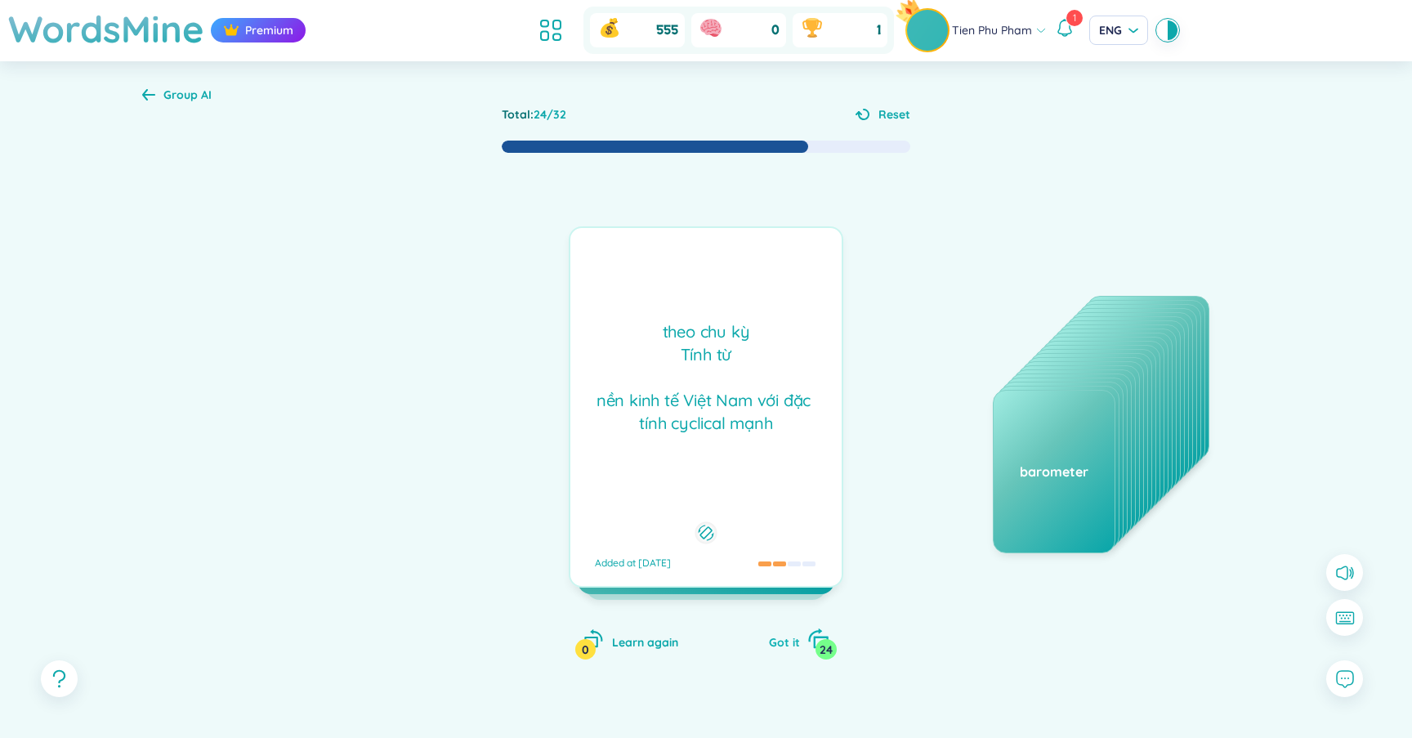
click at [788, 645] on span "Got it" at bounding box center [784, 642] width 31 height 15
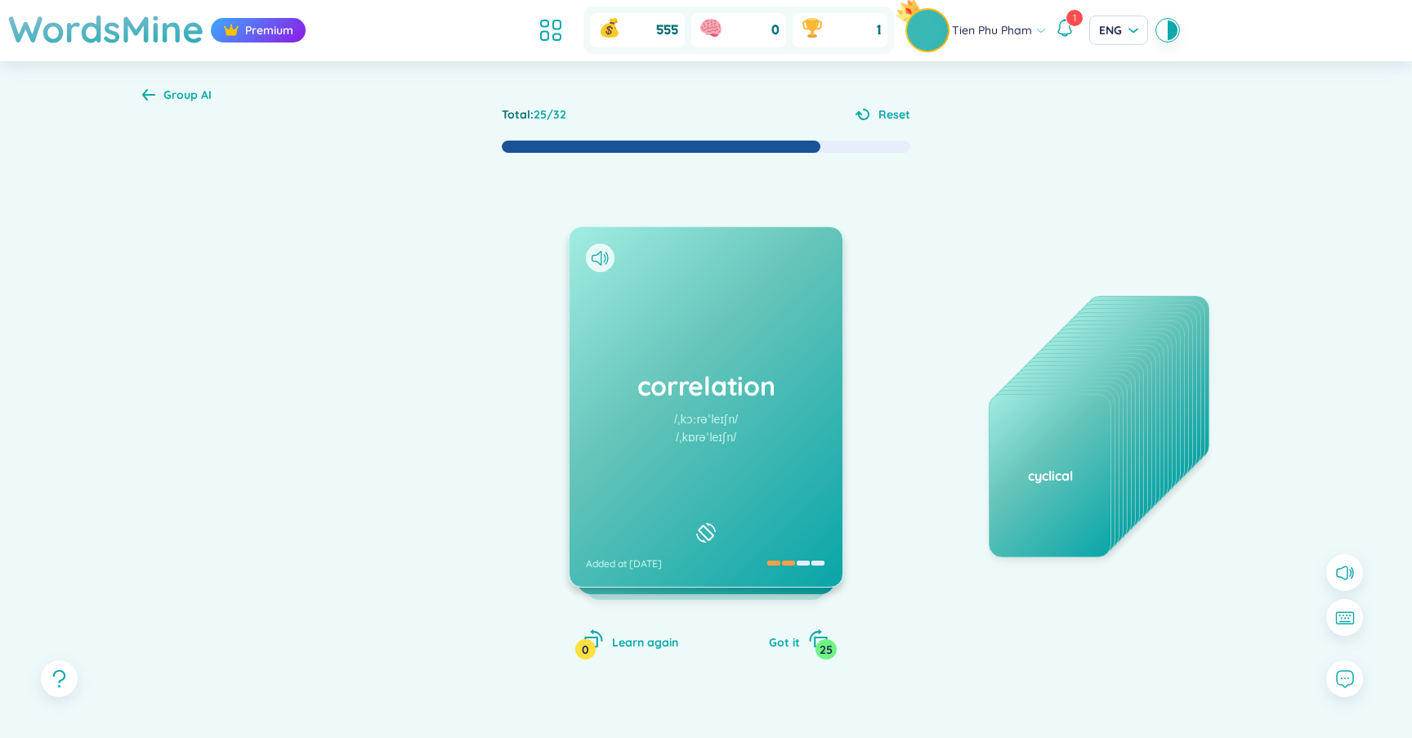
click at [697, 389] on h1 "correlation" at bounding box center [706, 386] width 240 height 36
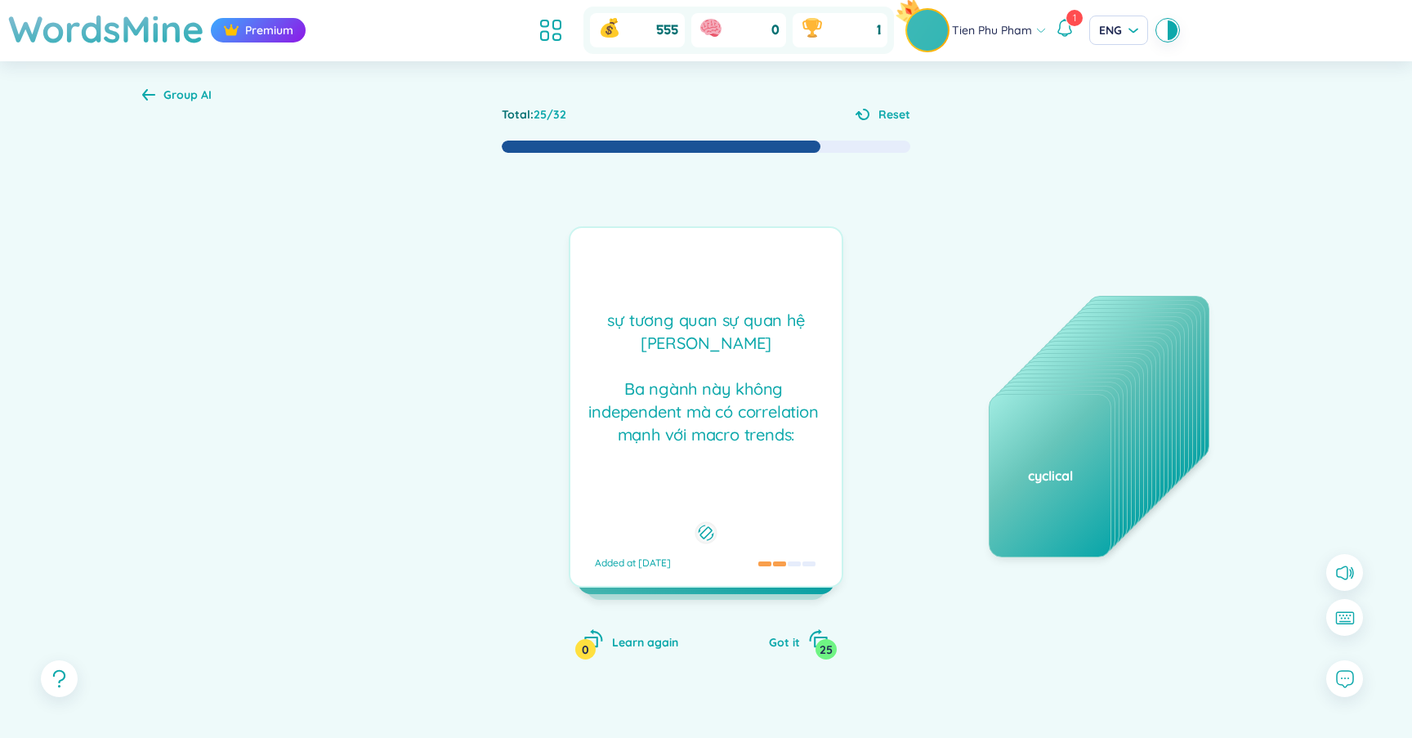
click at [697, 389] on div "sự tương quan sự quan hệ Danh từ Ba ngành này không independent mà có corre…" at bounding box center [705, 377] width 255 height 137
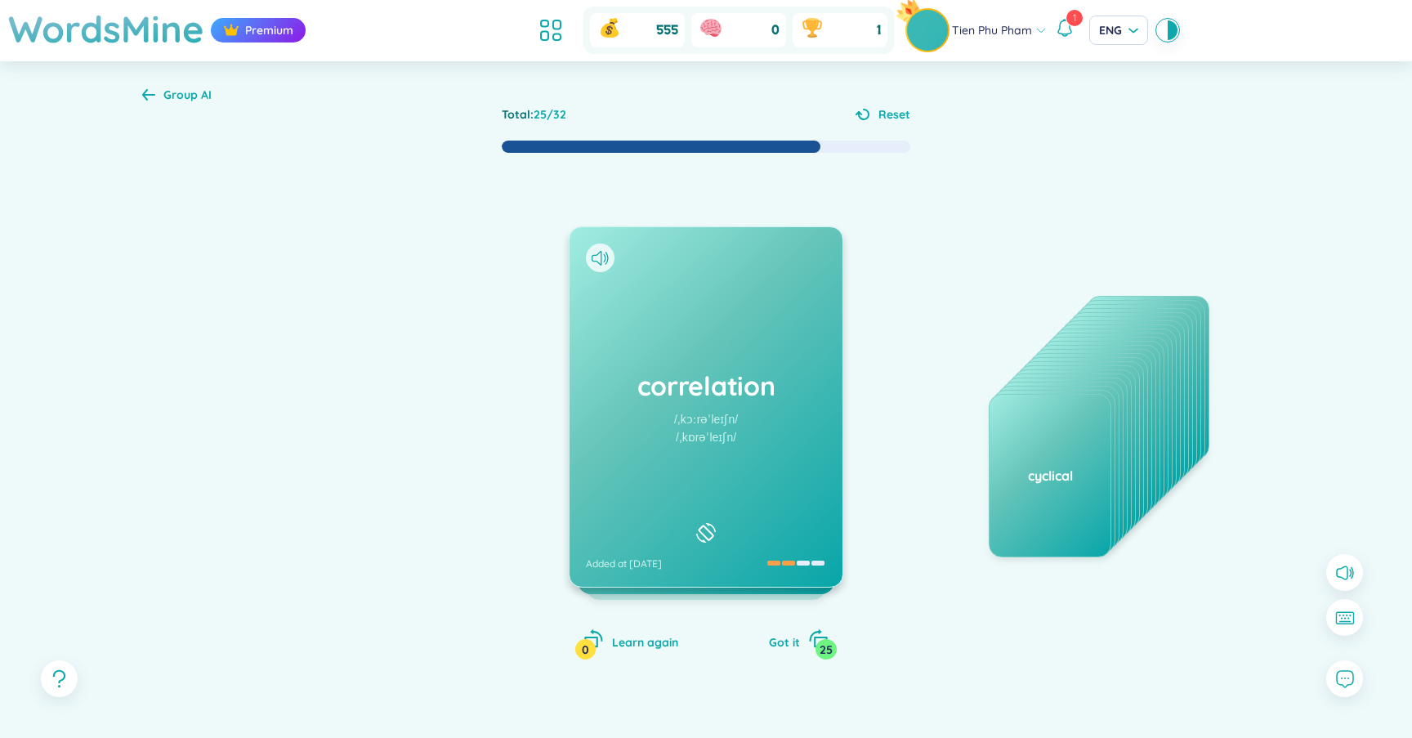
click at [697, 389] on h1 "correlation" at bounding box center [706, 386] width 240 height 36
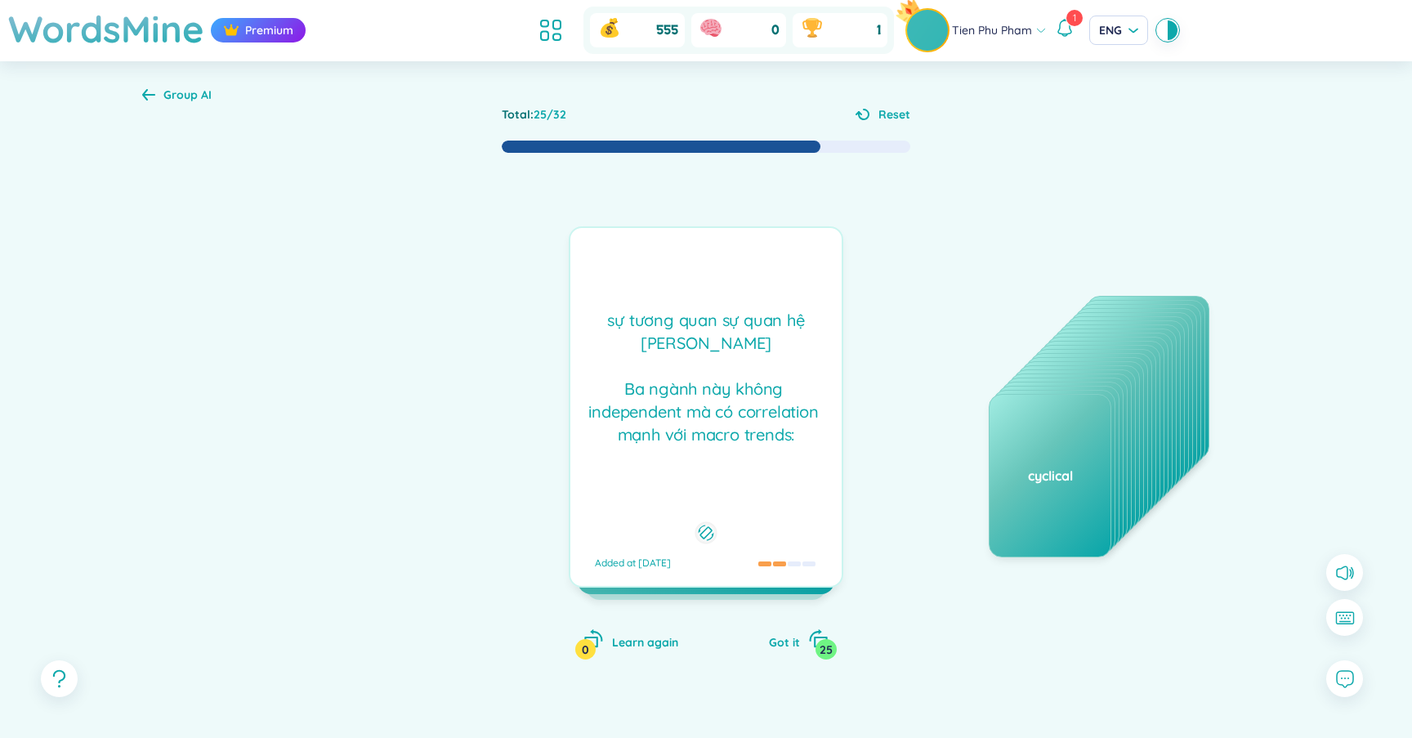
click at [697, 389] on h1 "correlation" at bounding box center [706, 386] width 240 height 36
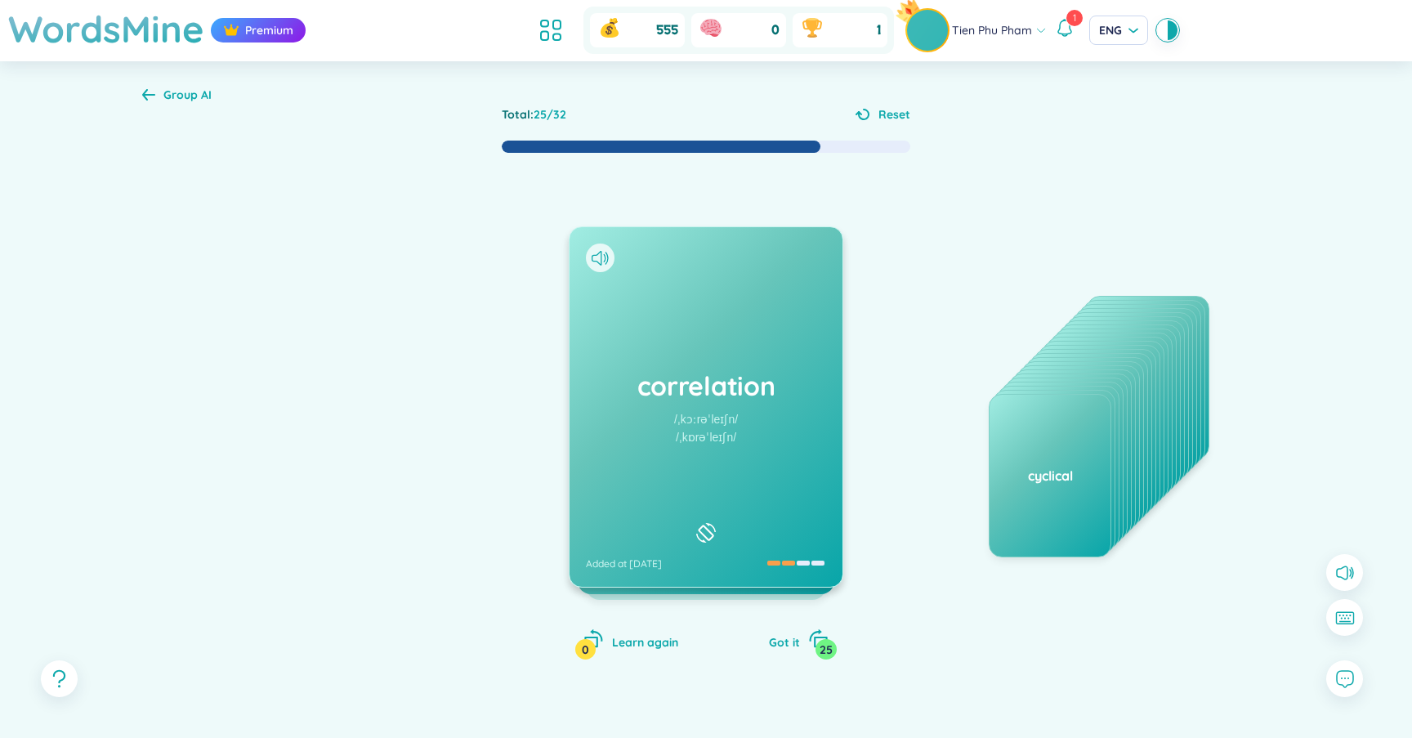
click at [711, 415] on div "/ˌkɔːrəˈleɪʃn/" at bounding box center [706, 419] width 64 height 18
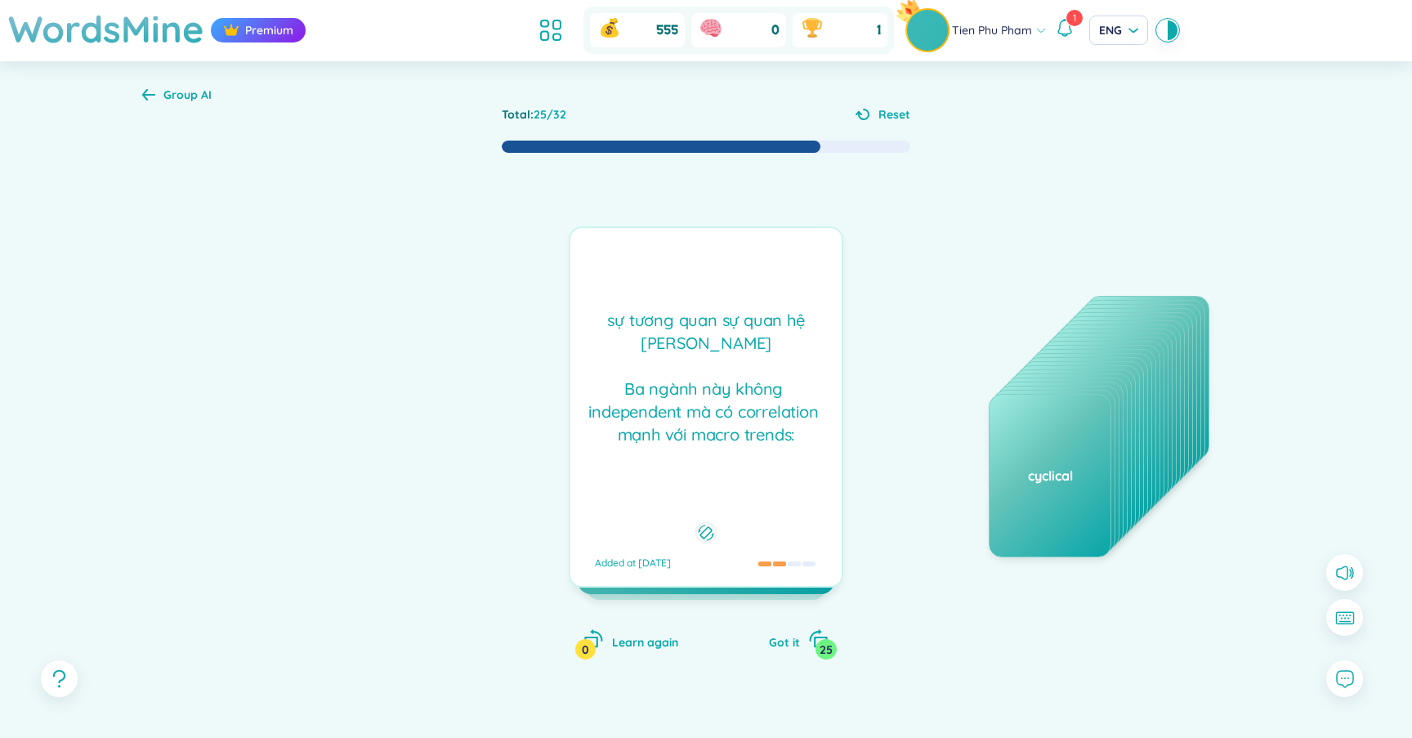
click at [711, 415] on div "sự tương quan sự quan hệ Danh từ Ba ngành này không independent mà có corre…" at bounding box center [705, 377] width 255 height 137
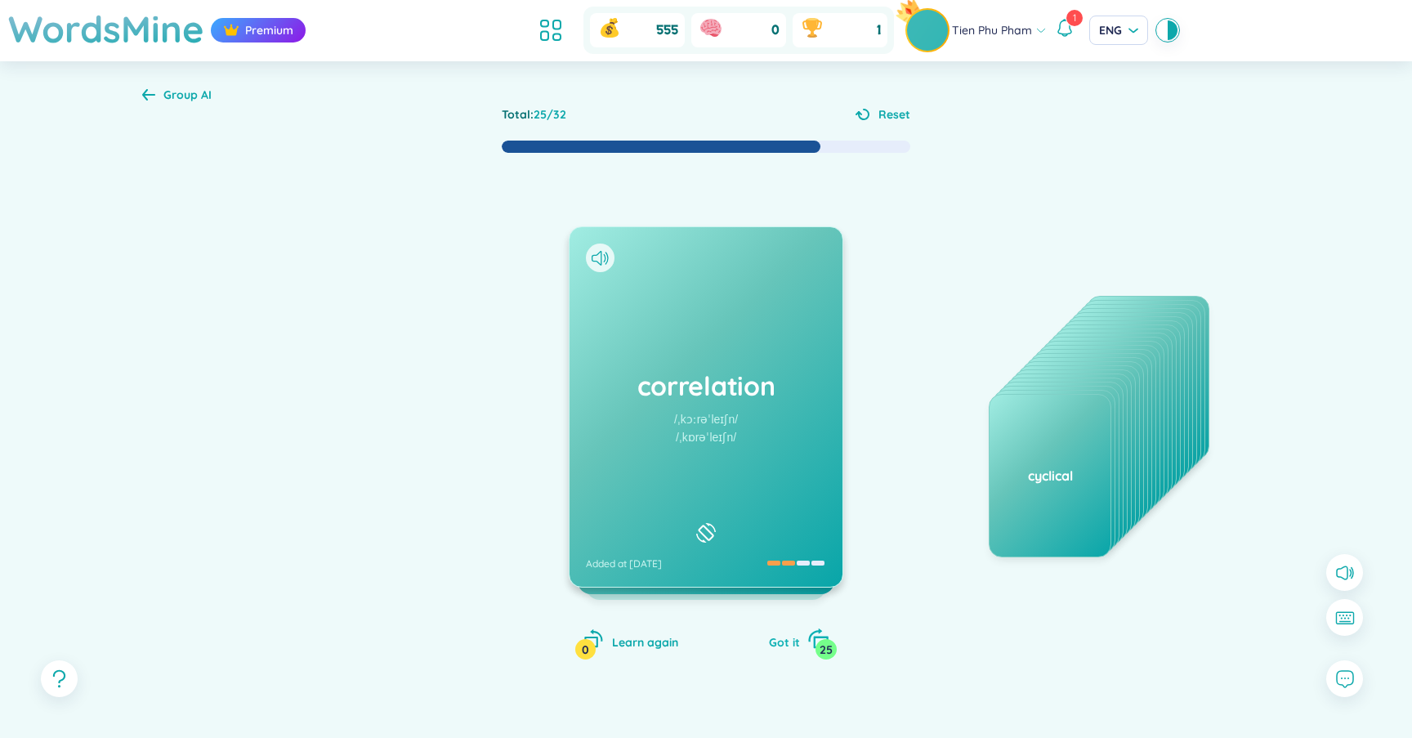
click at [783, 641] on span "Got it" at bounding box center [784, 642] width 31 height 15
click at [760, 414] on div "undergo /ˌʌndərˈɡəʊ/ /ˌʌndəˈɡəʊ/ Added at 12/9/2025" at bounding box center [705, 406] width 273 height 359
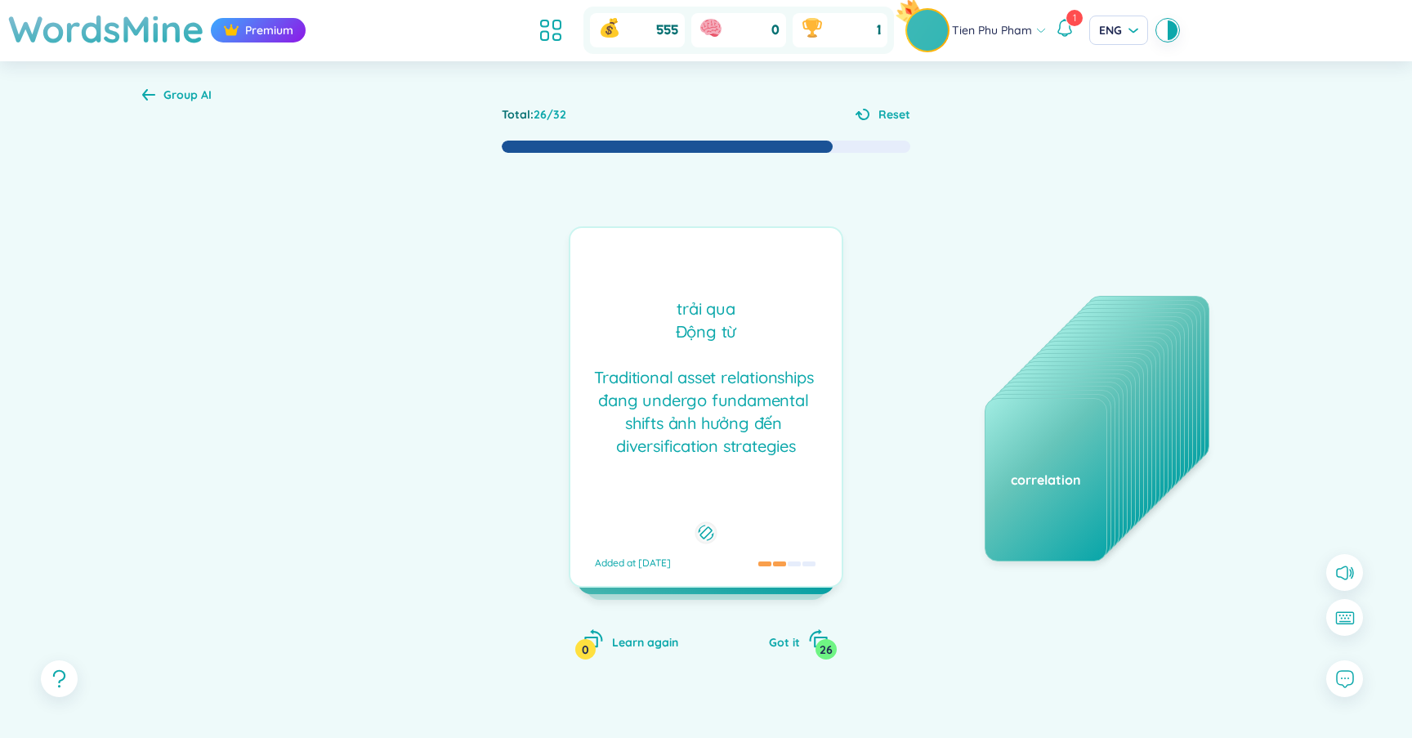
click at [760, 414] on div "trải qua Động từ Traditional asset relationships đang undergo fundamental shi…" at bounding box center [705, 377] width 255 height 160
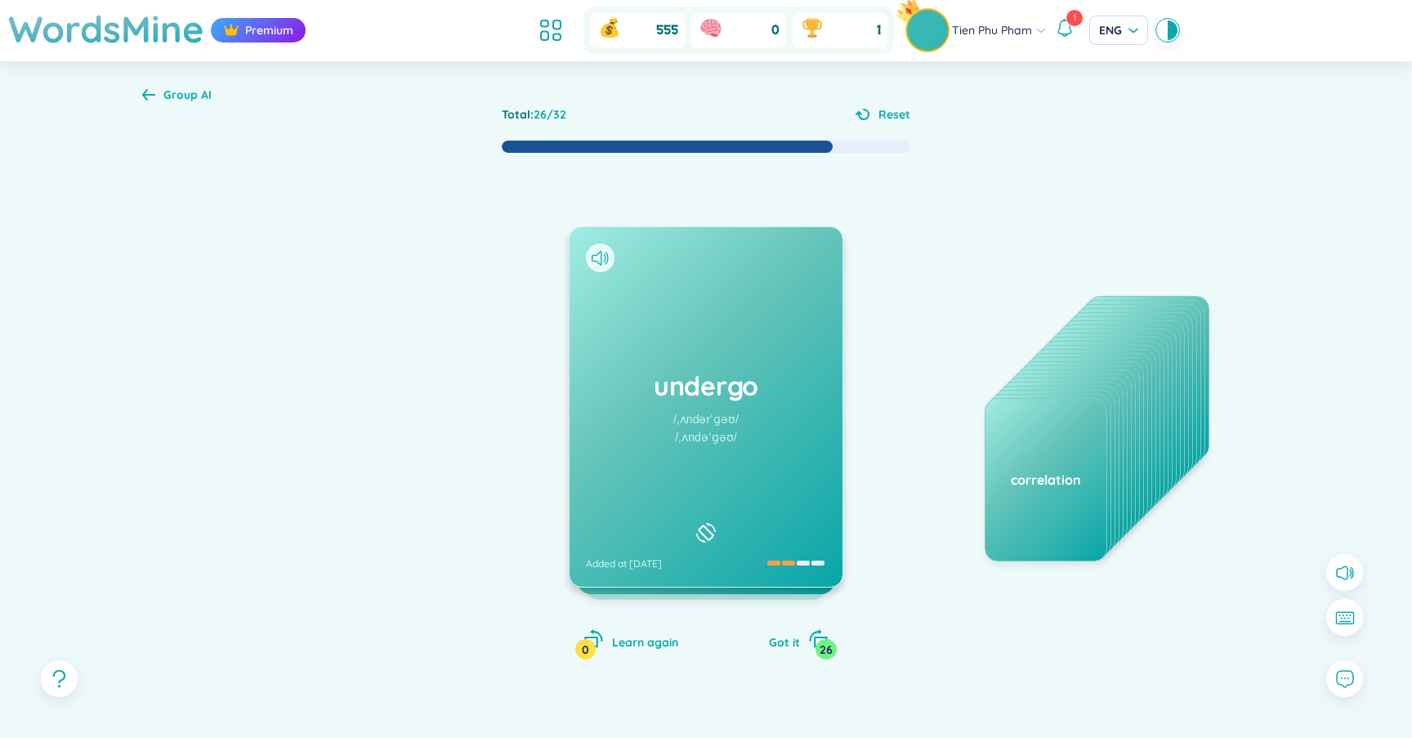
click at [760, 414] on div "undergo /ˌʌndərˈɡəʊ/ /ˌʌndəˈɡəʊ/ Added at 12/9/2025" at bounding box center [705, 406] width 273 height 359
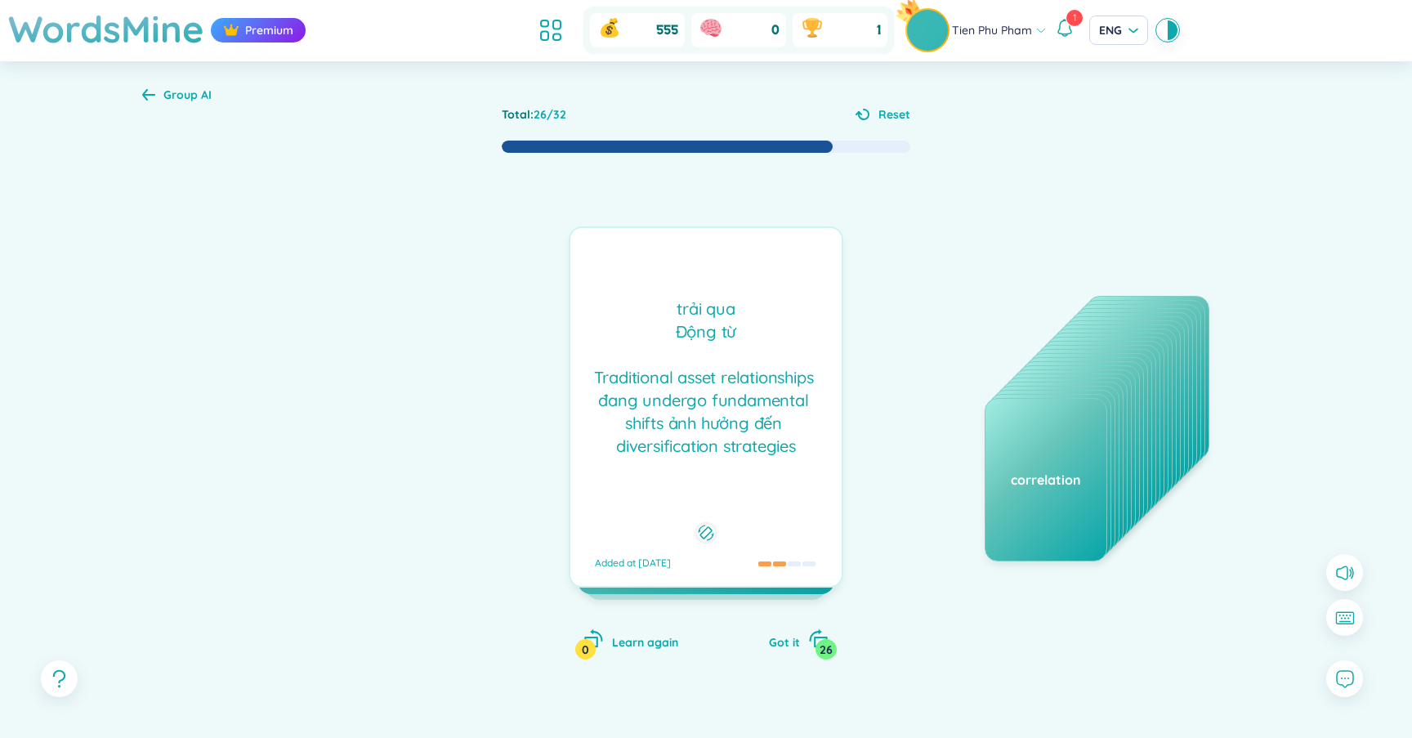
click at [760, 414] on div "trải qua Động từ Traditional asset relationships đang undergo fundamental shi…" at bounding box center [705, 377] width 255 height 160
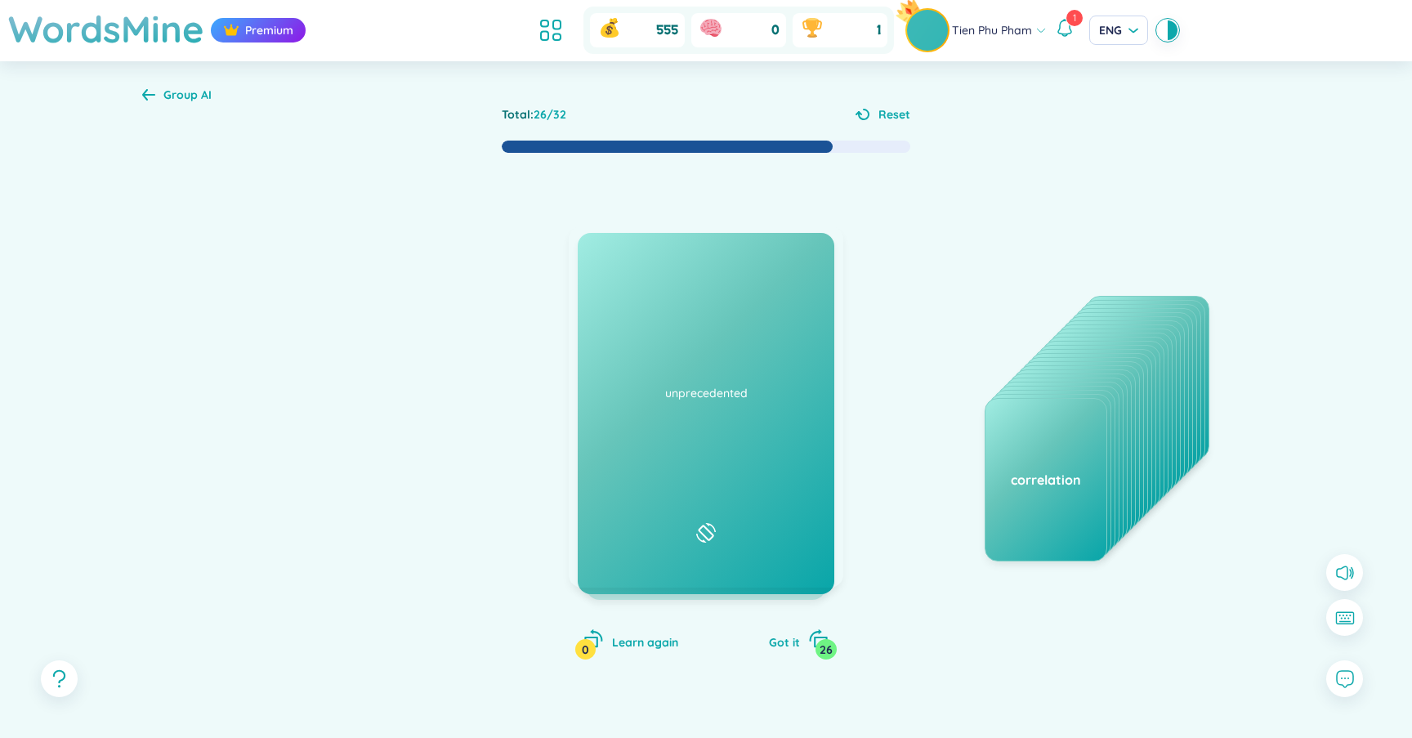
click at [760, 414] on div "undergo /ˌʌndərˈɡəʊ/ /ˌʌndəˈɡəʊ/ Added at 12/9/2025" at bounding box center [705, 406] width 273 height 359
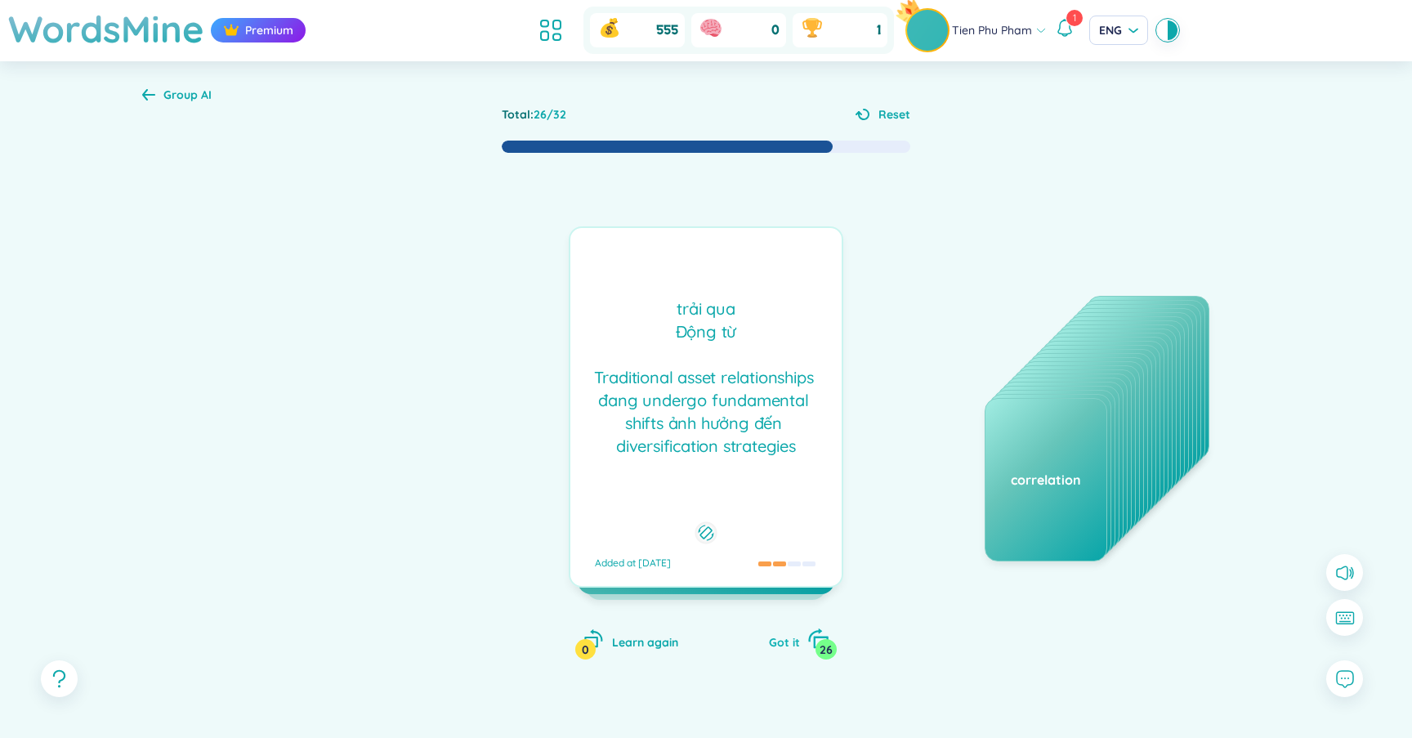
click at [775, 649] on span "Got it" at bounding box center [784, 642] width 31 height 15
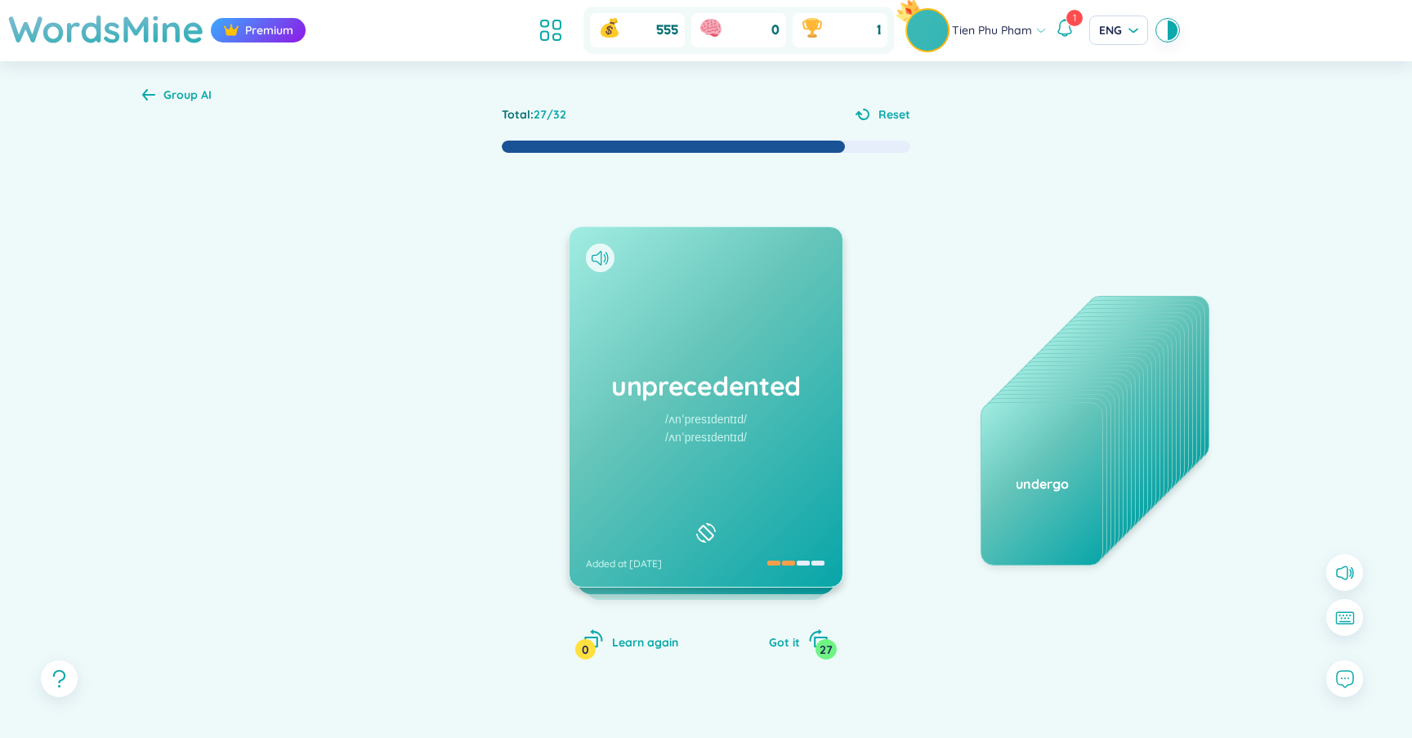
click at [728, 426] on div "/ʌnˈpresɪdentɪd/" at bounding box center [706, 419] width 82 height 18
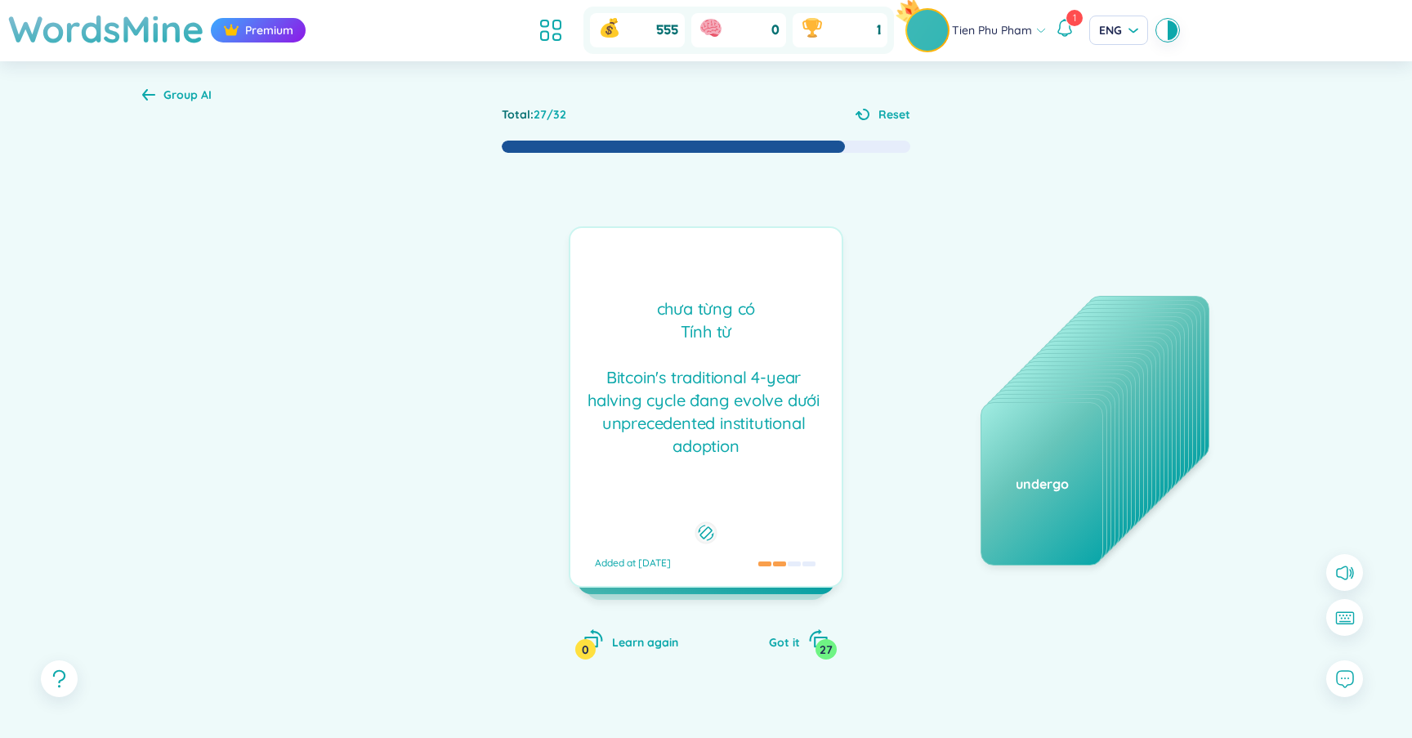
click at [728, 426] on div "chưa từng có Tính từ Bitcoin's traditional 4-year halving cycle đang evolve dướ…" at bounding box center [705, 377] width 255 height 160
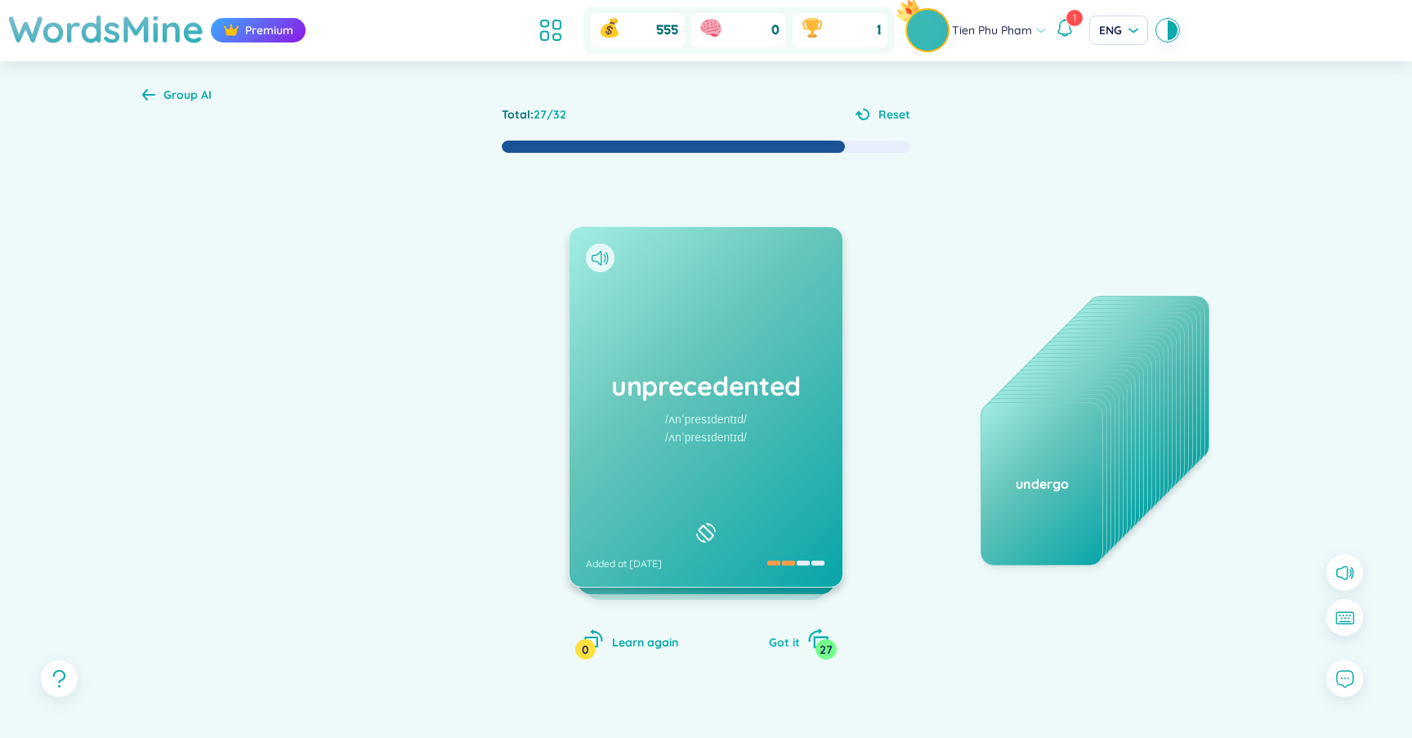
click at [787, 641] on span "Got it" at bounding box center [784, 642] width 31 height 15
click at [593, 263] on icon at bounding box center [599, 258] width 17 height 15
click at [716, 421] on div "/əˈpɛrənt stəˈbɪləti/" at bounding box center [706, 419] width 100 height 18
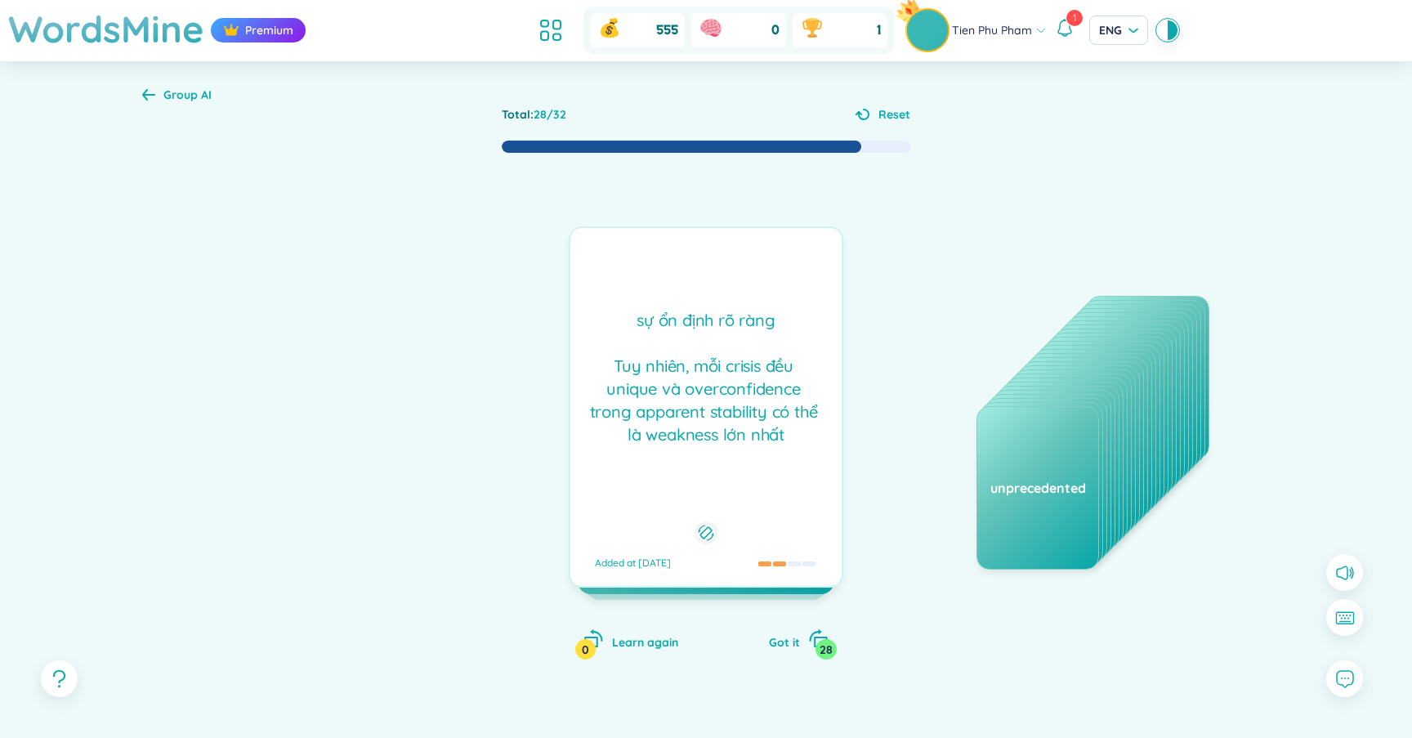
click at [716, 421] on div "sự ổn định rõ ràng Tuy nhiên, mỗi crisis đều unique và overconfidence trong app…" at bounding box center [705, 377] width 255 height 137
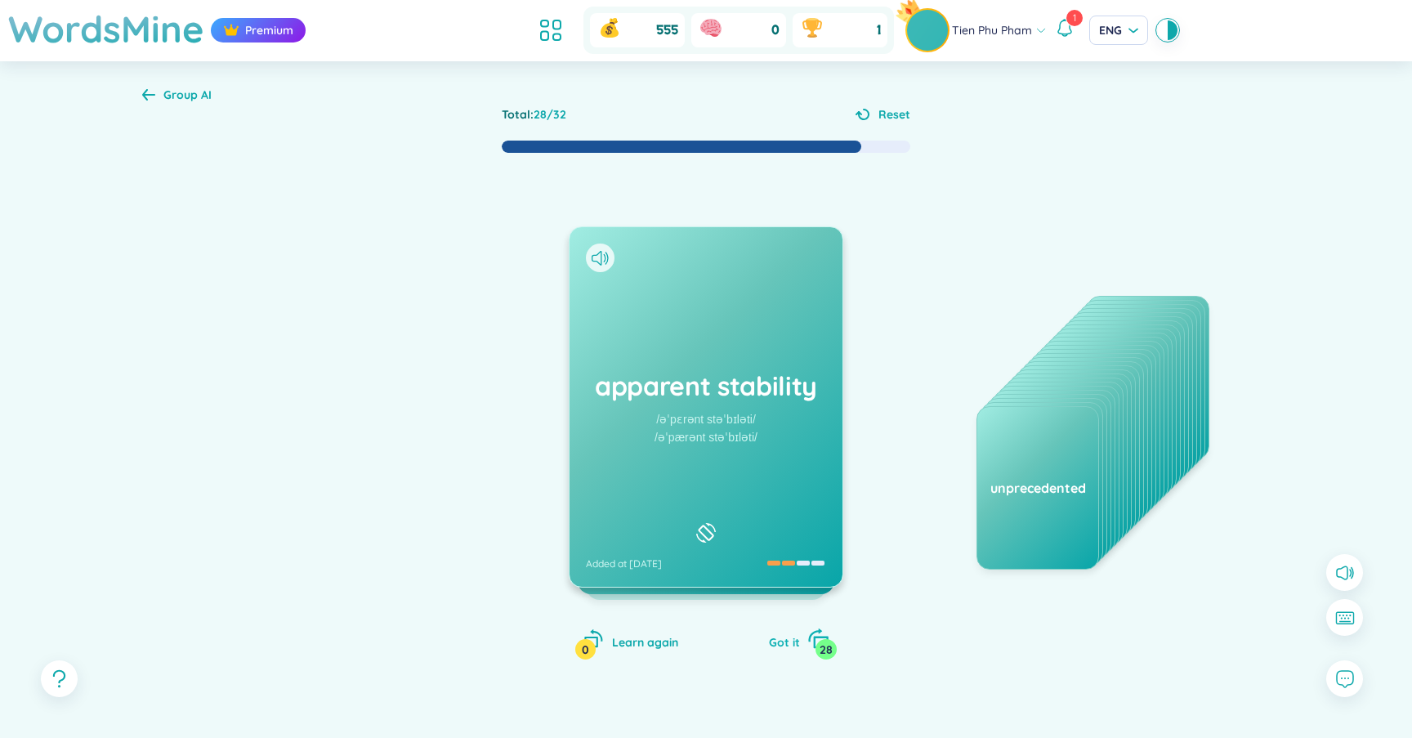
click at [782, 637] on span "Got it" at bounding box center [784, 642] width 31 height 15
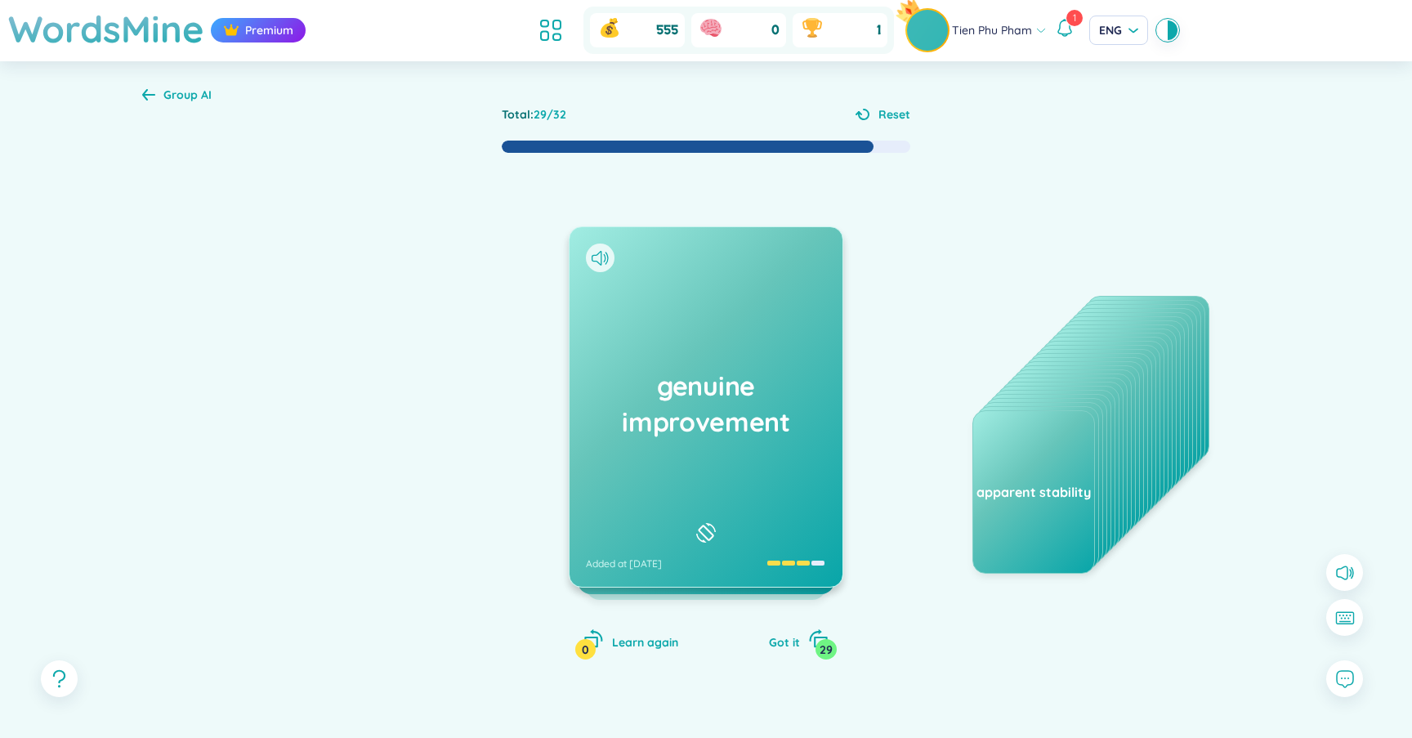
click at [729, 446] on div "genuine improvement Added at 12/9/2025" at bounding box center [705, 406] width 273 height 359
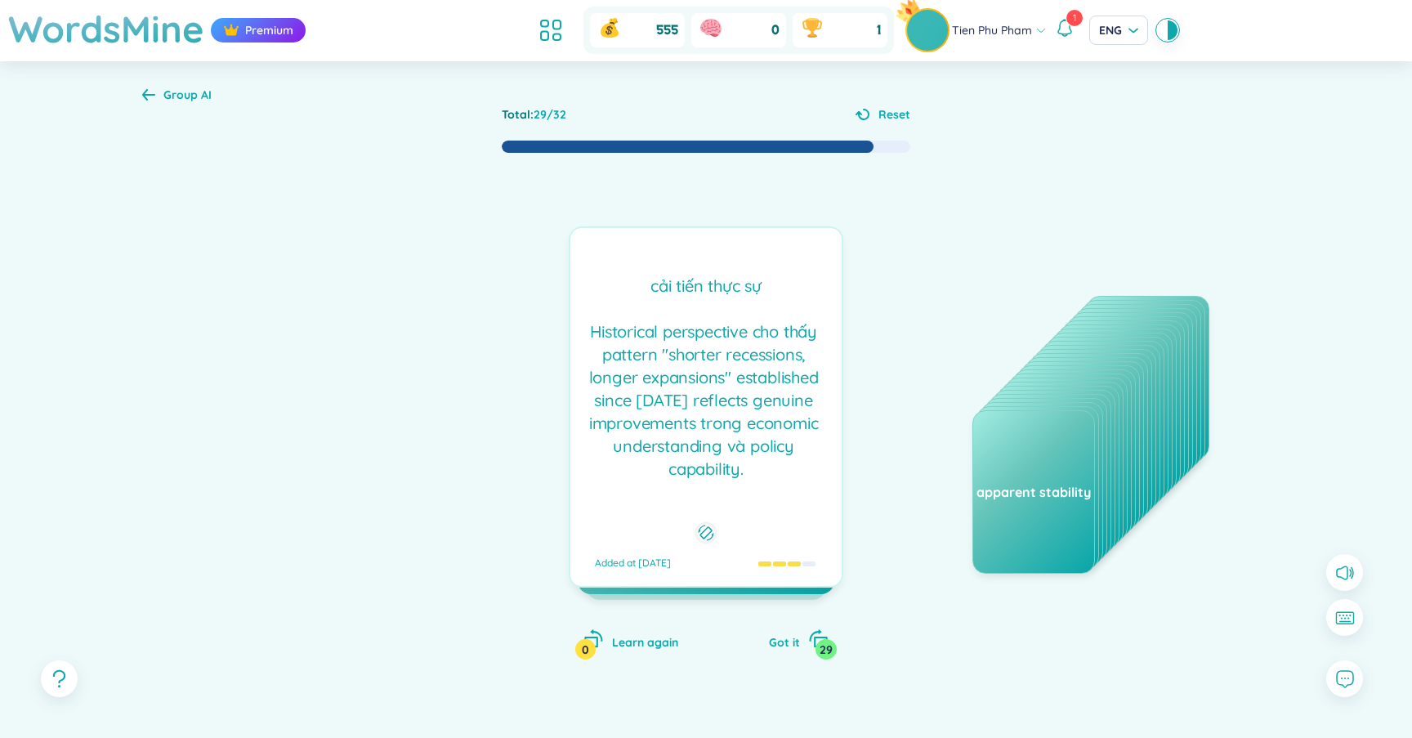
click at [729, 446] on div "cải tiến thực sự Historical perspective cho thấy pattern "shorter recessions, l…" at bounding box center [705, 378] width 255 height 206
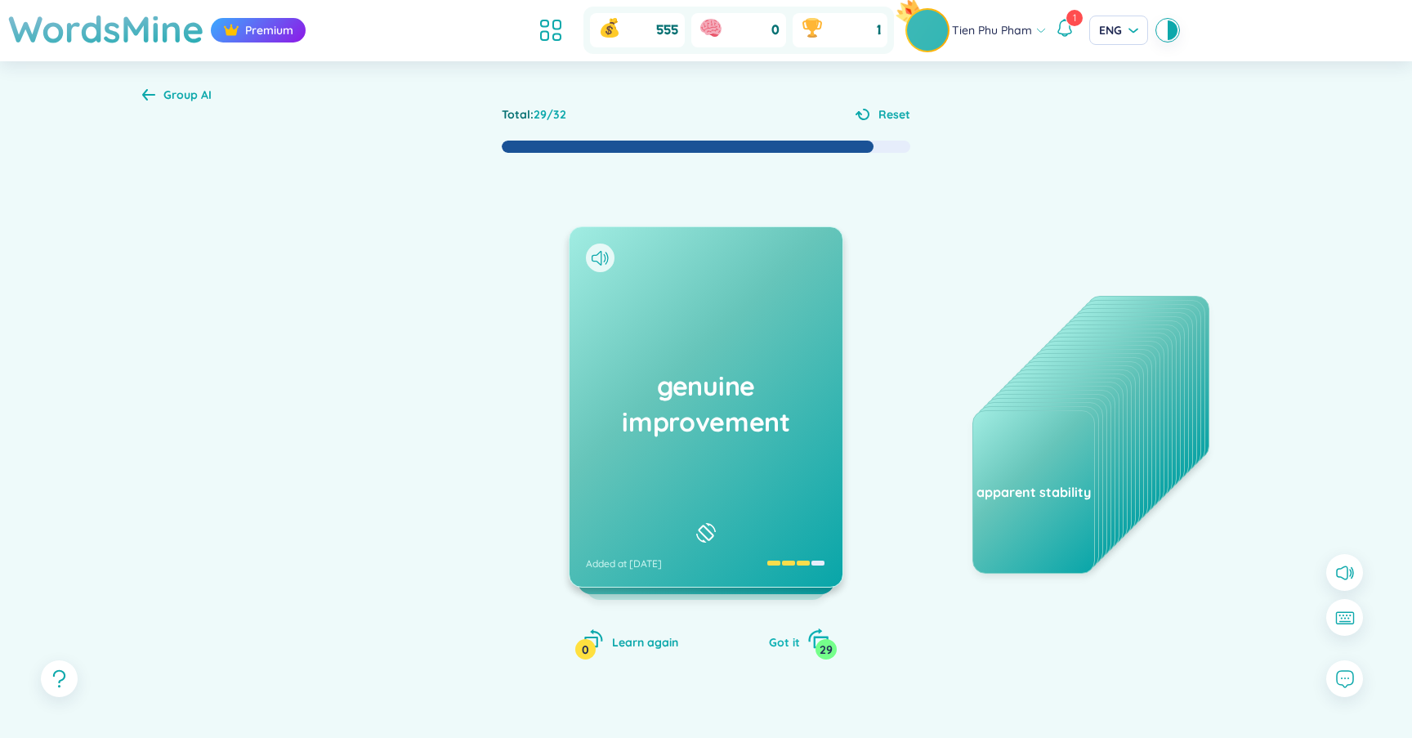
click at [798, 641] on span "Got it" at bounding box center [784, 642] width 31 height 15
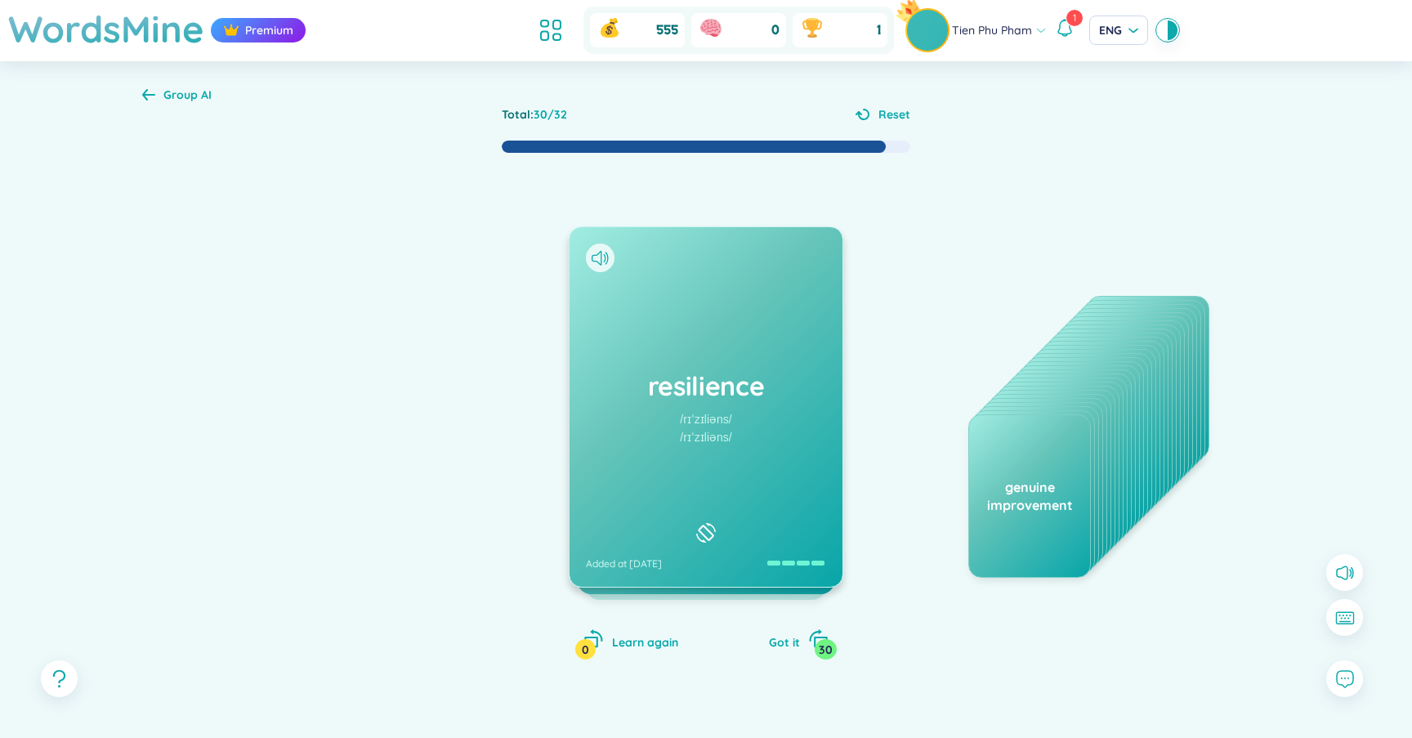
click at [734, 360] on div "resilience /rɪˈzɪliəns/ /rɪˈzɪliəns/ Added at 12/9/2025" at bounding box center [705, 406] width 273 height 359
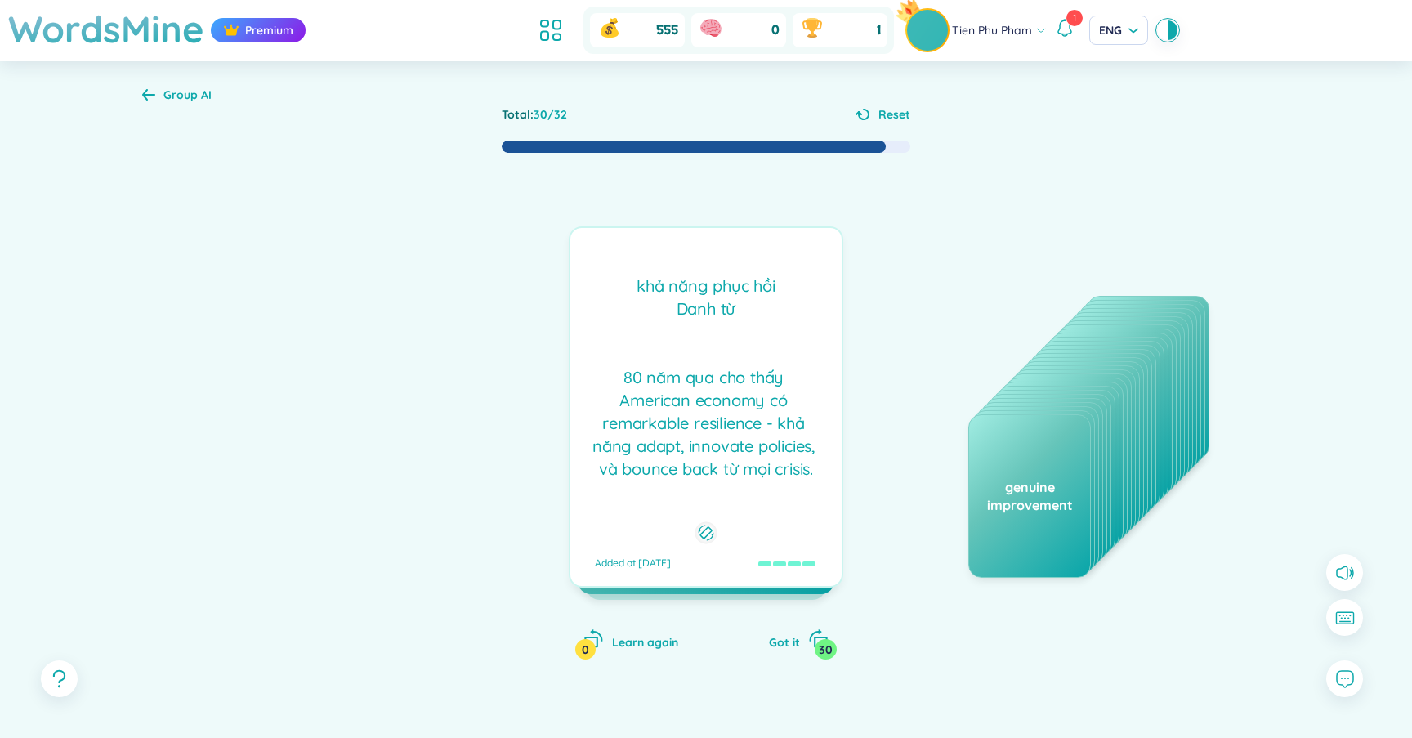
click at [734, 360] on div "khả năng phục hồi Danh từ 80 năm qua cho thấy American economy có remarkable r…" at bounding box center [705, 378] width 255 height 206
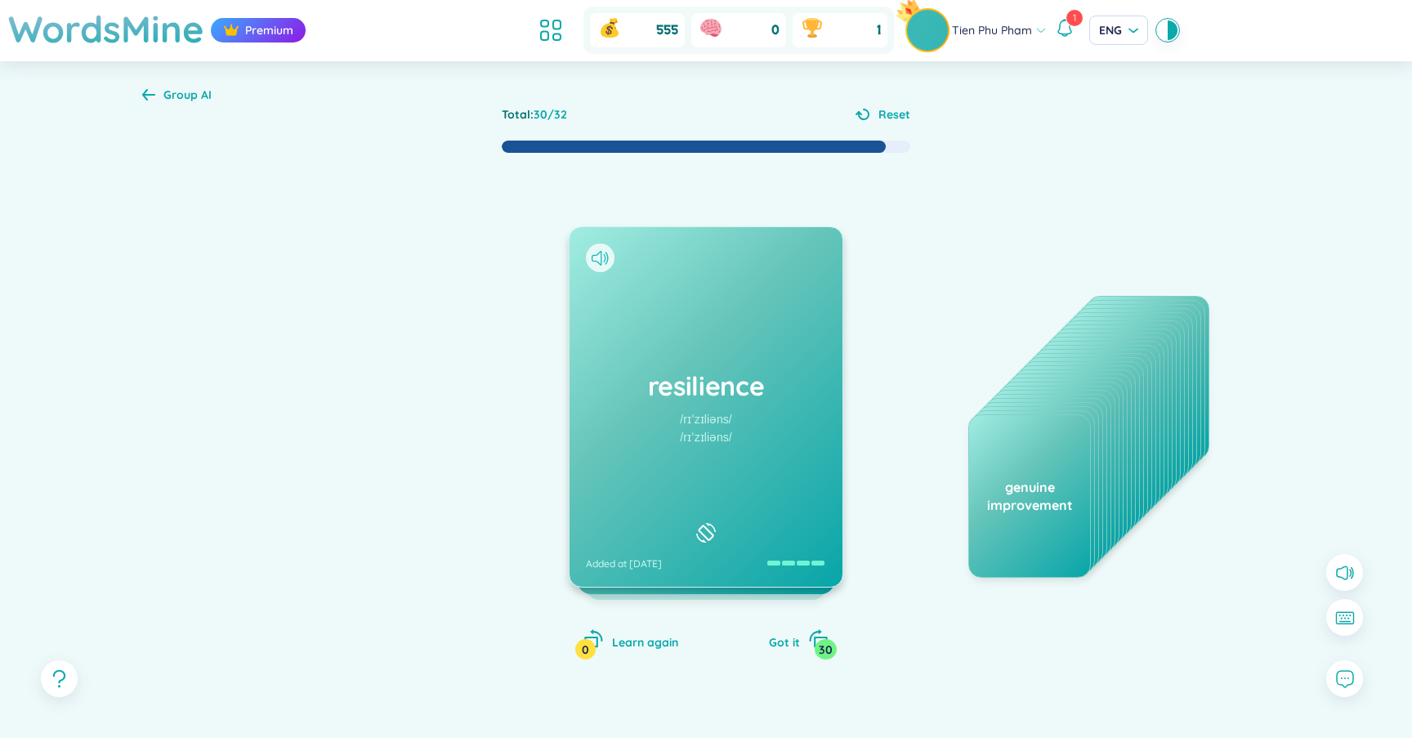
click at [599, 261] on icon at bounding box center [599, 258] width 17 height 15
click at [748, 448] on div "resilience /rɪˈzɪliəns/ /rɪˈzɪliəns/ Added at 12/9/2025" at bounding box center [705, 406] width 273 height 359
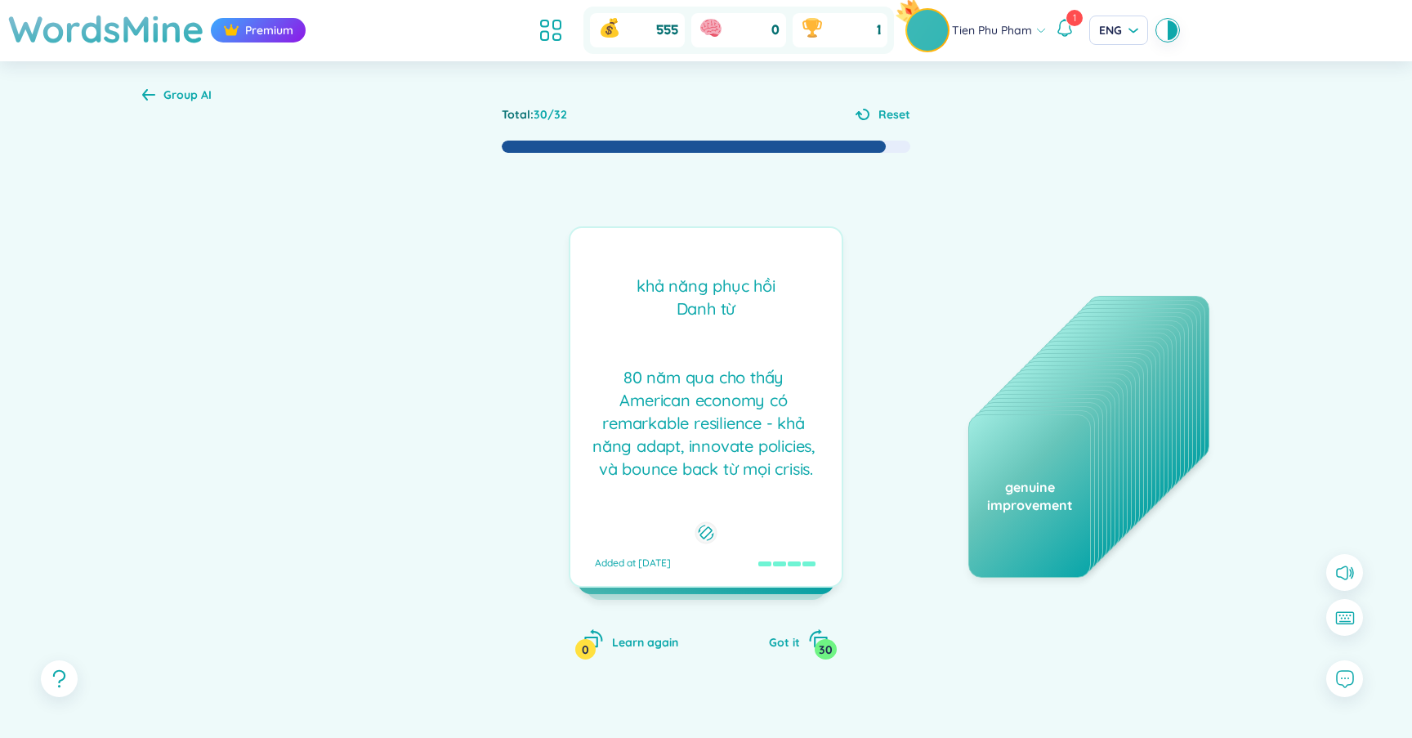
click at [748, 448] on div "khả năng phục hồi Danh từ 80 năm qua cho thấy American economy có remarkable r…" at bounding box center [705, 378] width 255 height 206
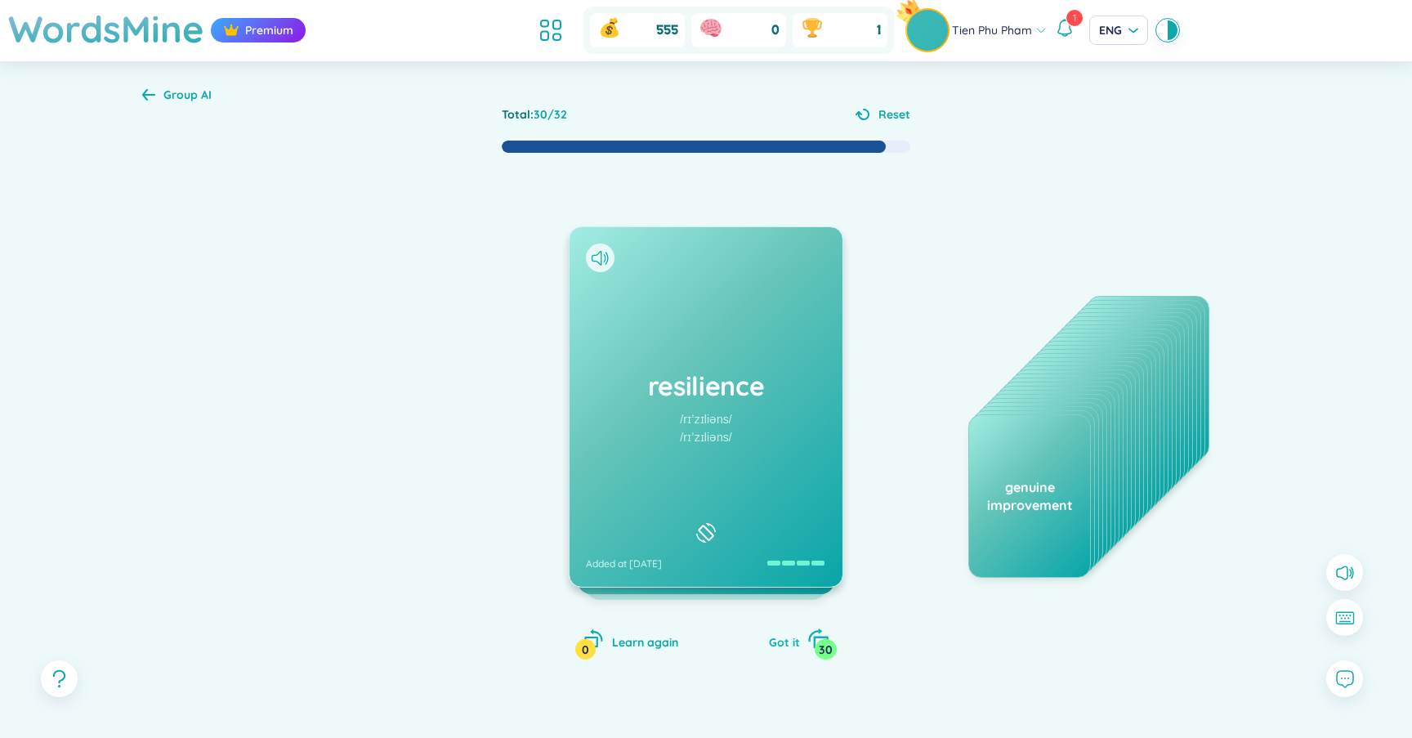
click at [787, 637] on span "Got it" at bounding box center [784, 642] width 31 height 15
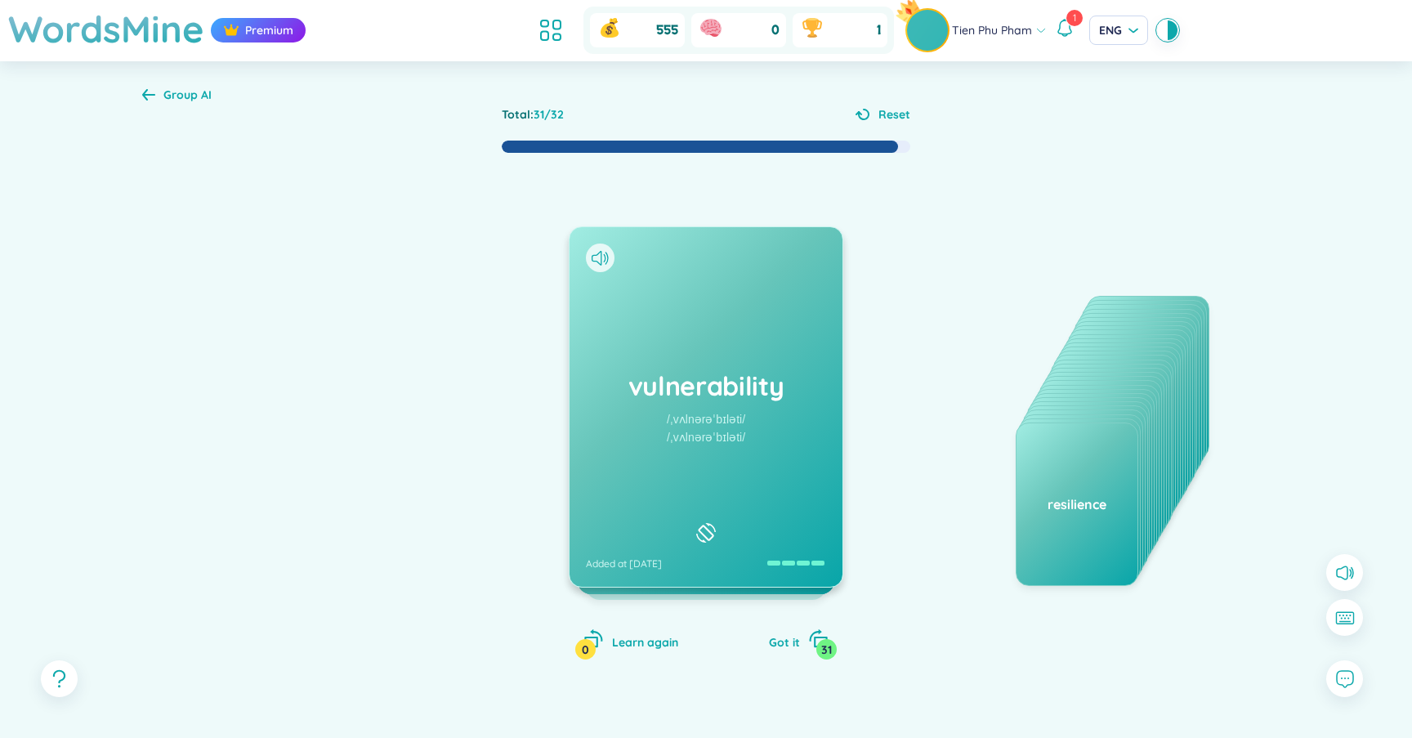
click at [729, 433] on div "/ˌvʌlnərəˈbɪləti/" at bounding box center [706, 437] width 78 height 18
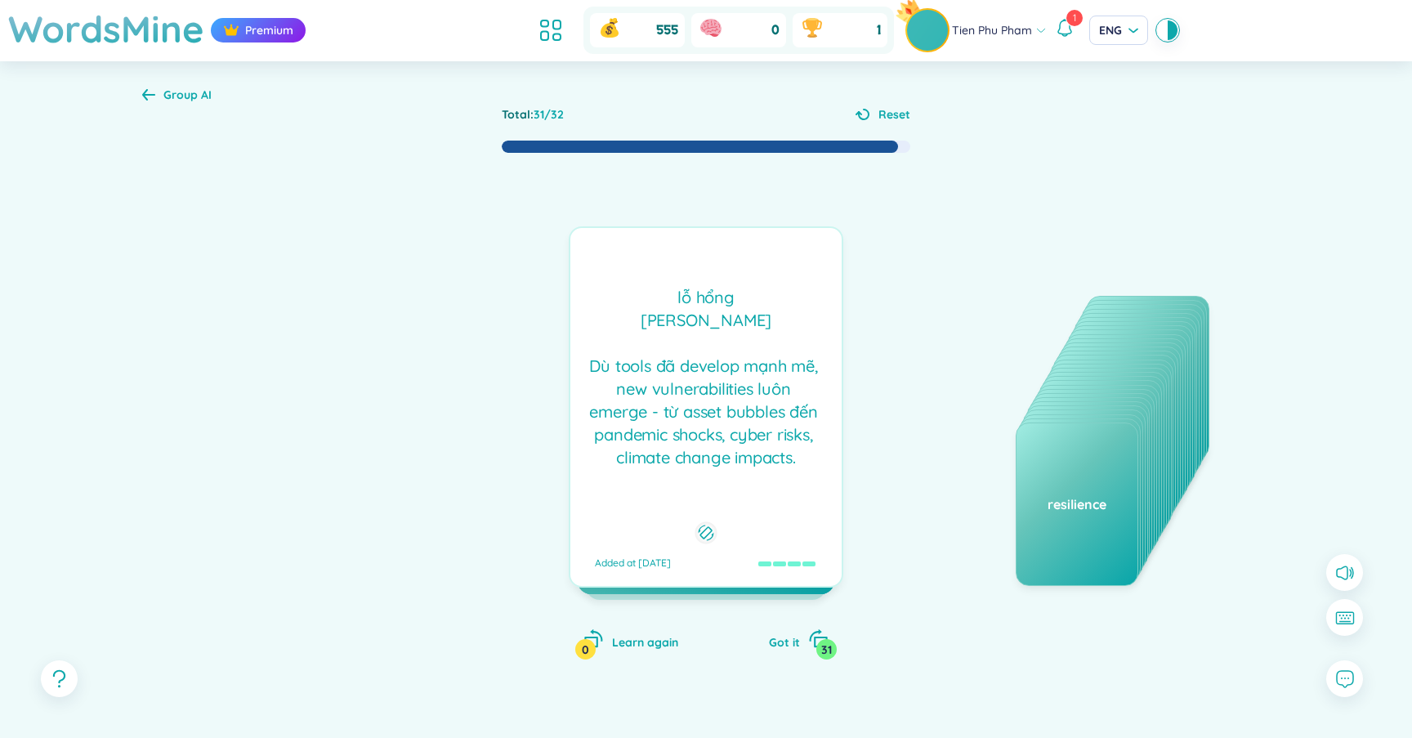
click at [726, 429] on div "lỗ hổng Danh từ Dù tools đã develop mạnh mẽ, new vulnerabilities luôn emerge -…" at bounding box center [705, 377] width 255 height 183
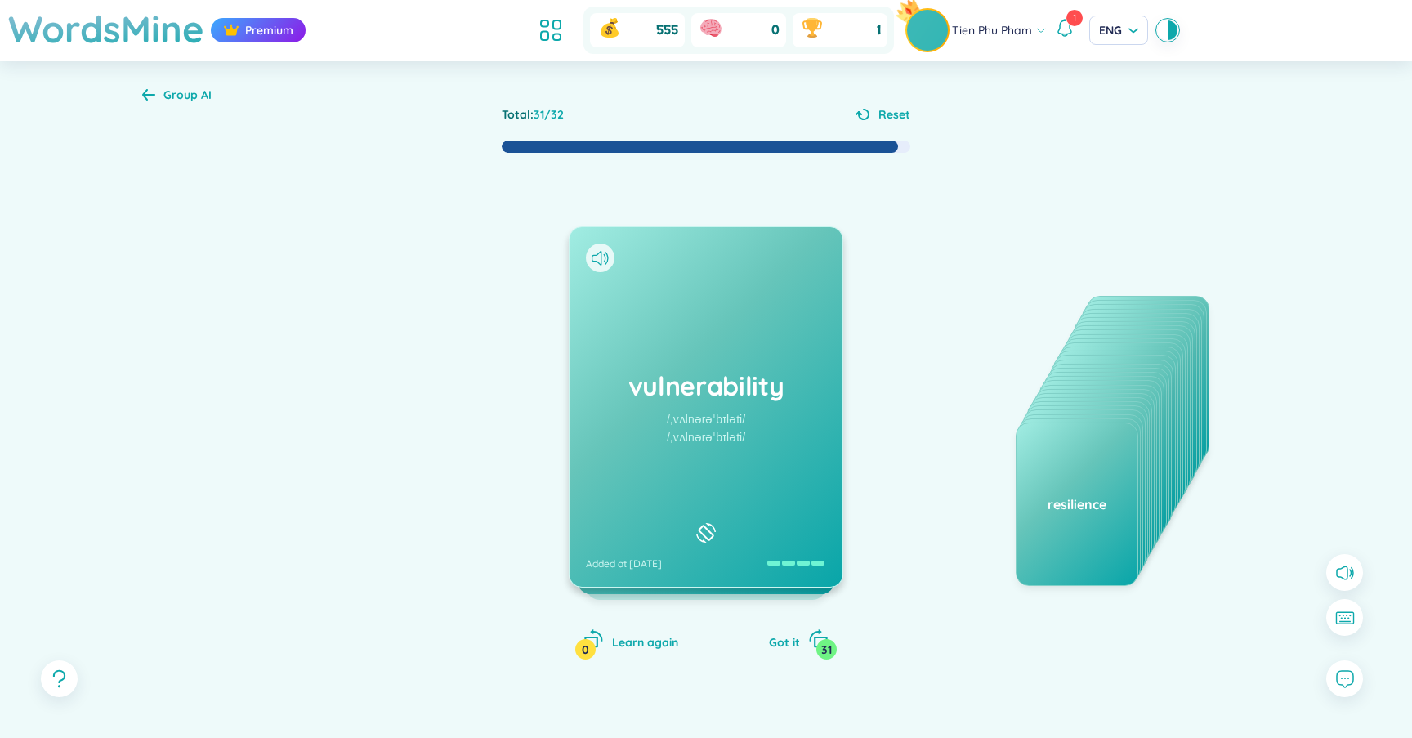
click at [596, 268] on div at bounding box center [600, 257] width 29 height 29
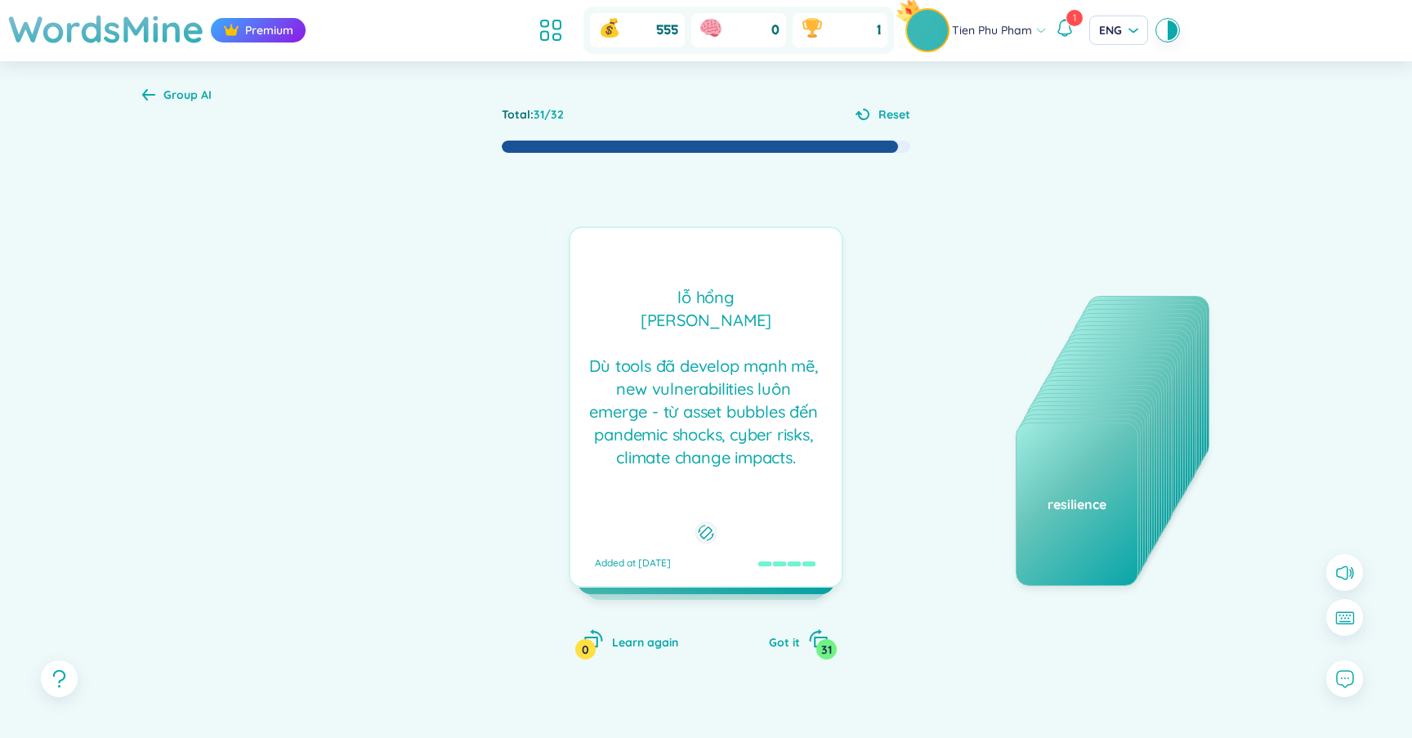
click at [596, 268] on div "vulnerability /ˌvʌlnərəˈbɪləti/ /ˌvʌlnərəˈbɪləti/ Added at 12/9/2025" at bounding box center [705, 406] width 273 height 359
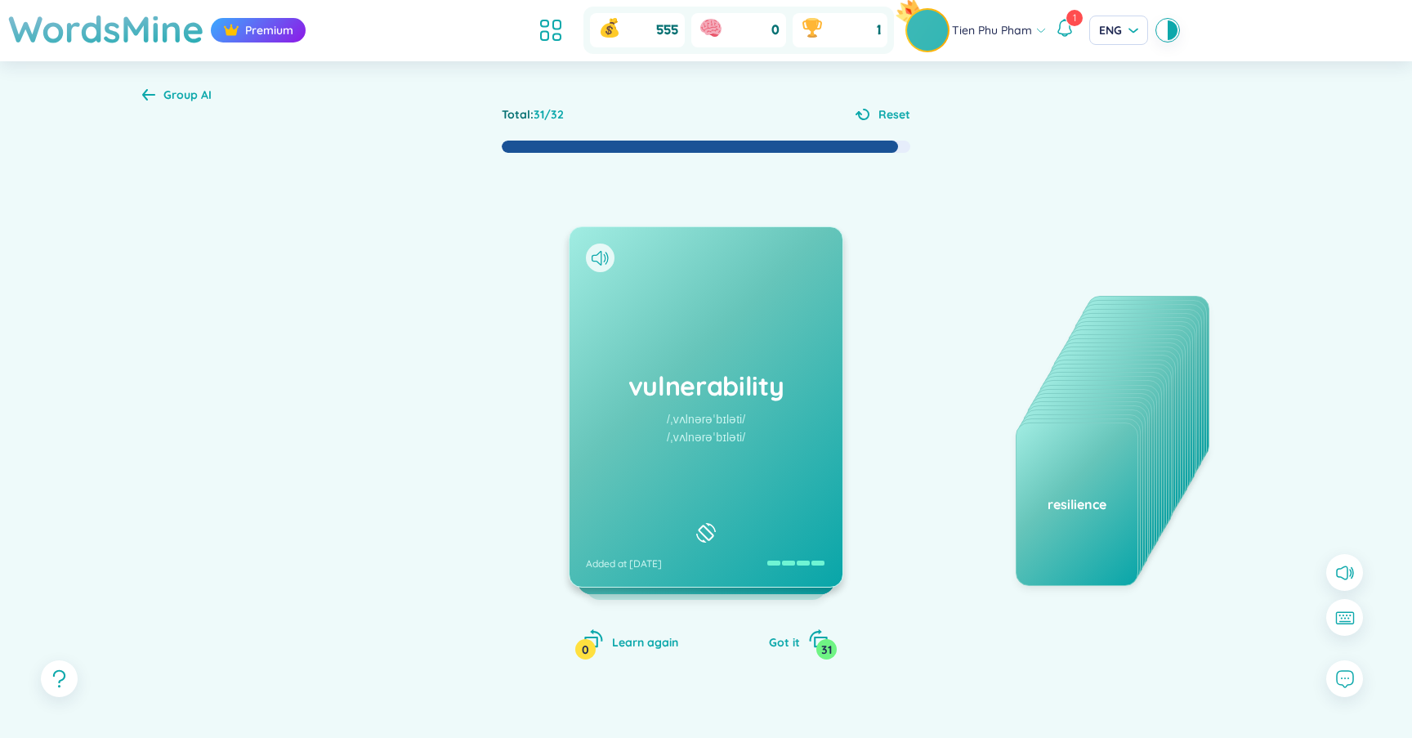
click at [591, 252] on icon at bounding box center [599, 258] width 17 height 15
click at [788, 645] on span "Got it" at bounding box center [784, 642] width 31 height 15
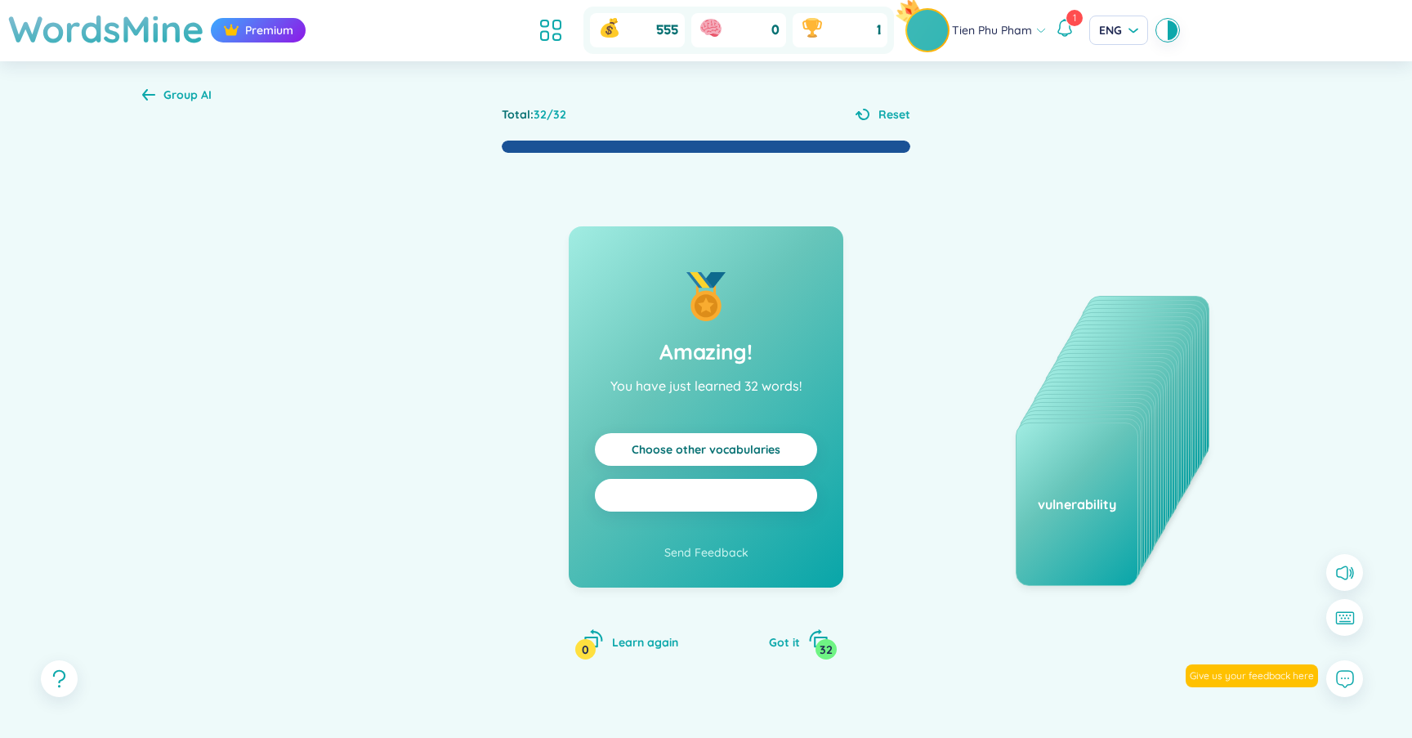
click at [770, 491] on button "Practice all" at bounding box center [706, 495] width 222 height 33
